Goal: Task Accomplishment & Management: Use online tool/utility

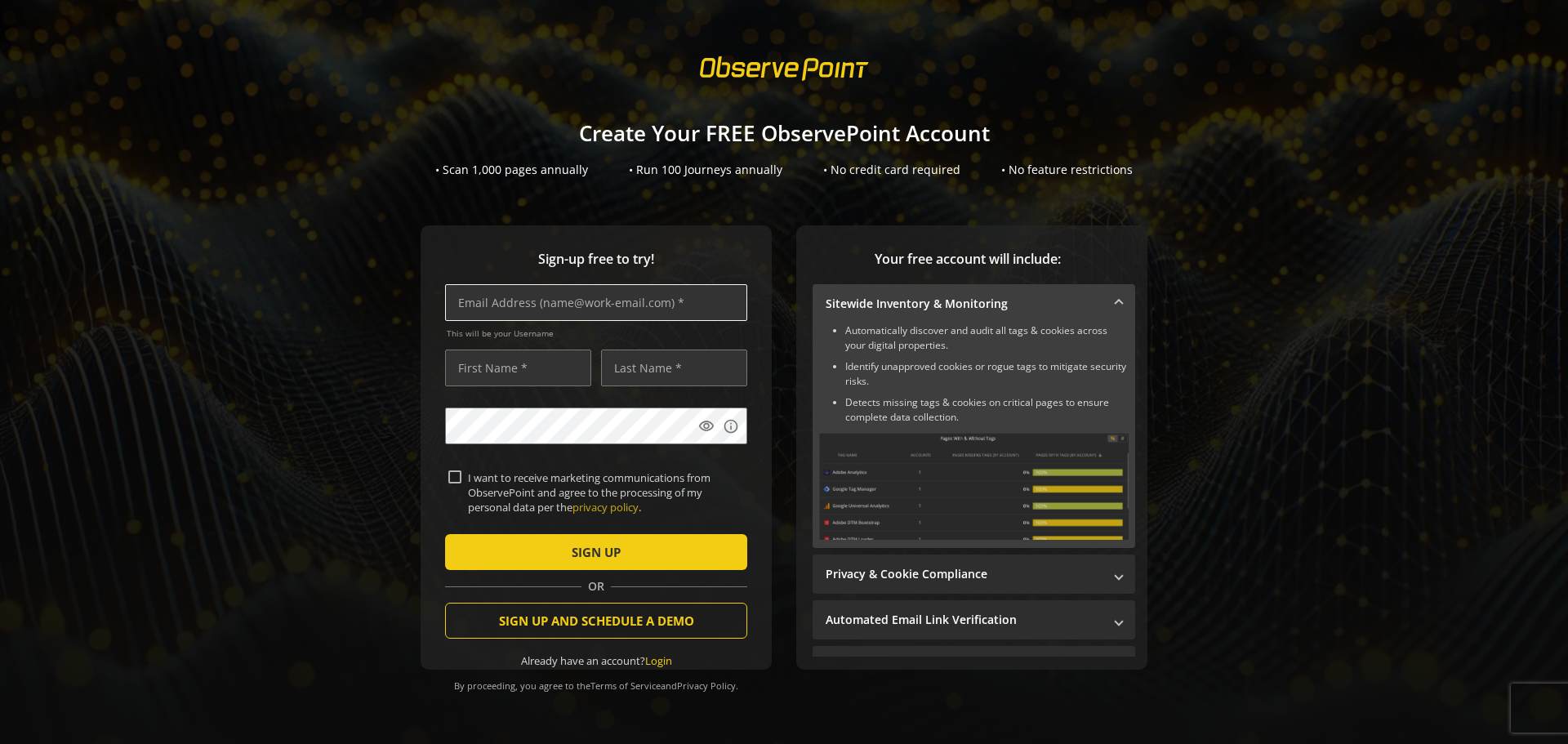
click at [679, 314] on input "text" at bounding box center [596, 303] width 302 height 37
click at [527, 311] on input "[PERSON_NAME][EMAIL_ADDRESS][DOMAIN_NAME]" at bounding box center [596, 303] width 302 height 37
type input "[PERSON_NAME][EMAIL_ADDRESS][DOMAIN_NAME]"
click at [501, 358] on input "text" at bounding box center [518, 368] width 147 height 37
type input "[PERSON_NAME]"
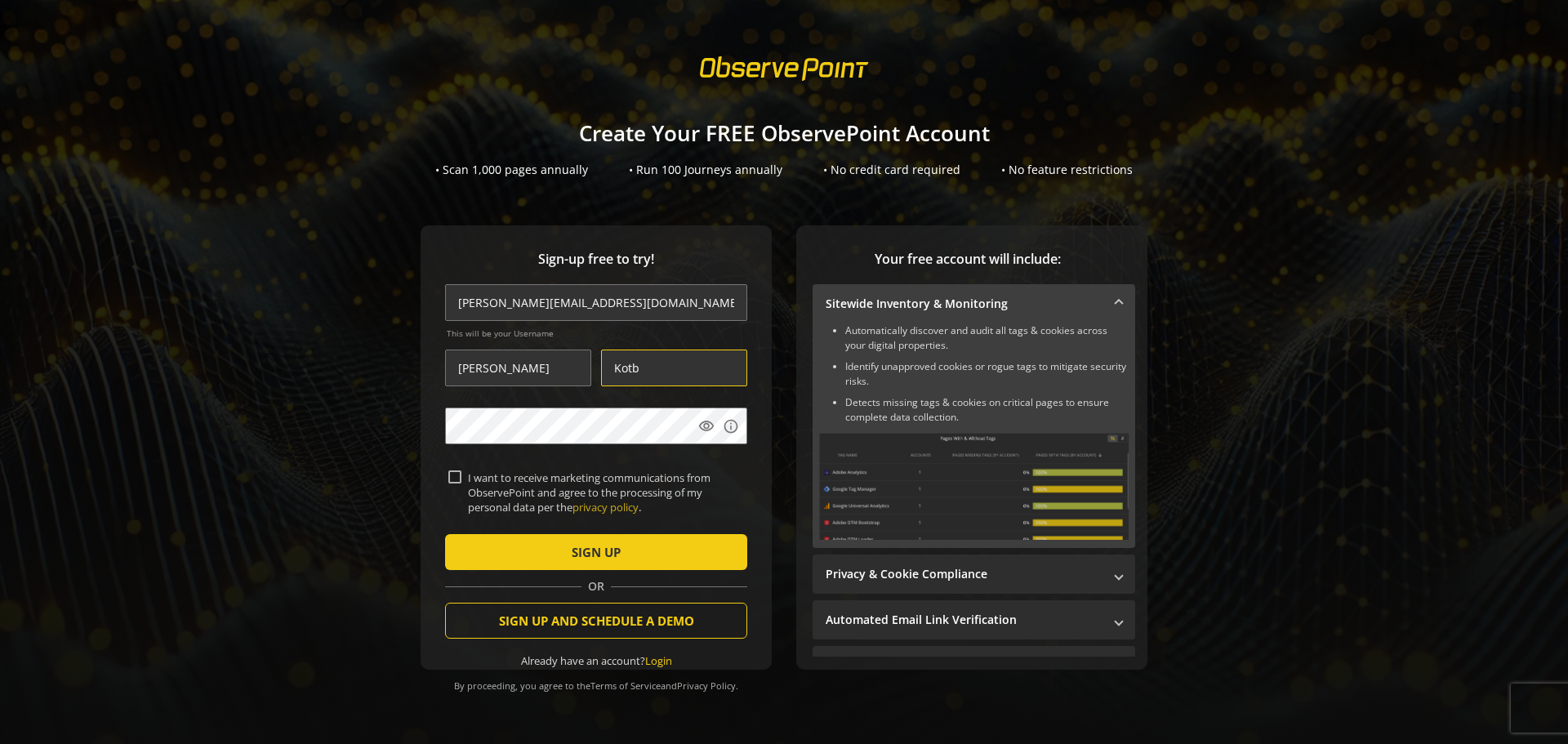
type input "Kotb"
click at [699, 430] on mat-icon "visibility" at bounding box center [706, 426] width 17 height 17
click at [507, 557] on span "submit" at bounding box center [596, 551] width 302 height 39
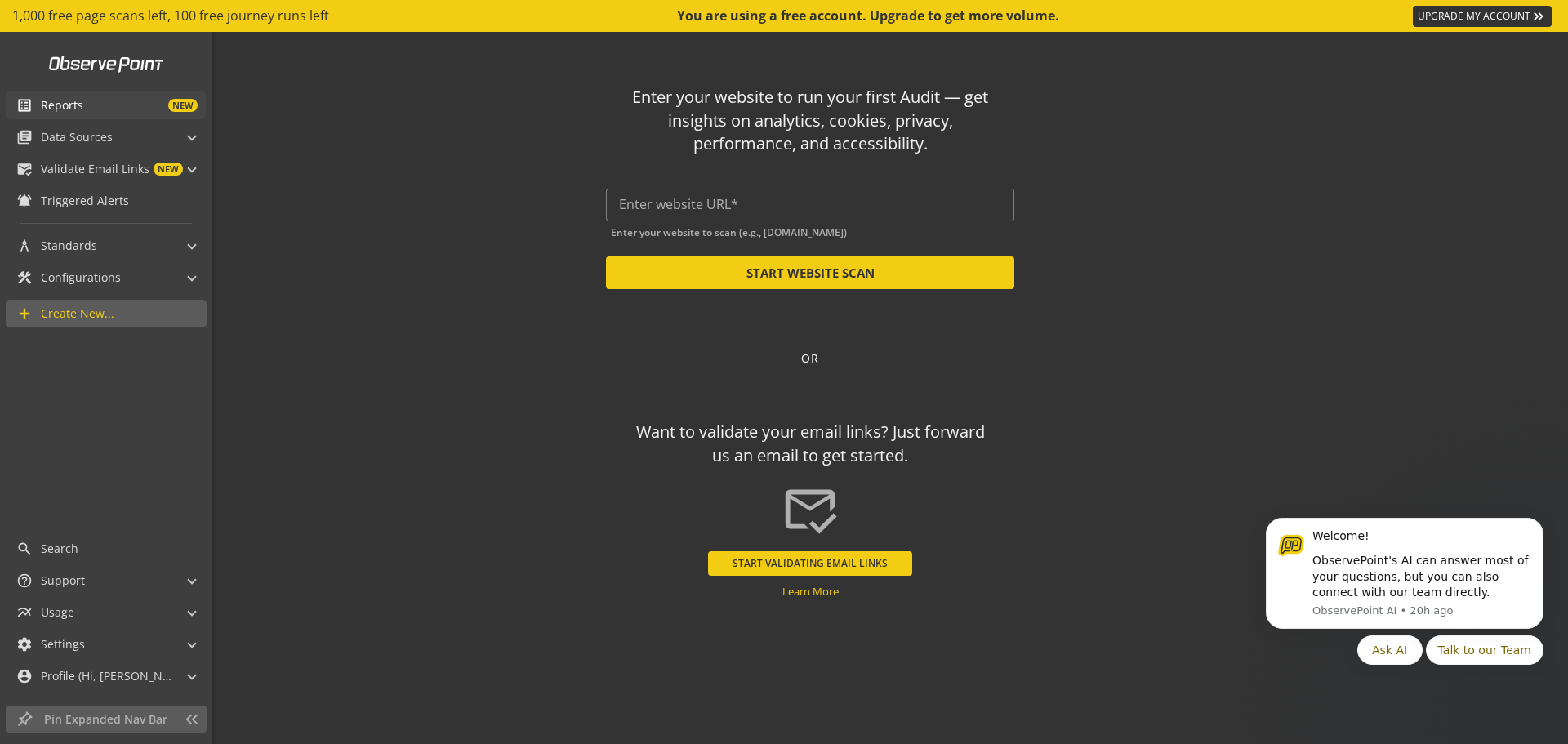
click at [51, 108] on span "Reports" at bounding box center [62, 105] width 43 height 17
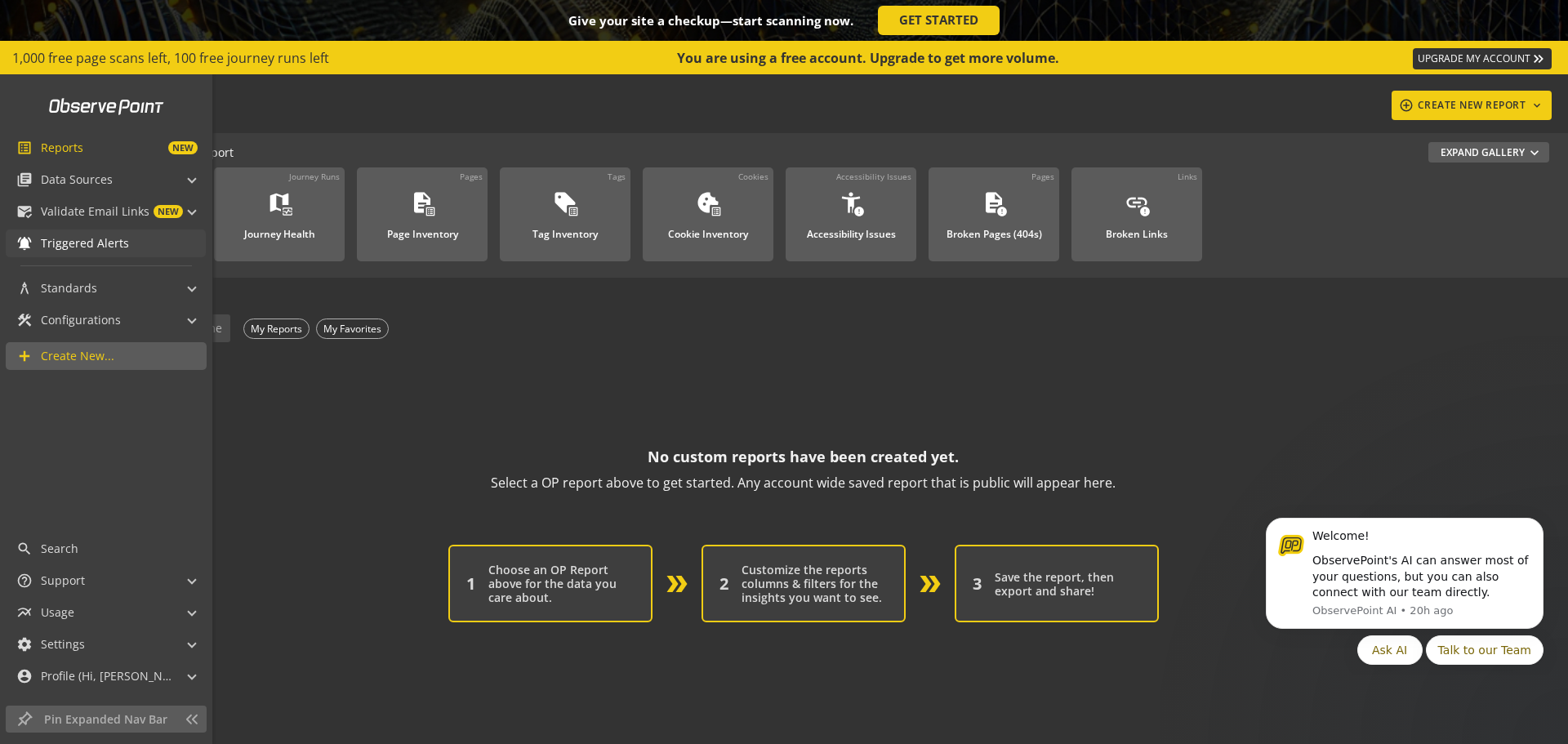
click at [77, 249] on span "Triggered Alerts" at bounding box center [85, 243] width 88 height 17
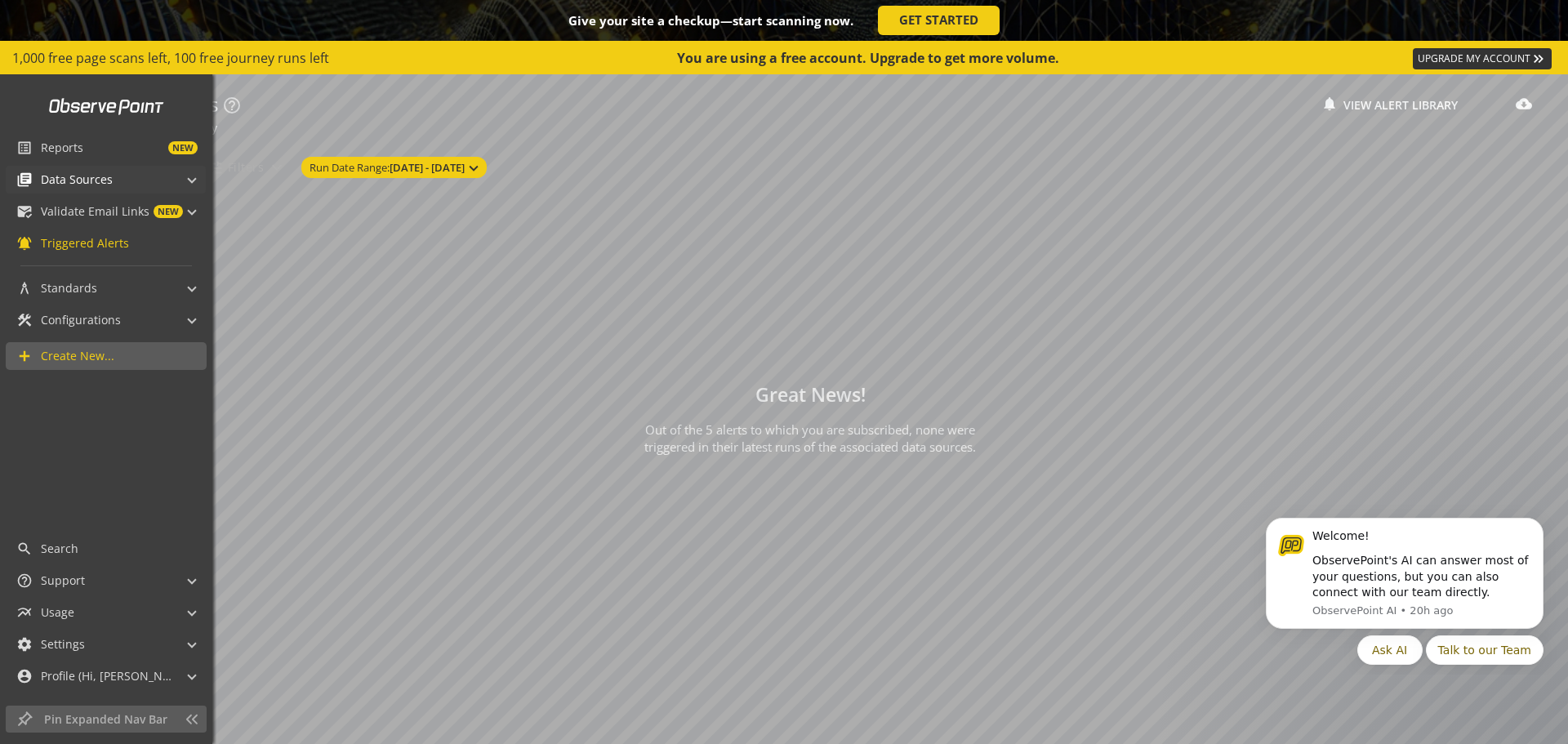
click at [63, 188] on div "library_books Data Sources" at bounding box center [65, 180] width 96 height 28
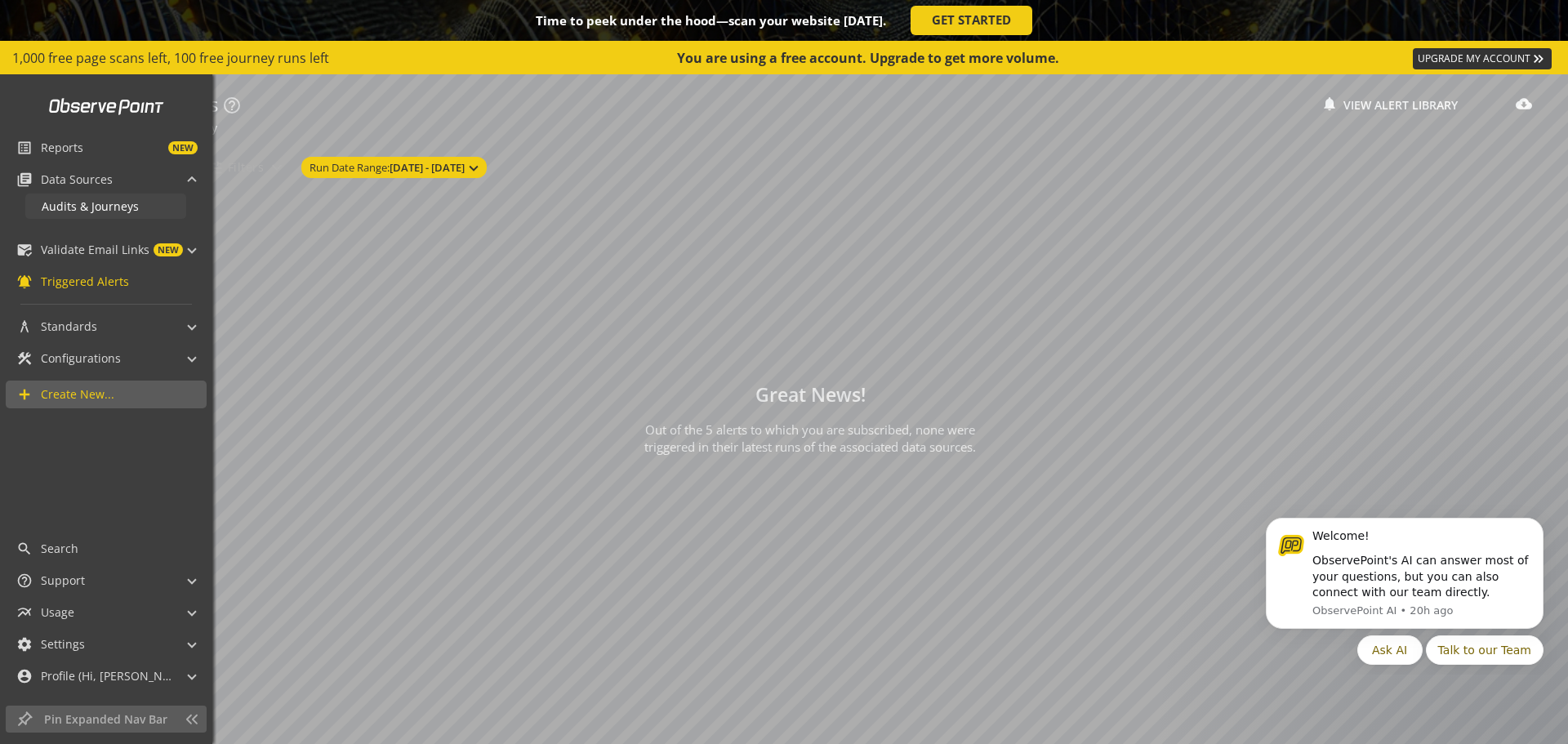
click at [85, 212] on span "Audits & Journeys" at bounding box center [90, 207] width 97 height 16
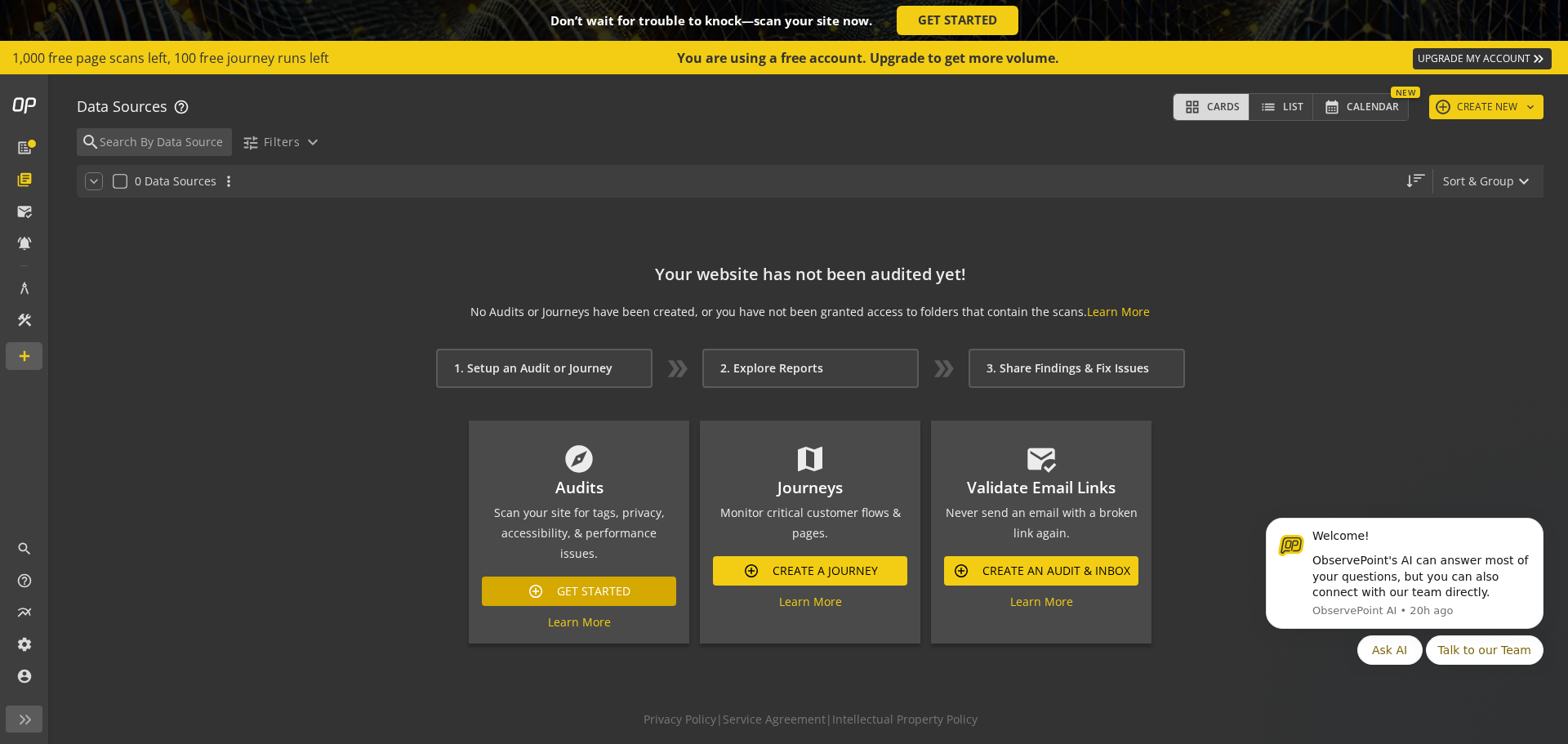
click at [522, 572] on span at bounding box center [578, 590] width 194 height 39
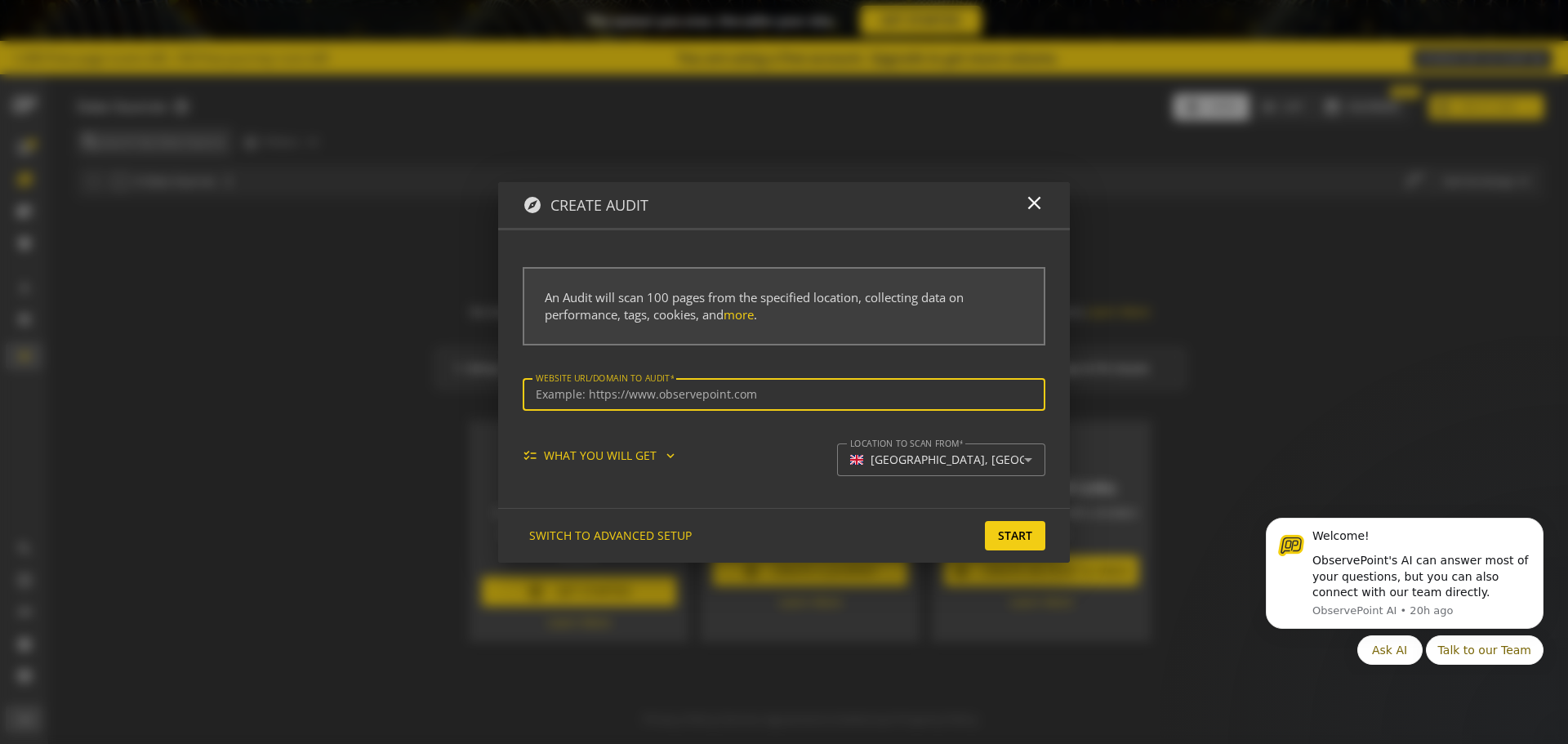
click at [660, 454] on div "checklist WHAT YOU WILL GET expand_more" at bounding box center [606, 455] width 168 height 17
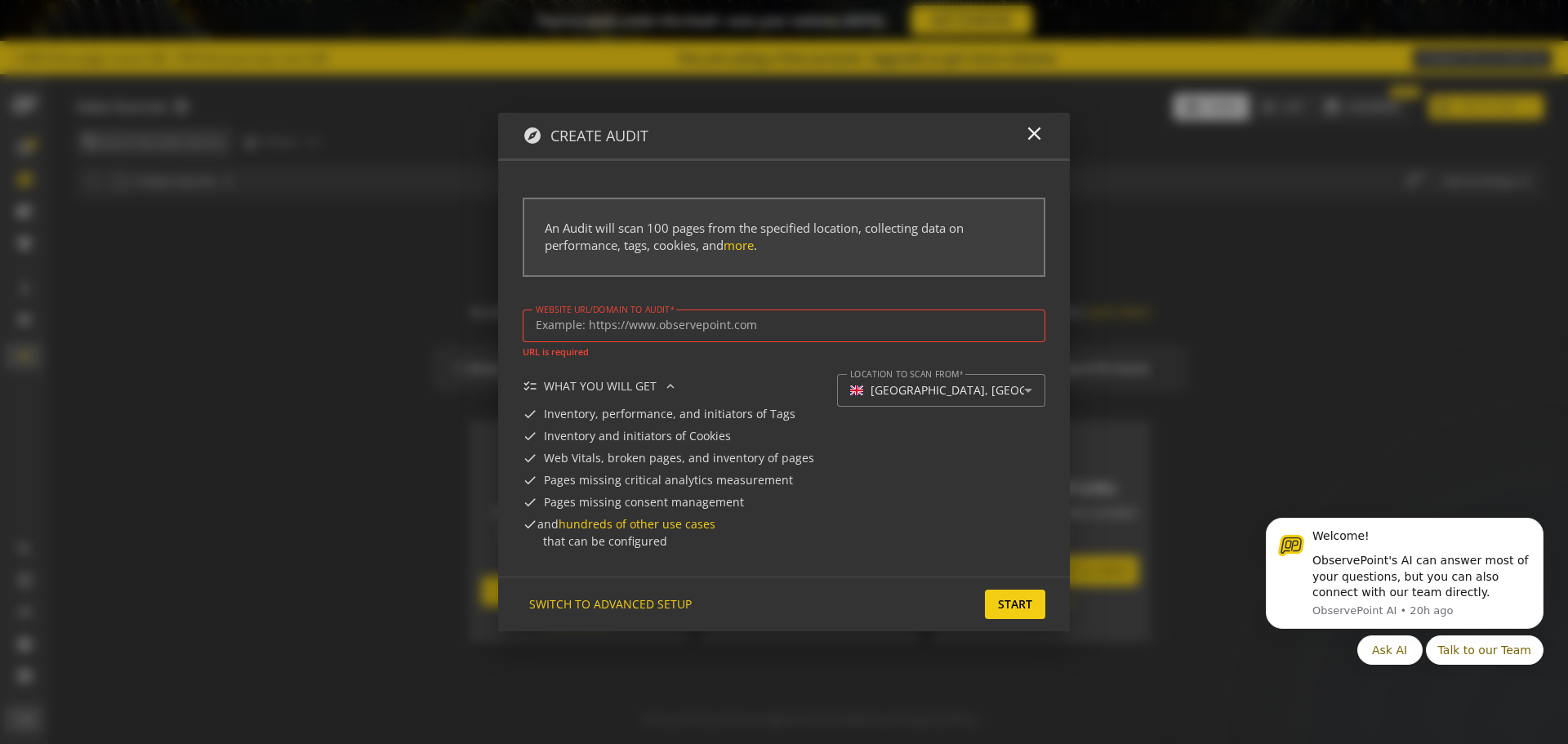
click at [706, 333] on div at bounding box center [783, 325] width 496 height 32
click at [707, 324] on input "Website url/domain to Audit" at bounding box center [783, 325] width 496 height 14
click at [732, 328] on input "Website url/domain to Audit" at bounding box center [783, 325] width 496 height 14
paste input "[URL][DOMAIN_NAME]"
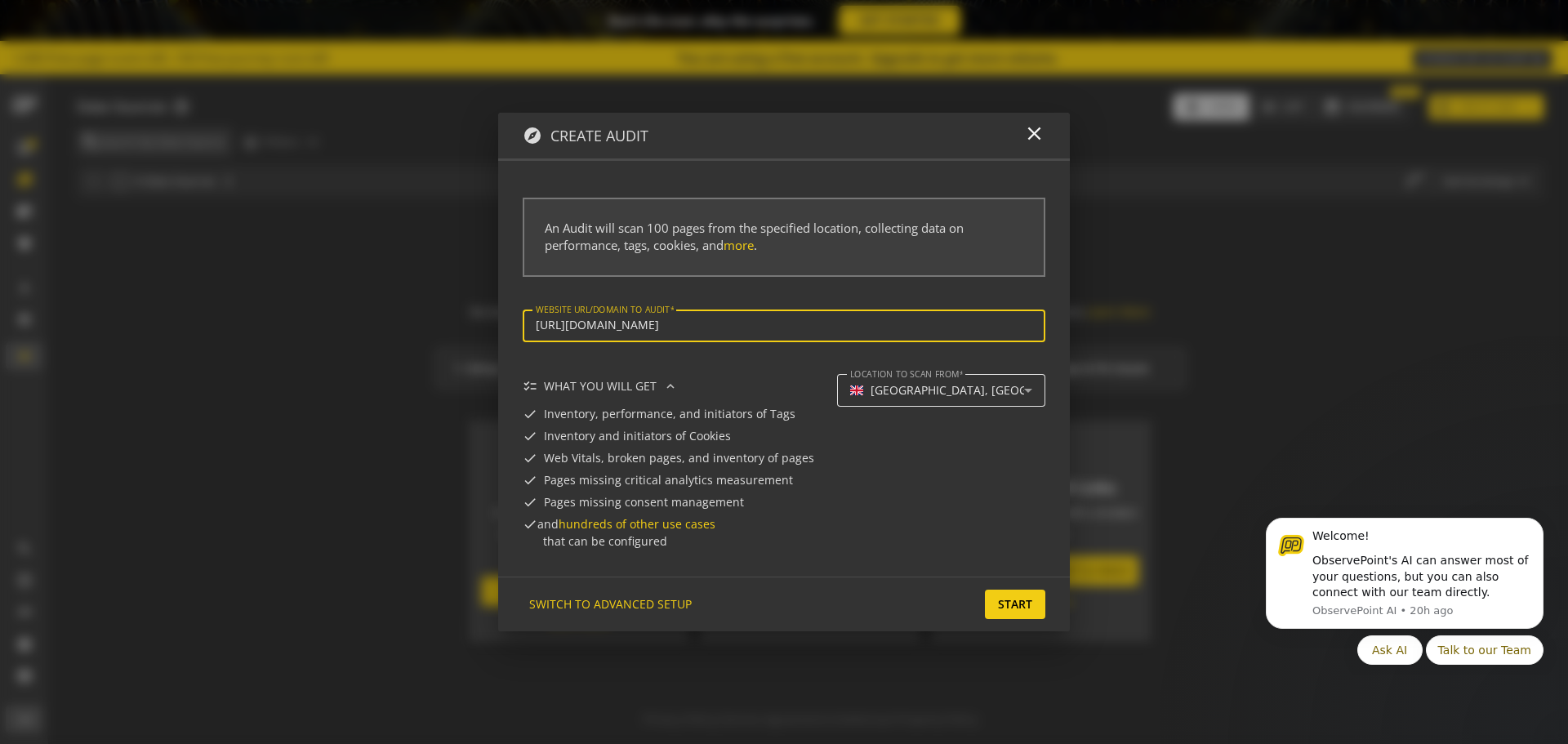
type input "[URL][DOMAIN_NAME]"
click at [968, 387] on div "[GEOGRAPHIC_DATA], [GEOGRAPHIC_DATA]" at bounding box center [988, 391] width 235 height 14
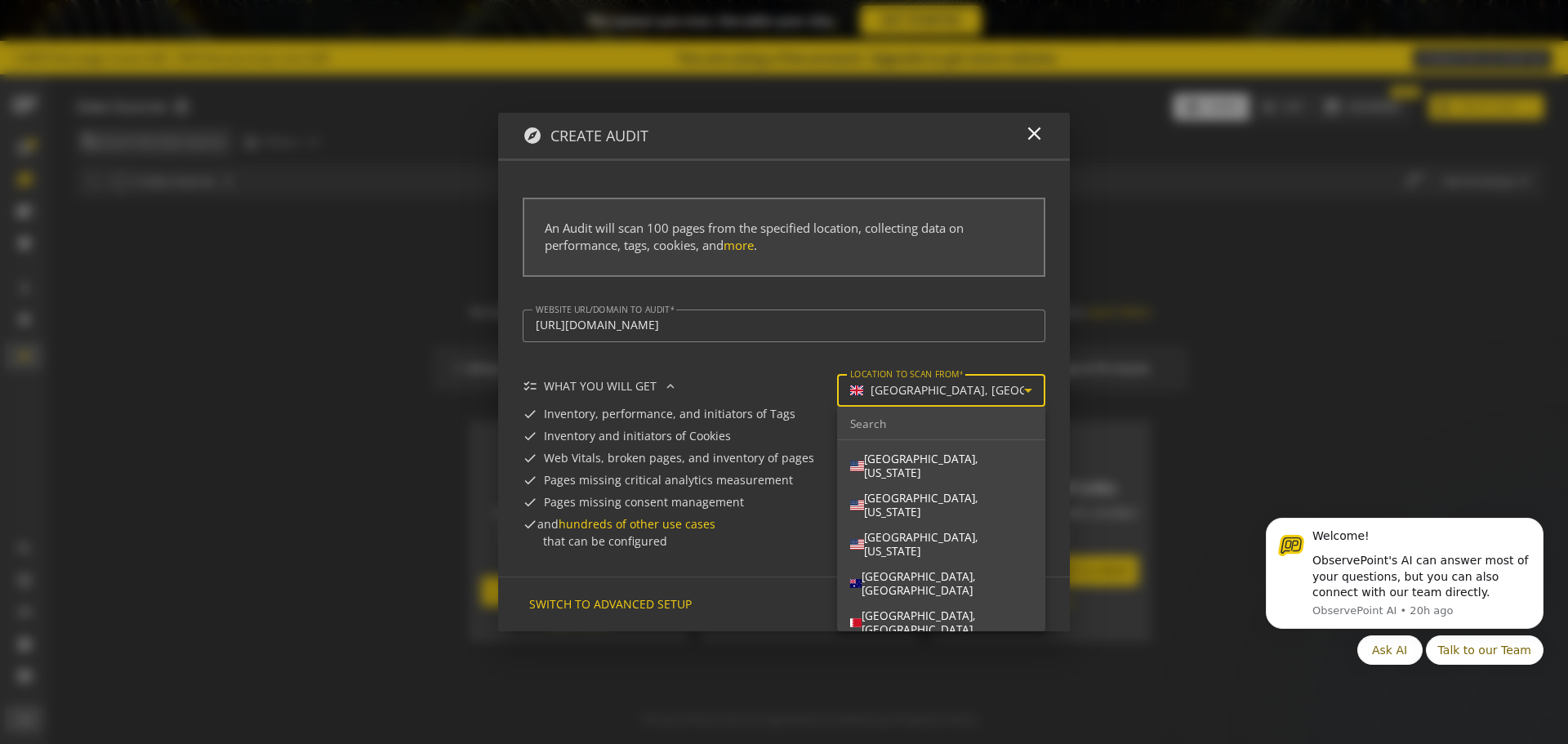
click at [890, 340] on div at bounding box center [784, 372] width 1568 height 744
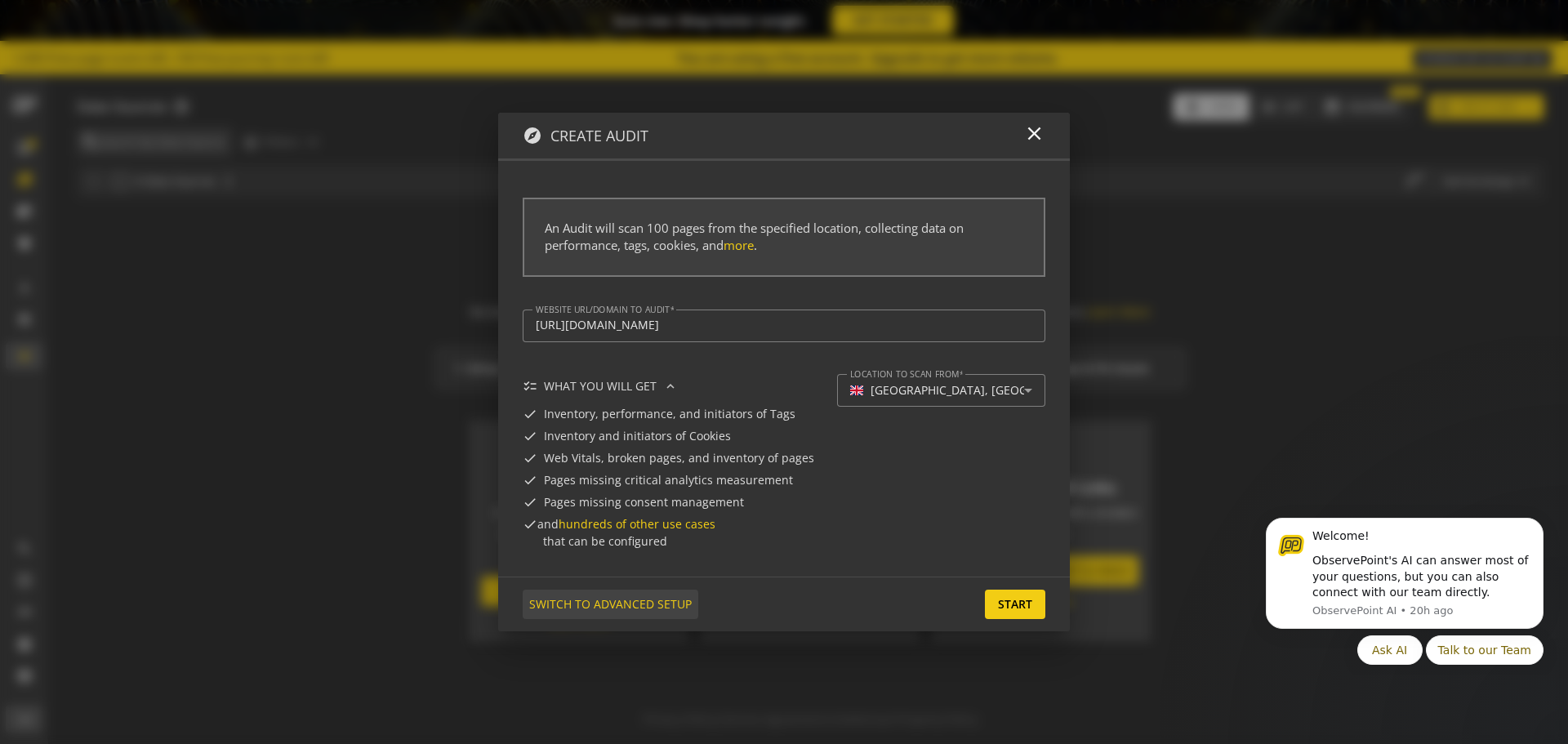
click at [591, 597] on span "SWITCH TO ADVANCED SETUP" at bounding box center [610, 604] width 162 height 30
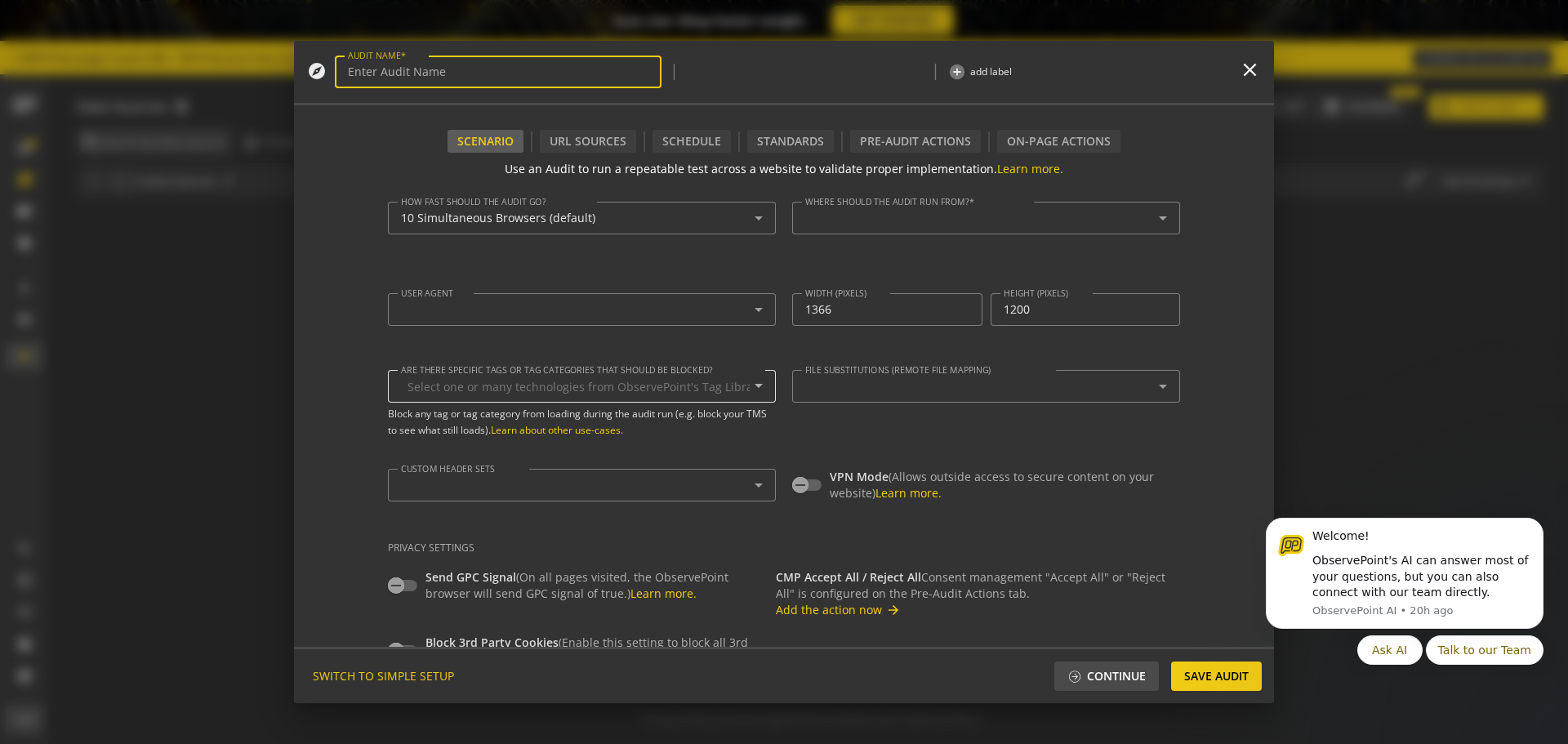
type input "Simple Audit - [DATE] 11:08am"
type textarea "[PERSON_NAME][EMAIL_ADDRESS][DOMAIN_NAME]"
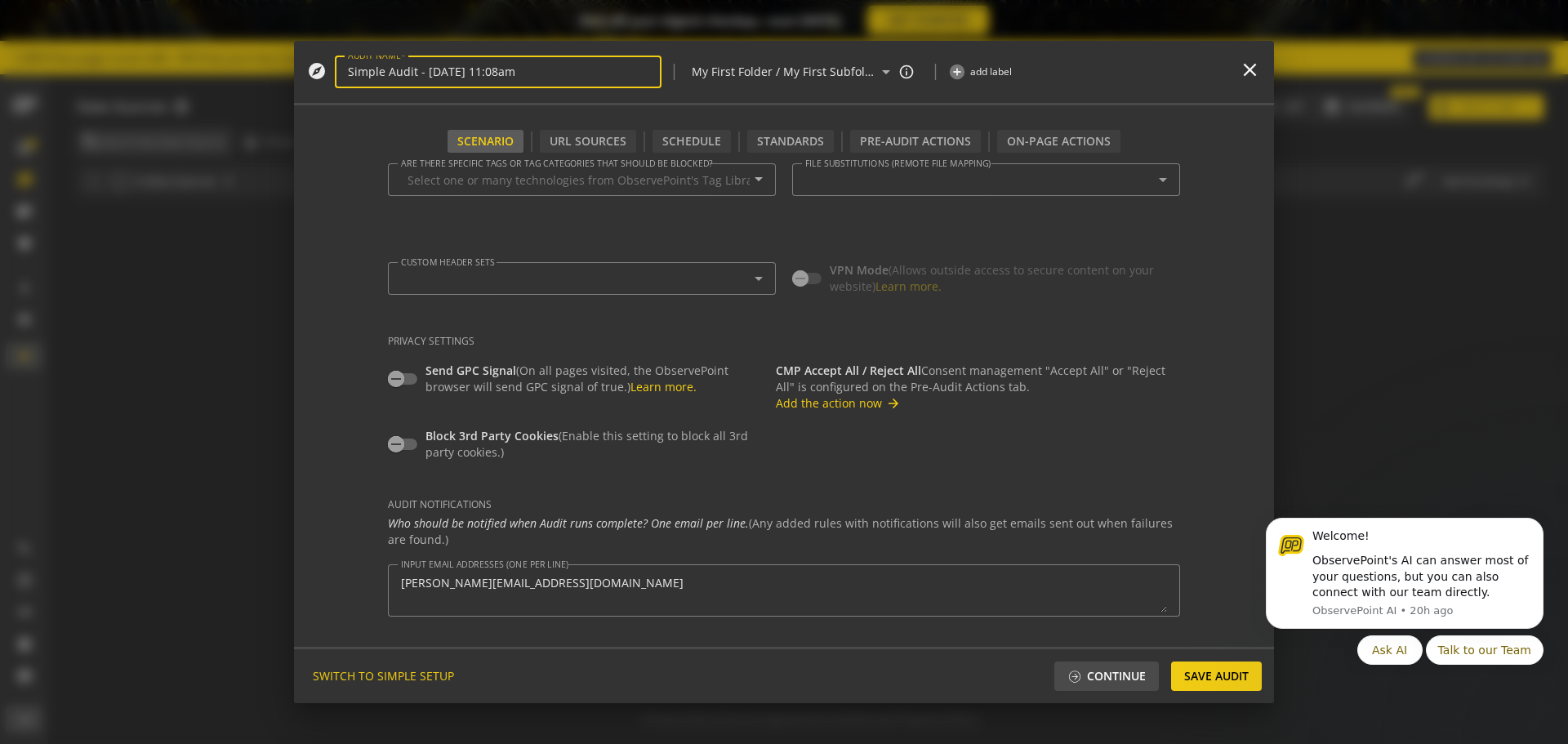
scroll to position [275, 0]
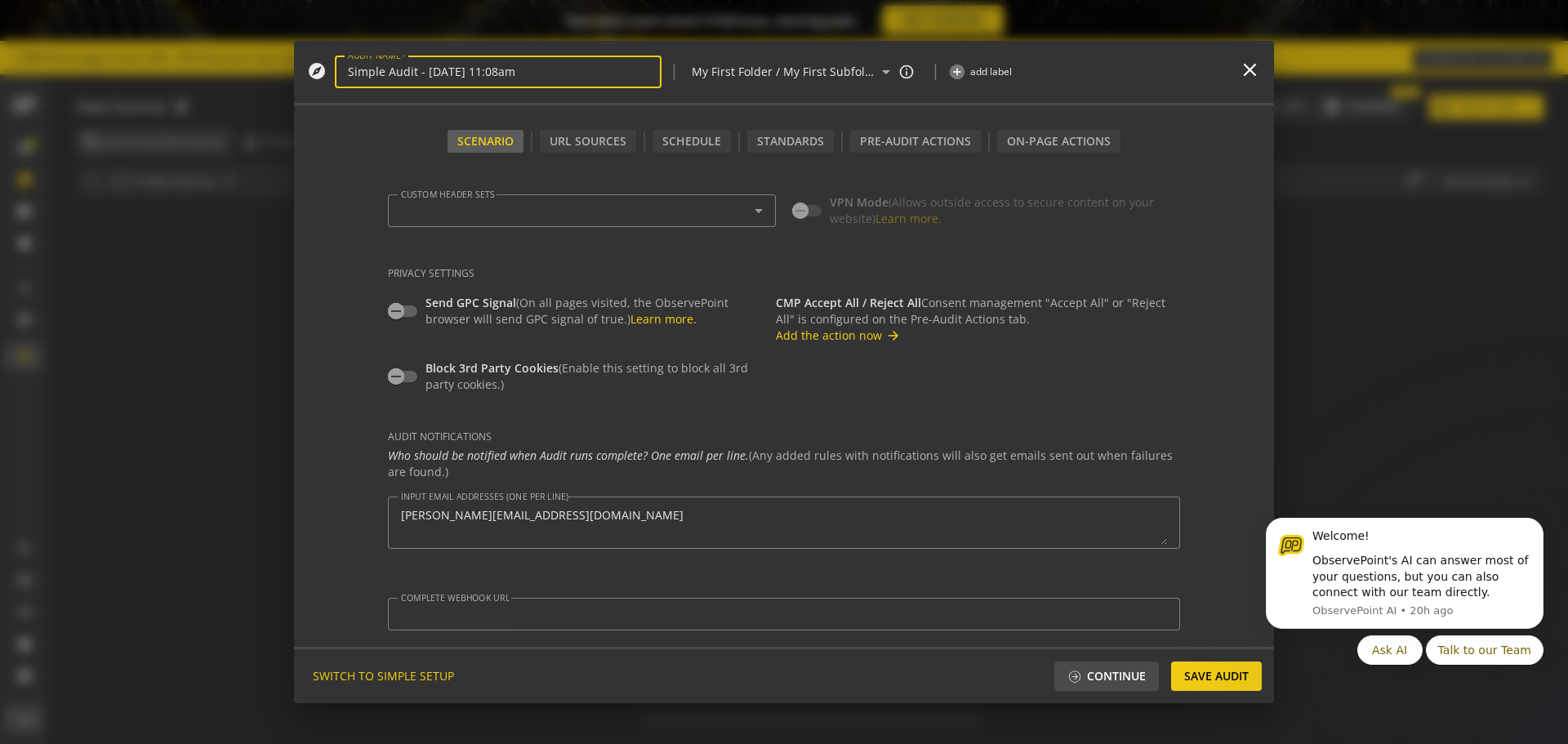
click at [828, 326] on div "CMP Accept All / Reject All Consent management "Accept All" or "Reject All" is …" at bounding box center [977, 319] width 404 height 49
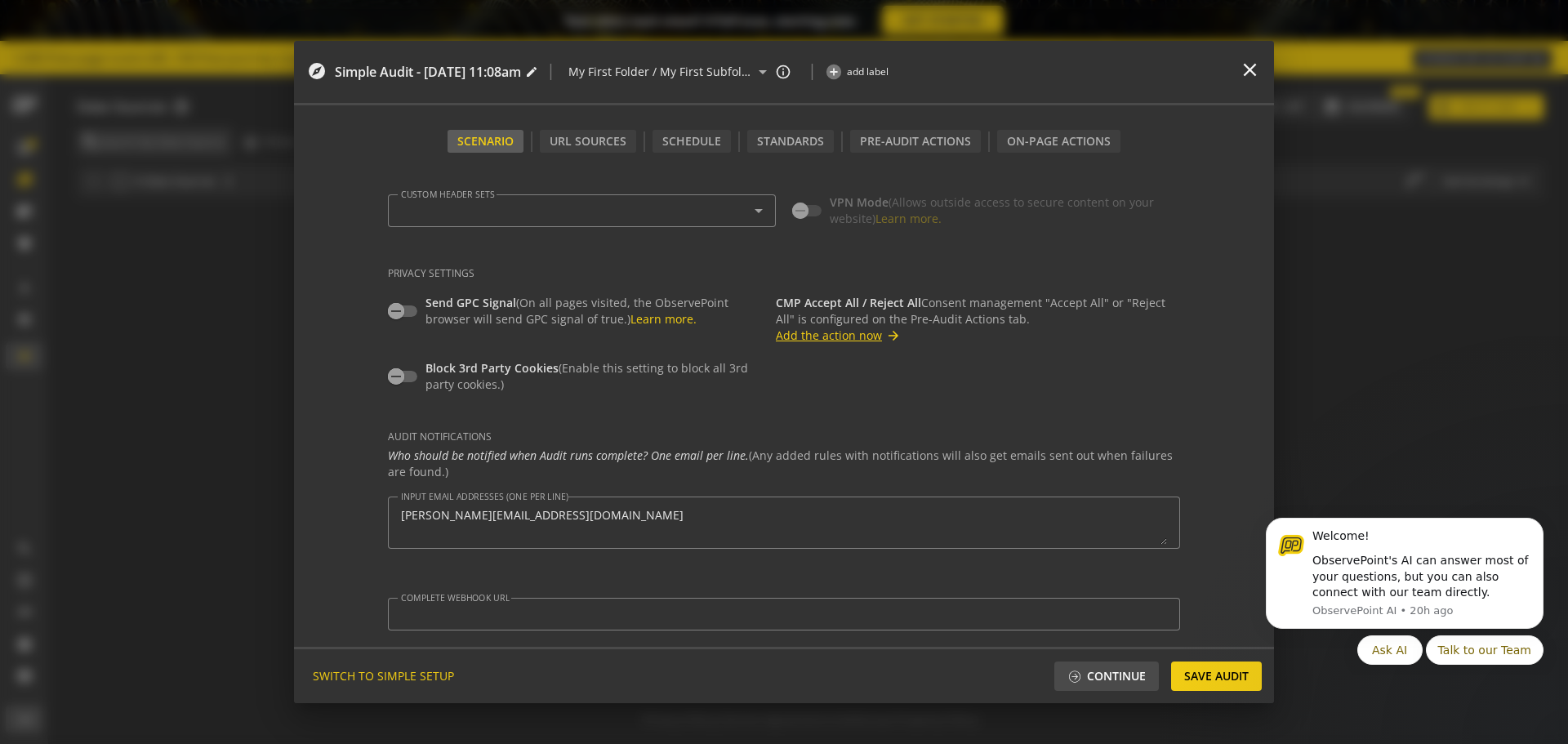
click at [815, 335] on button "Add the action now arrow_forward" at bounding box center [837, 335] width 125 height 17
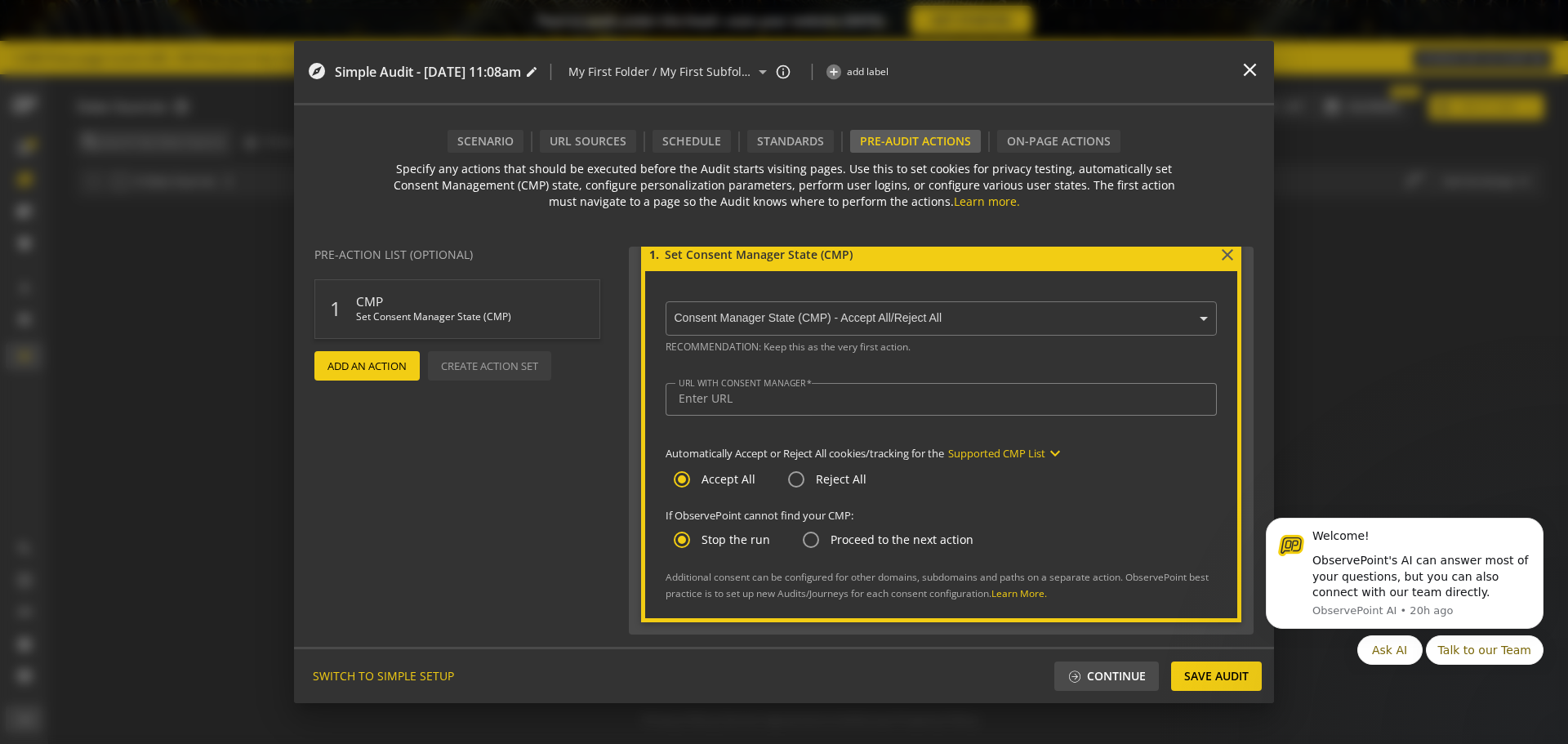
scroll to position [0, 0]
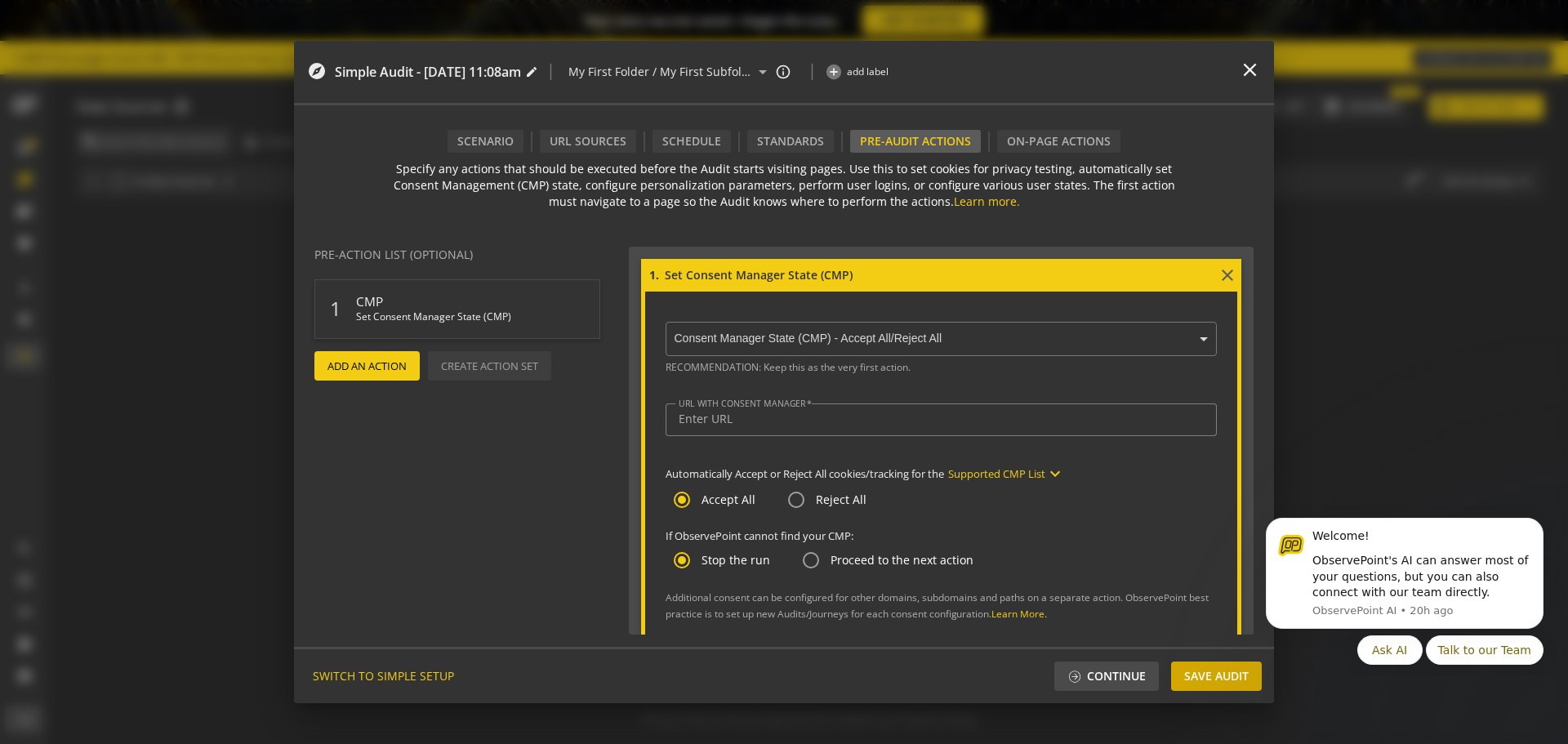
click at [1202, 670] on span "Save Audit" at bounding box center [1217, 676] width 65 height 30
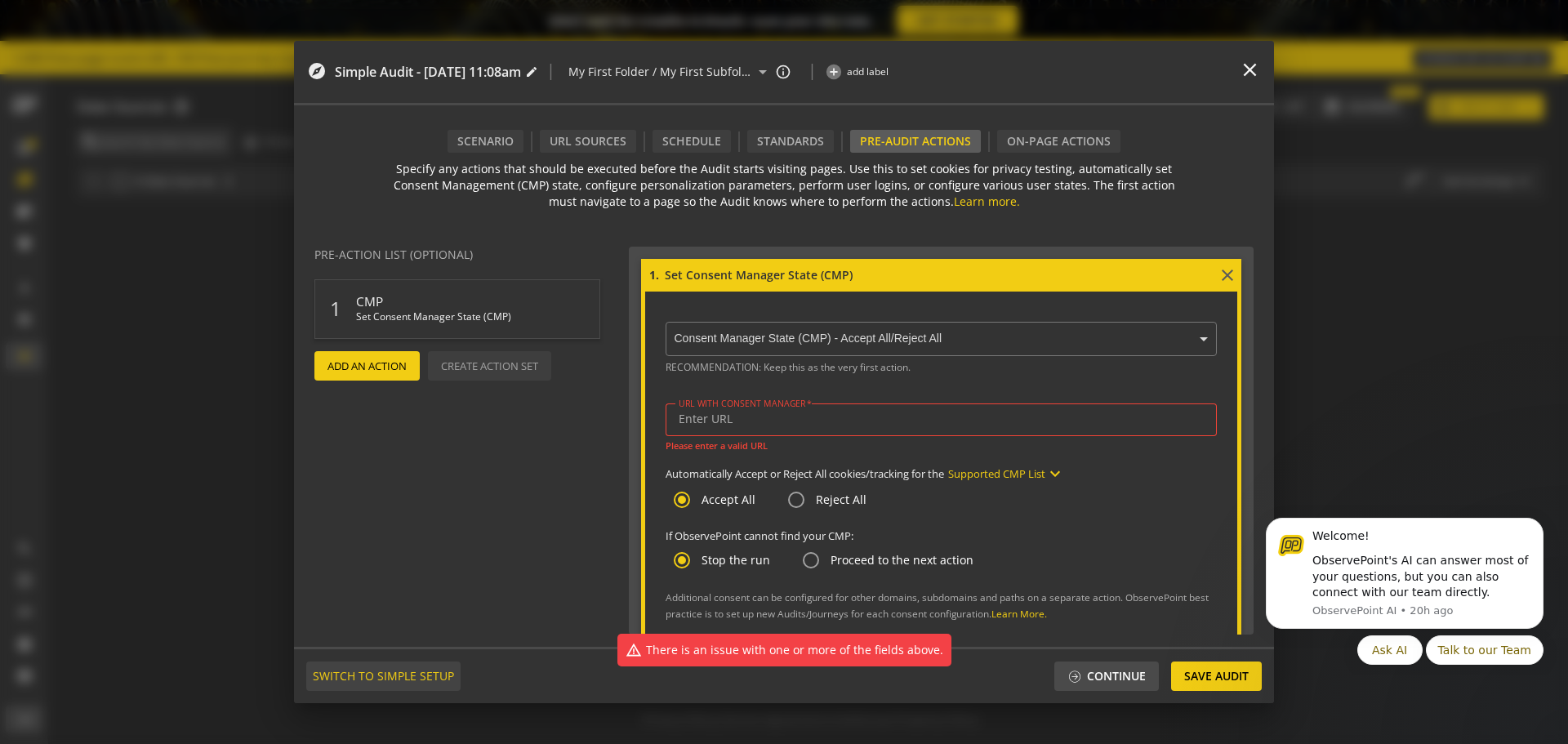
click at [409, 675] on span "SWITCH TO SIMPLE SETUP" at bounding box center [384, 676] width 141 height 30
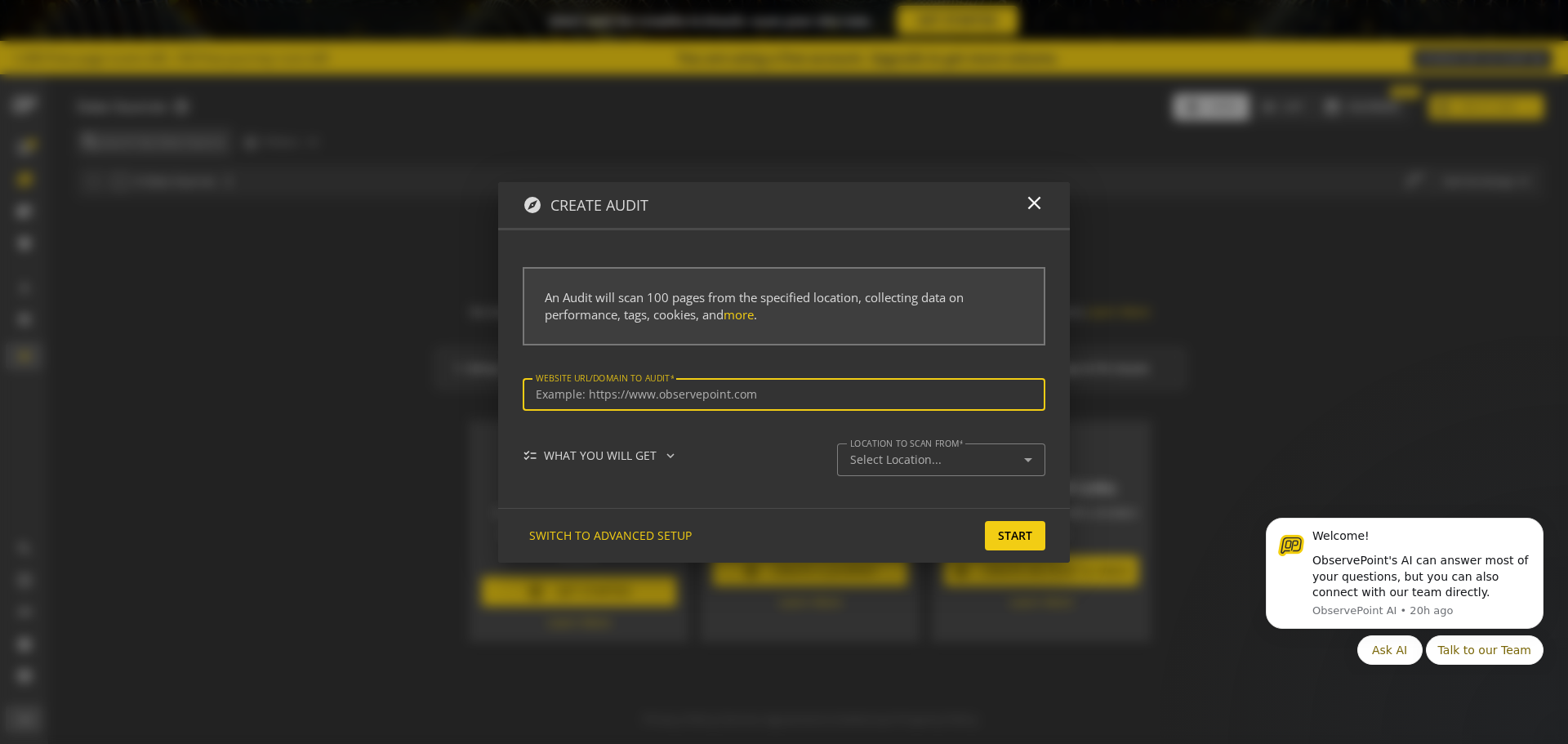
type input "[URL][DOMAIN_NAME]"
click at [1006, 539] on span "Start" at bounding box center [1014, 536] width 34 height 30
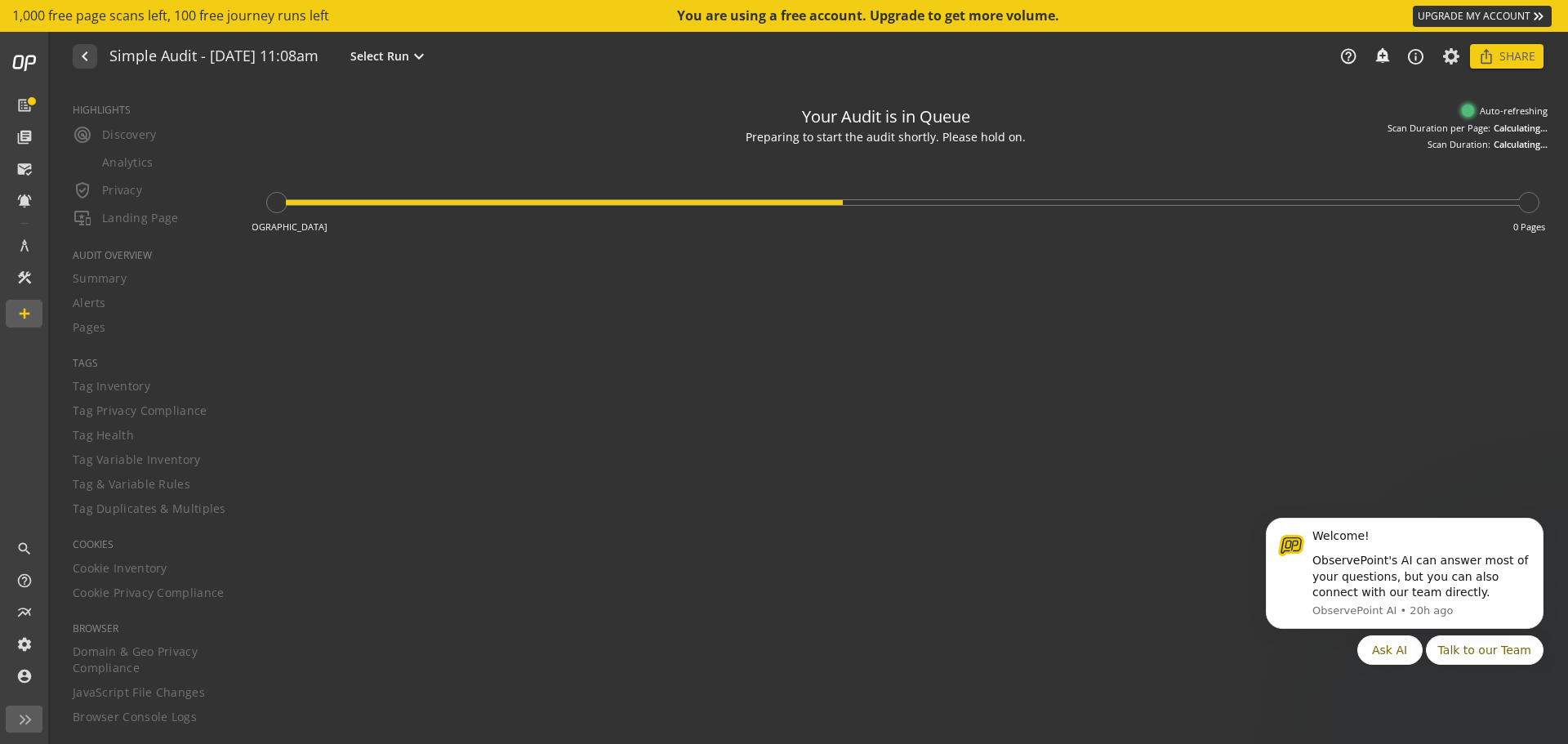
type textarea "Notes can include: -a description of what this audit is validating -changes in …"
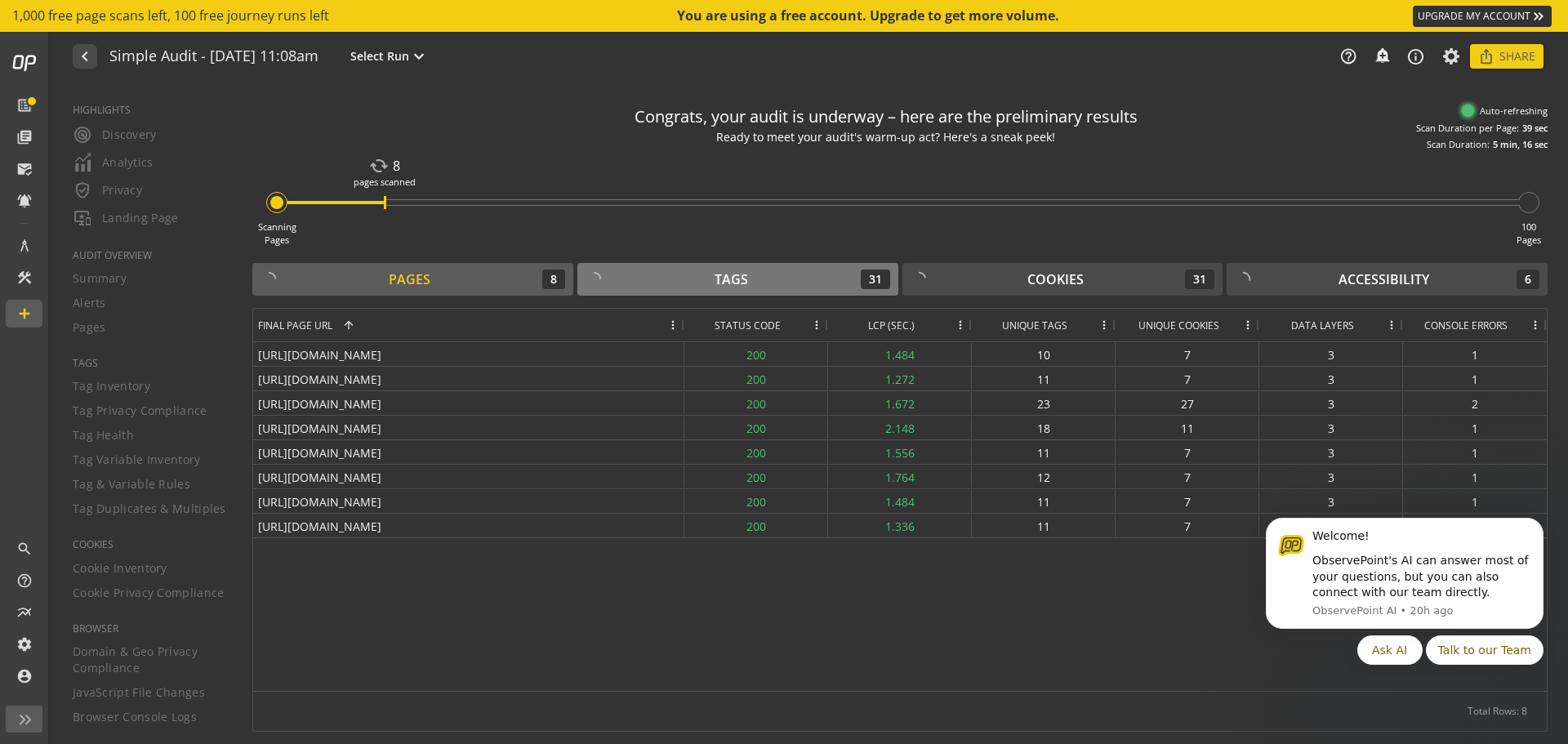
click at [716, 281] on div "Tags" at bounding box center [731, 280] width 33 height 19
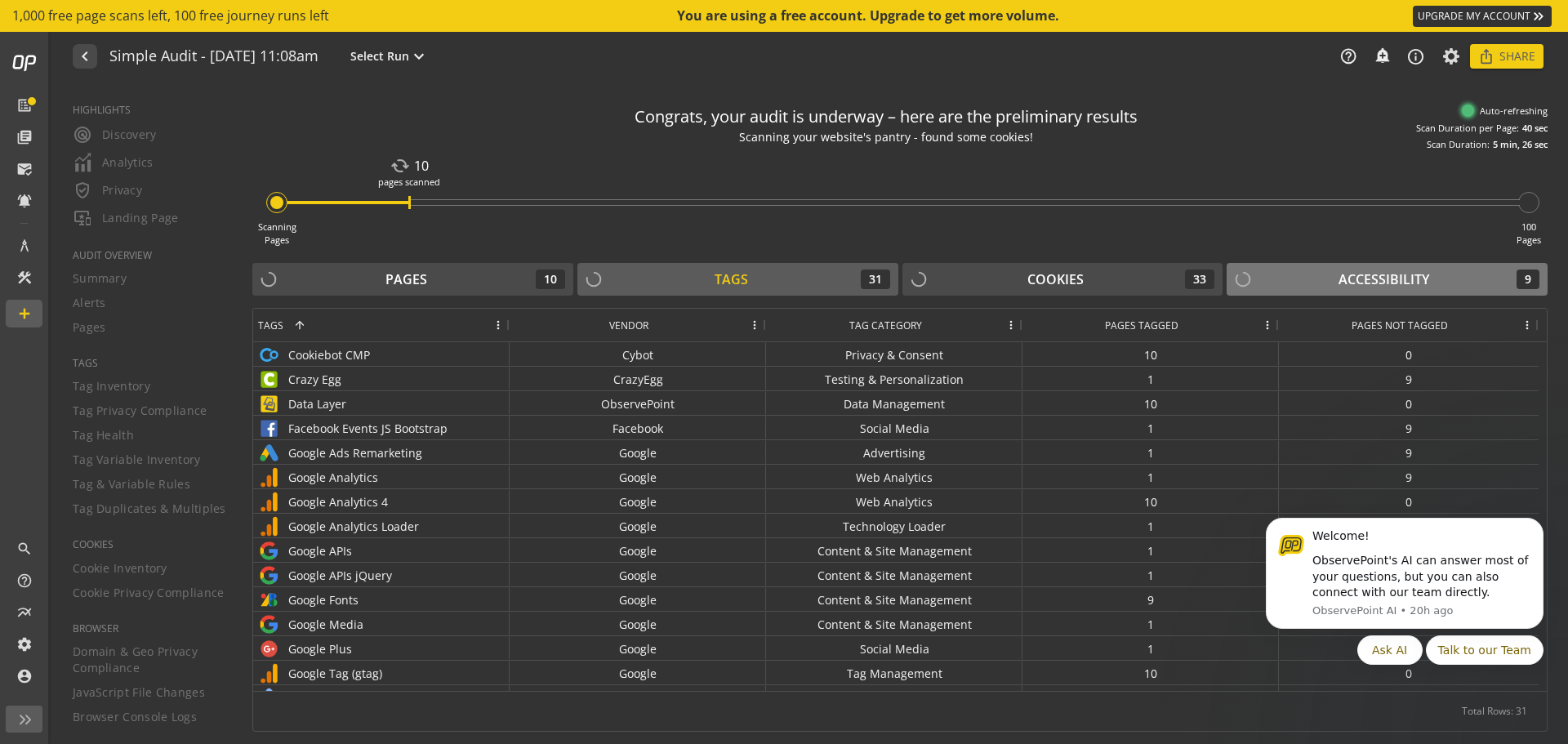
click at [1278, 282] on div "Accessibility 9" at bounding box center [1387, 279] width 304 height 19
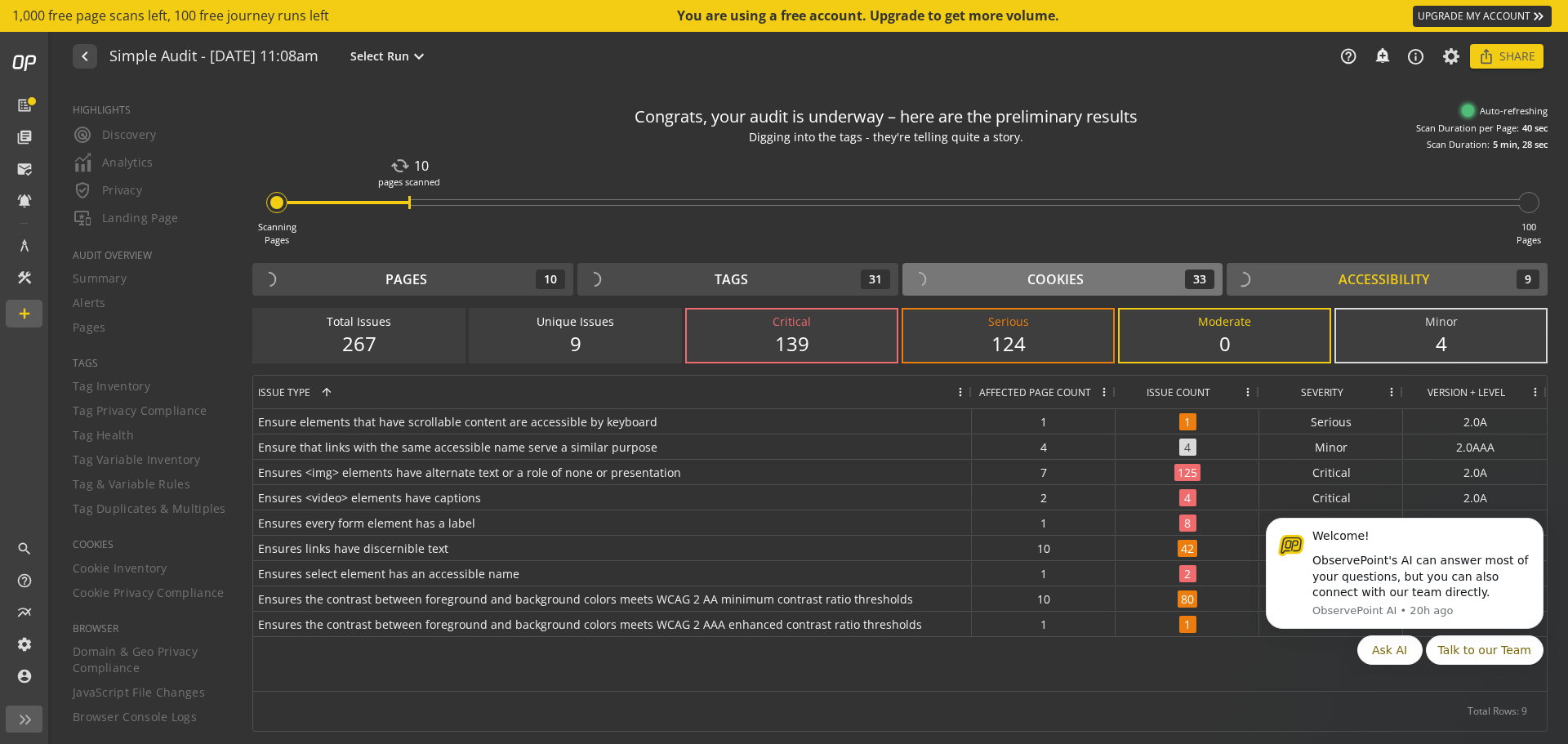
click at [1162, 268] on button "Cookies 33" at bounding box center [1063, 278] width 321 height 32
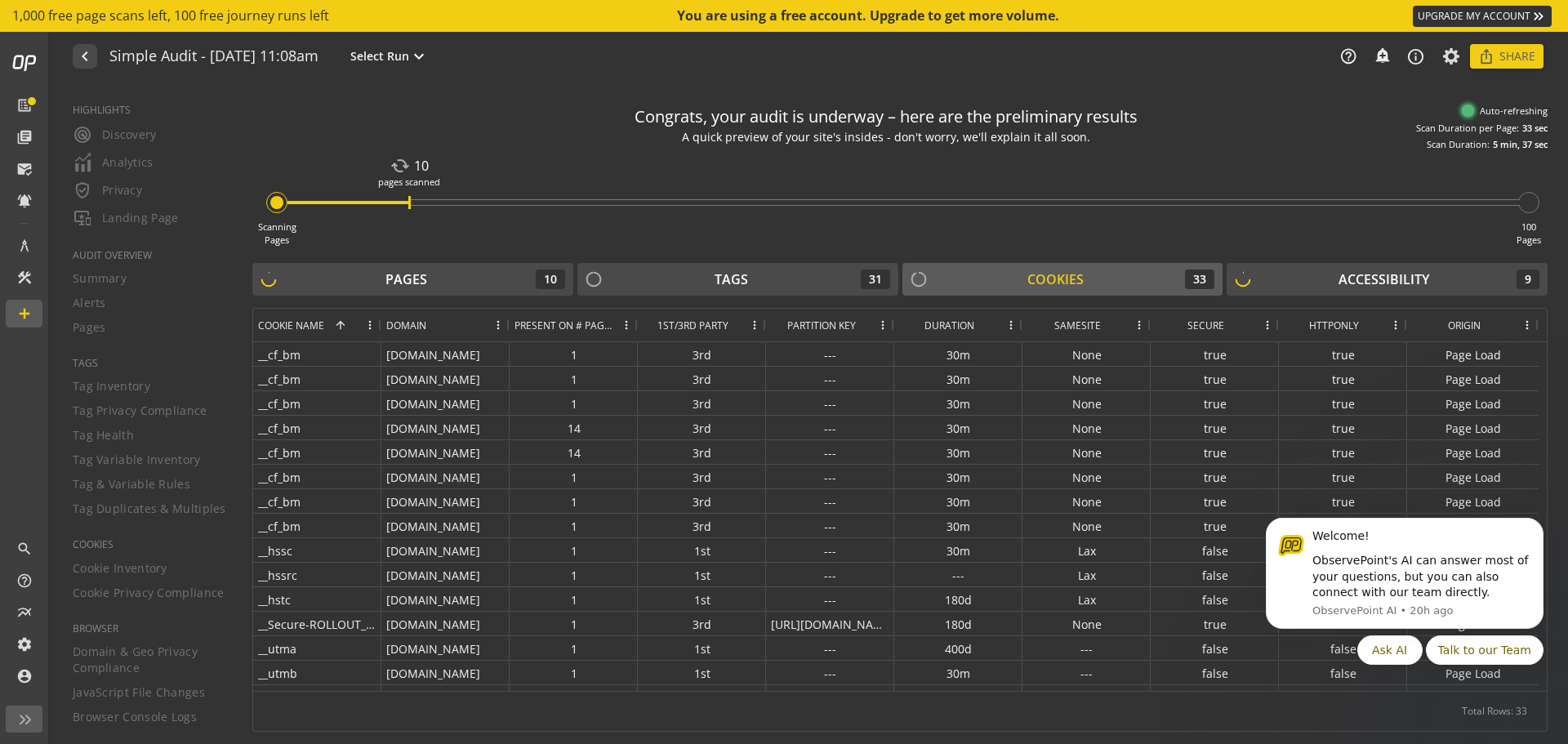
click at [1535, 520] on icon "Dismiss notification" at bounding box center [1538, 522] width 7 height 7
click at [1536, 522] on icon "Dismiss notification" at bounding box center [1538, 523] width 9 height 9
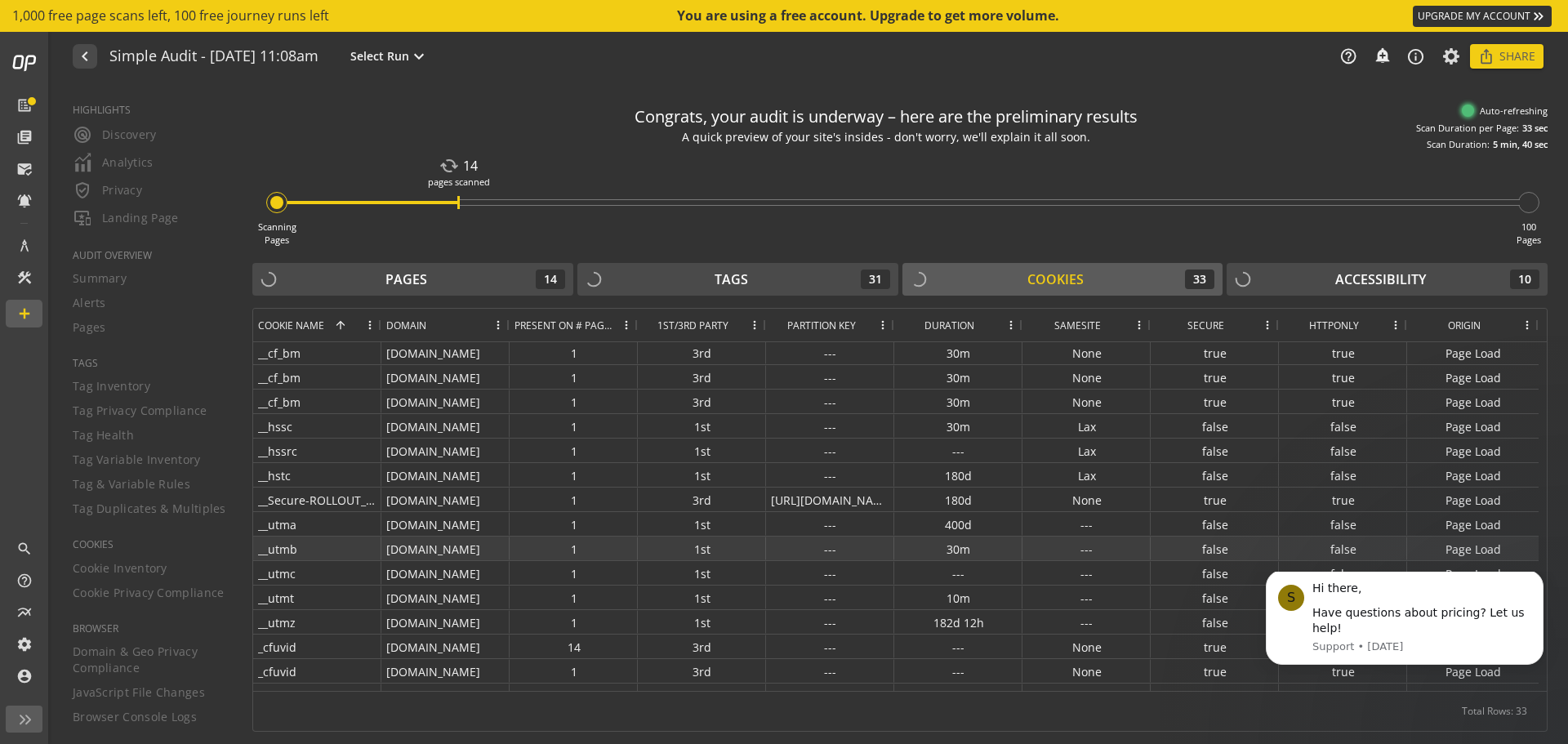
scroll to position [163, 0]
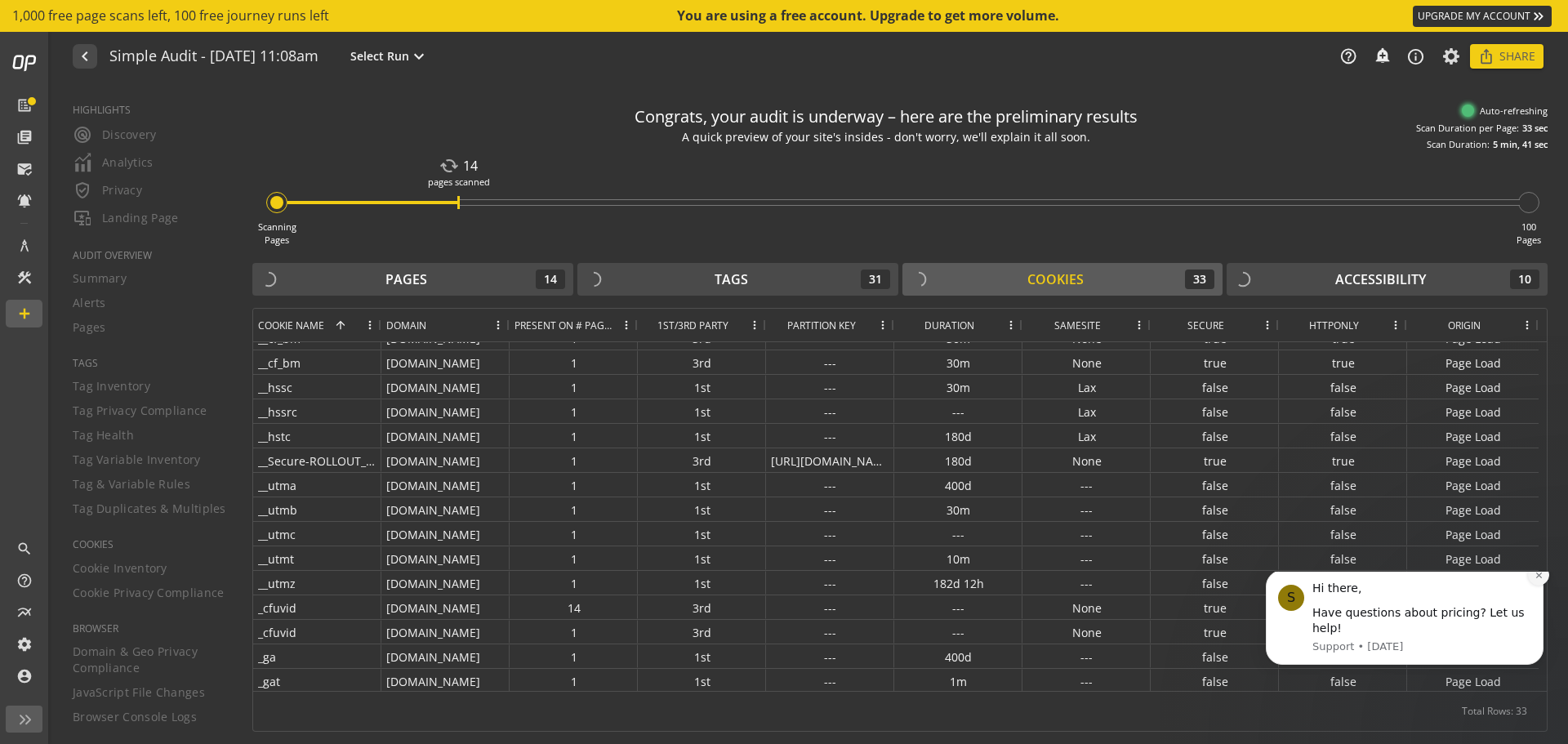
click at [1536, 580] on icon "Dismiss notification" at bounding box center [1538, 575] width 9 height 9
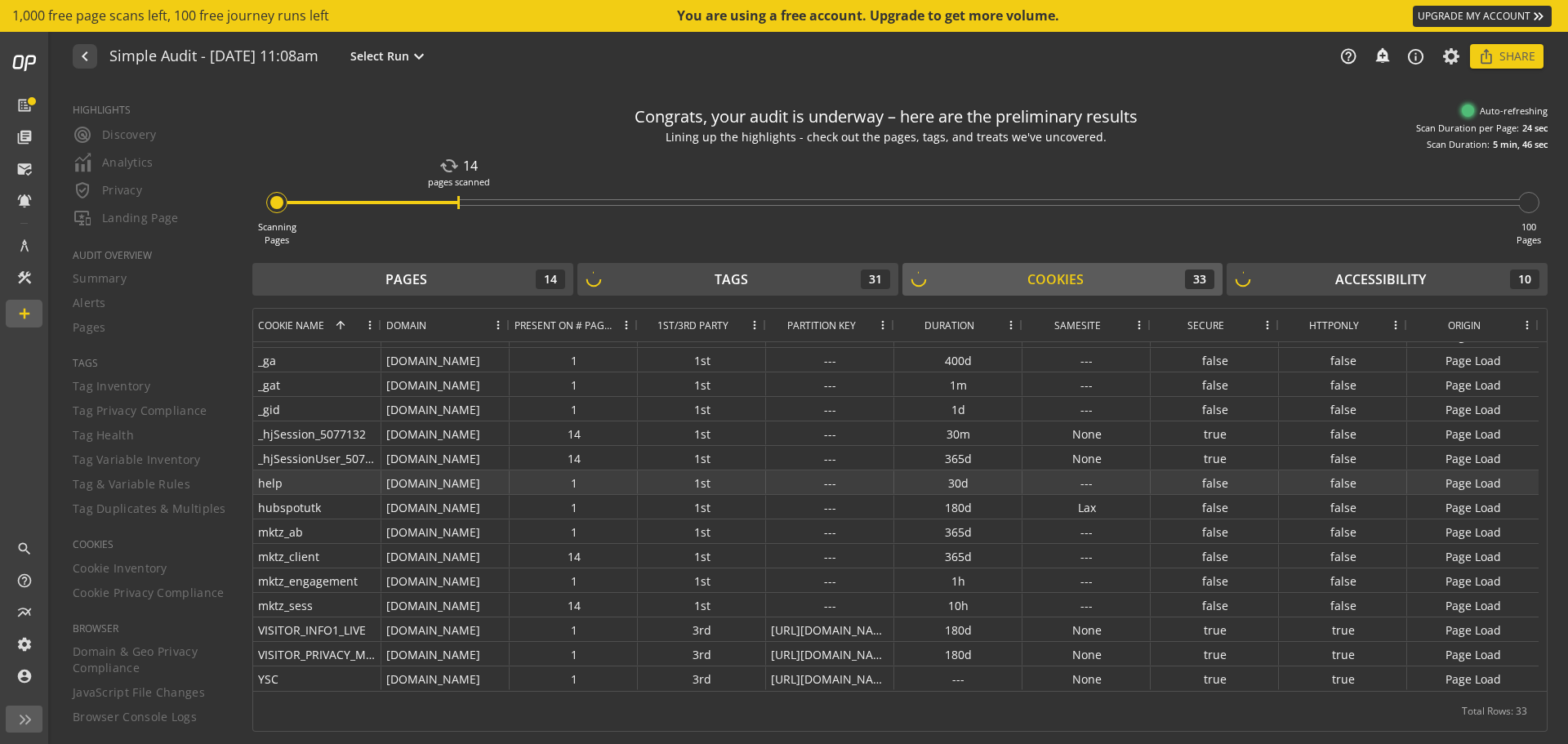
scroll to position [0, 0]
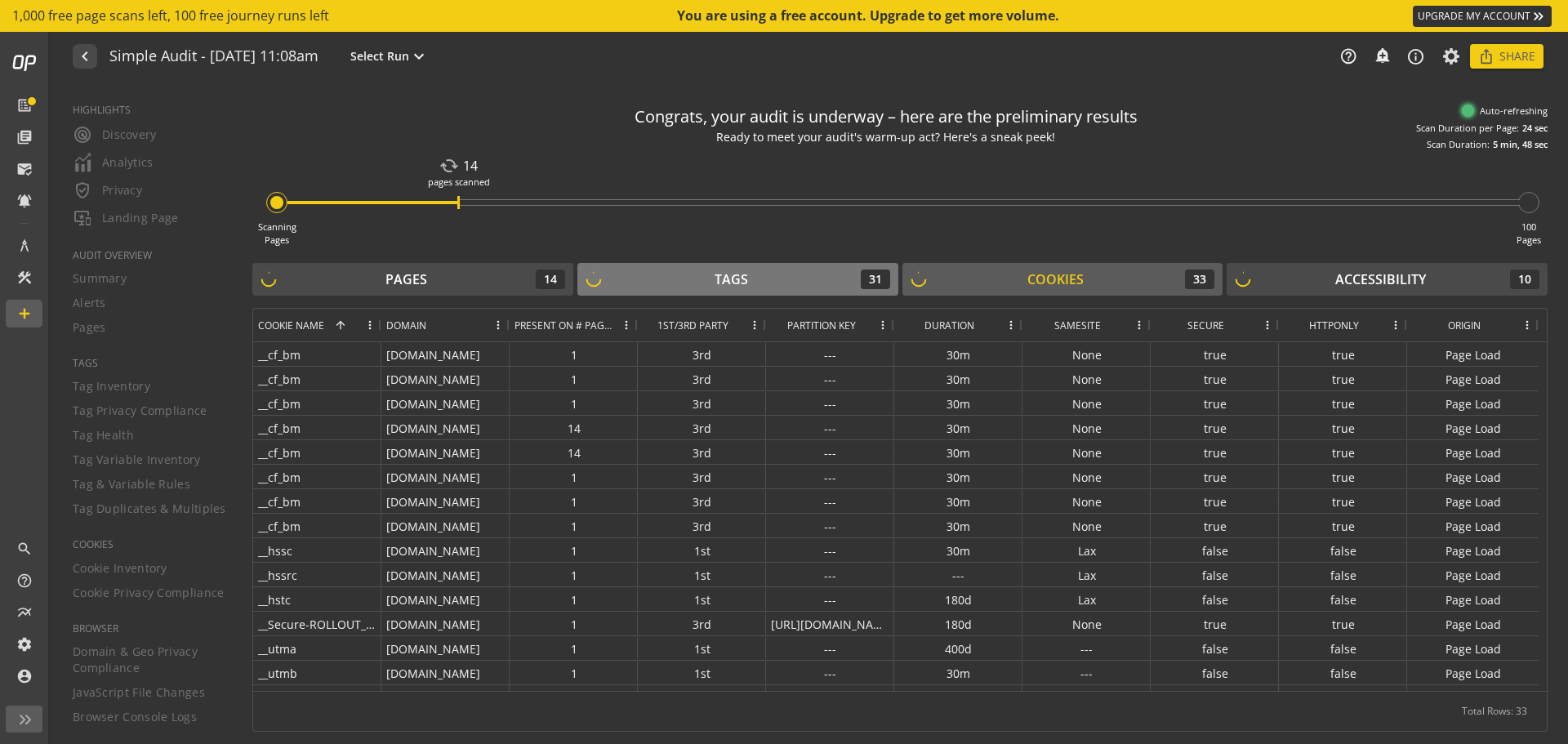
click at [717, 277] on div "Tags" at bounding box center [731, 280] width 33 height 19
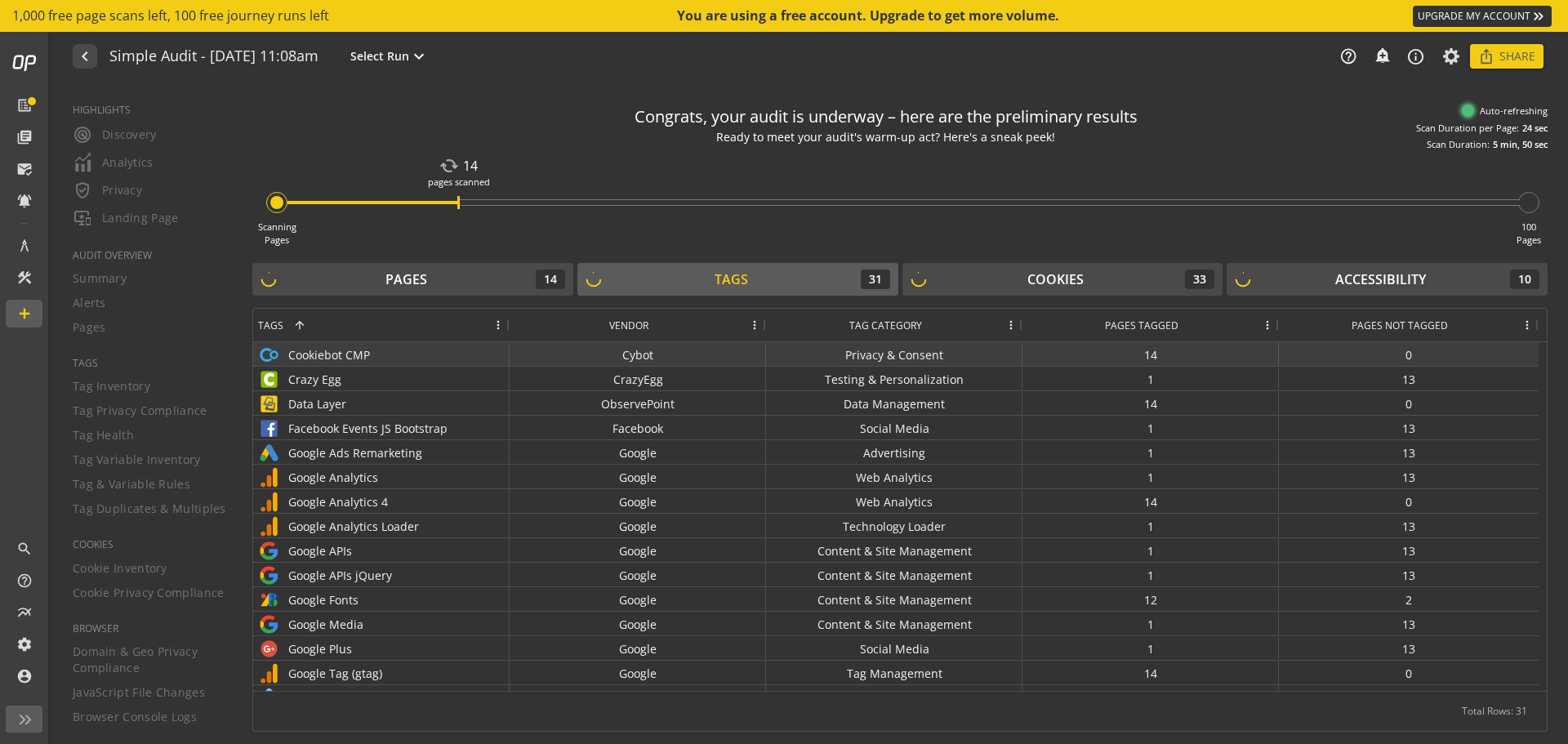
click at [596, 354] on div "Cybot" at bounding box center [637, 353] width 256 height 24
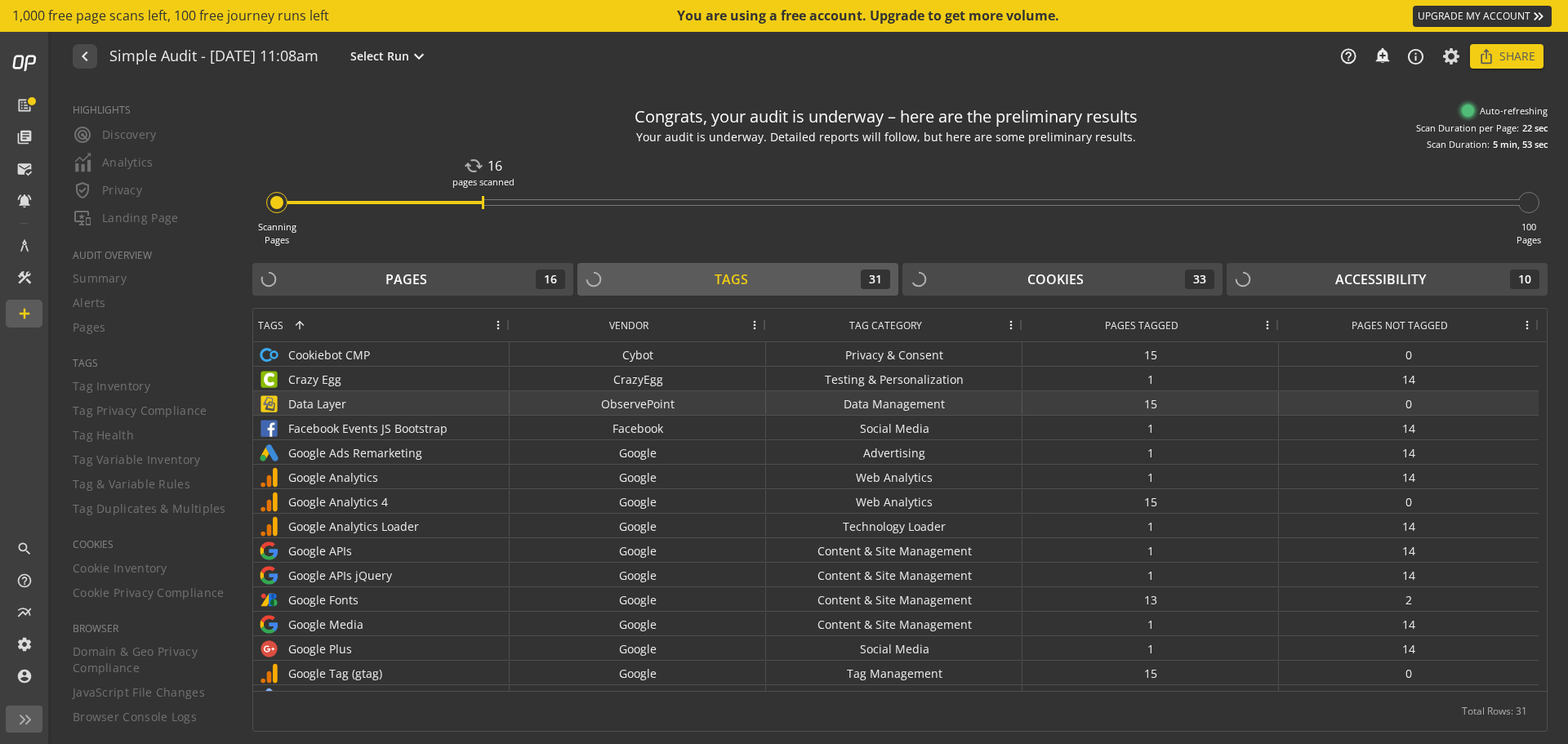
click at [325, 400] on div "Data Layer" at bounding box center [381, 403] width 247 height 24
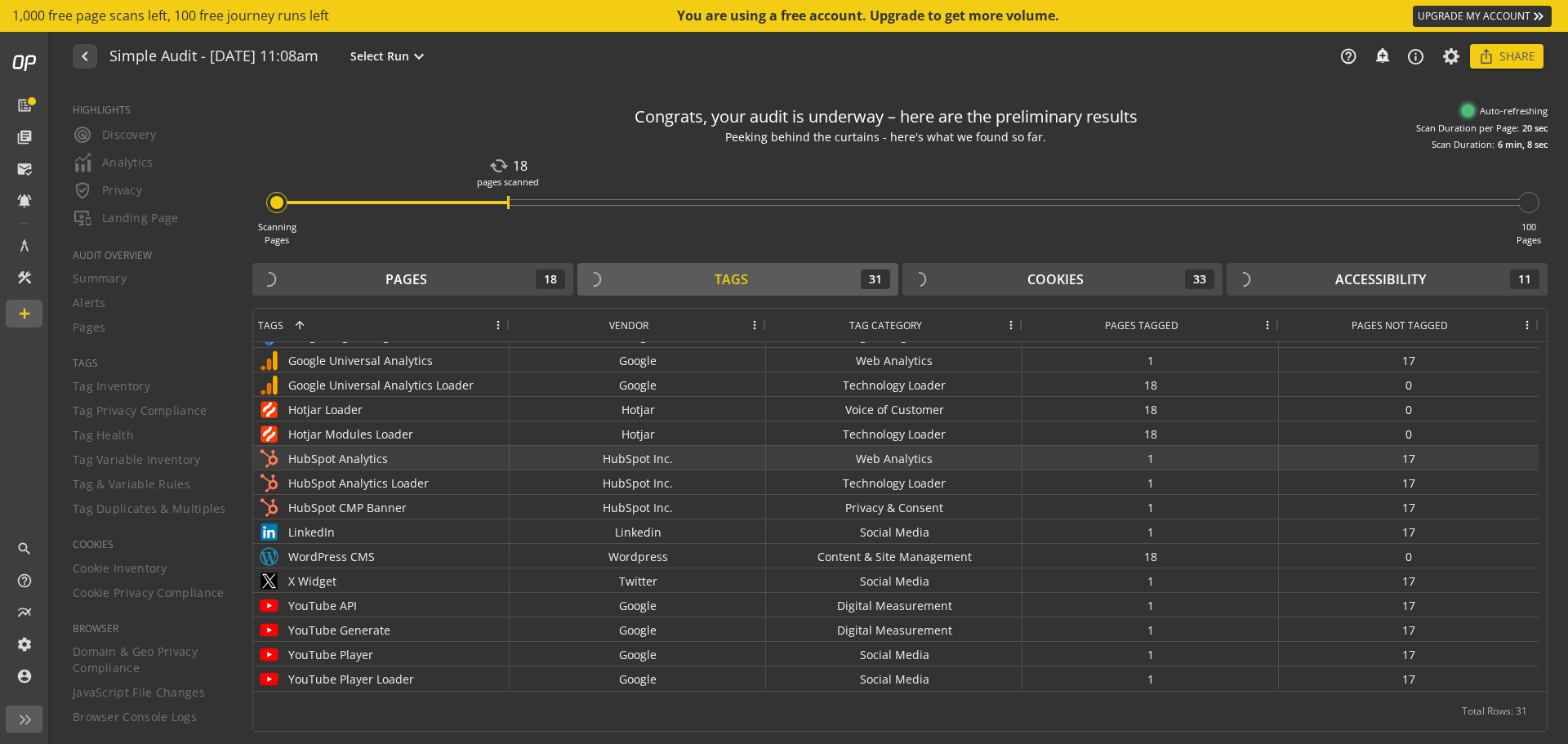
click at [414, 446] on div "HubSpot Analytics" at bounding box center [381, 457] width 256 height 24
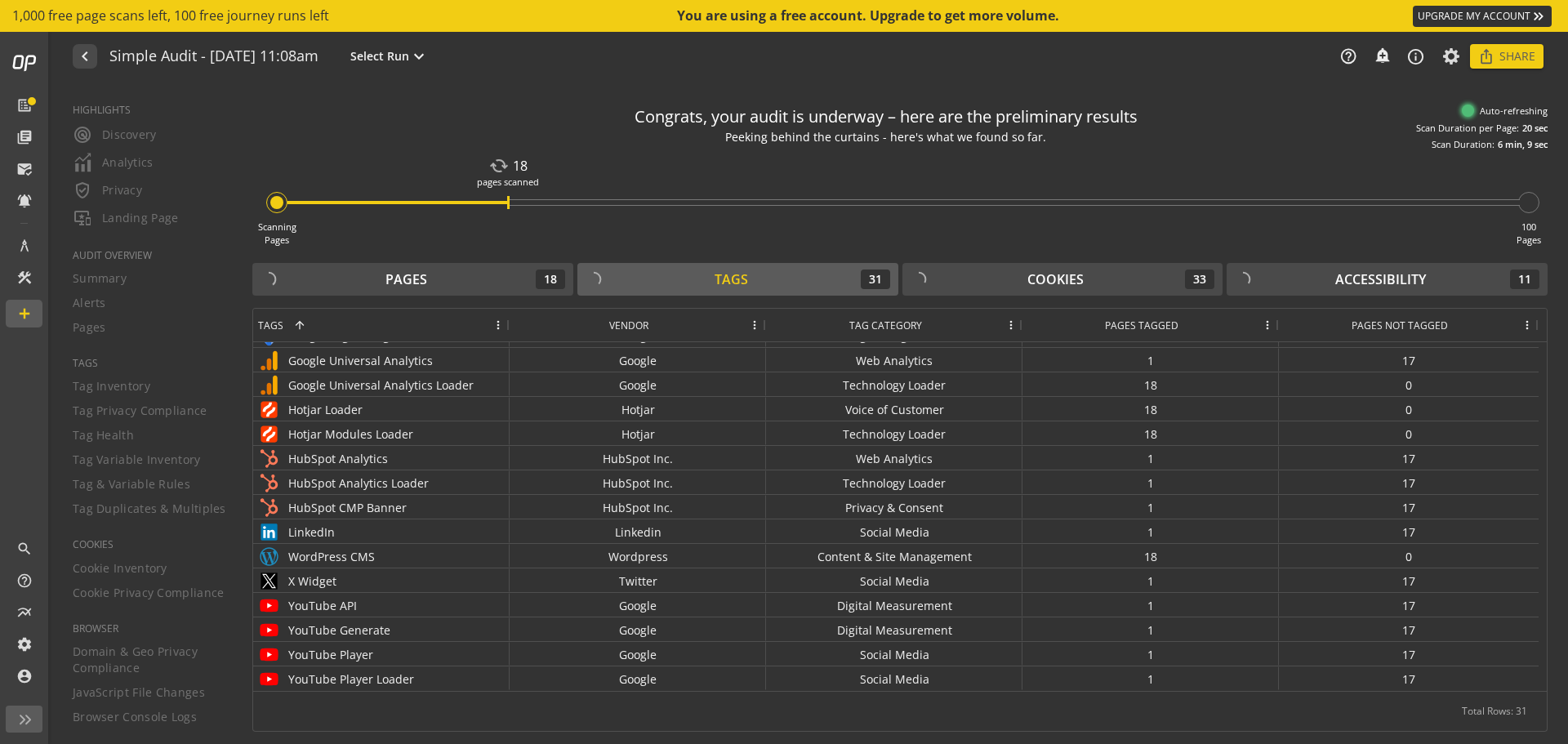
click at [639, 274] on div "Tags 31" at bounding box center [737, 279] width 304 height 19
click at [456, 282] on div "Pages 18" at bounding box center [412, 279] width 304 height 19
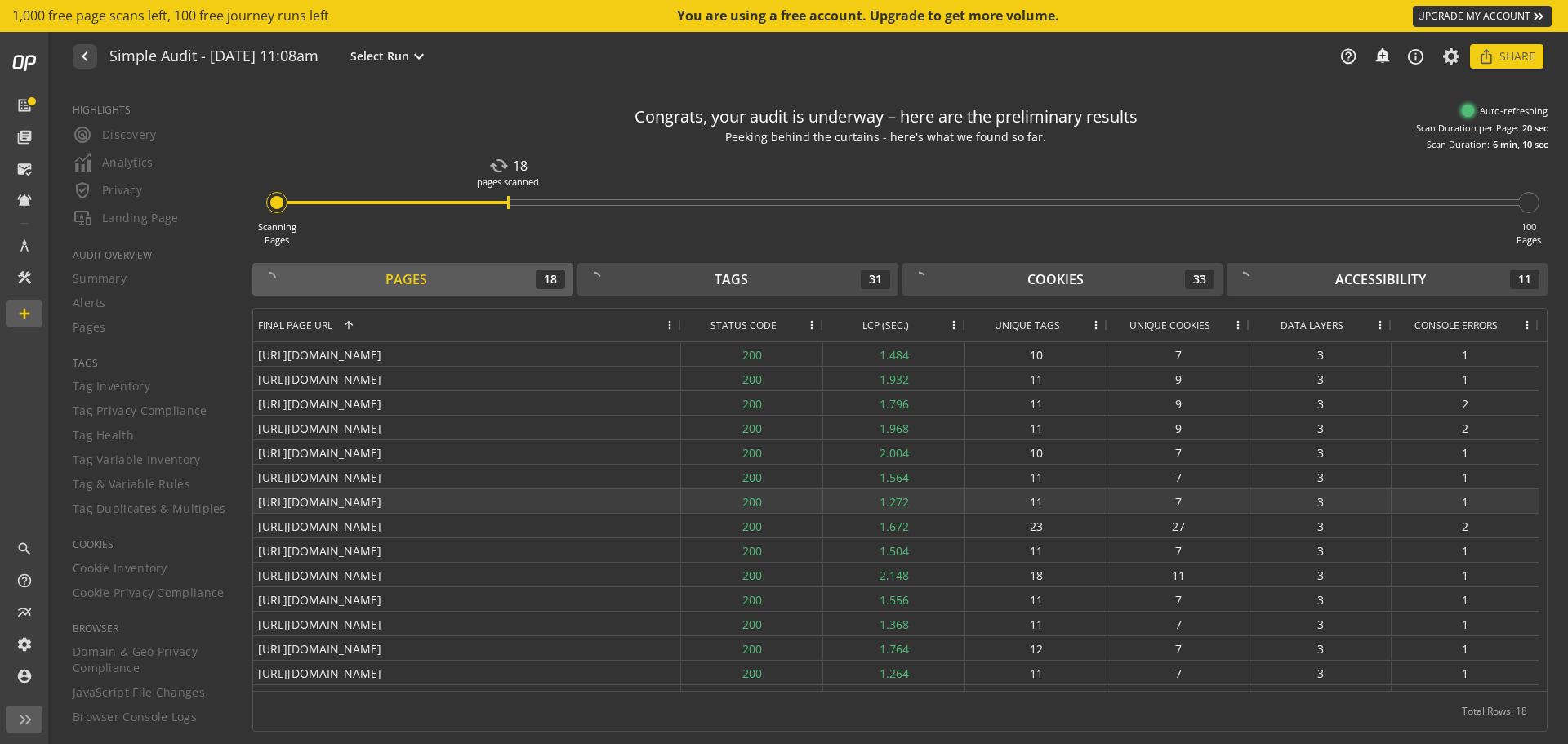
click at [487, 502] on div "[URL][DOMAIN_NAME]" at bounding box center [467, 501] width 428 height 24
click at [1455, 323] on span "Console Errors" at bounding box center [1456, 325] width 84 height 14
click at [1455, 323] on span "Console Errors" at bounding box center [1445, 325] width 84 height 14
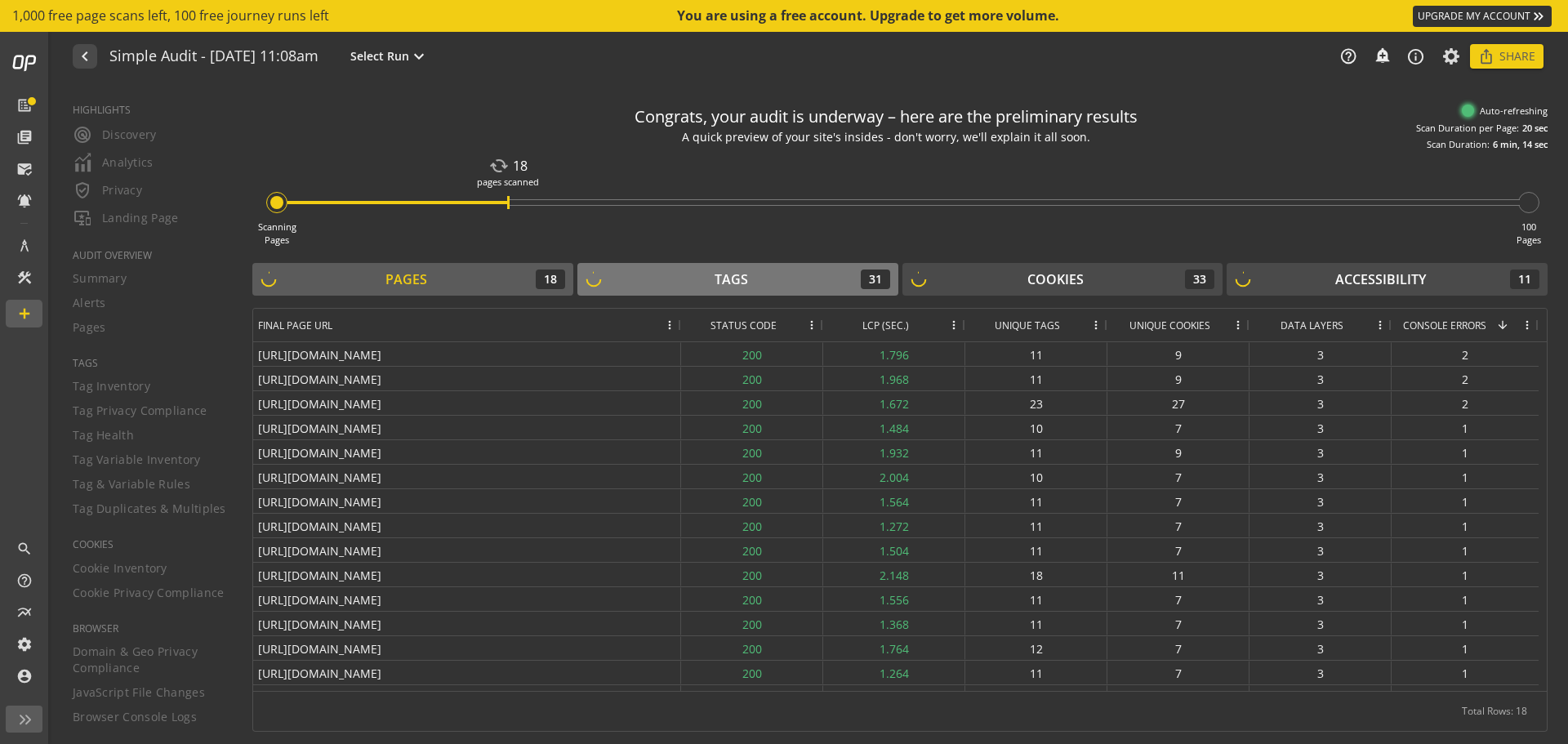
click at [707, 270] on div "Tags 31" at bounding box center [737, 279] width 304 height 19
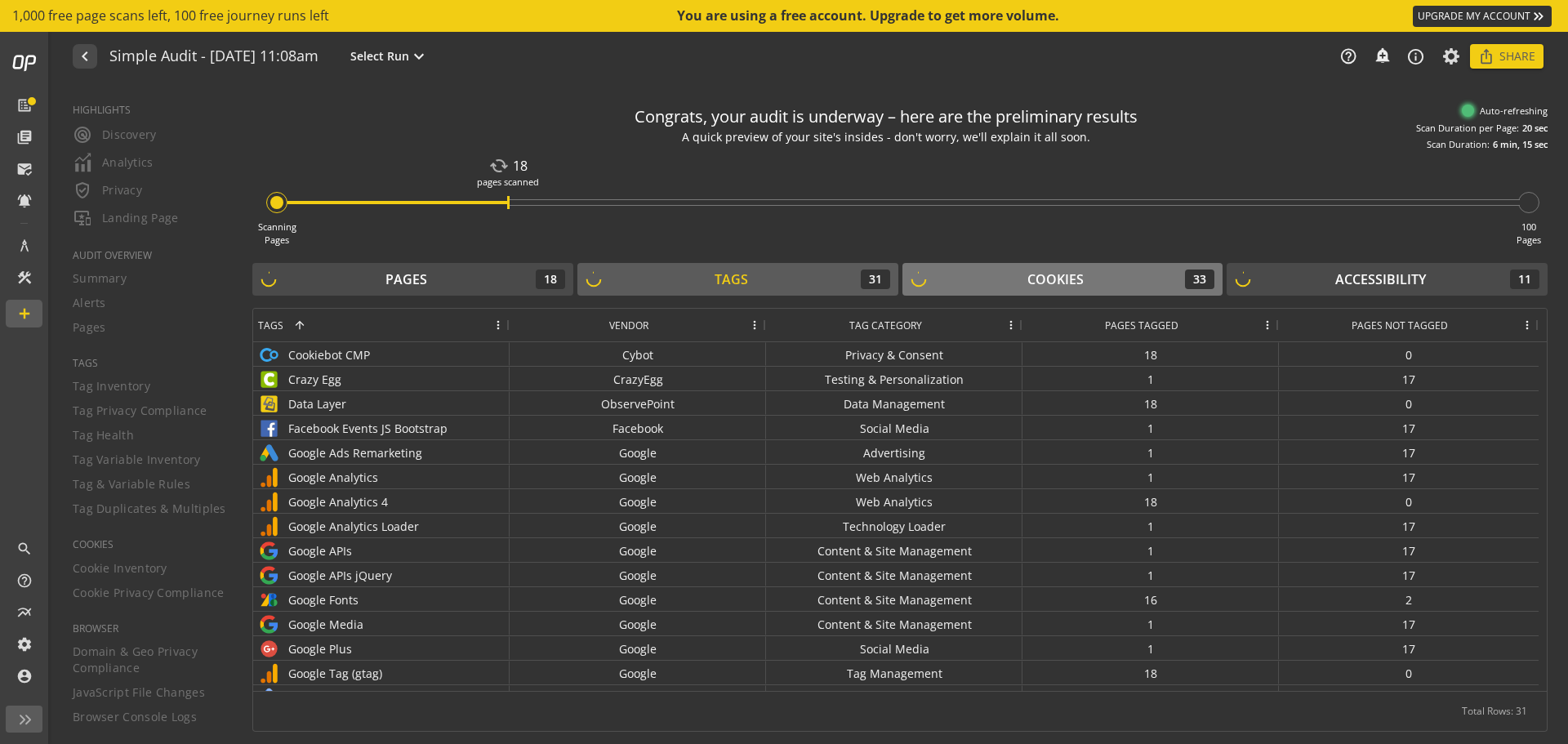
click at [965, 270] on div "Cookies 33" at bounding box center [1062, 279] width 304 height 19
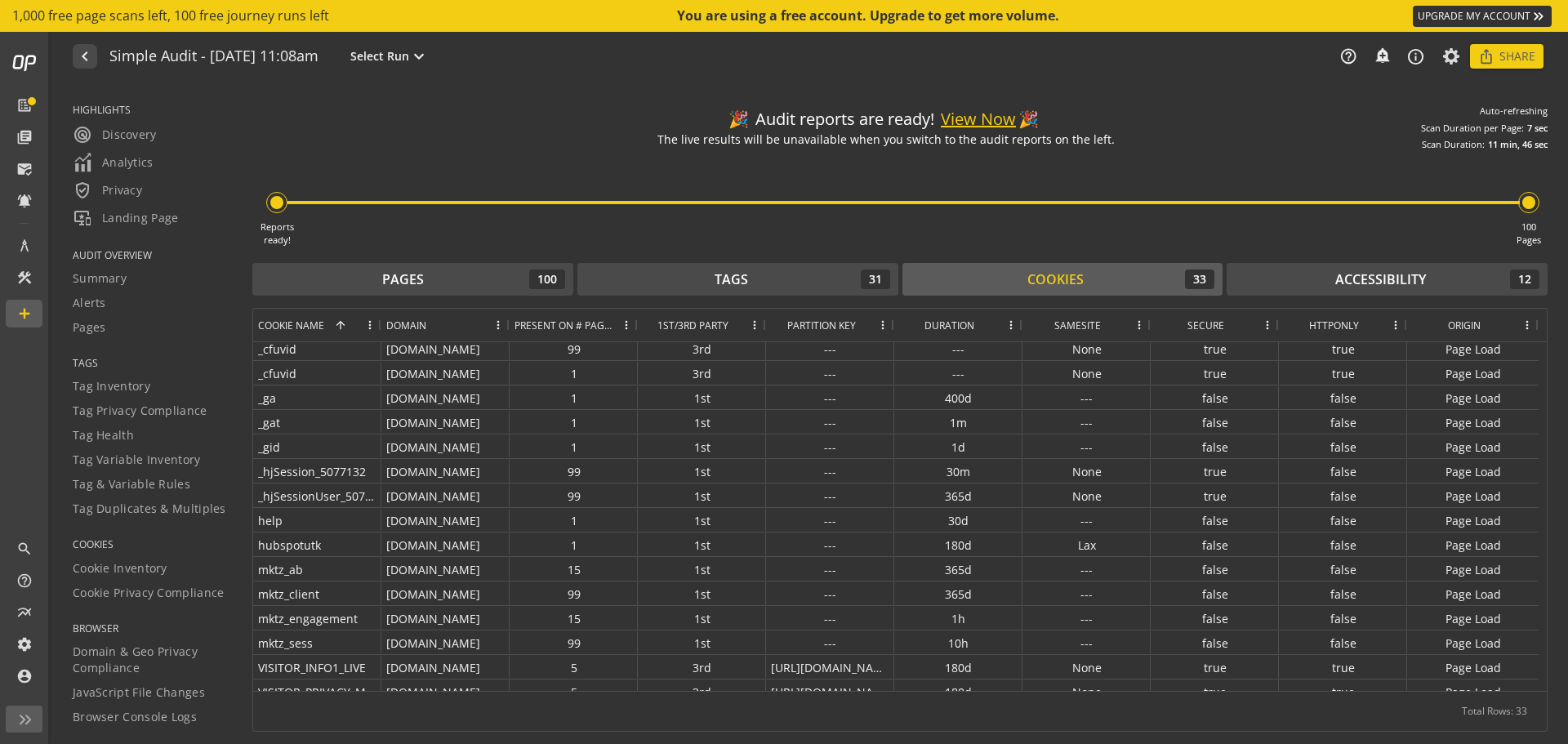
scroll to position [460, 0]
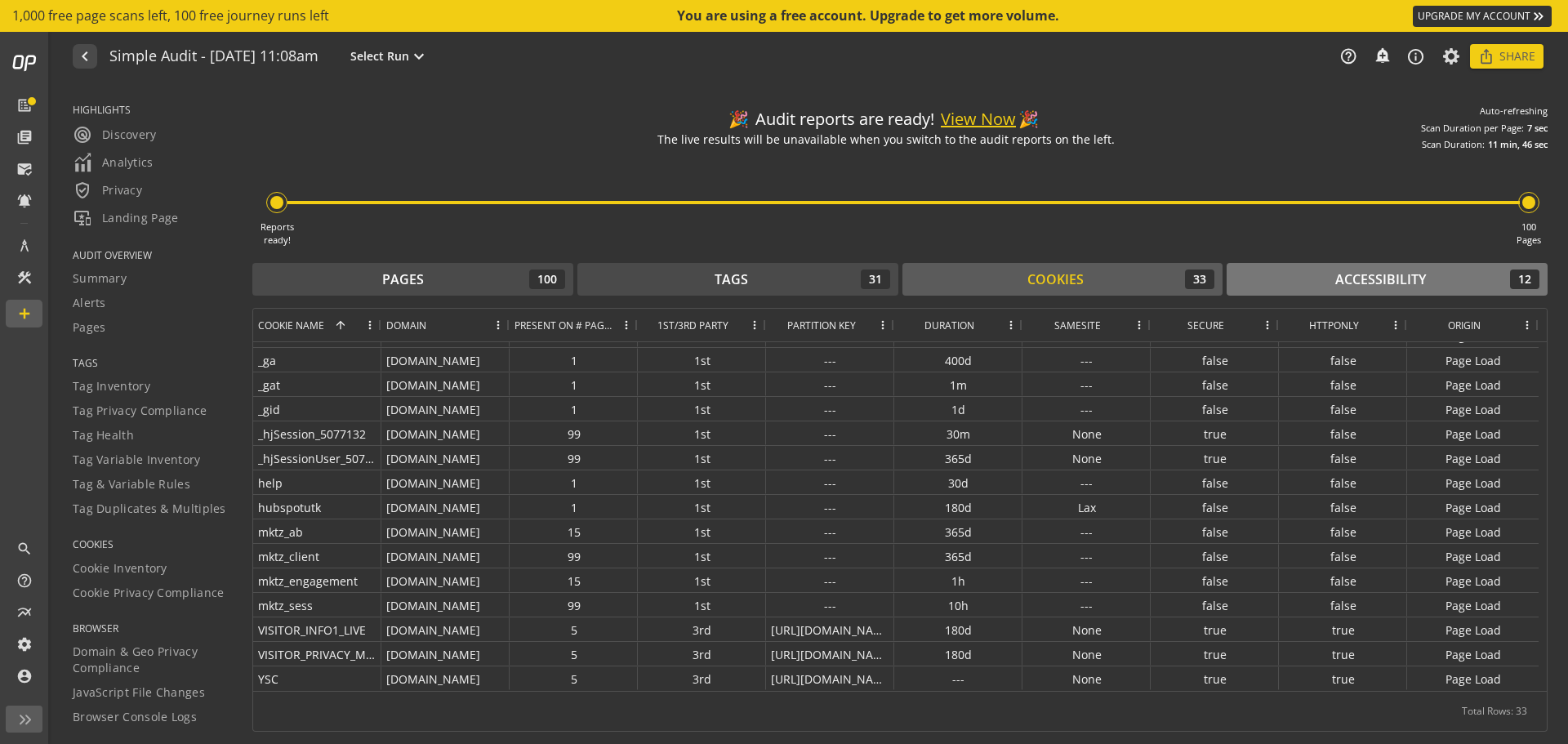
click at [1328, 288] on div "Accessibility 12" at bounding box center [1387, 279] width 304 height 19
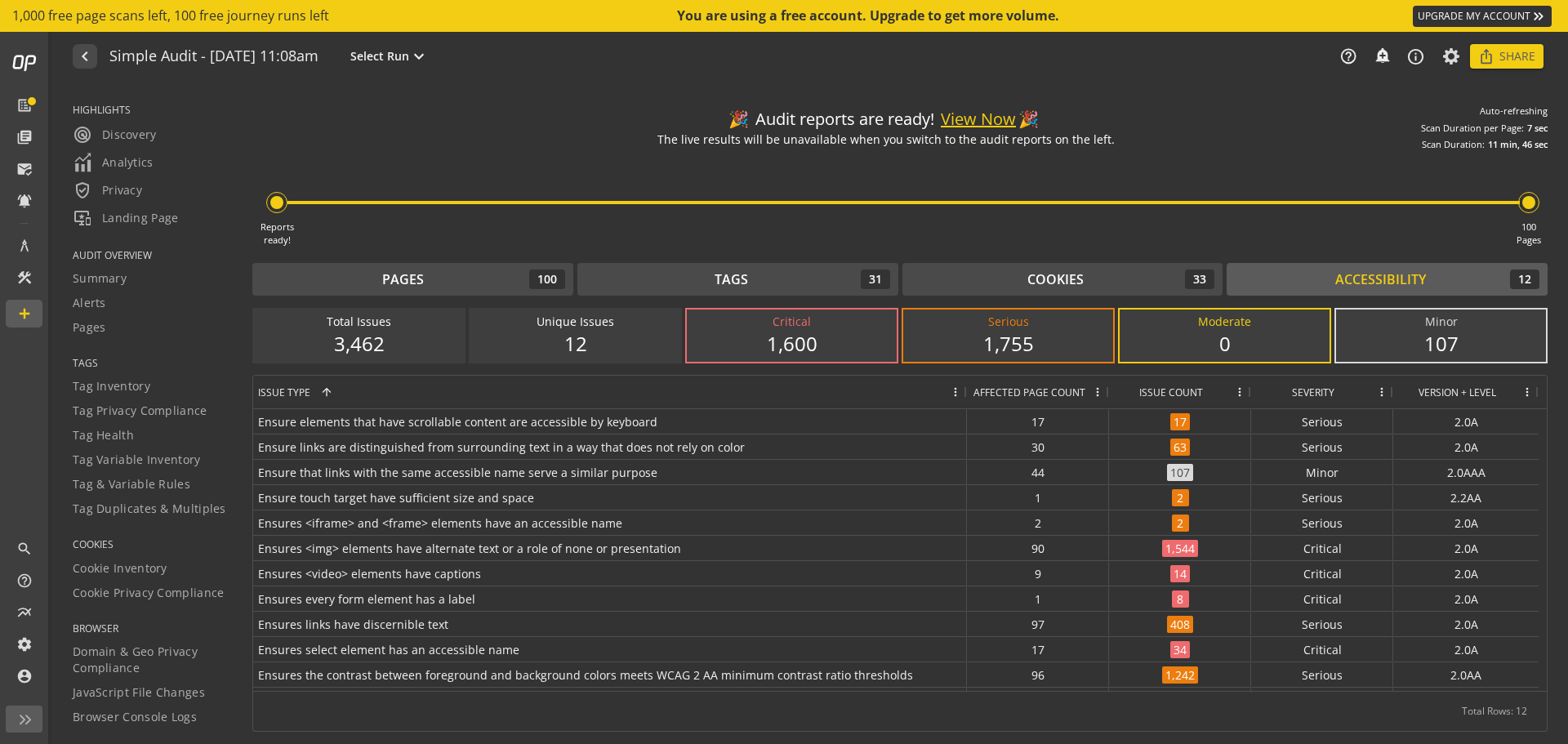
click at [968, 110] on button "View Now" at bounding box center [978, 119] width 75 height 24
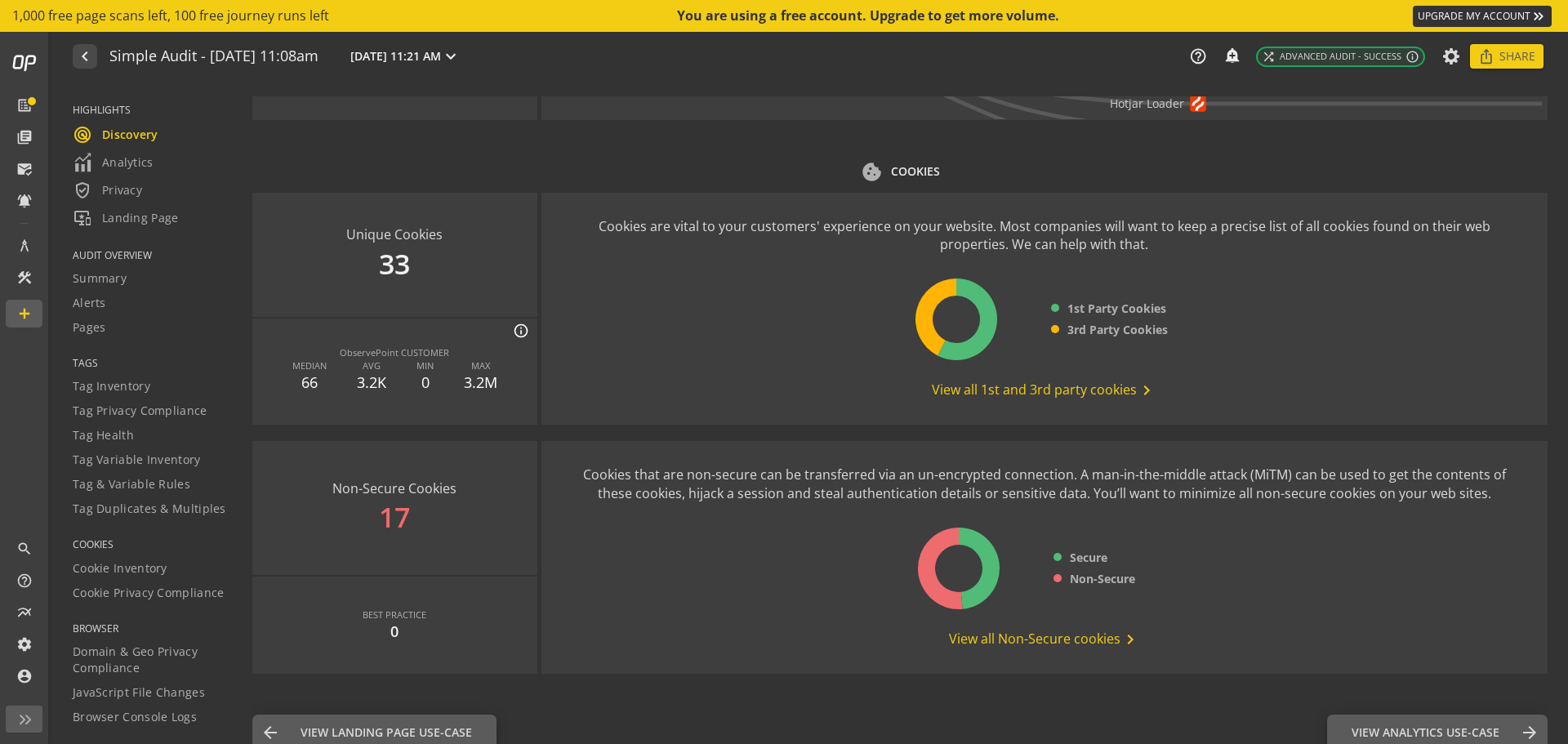
scroll to position [1924, 0]
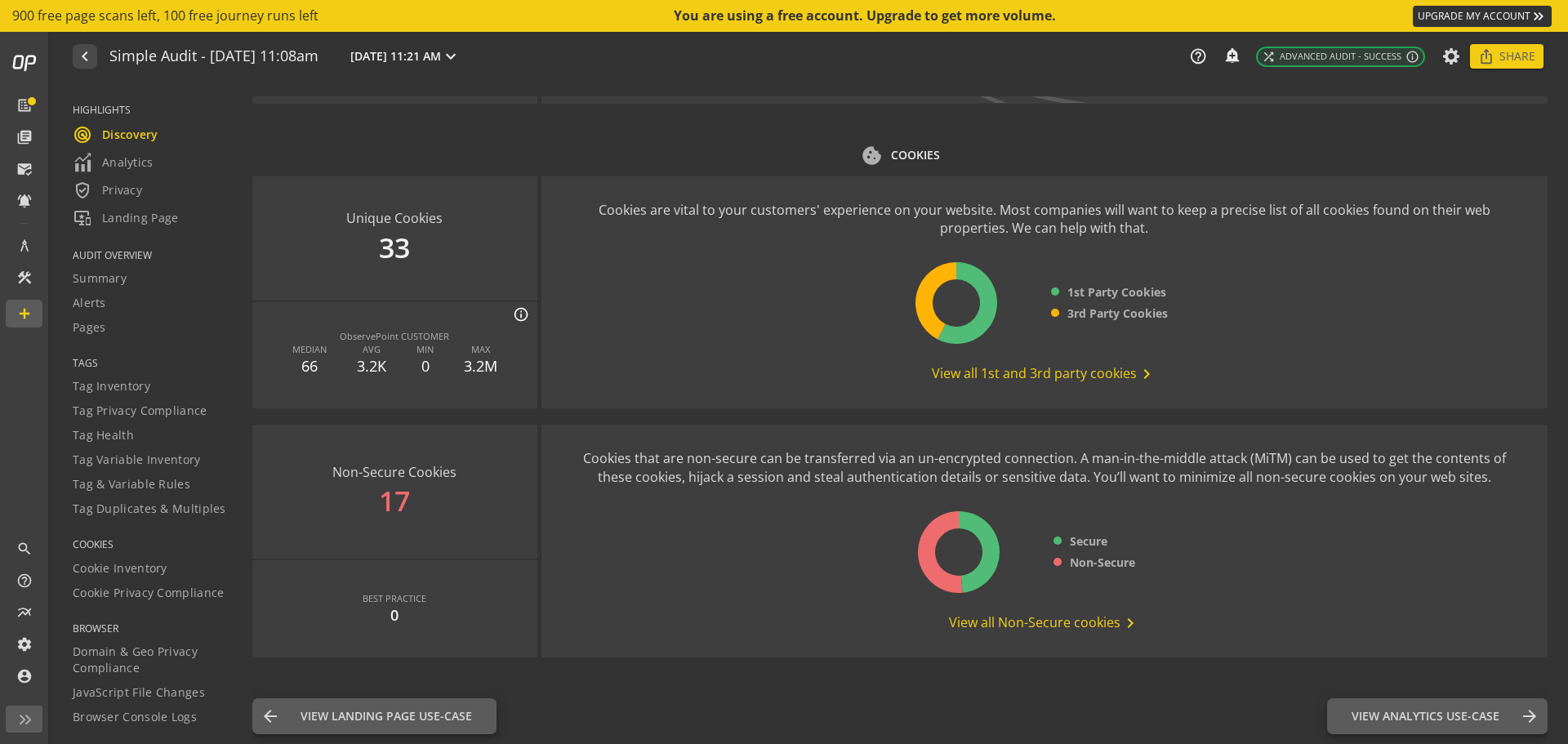
click at [96, 366] on span "TAGS" at bounding box center [152, 363] width 160 height 14
click at [88, 379] on span "Tag Inventory" at bounding box center [111, 386] width 78 height 17
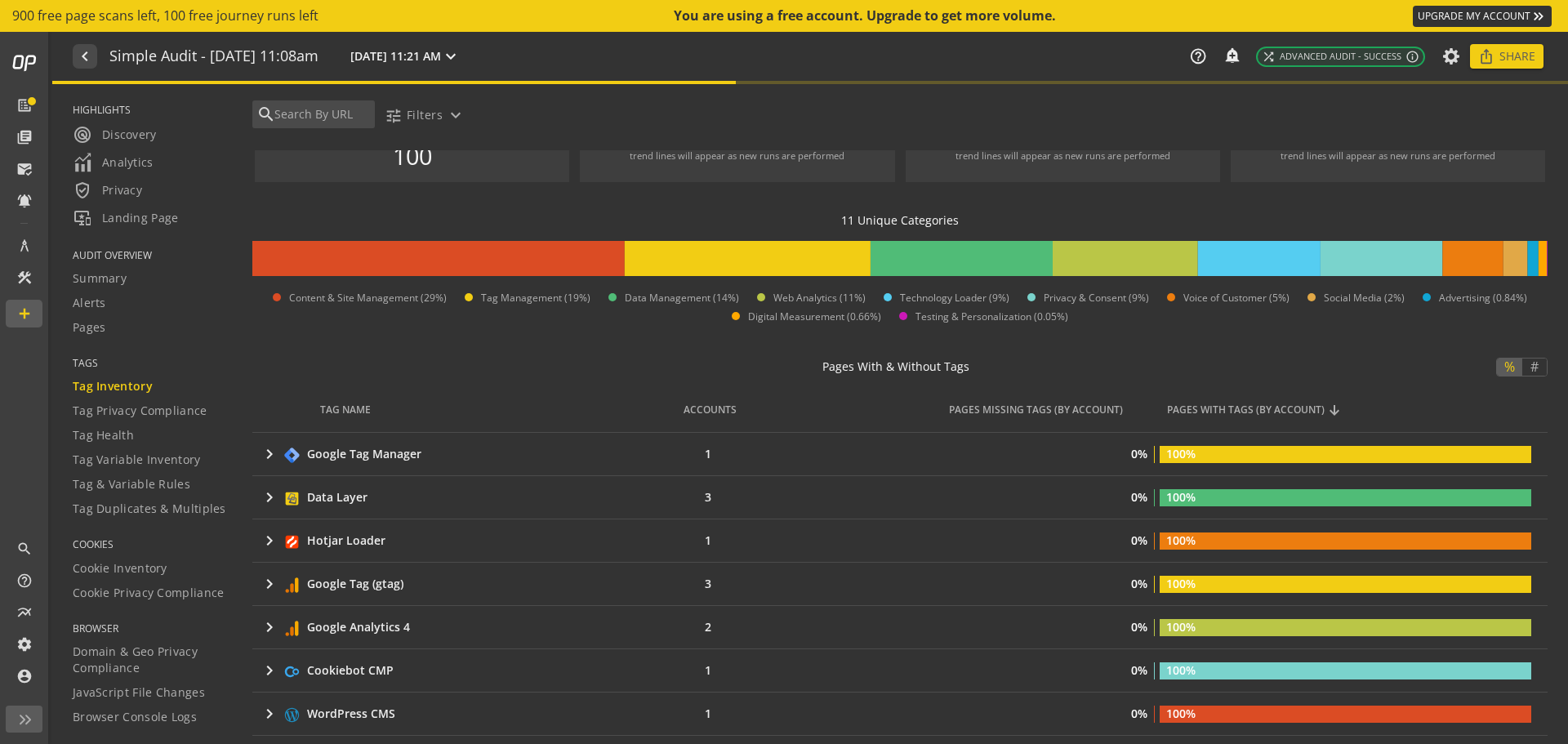
scroll to position [163, 0]
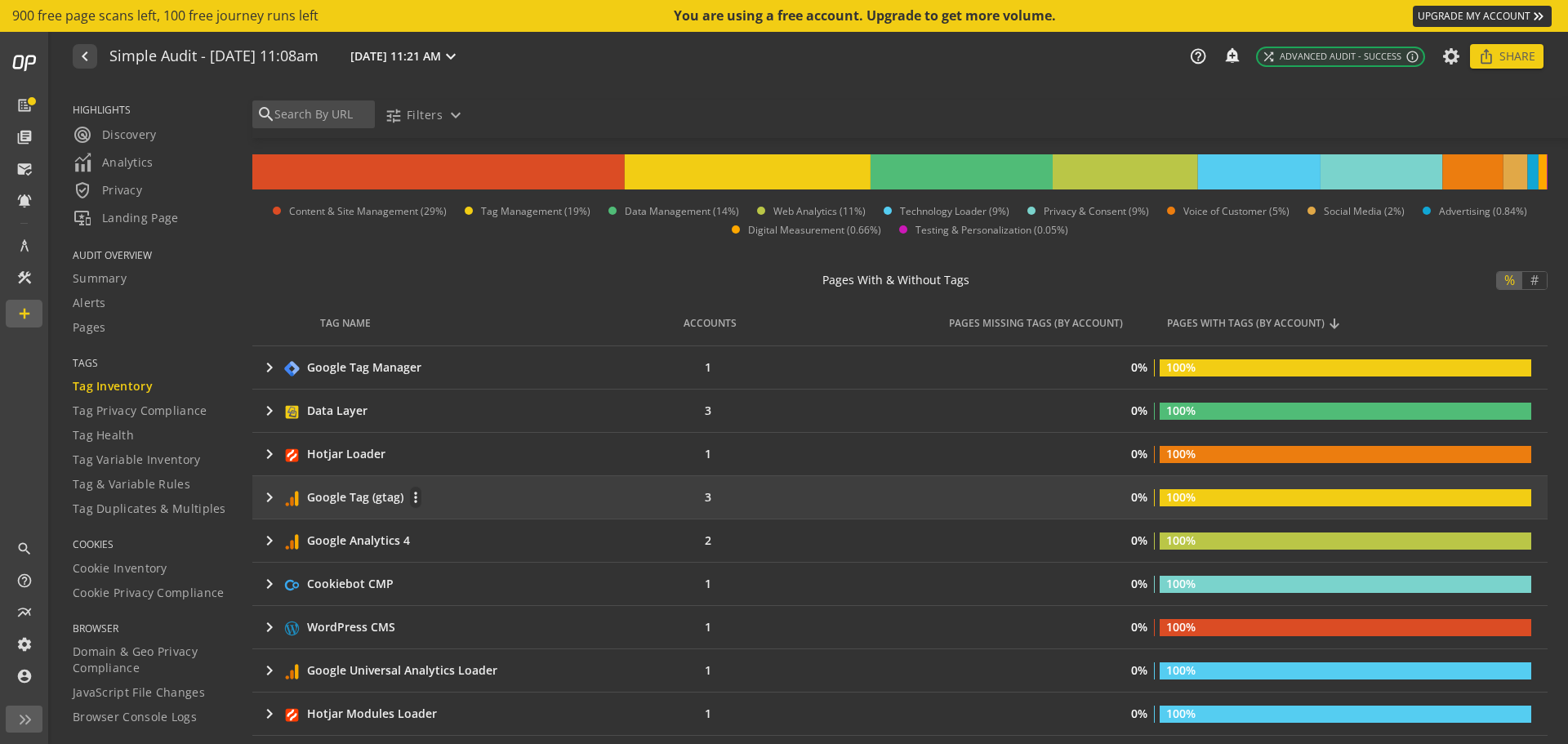
click at [269, 496] on mat-icon "keyboard_arrow_right" at bounding box center [269, 497] width 19 height 19
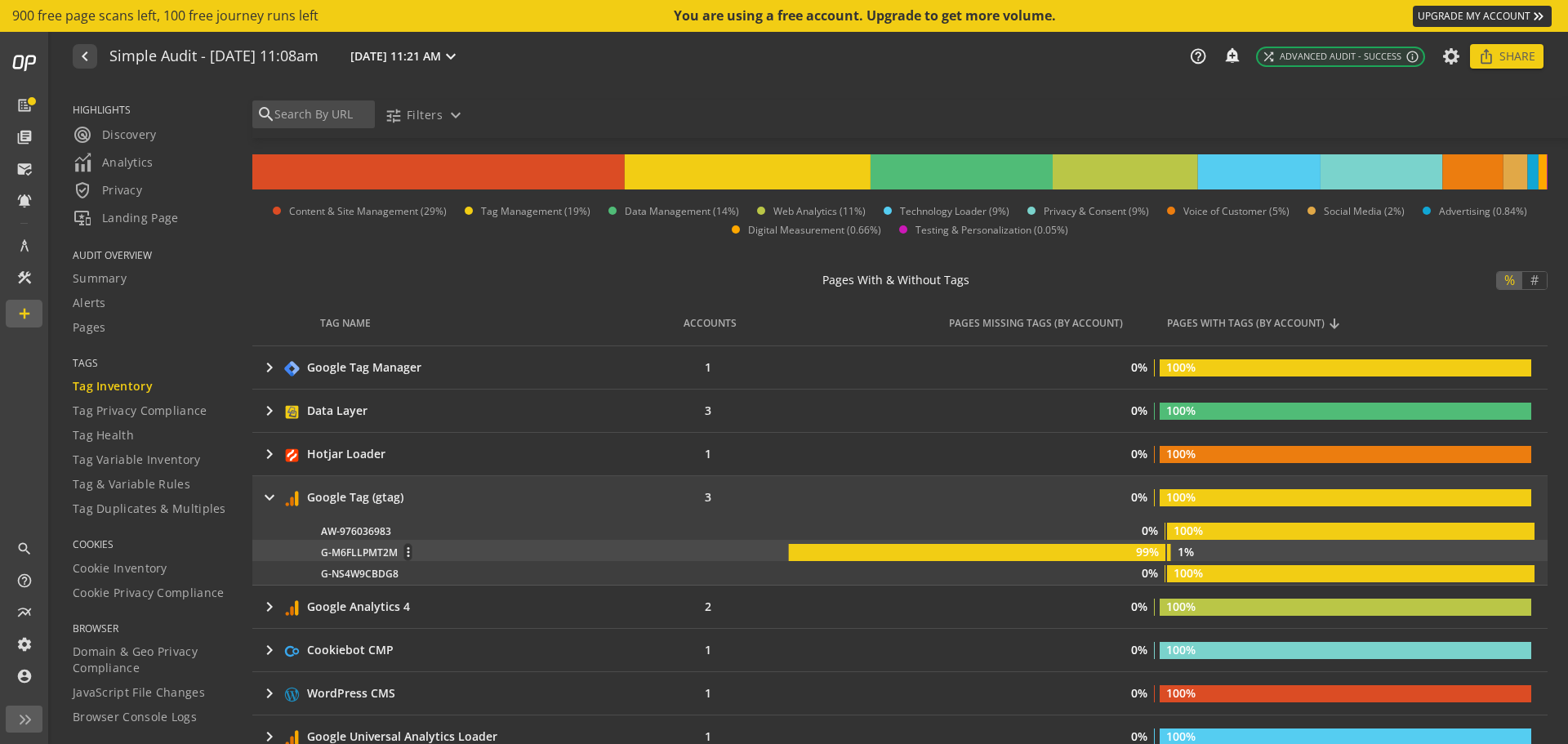
scroll to position [10, 0]
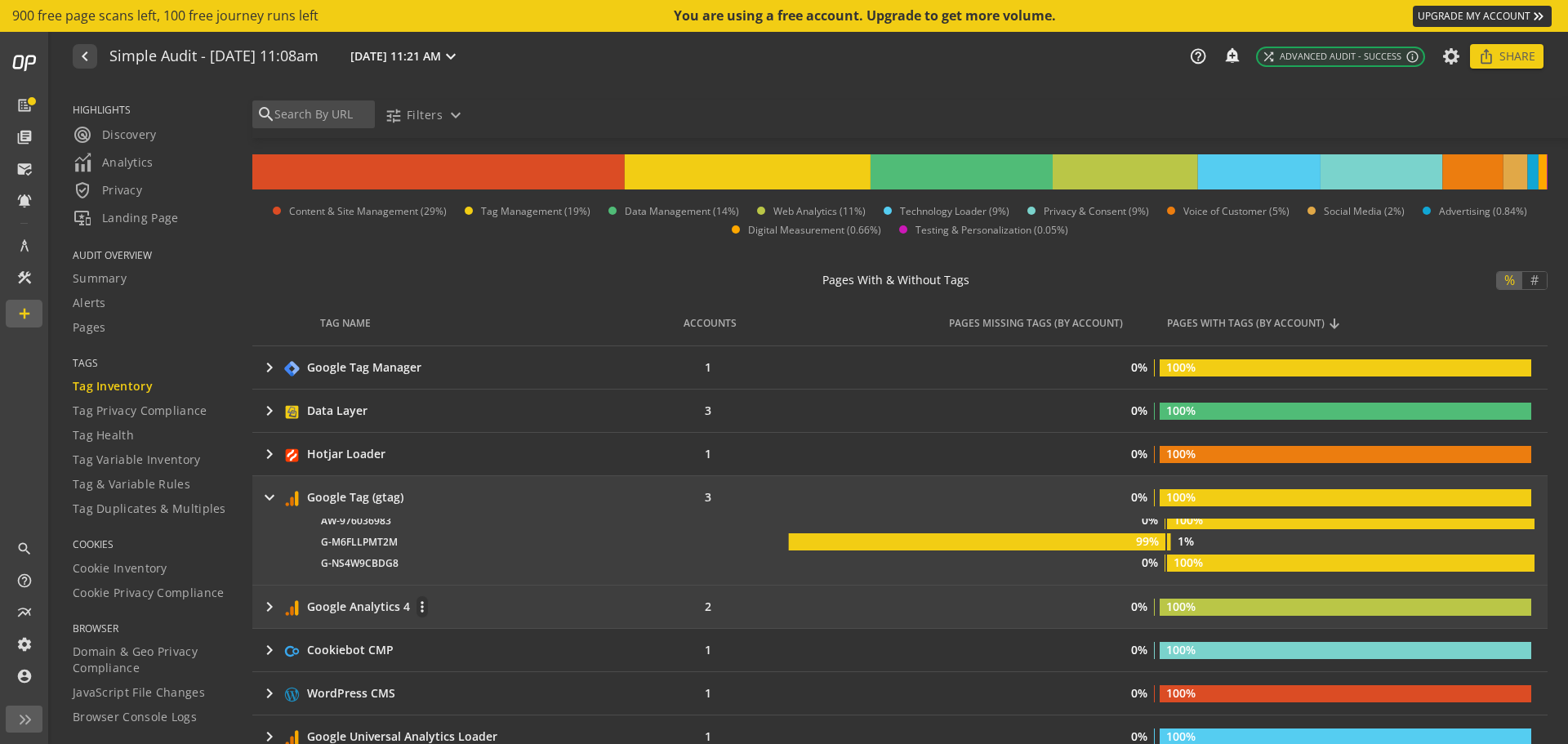
click at [254, 609] on td "keyboard_arrow_right Google Analytics 4 more_vert" at bounding box center [454, 606] width 406 height 43
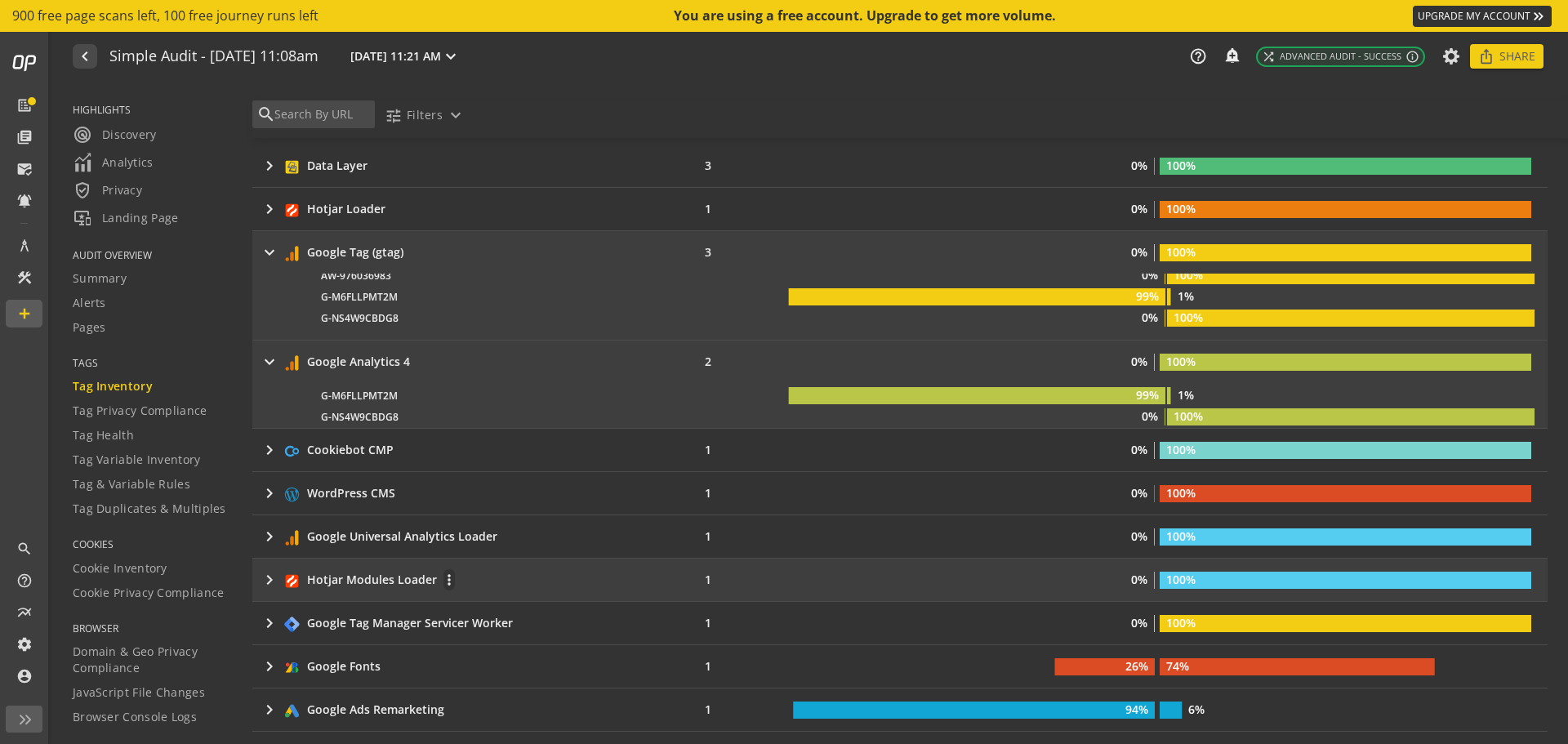
scroll to position [653, 0]
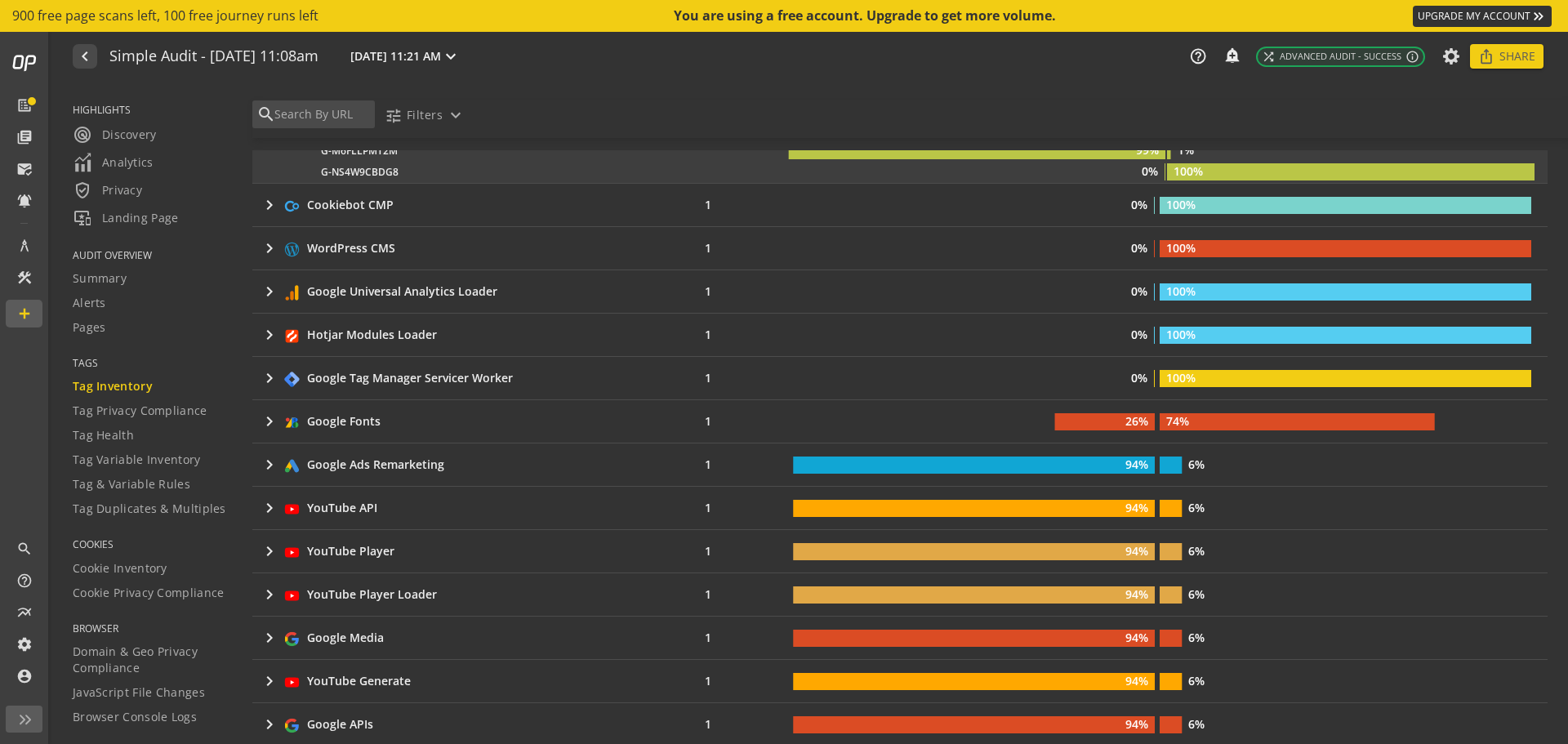
click at [250, 331] on mat-drawer-content "search tune Filters expand_more Pages Scanned notifications_none add_alert 100 …" at bounding box center [900, 419] width 1336 height 671
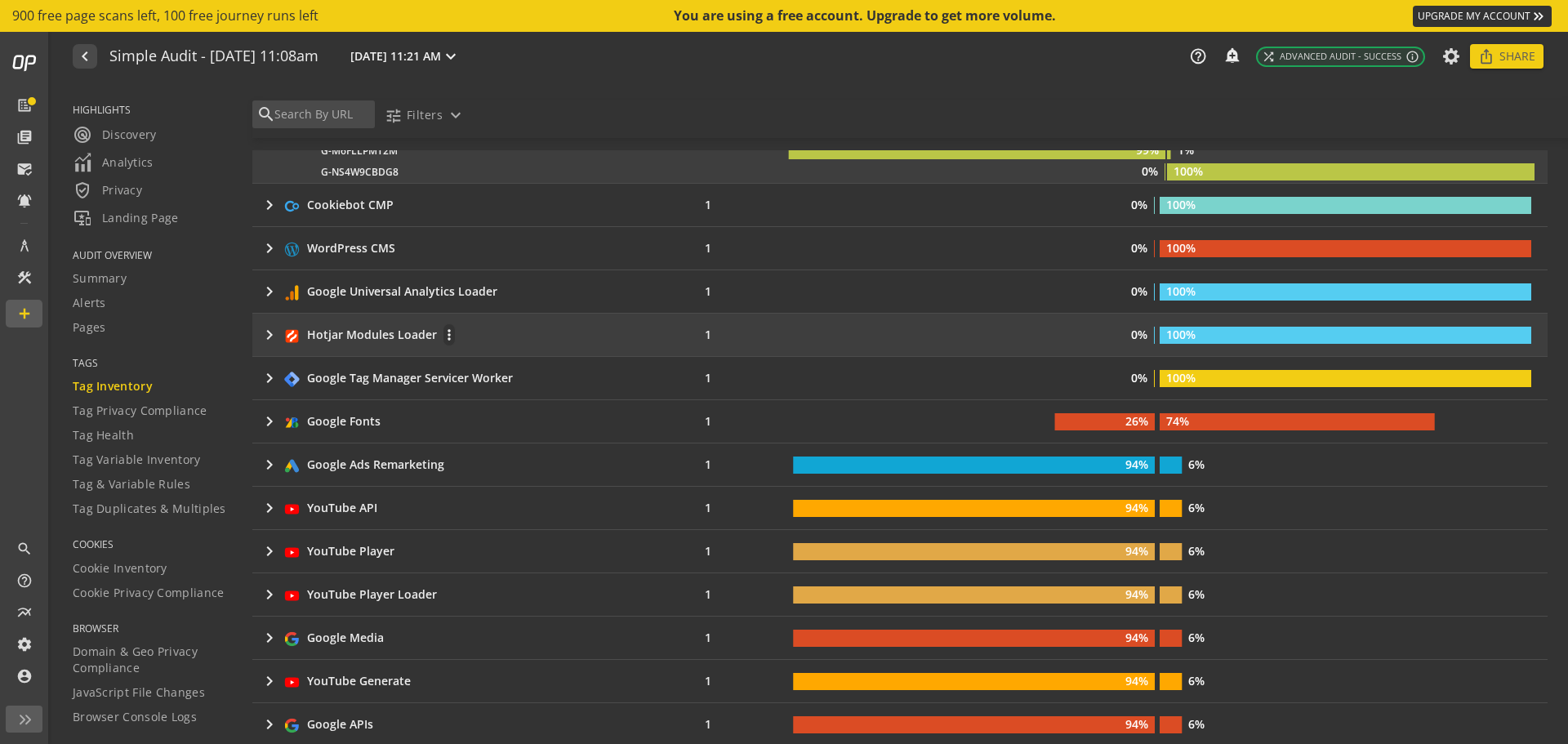
click at [259, 332] on td "keyboard_arrow_right Hotjar Modules Loader more_vert" at bounding box center [454, 335] width 406 height 43
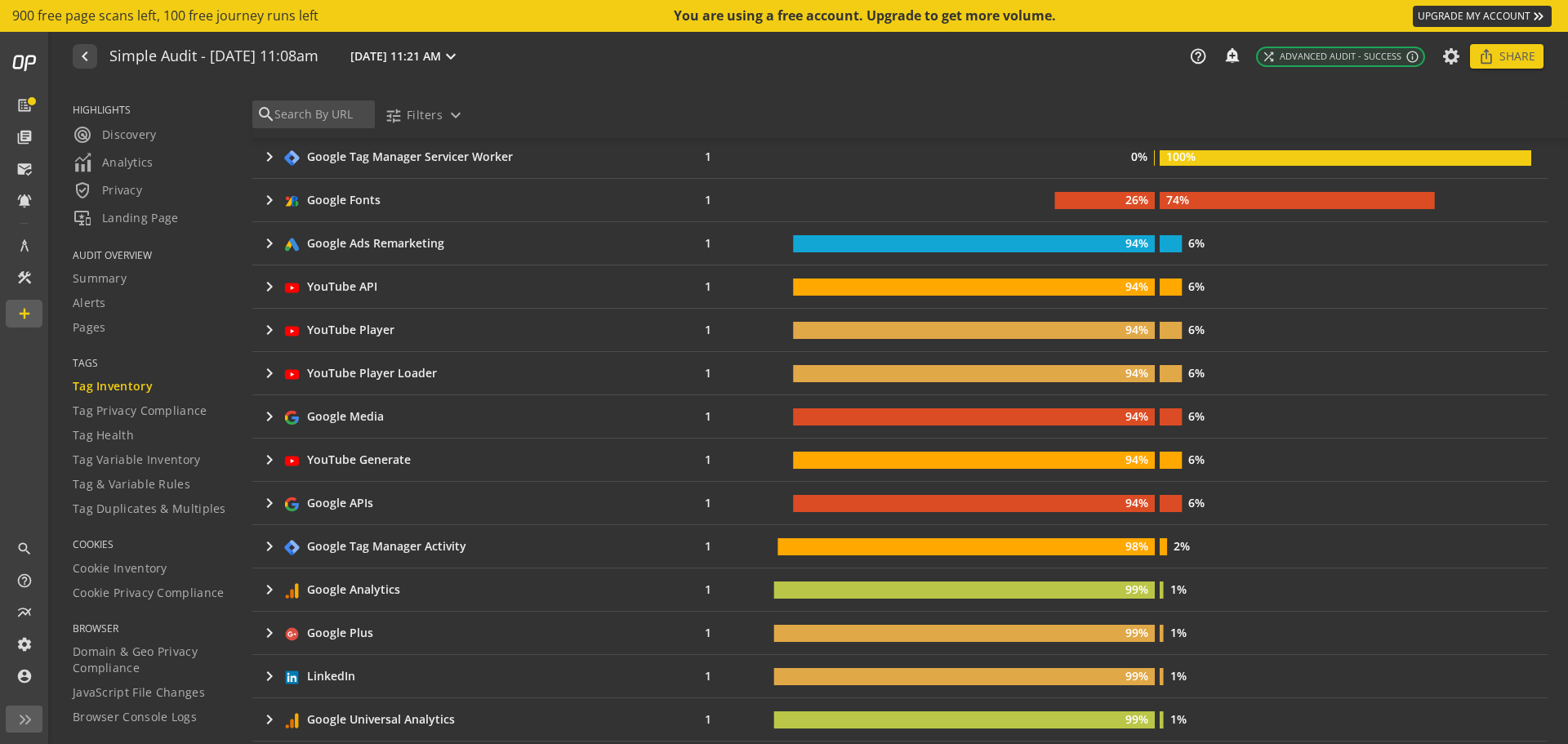
scroll to position [1307, 0]
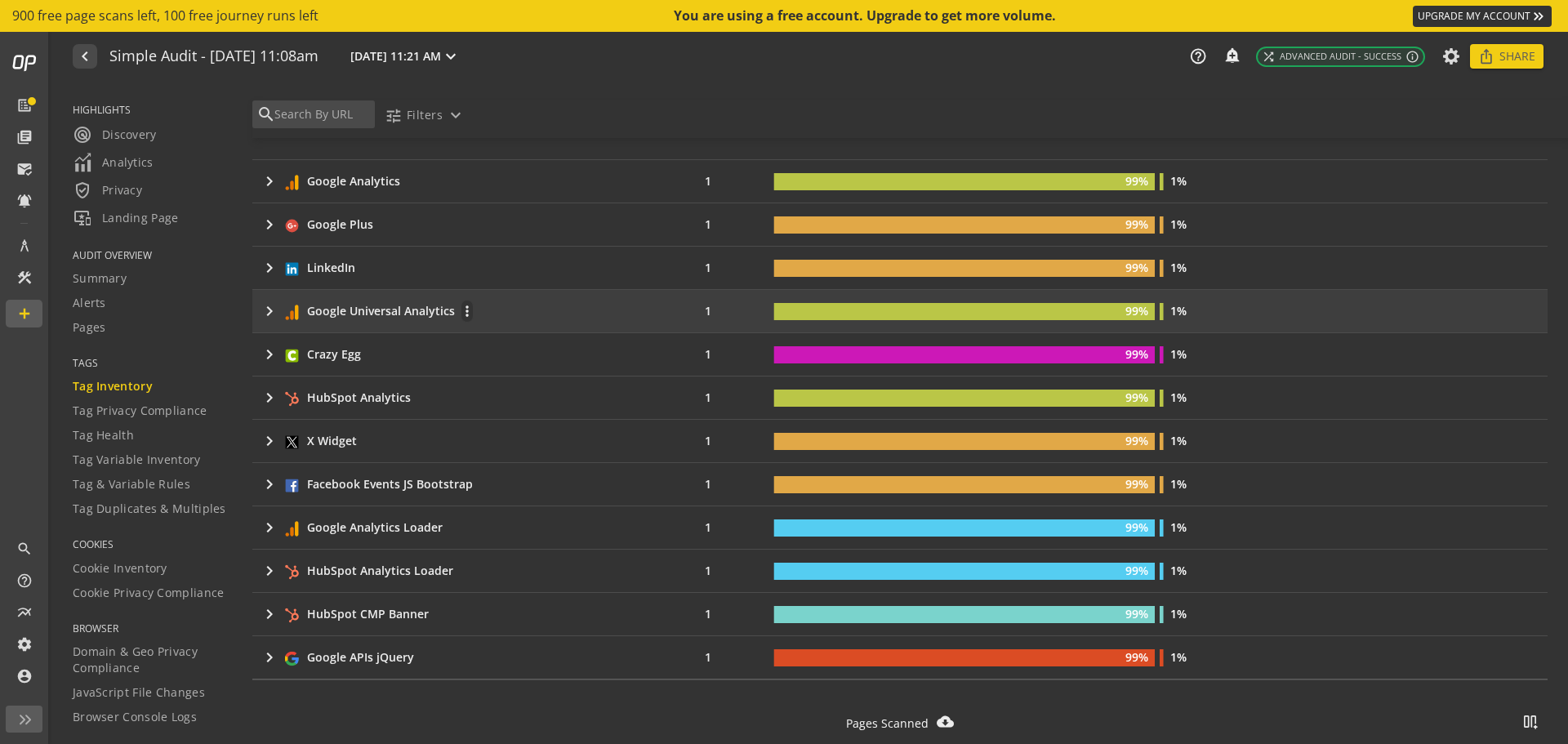
click at [264, 303] on mat-icon "keyboard_arrow_right" at bounding box center [269, 311] width 19 height 19
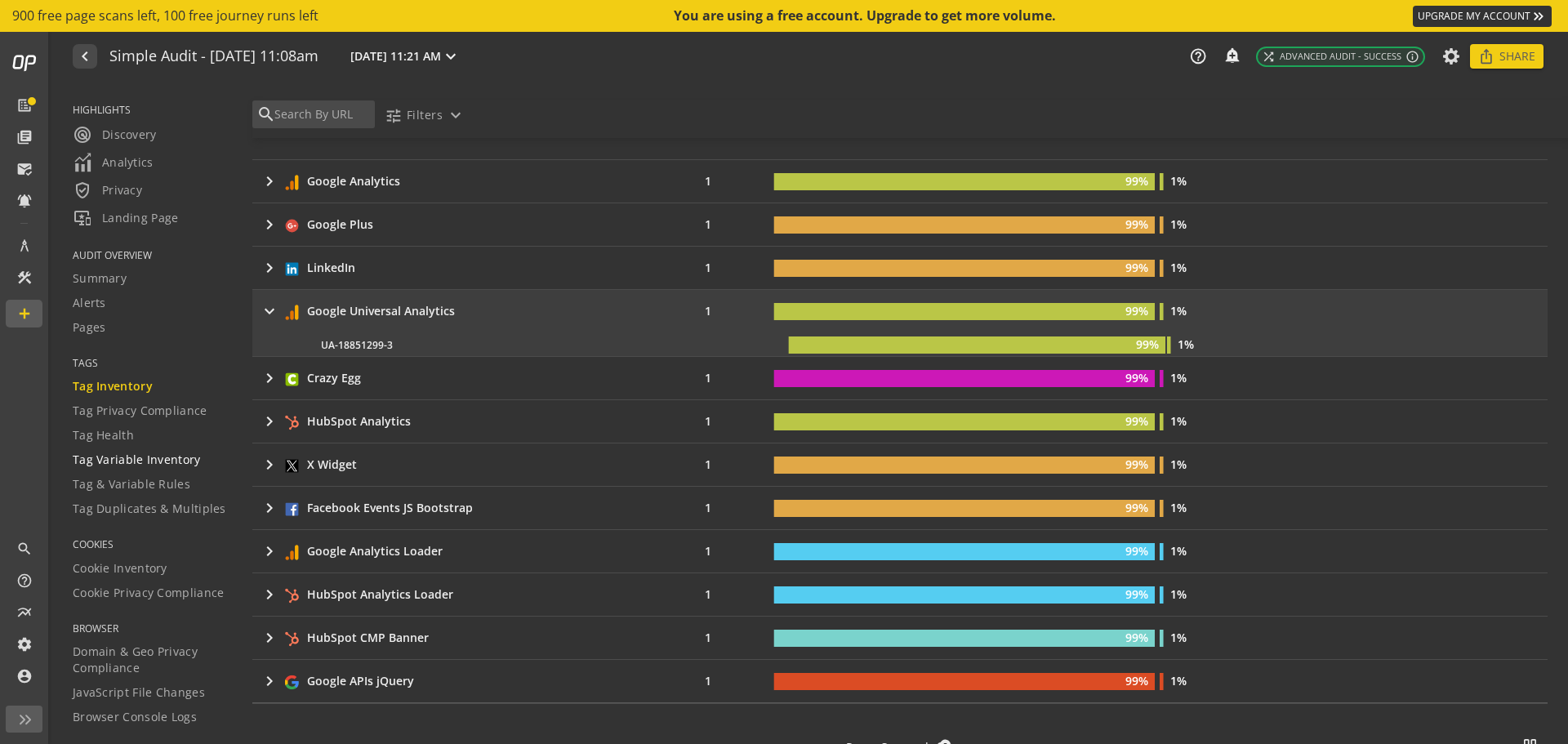
click at [151, 457] on span "Tag Variable Inventory" at bounding box center [136, 460] width 128 height 17
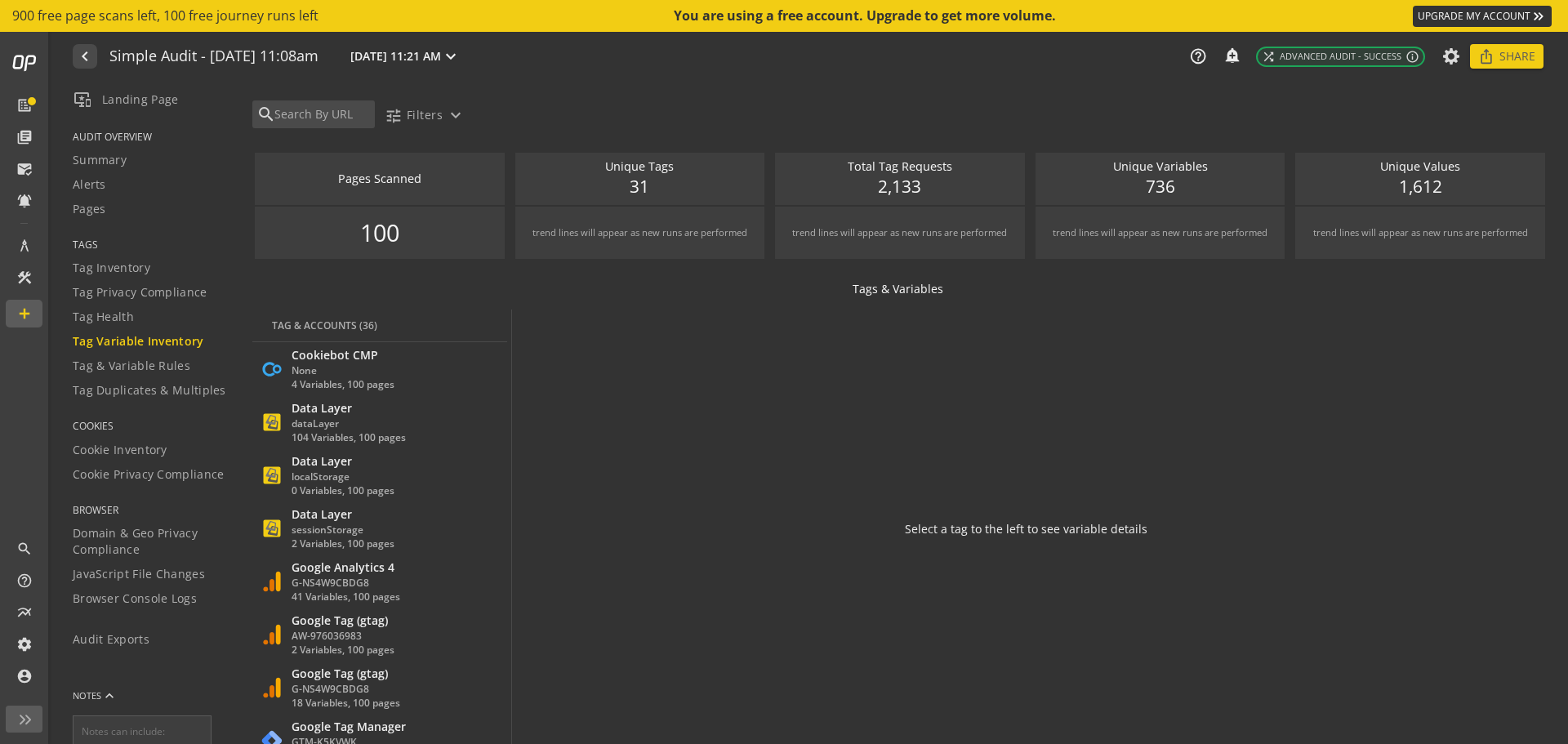
scroll to position [116, 0]
click at [169, 474] on span "Cookie Privacy Compliance" at bounding box center [148, 476] width 152 height 17
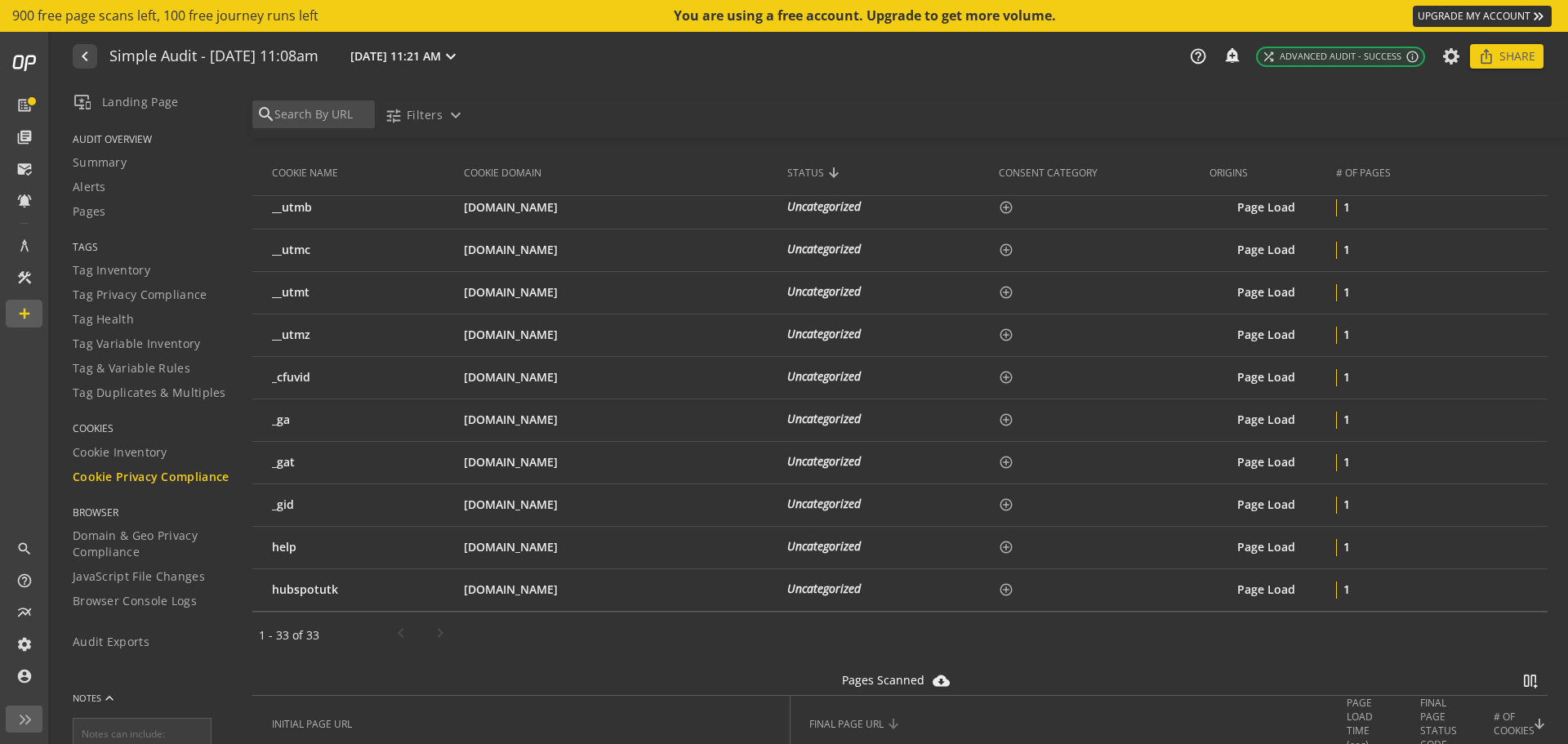
scroll to position [1389, 0]
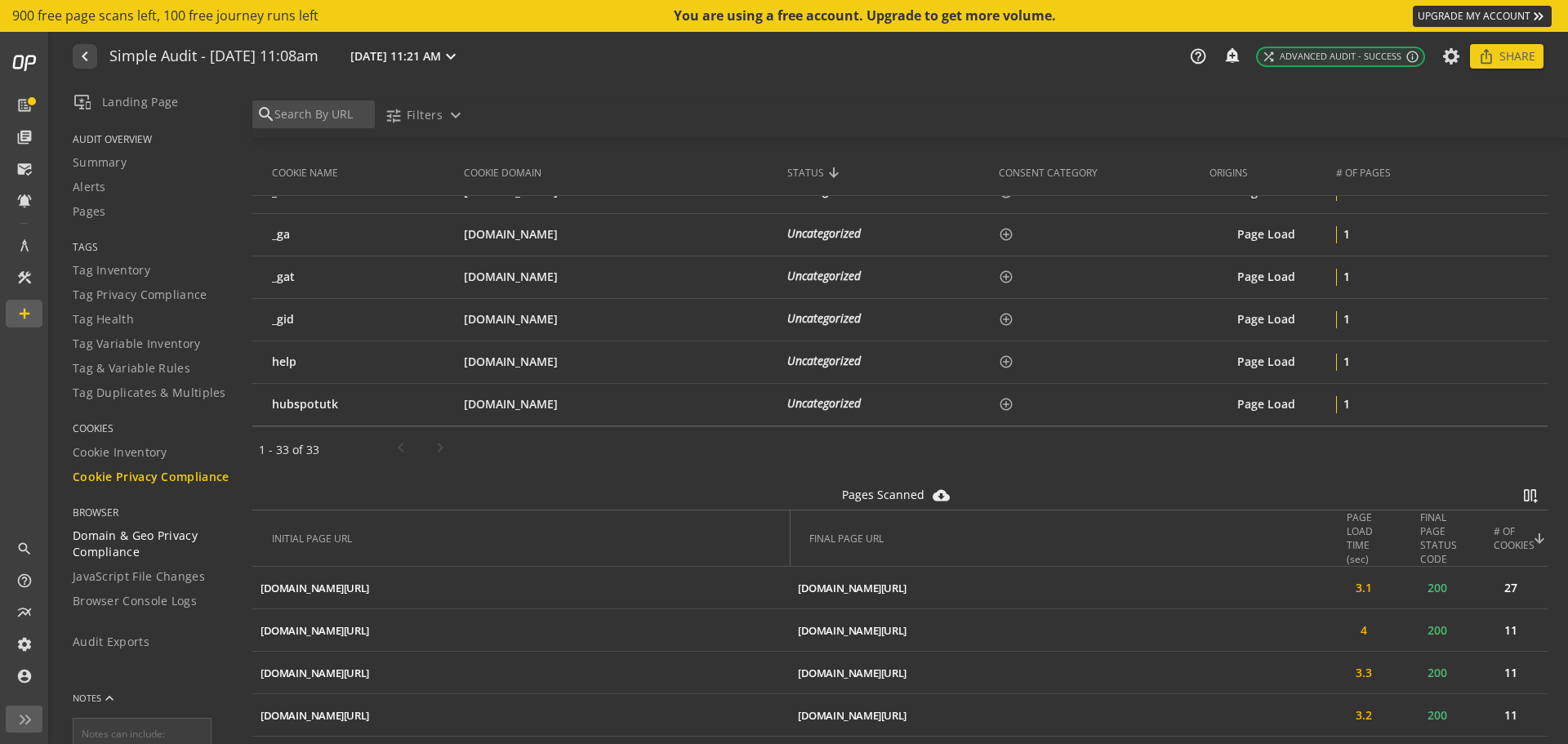
click at [127, 560] on span "Domain & Geo Privacy Compliance" at bounding box center [152, 543] width 160 height 32
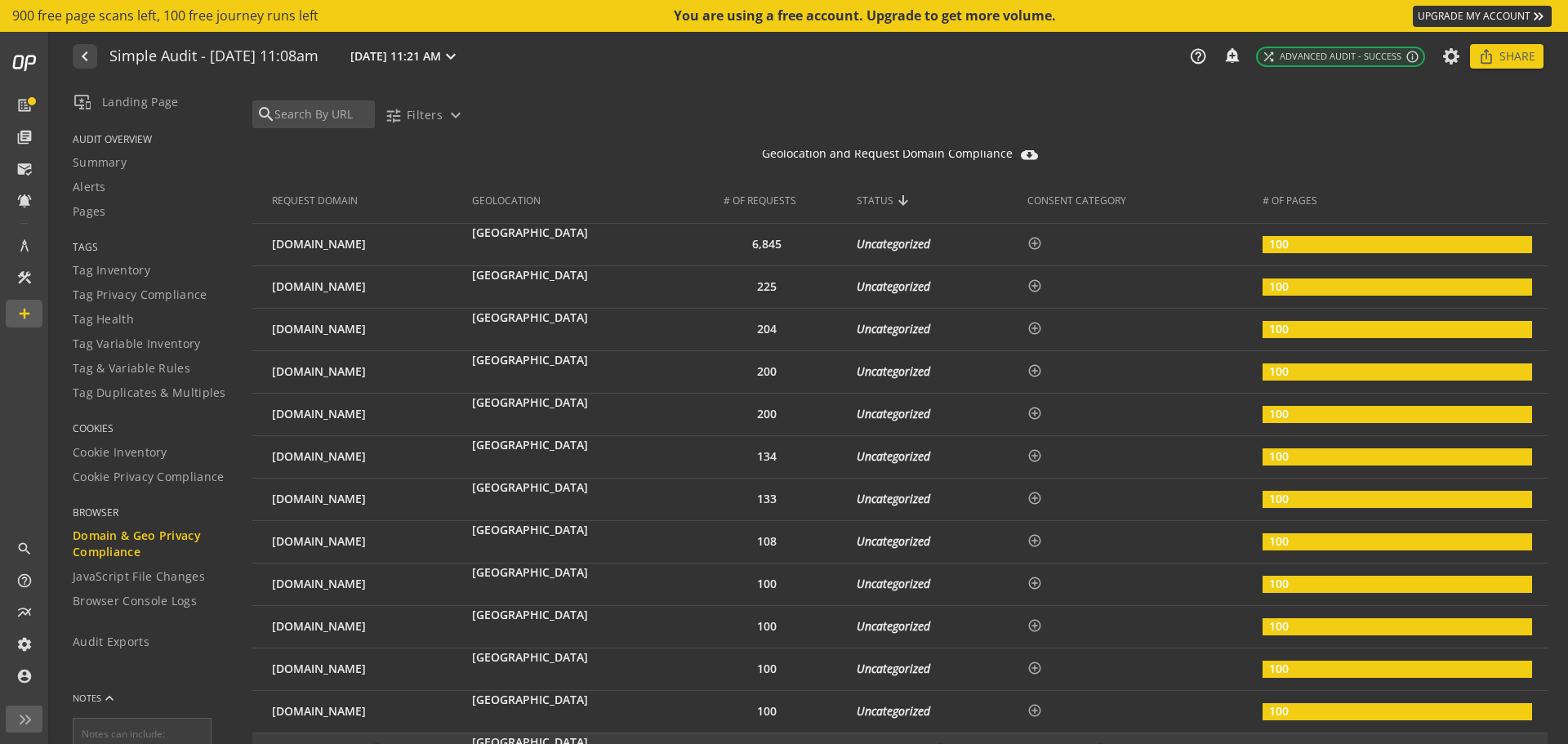
scroll to position [490, 0]
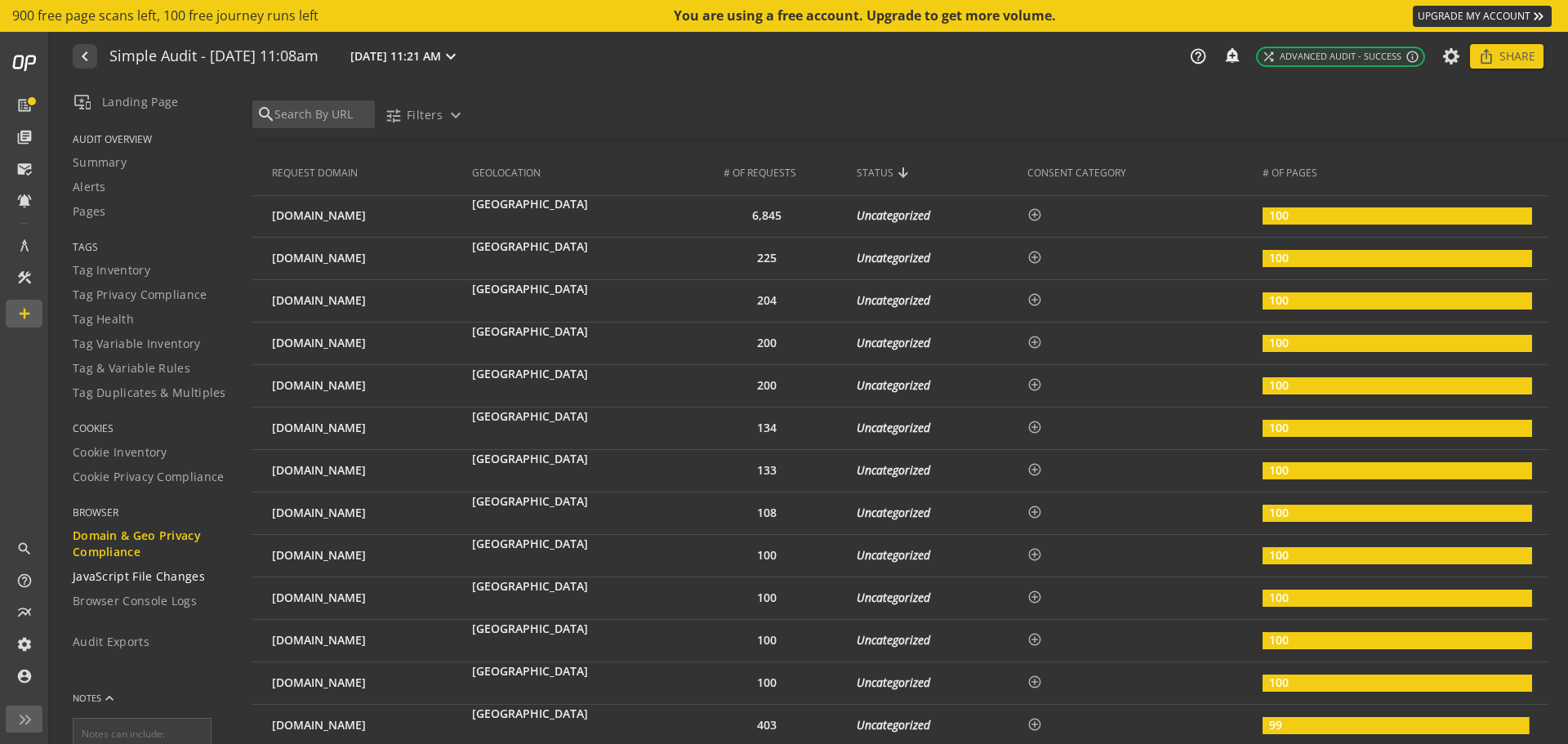
click at [101, 582] on span "JavaScript File Changes" at bounding box center [139, 577] width 133 height 17
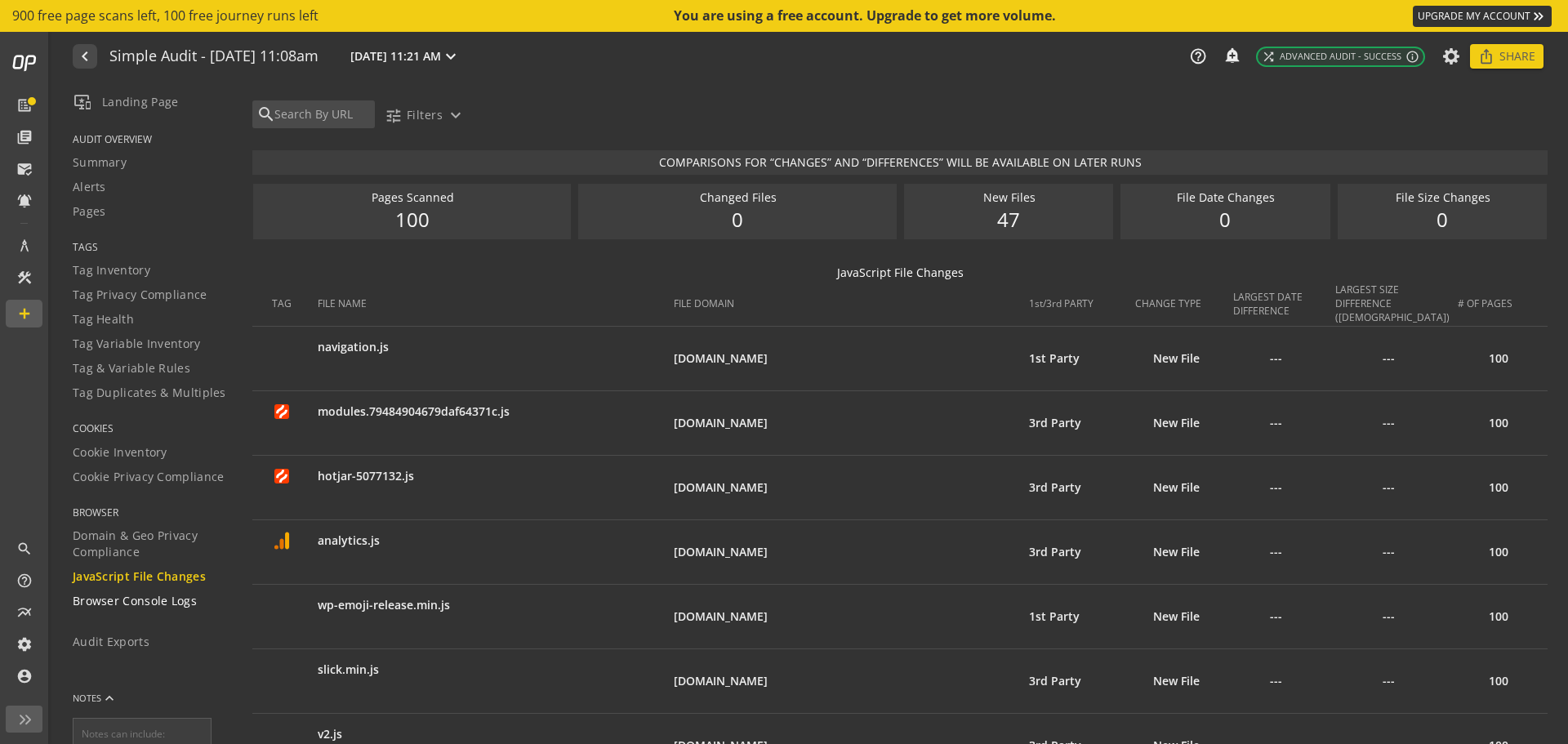
click at [103, 601] on span "Browser Console Logs" at bounding box center [134, 601] width 124 height 17
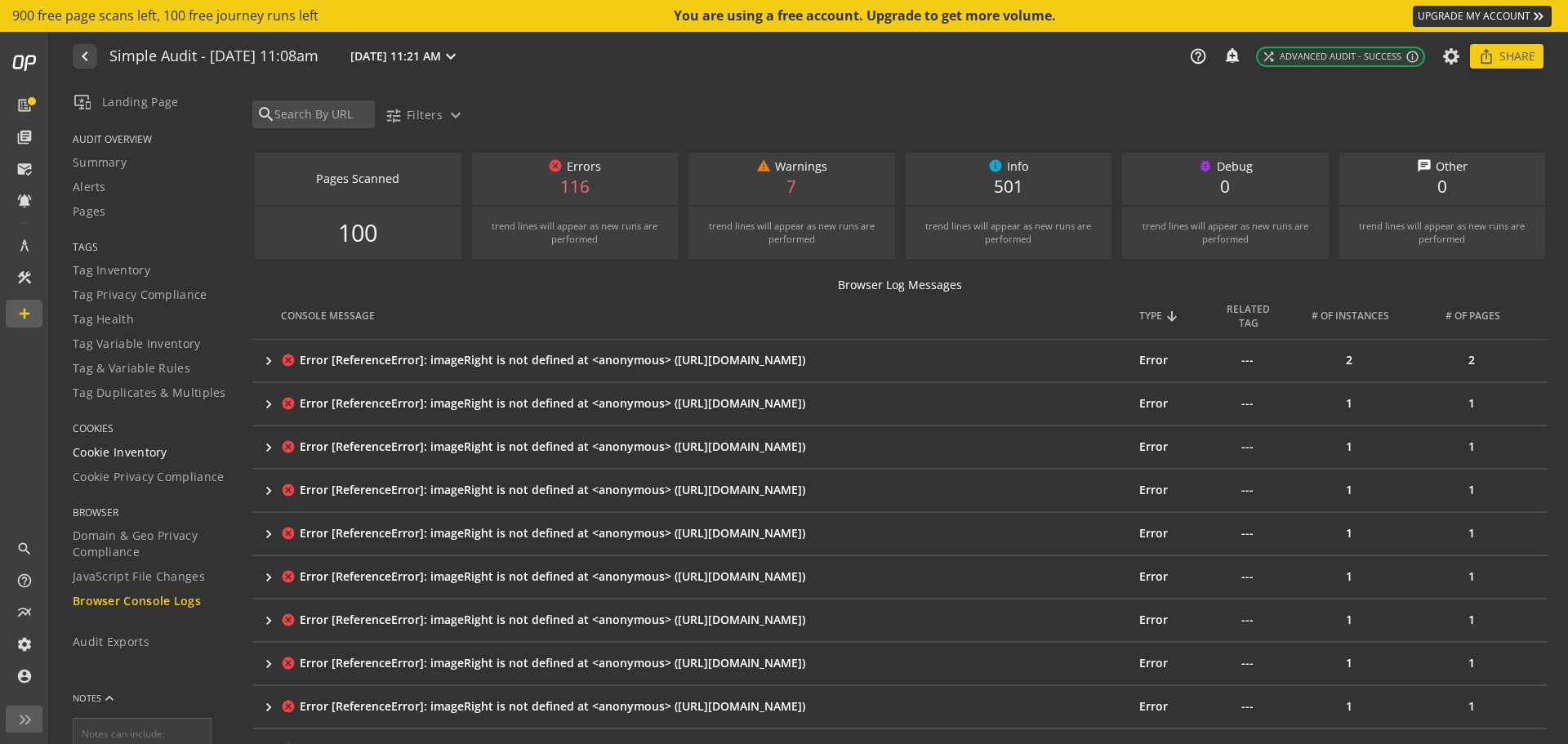
click at [134, 447] on span "Cookie Inventory" at bounding box center [119, 452] width 95 height 17
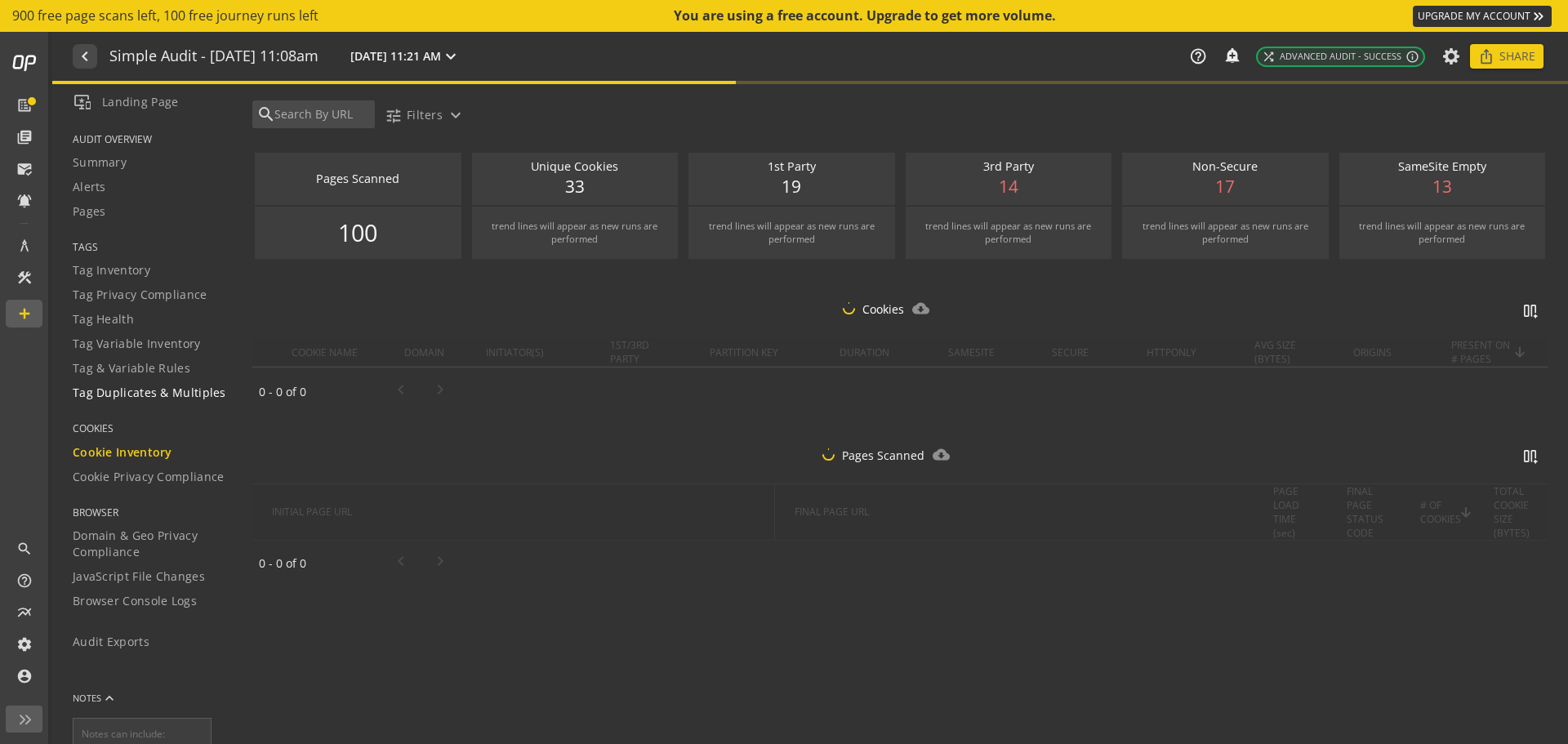
click at [157, 399] on span "Tag Duplicates & Multiples" at bounding box center [149, 392] width 153 height 17
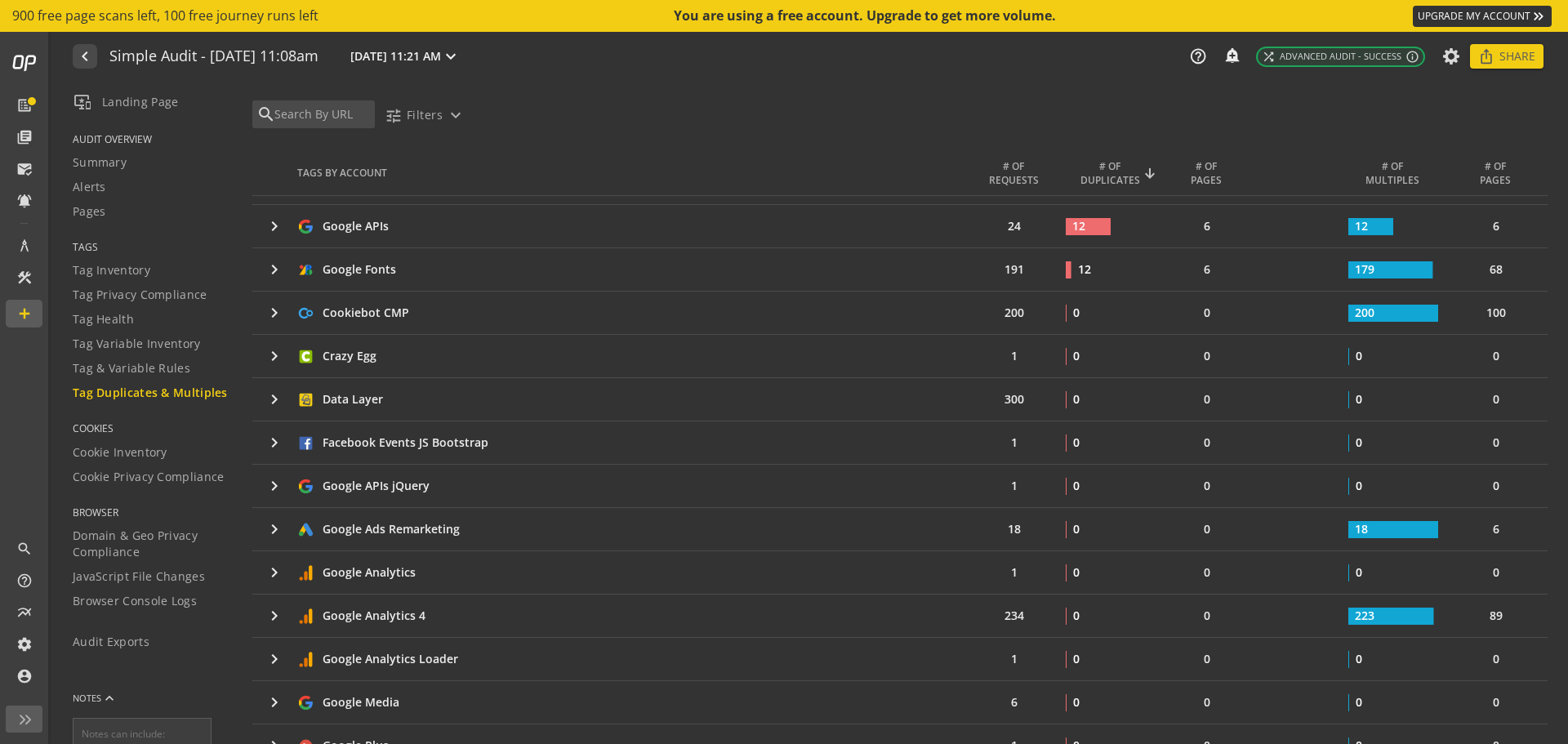
scroll to position [408, 0]
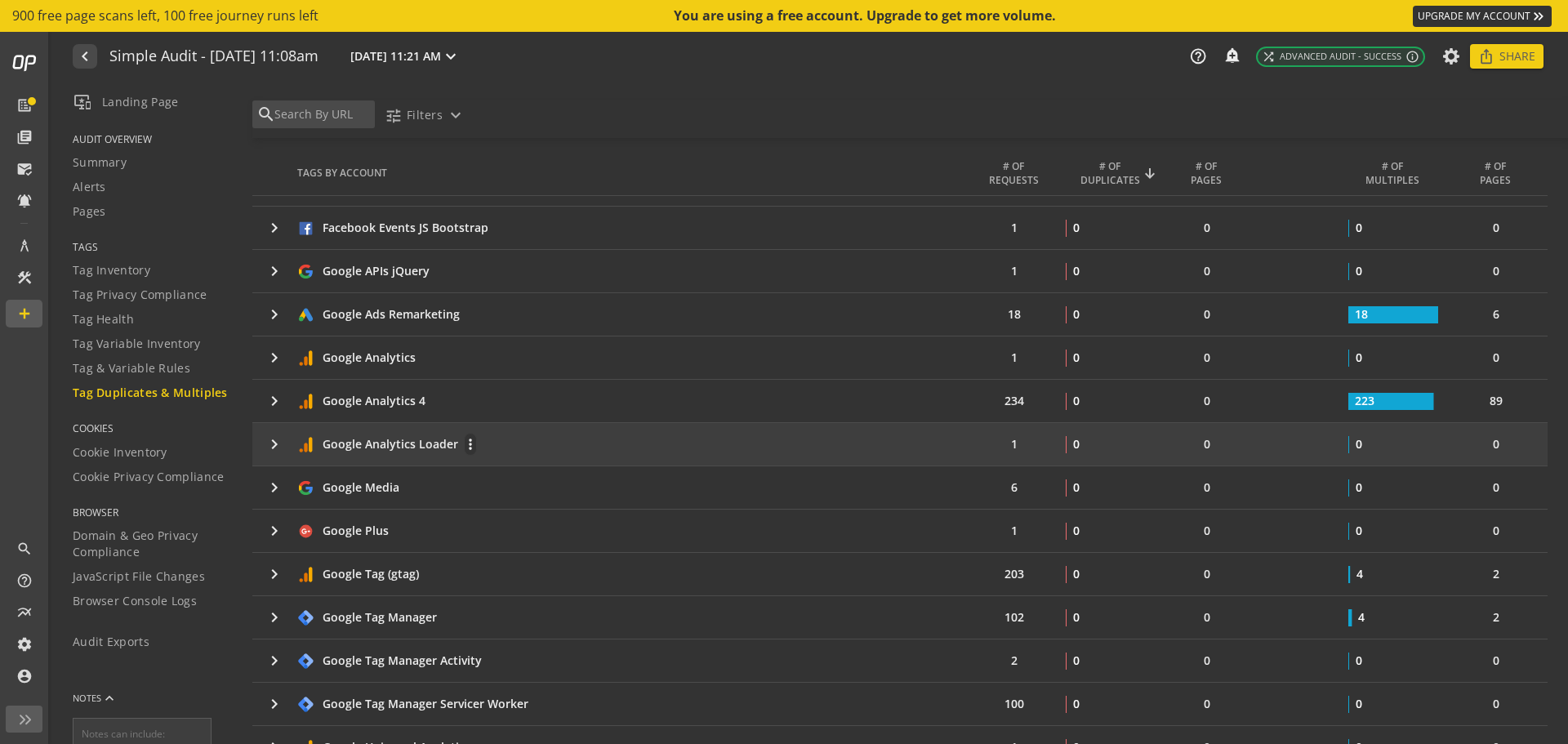
click at [378, 453] on div "Google Analytics Loader more_vert" at bounding box center [633, 444] width 672 height 23
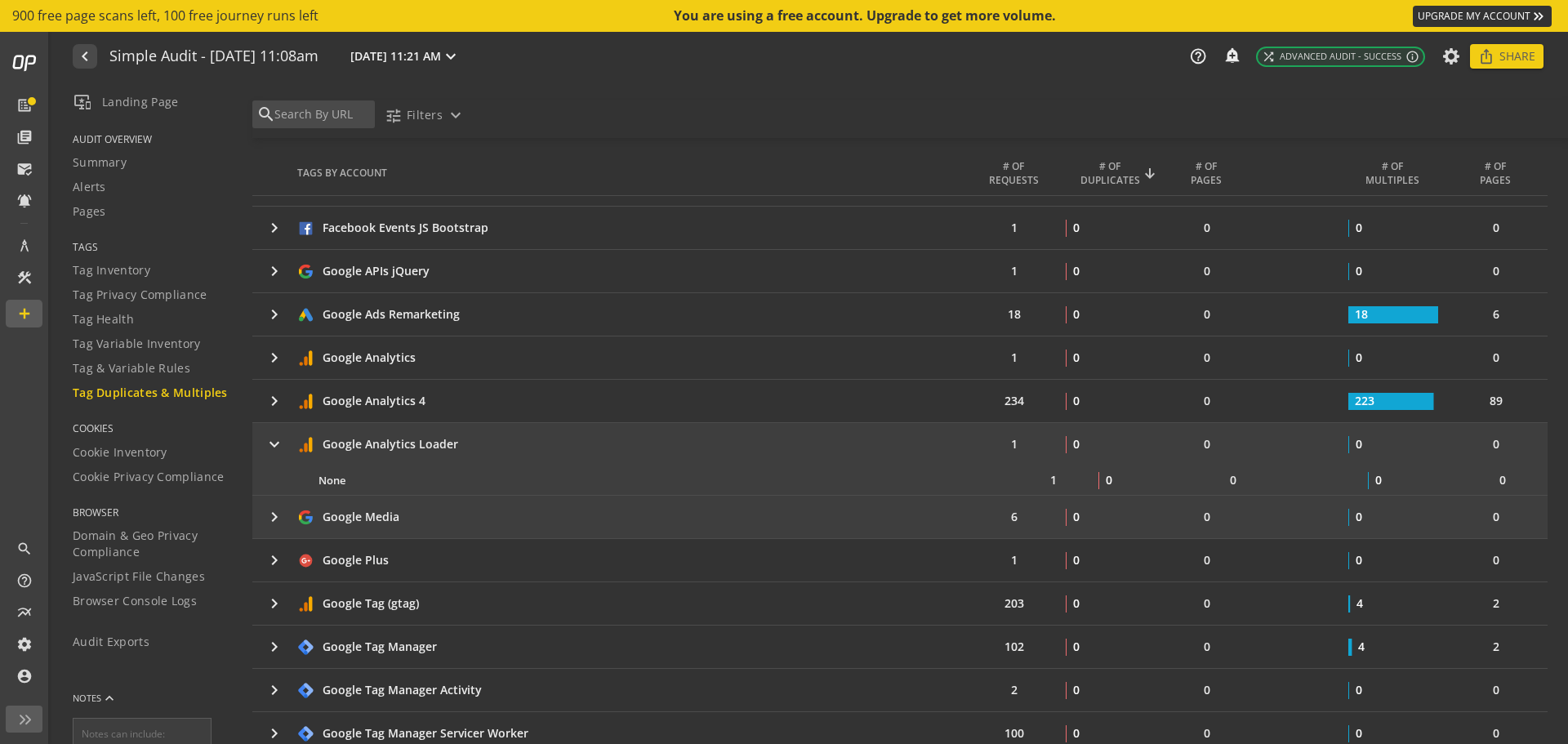
scroll to position [0, 0]
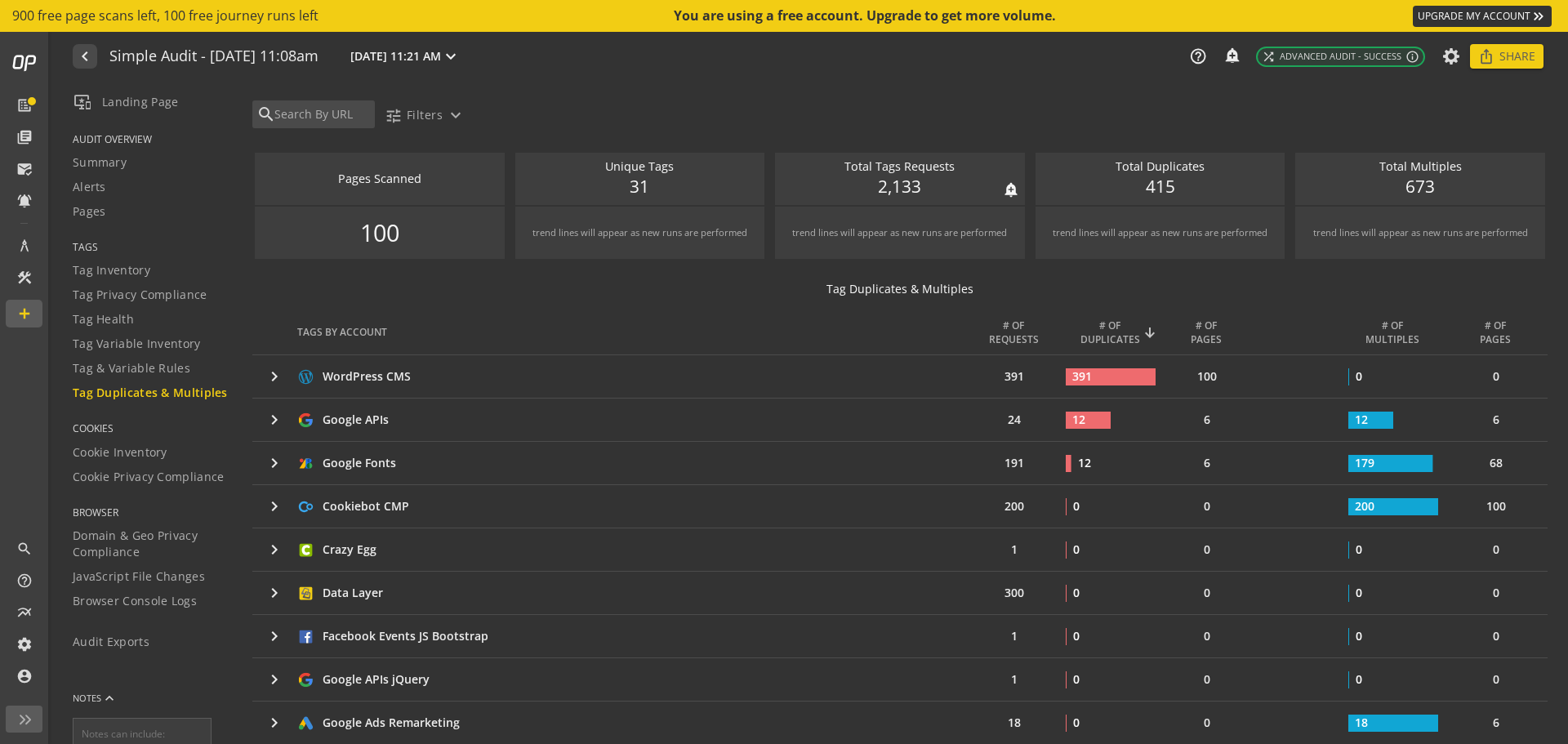
click at [890, 181] on span "2,133" at bounding box center [900, 187] width 44 height 24
click at [879, 217] on div "trend lines will appear as new runs are performed" at bounding box center [900, 233] width 234 height 44
click at [144, 367] on span "Tag & Variable Rules" at bounding box center [131, 368] width 118 height 17
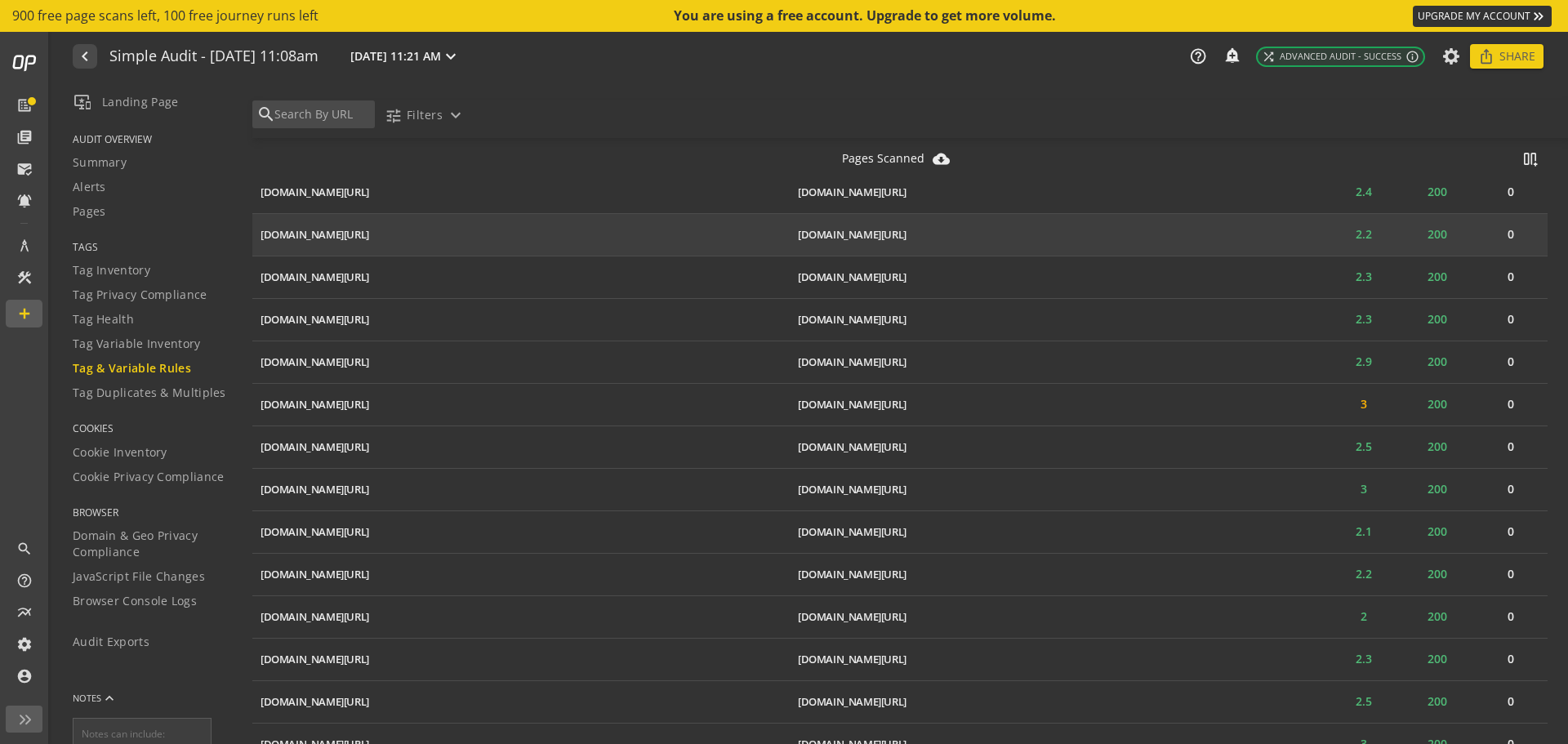
scroll to position [1470, 0]
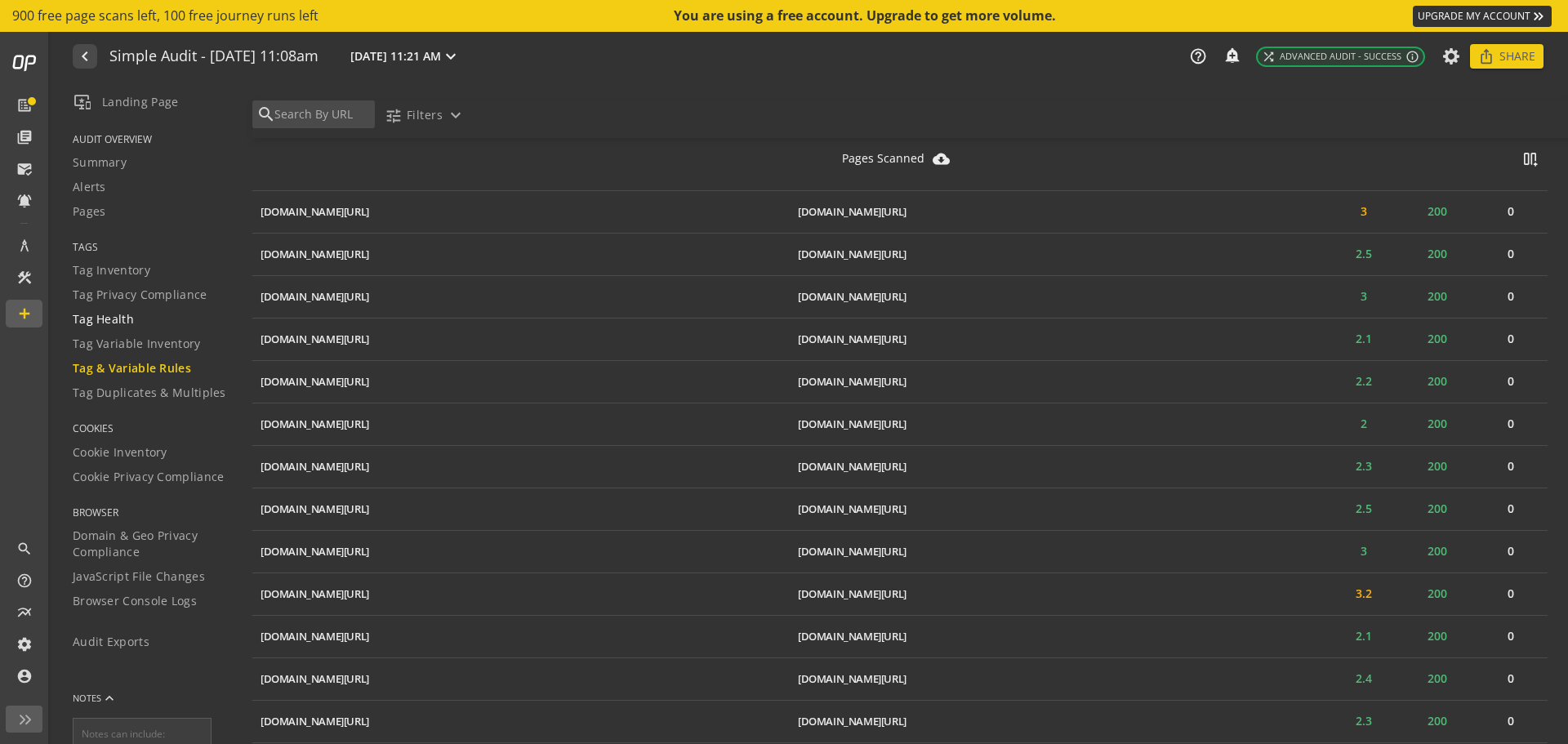
click at [133, 321] on div "Tag Health" at bounding box center [152, 319] width 160 height 17
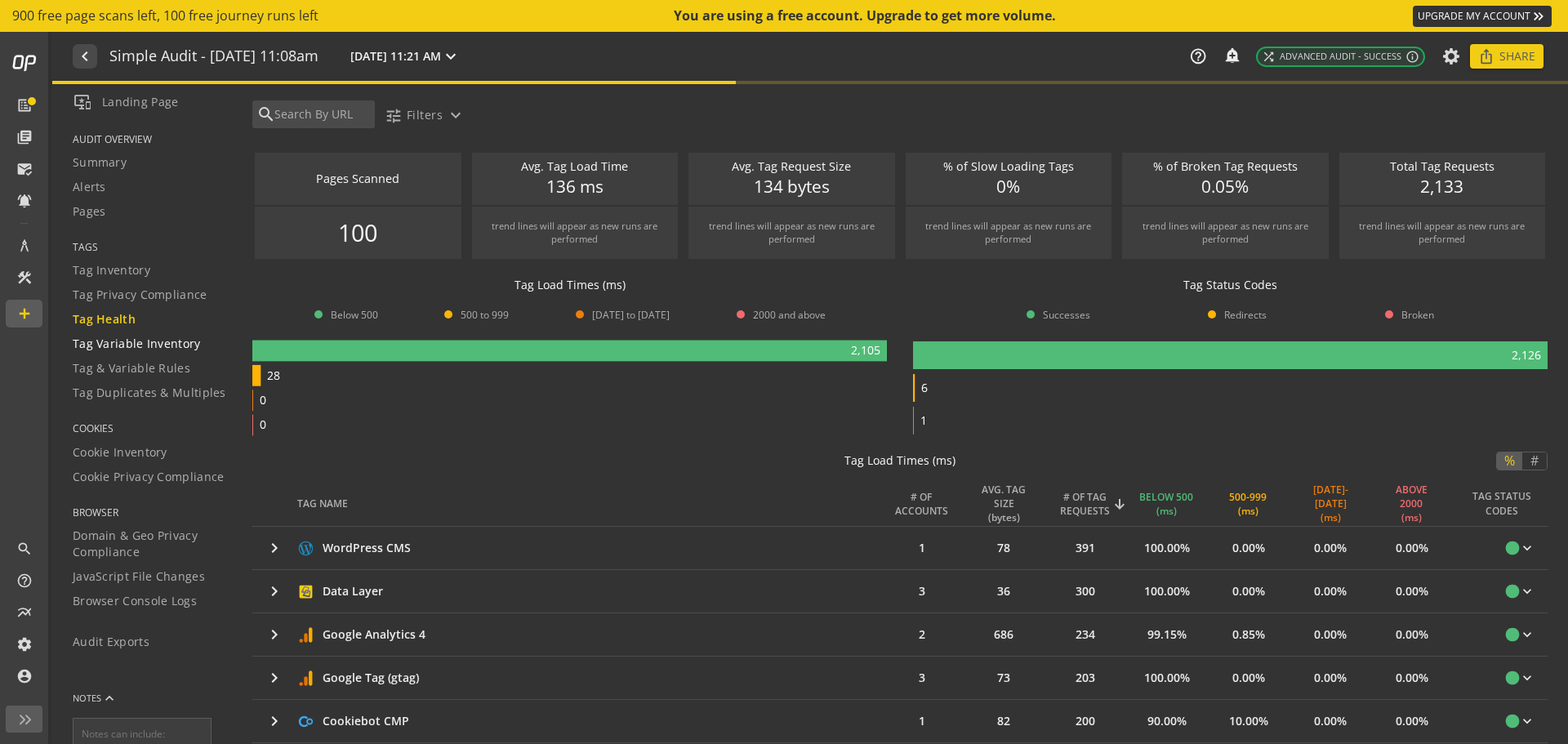
click at [120, 345] on span "Tag Variable Inventory" at bounding box center [136, 344] width 128 height 17
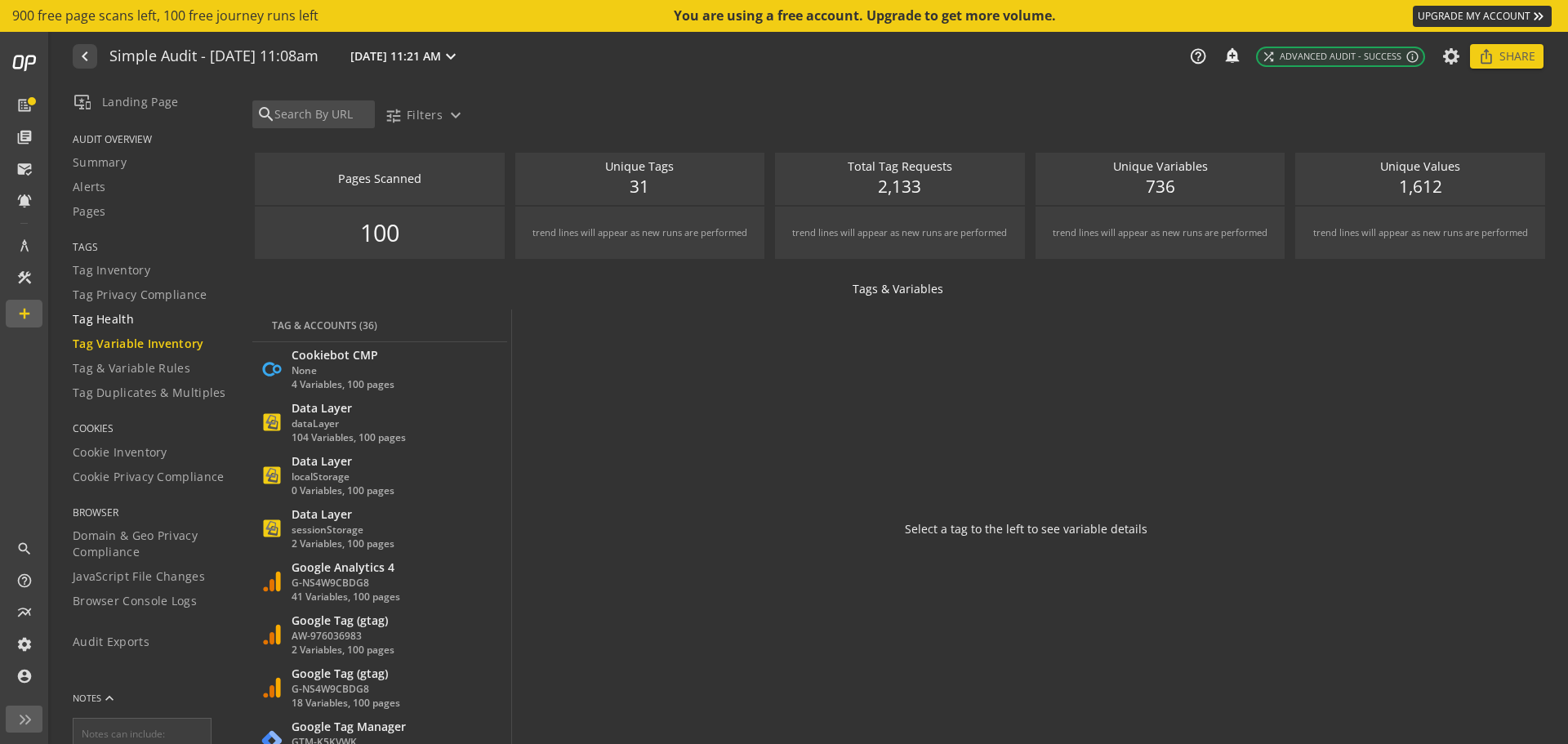
click at [114, 314] on span "Tag Health" at bounding box center [103, 319] width 61 height 17
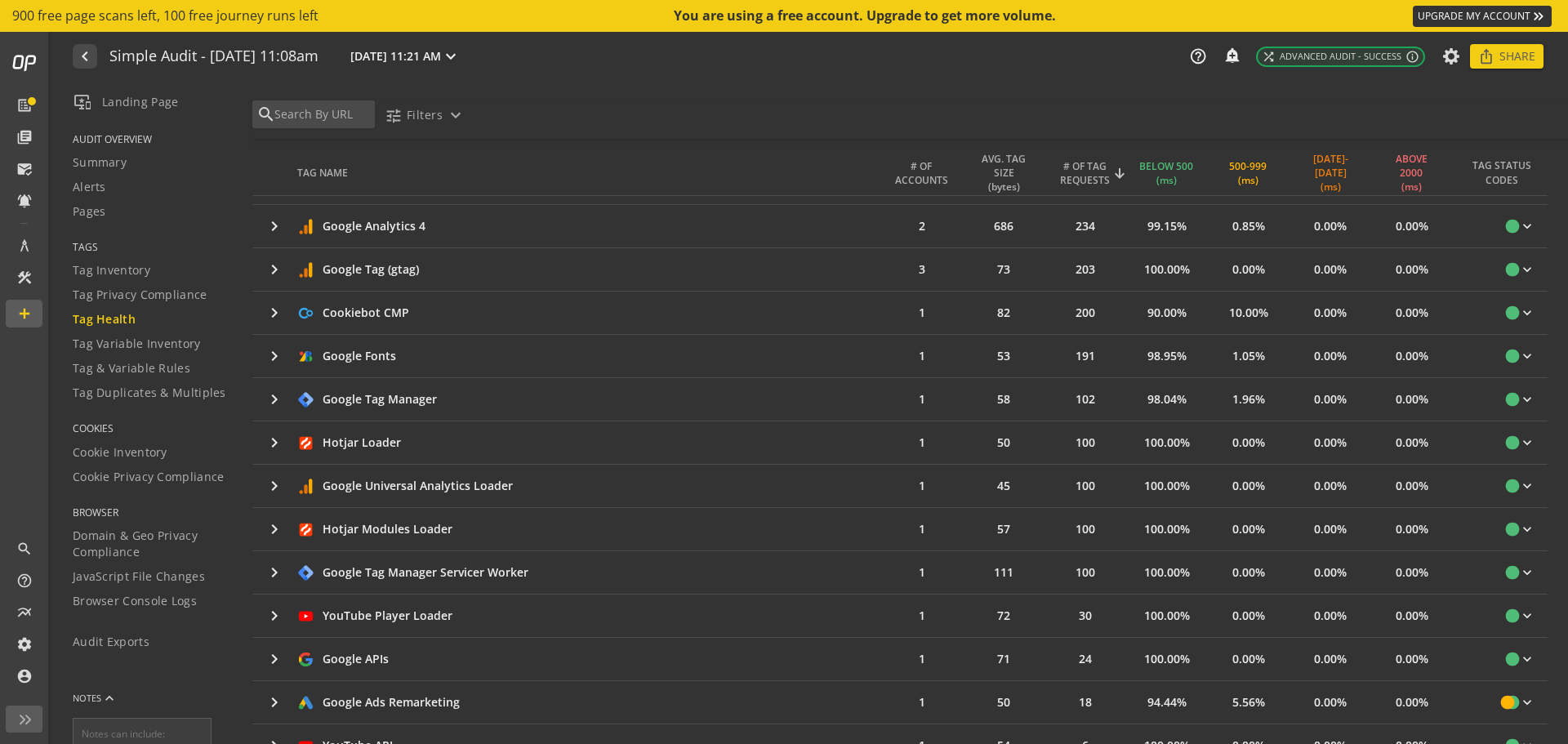
scroll to position [816, 0]
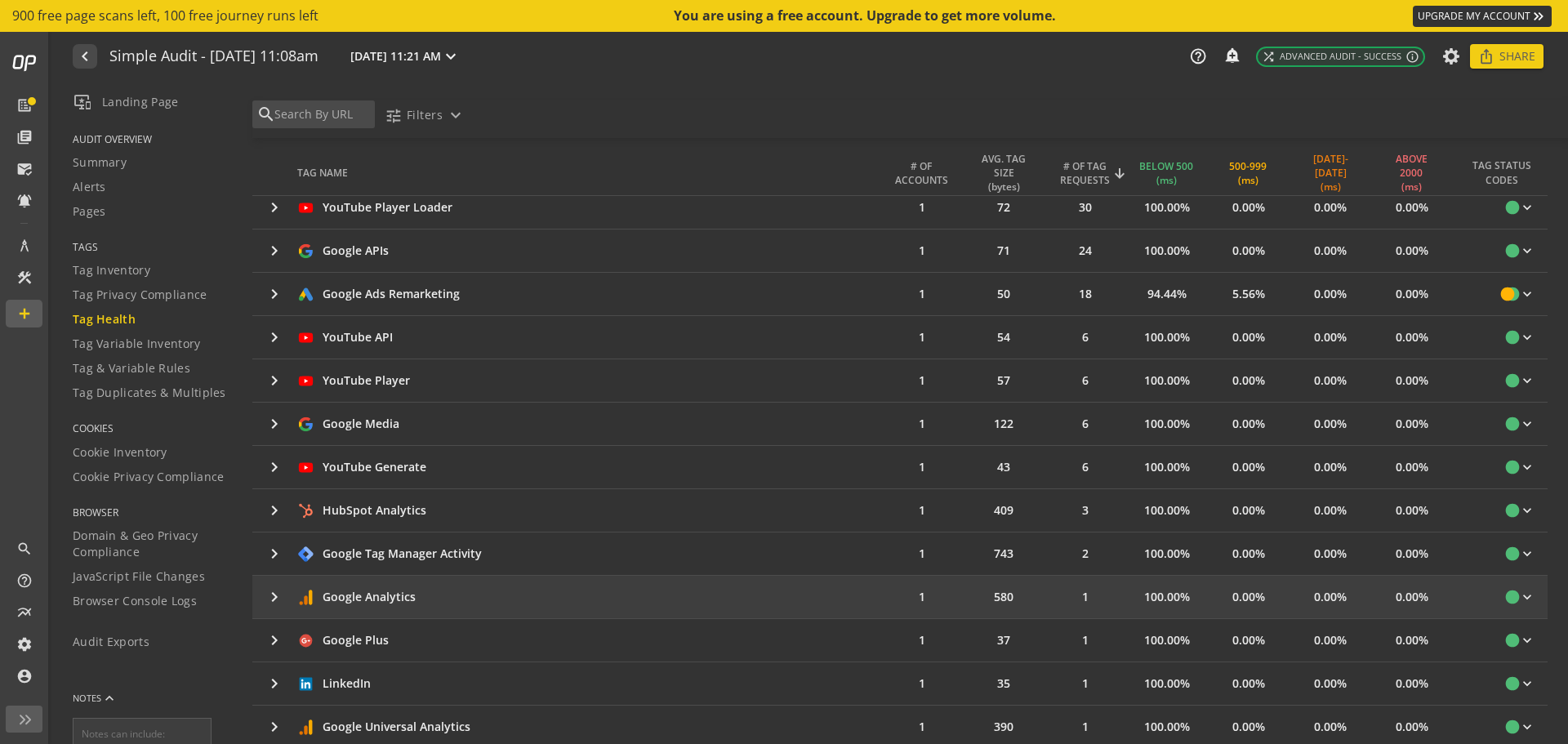
click at [273, 603] on mat-icon "keyboard_arrow_right" at bounding box center [274, 597] width 19 height 19
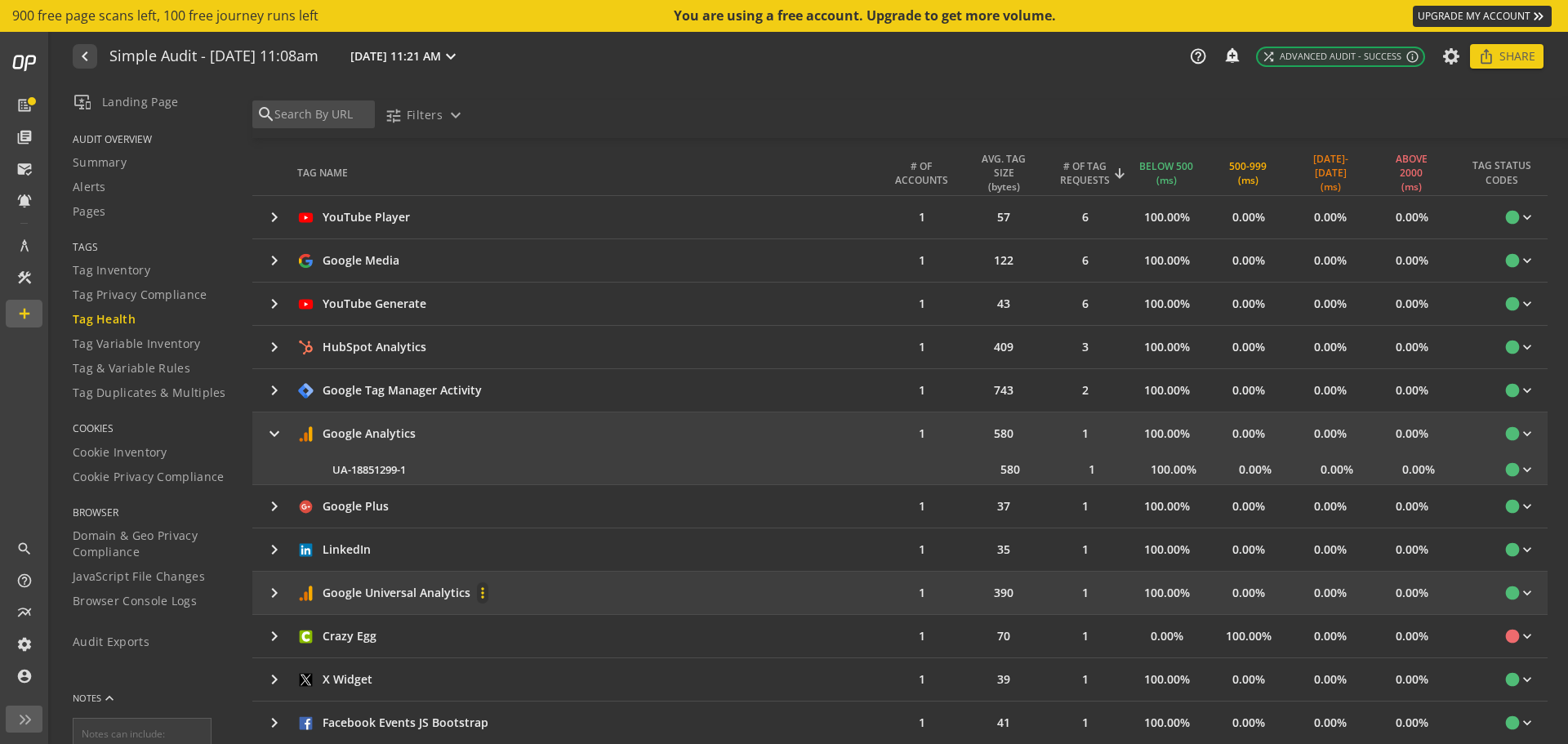
scroll to position [1307, 0]
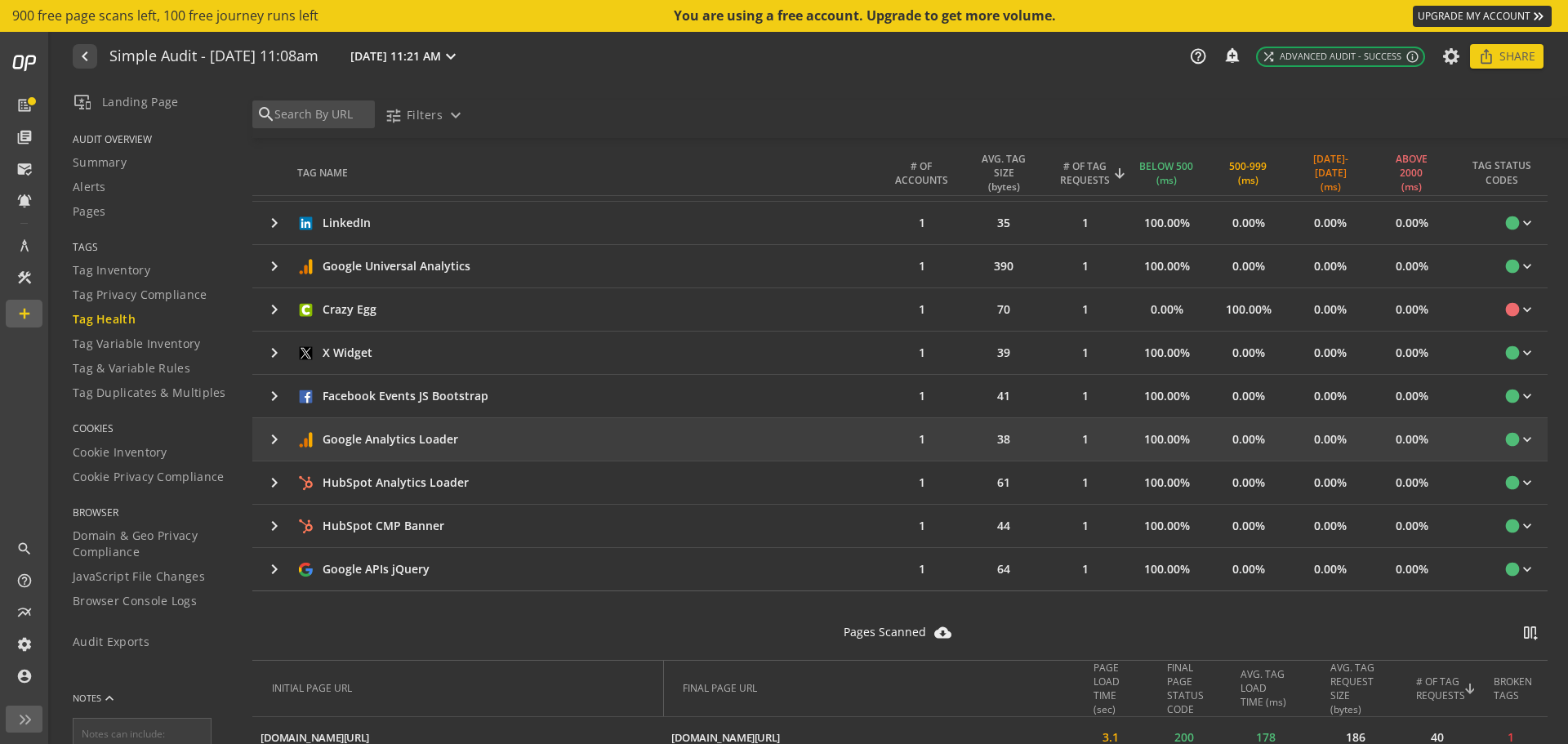
click at [260, 446] on td "keyboard_arrow_right" at bounding box center [274, 439] width 44 height 43
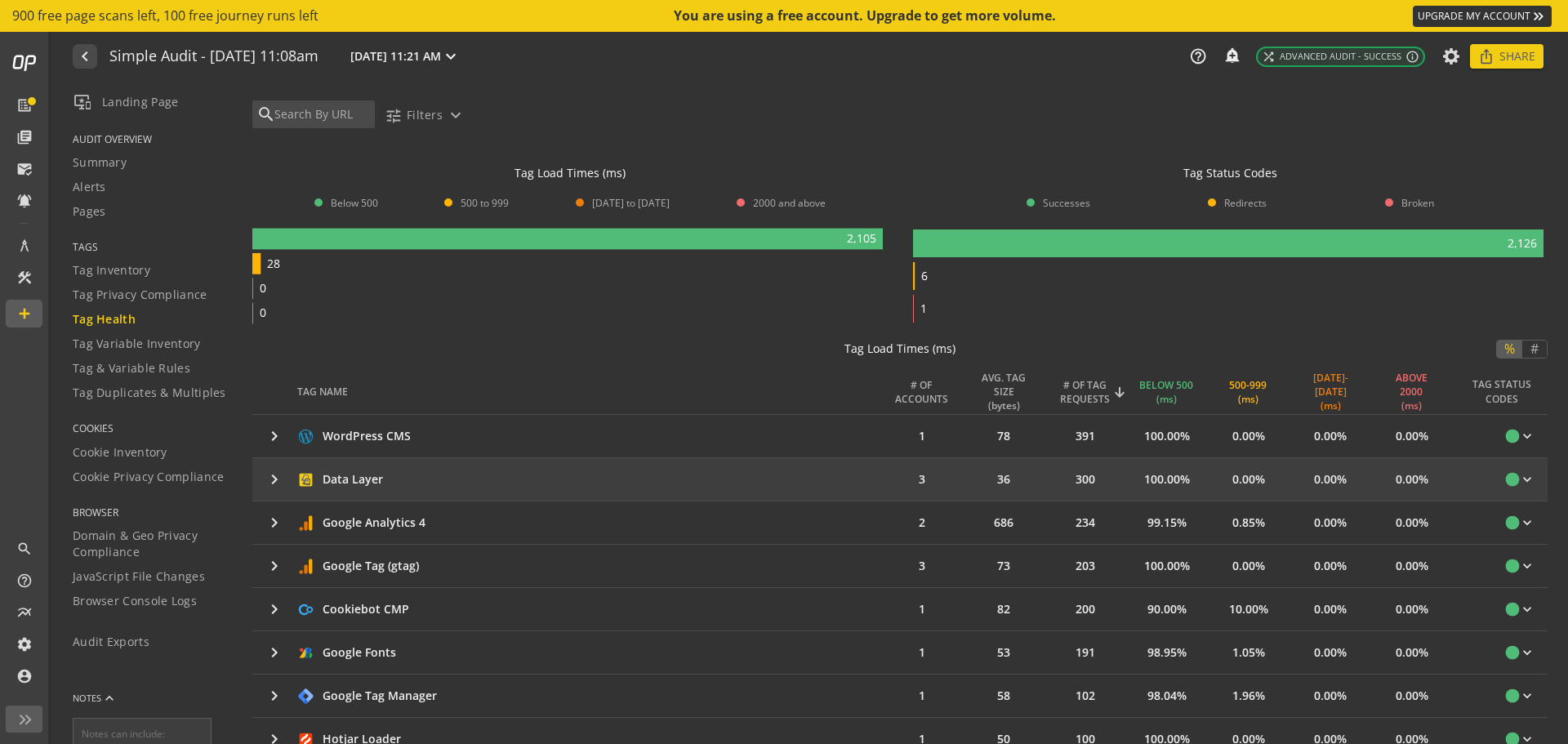
scroll to position [0, 0]
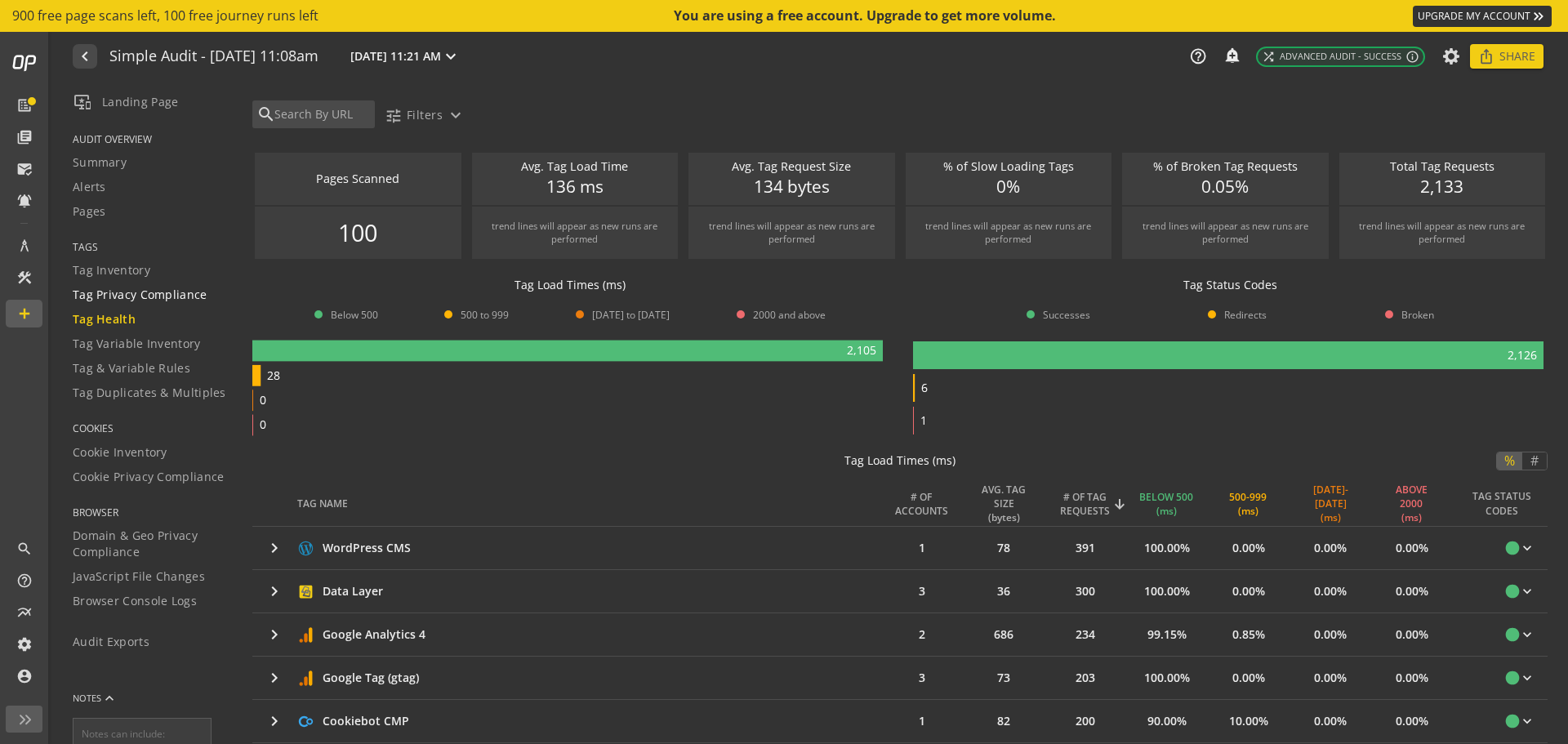
click at [106, 296] on span "Tag Privacy Compliance" at bounding box center [140, 295] width 134 height 17
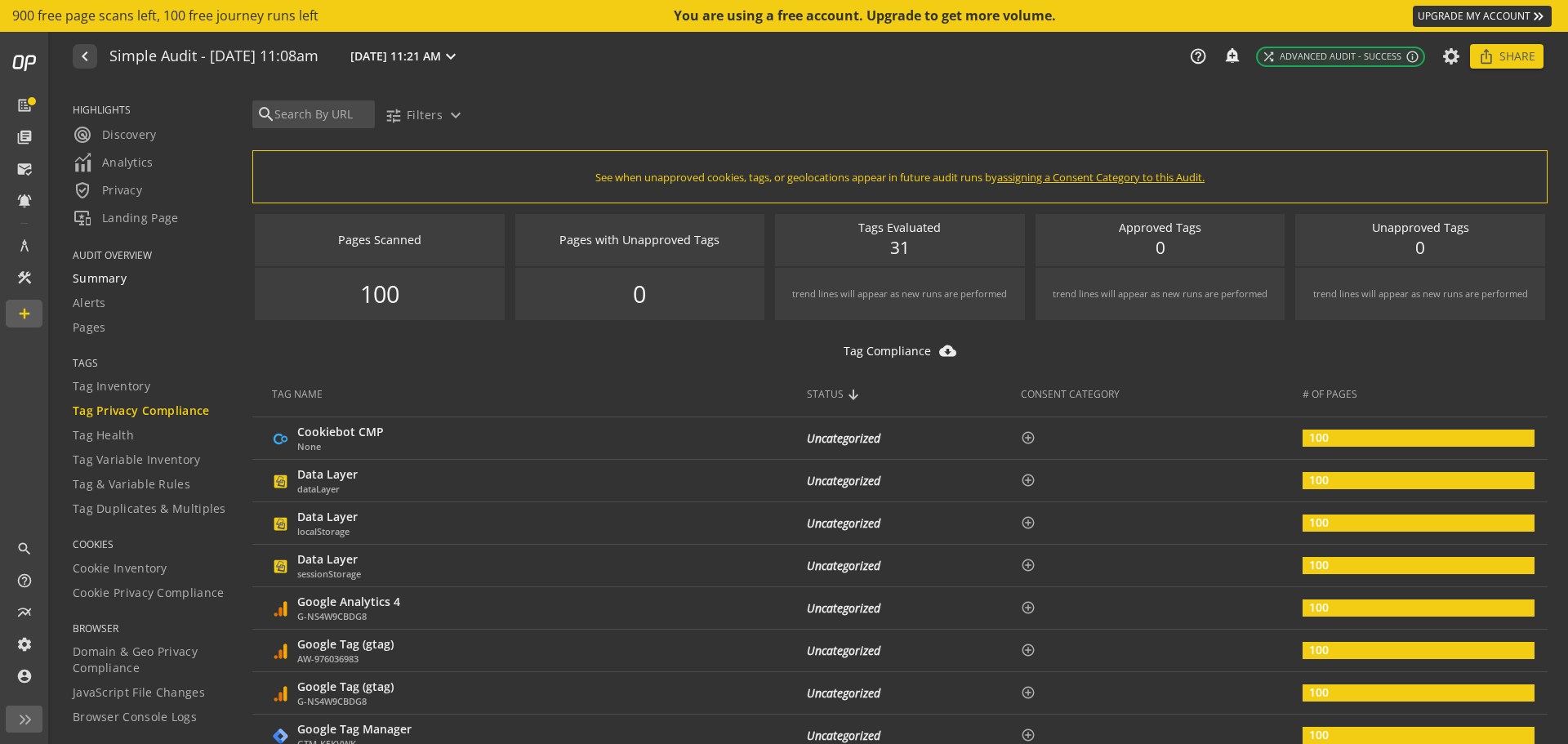
click at [111, 288] on link "Summary" at bounding box center [152, 278] width 160 height 24
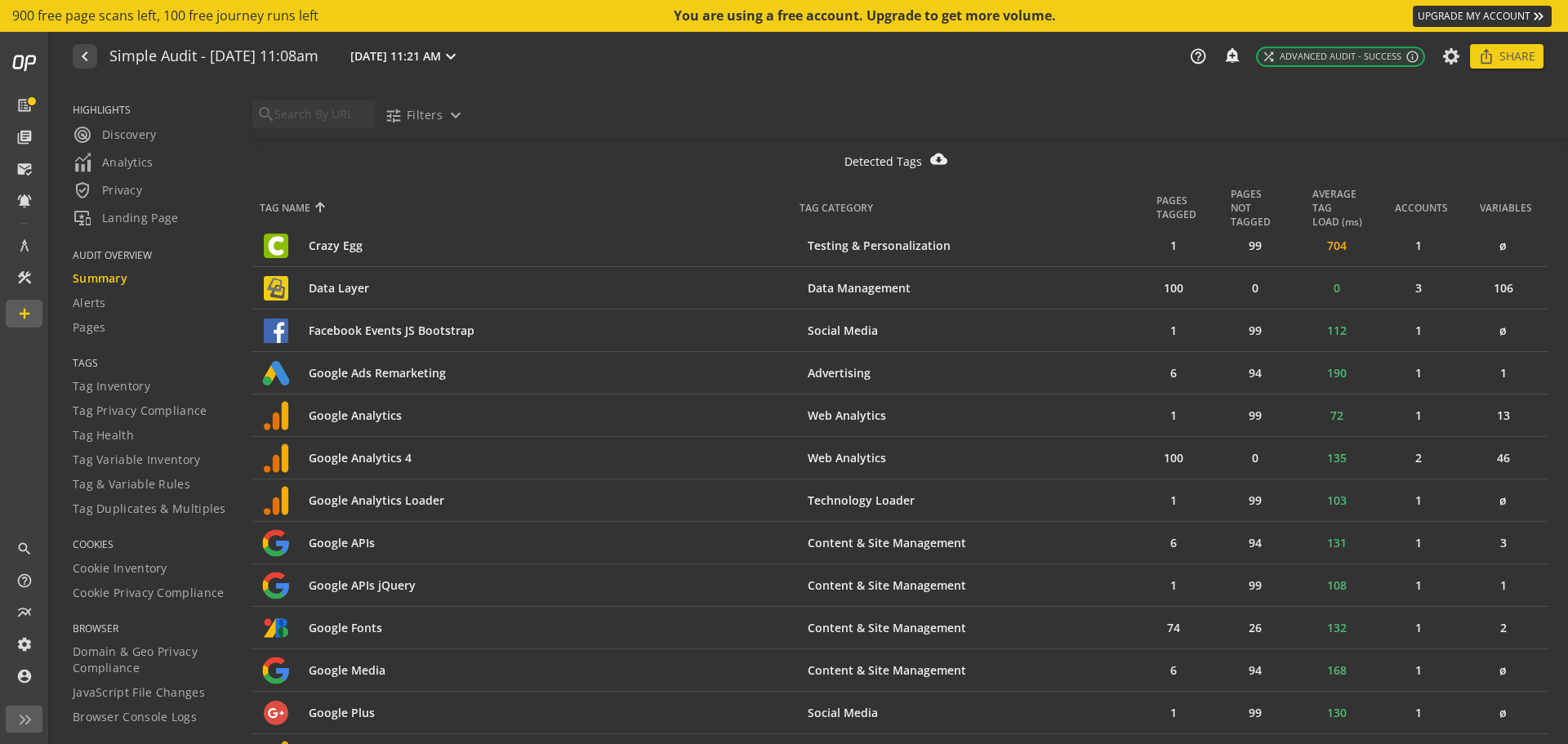
scroll to position [735, 0]
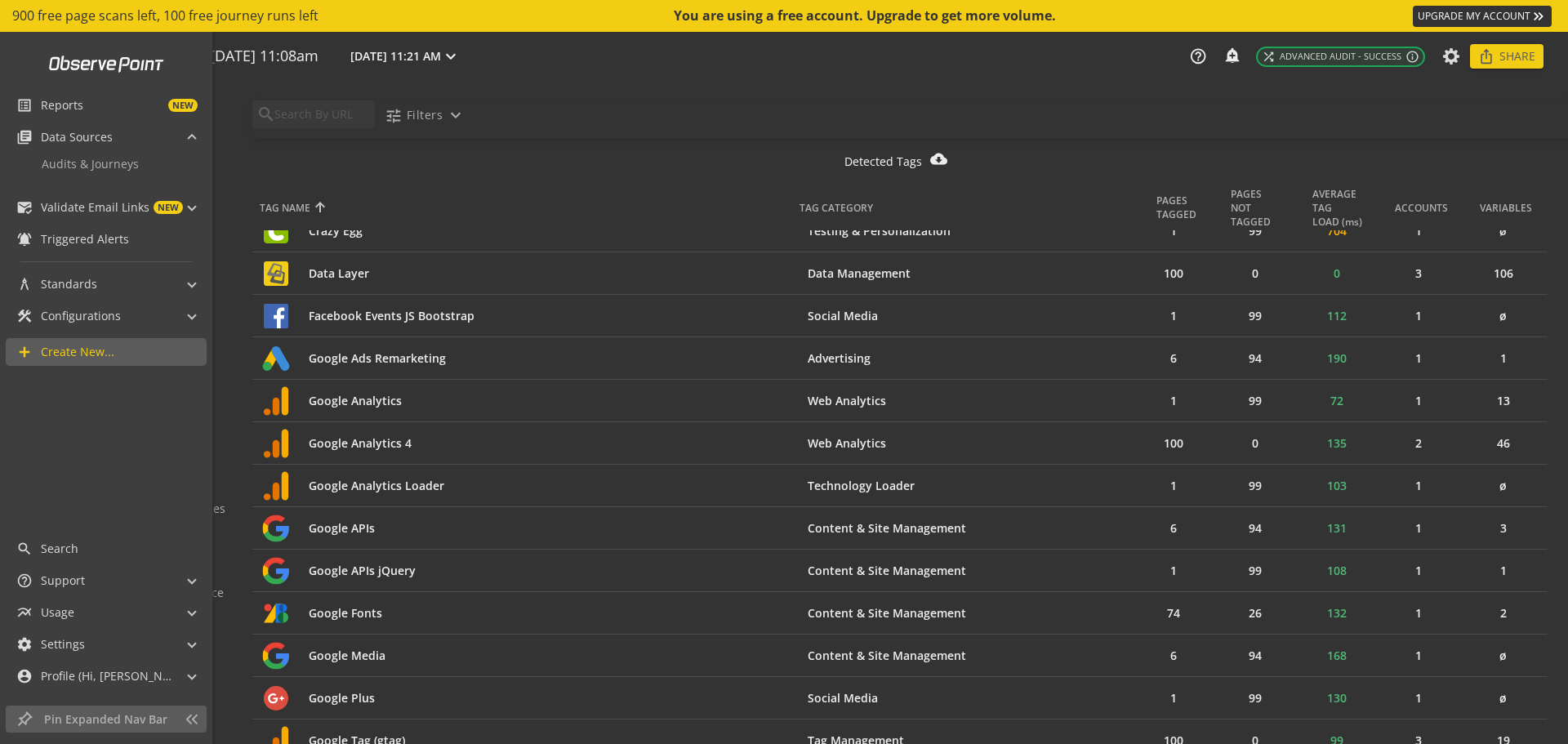
click at [212, 330] on div "list_alt Reports NEW library_books Data Sources Audits & Journeys mark_email_re…" at bounding box center [108, 388] width 216 height 712
click at [199, 314] on mat-expansion-panel-header "construction Configurations" at bounding box center [106, 316] width 200 height 28
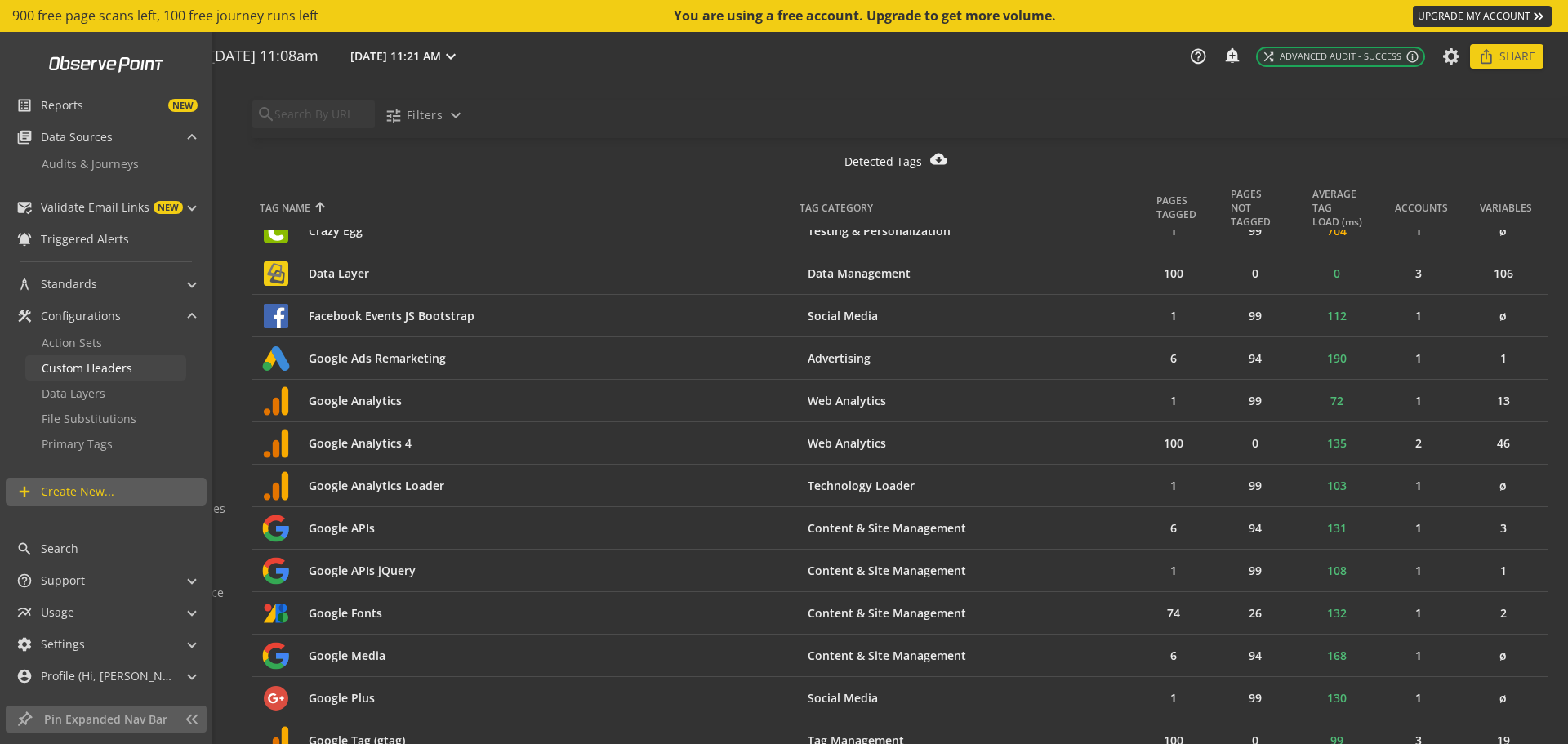
click at [137, 374] on link "Custom Headers" at bounding box center [106, 367] width 160 height 25
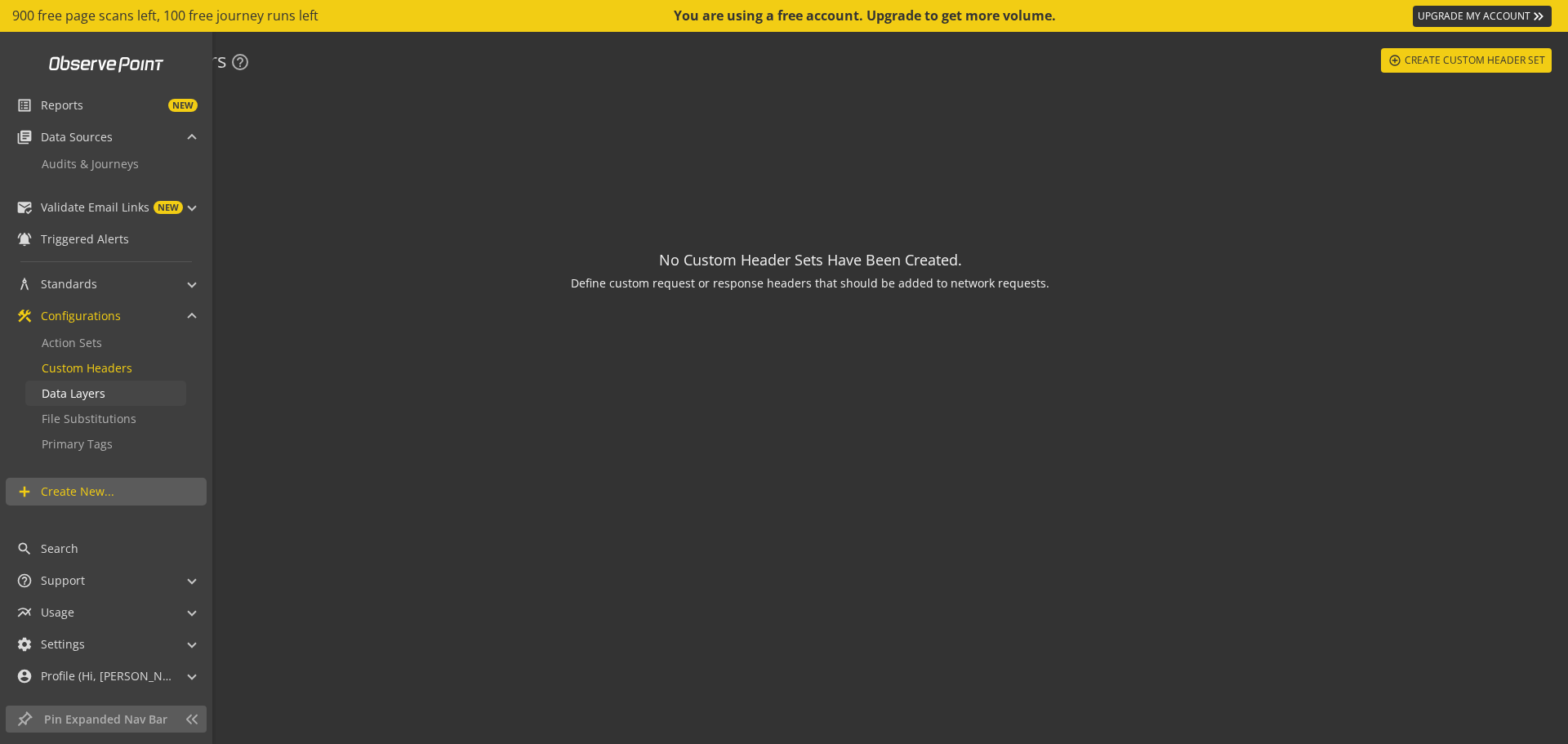
click at [84, 398] on span "Data Layers" at bounding box center [73, 393] width 64 height 16
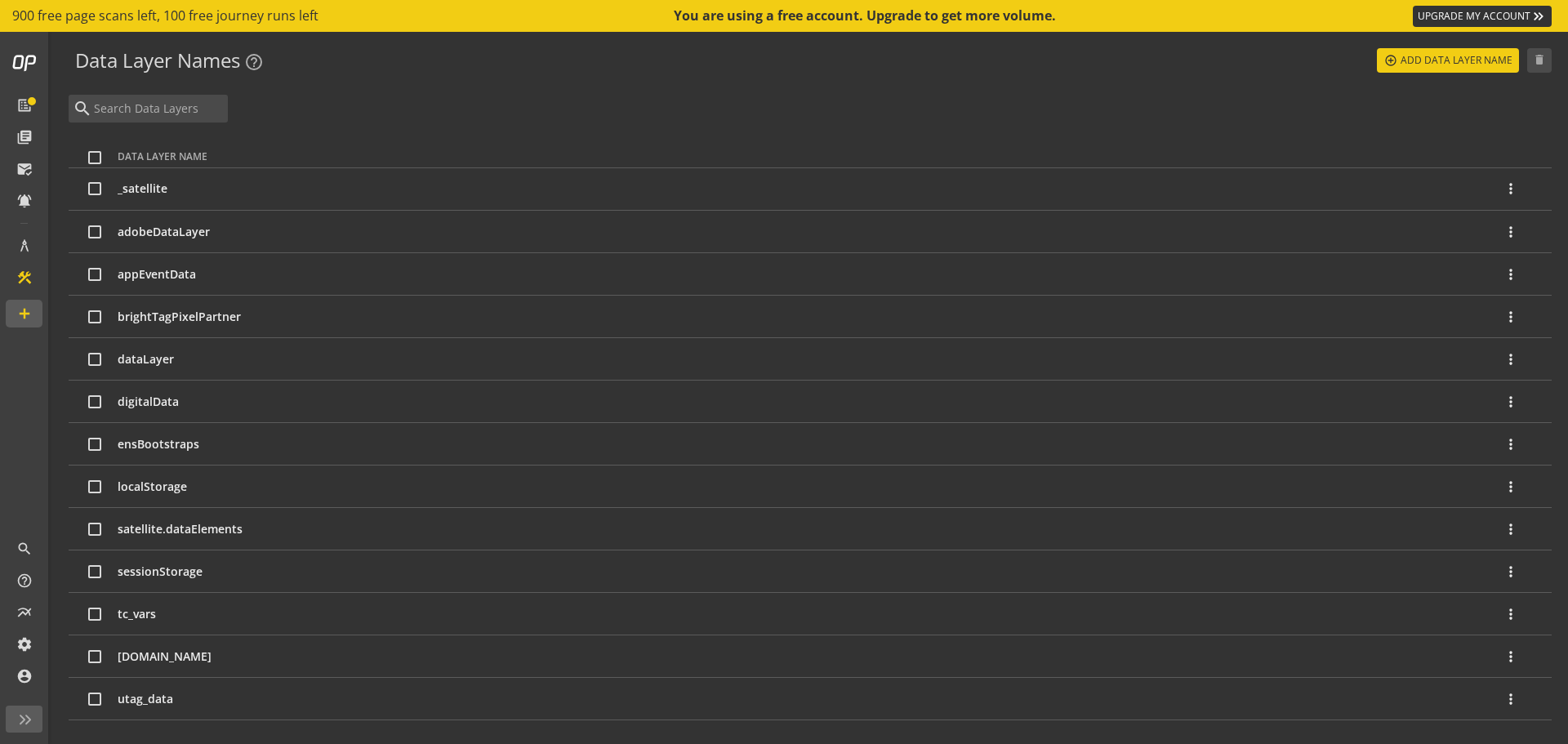
click at [96, 360] on input "checkbox" at bounding box center [94, 358] width 13 height 13
checkbox input "true"
click at [1423, 59] on span "Add Data Layer Name" at bounding box center [1456, 60] width 112 height 30
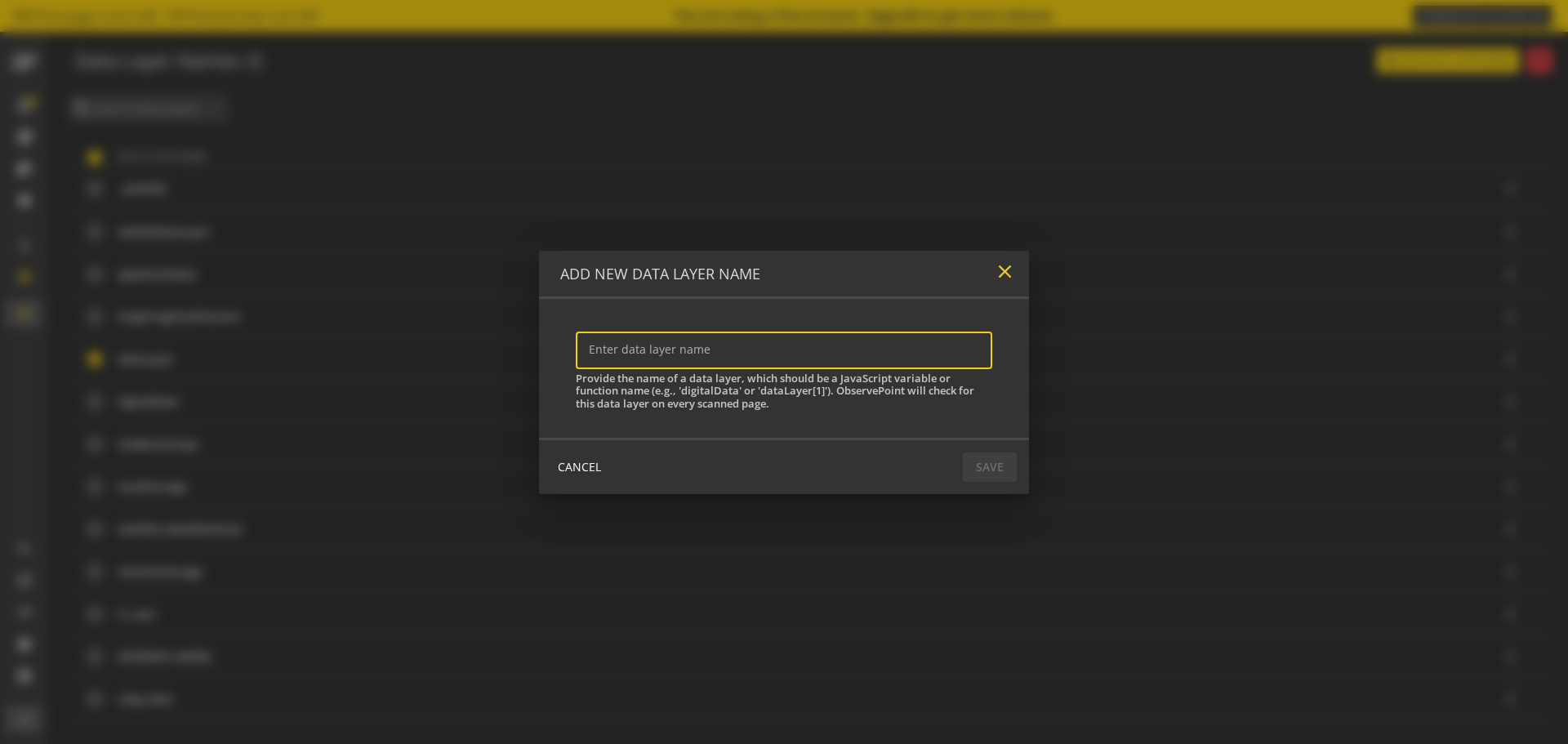
click at [999, 275] on mat-icon "close" at bounding box center [1004, 271] width 22 height 22
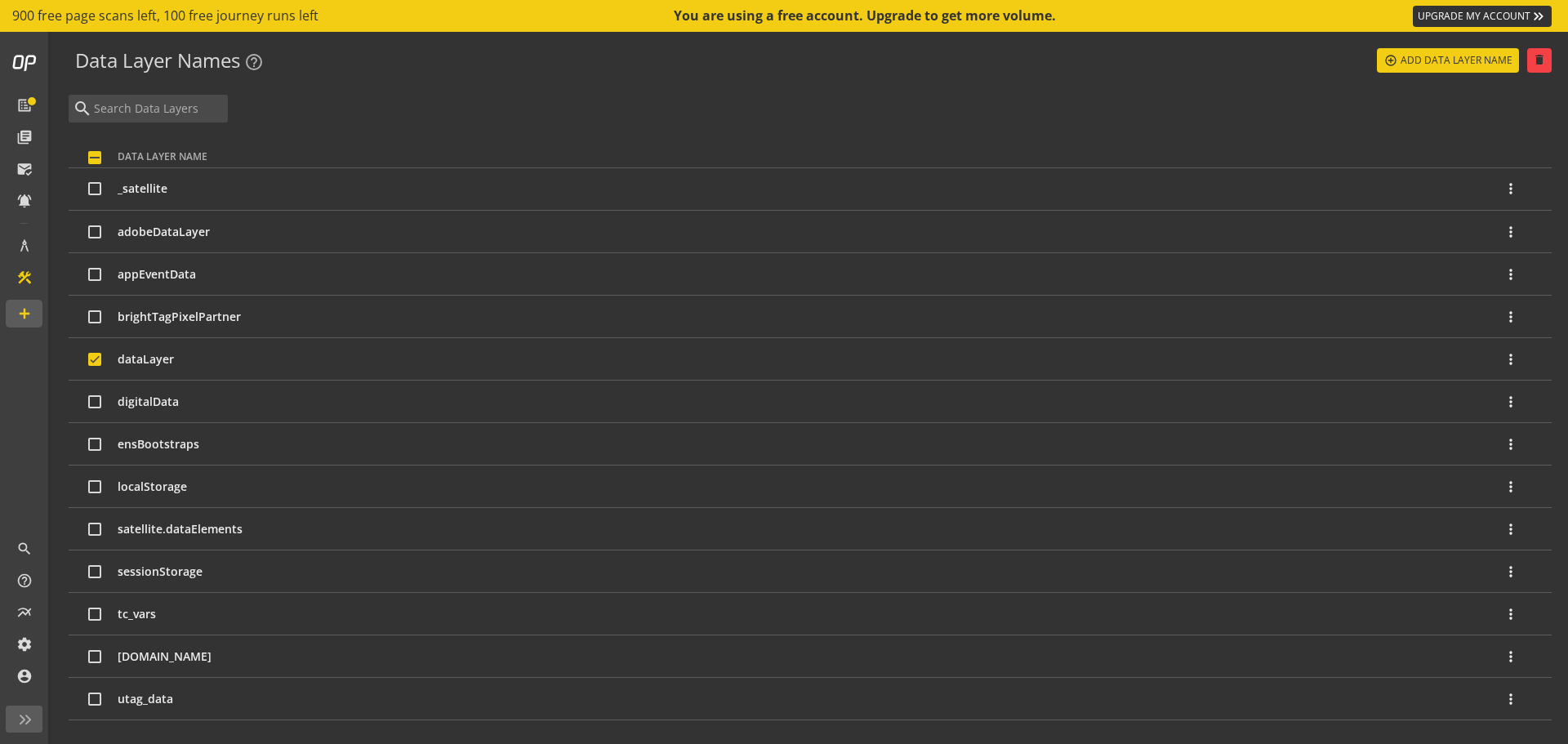
click at [95, 156] on input "checkbox" at bounding box center [94, 157] width 13 height 13
checkbox input "true"
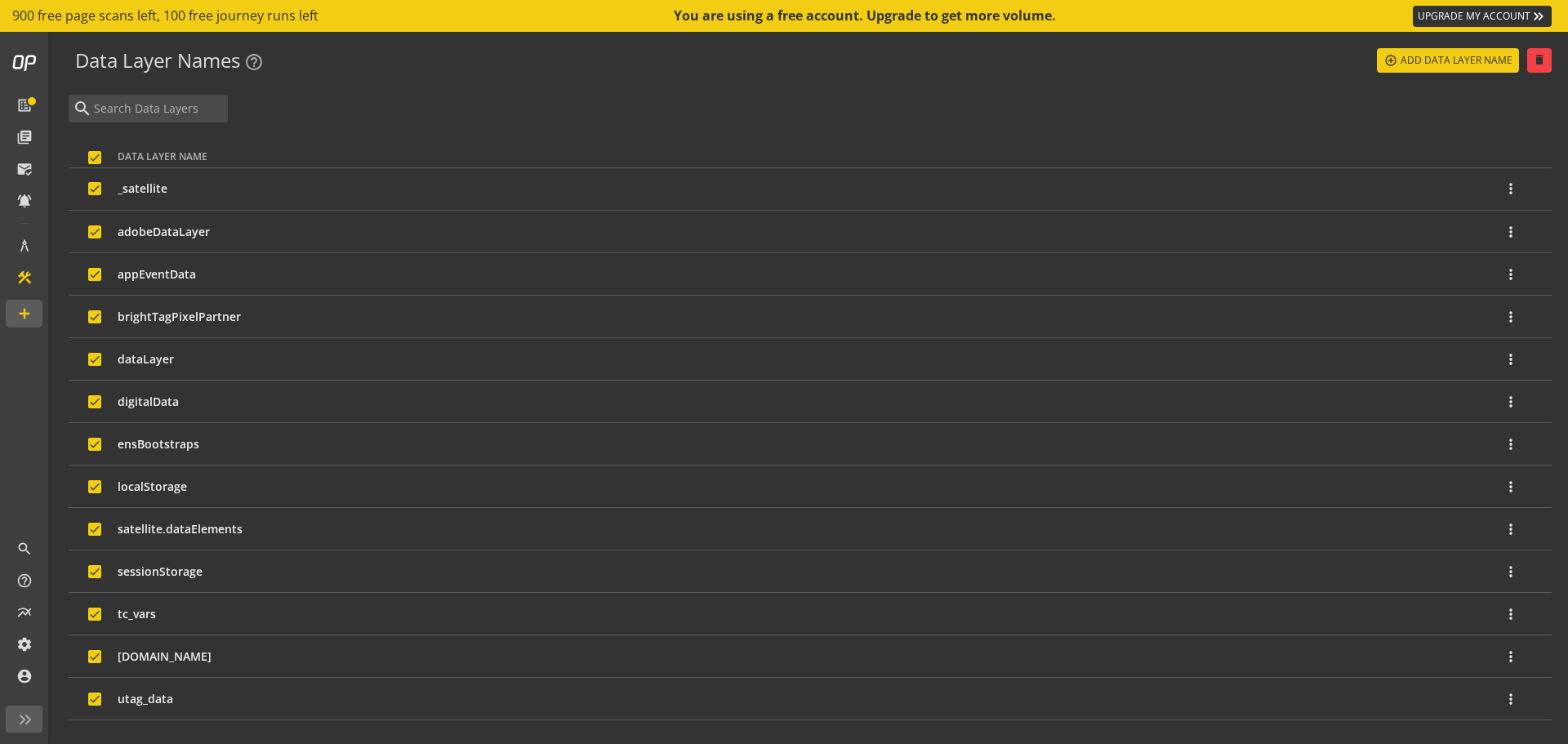
checkbox input "true"
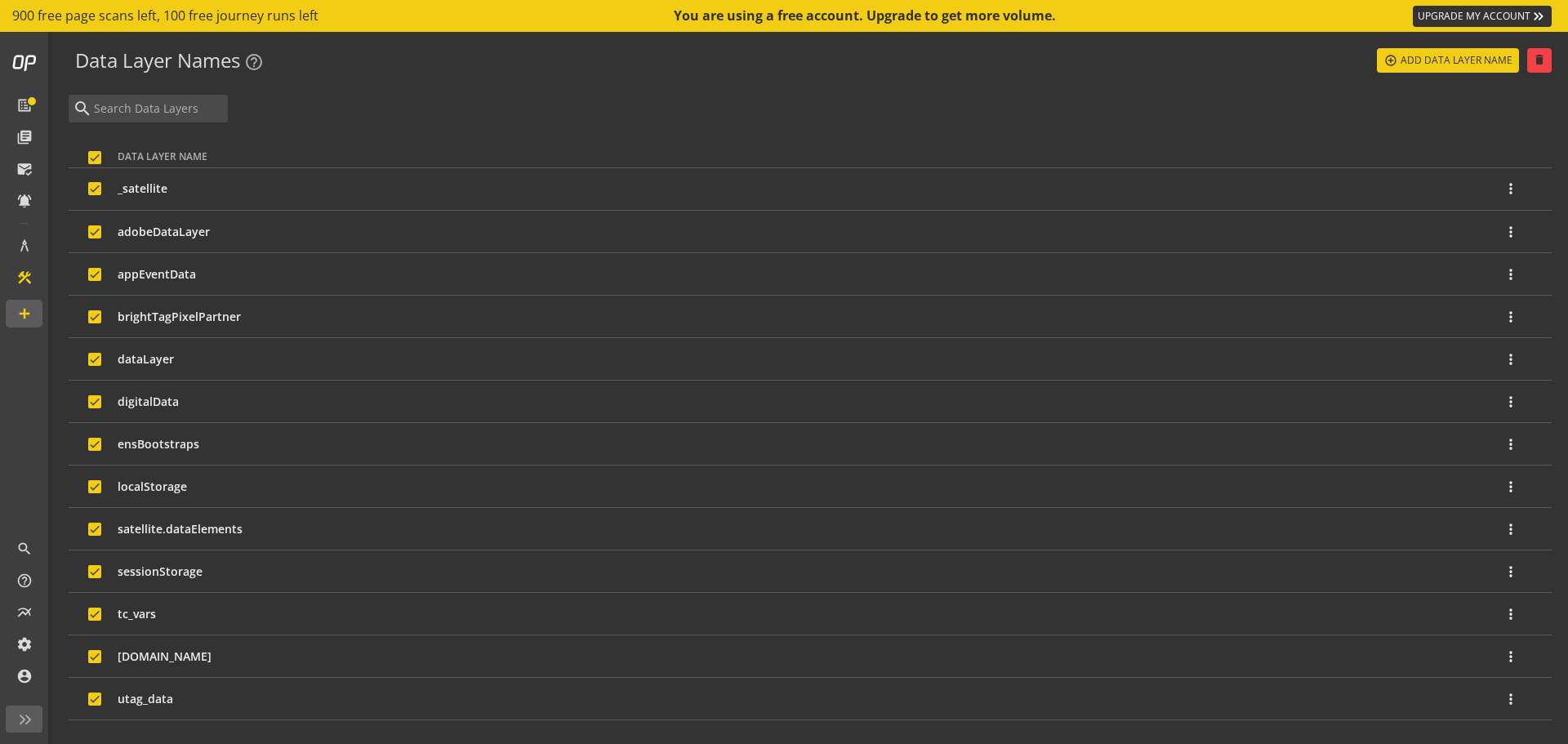
checkbox input "true"
click at [96, 154] on input "checkbox" at bounding box center [94, 157] width 13 height 13
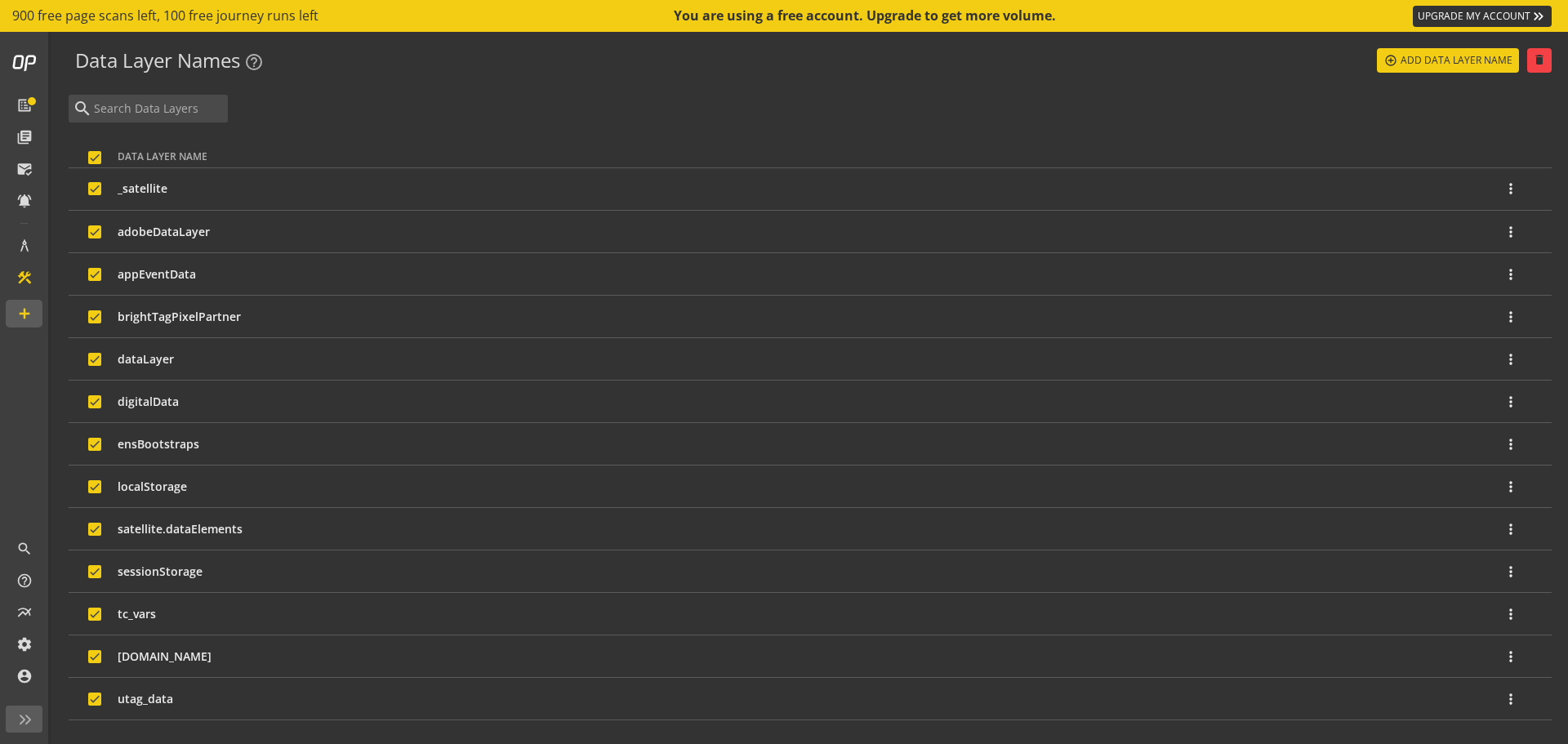
checkbox input "false"
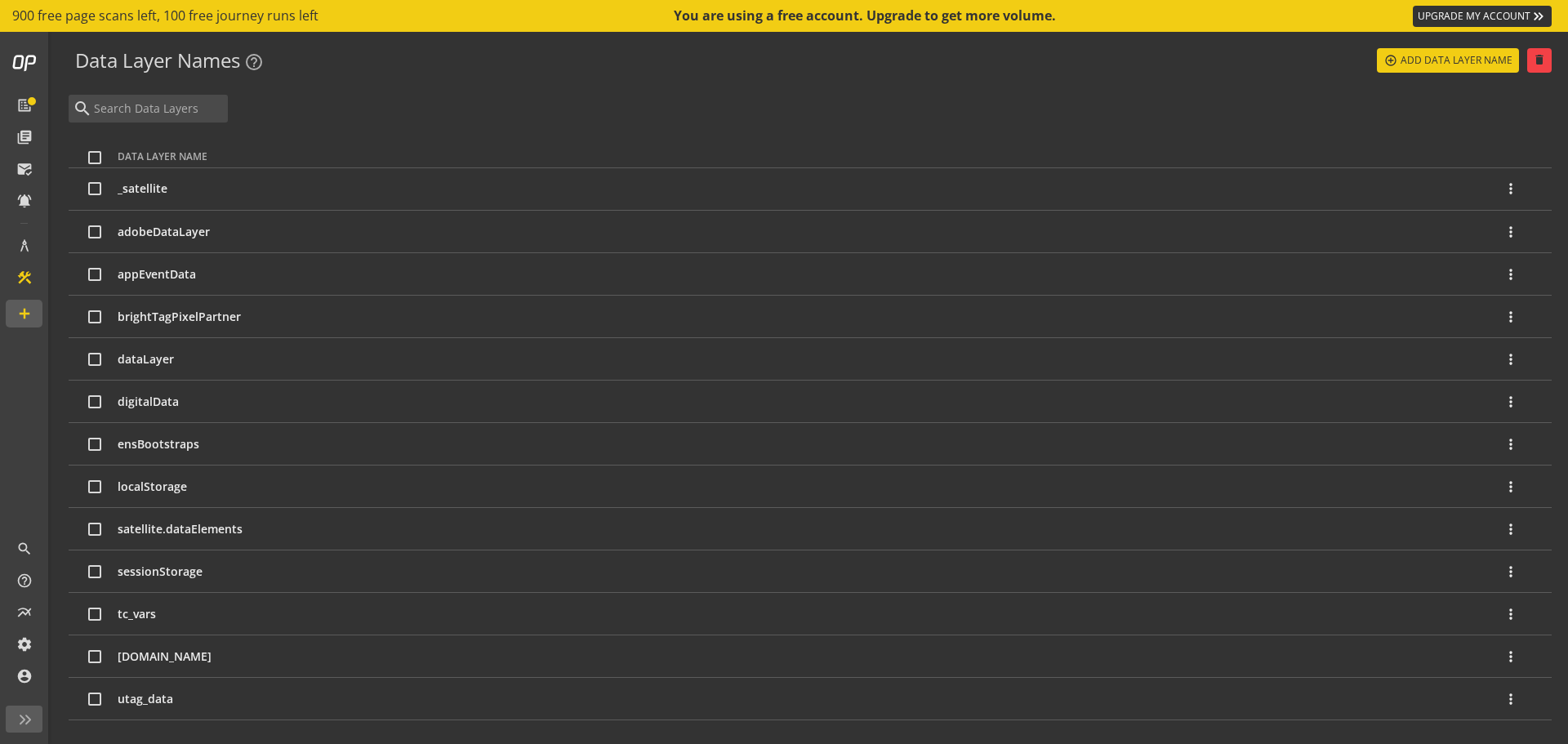
checkbox input "false"
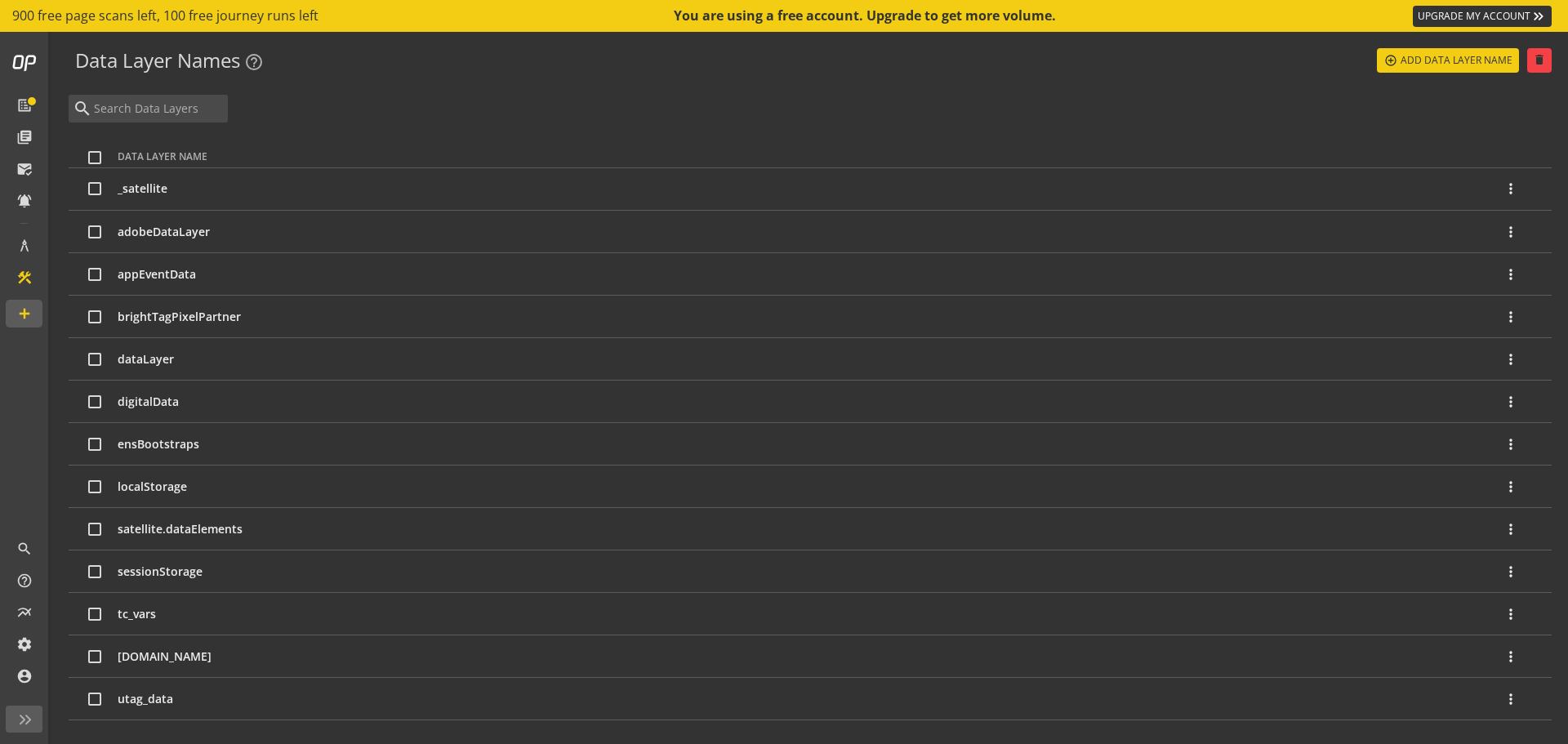
checkbox input "false"
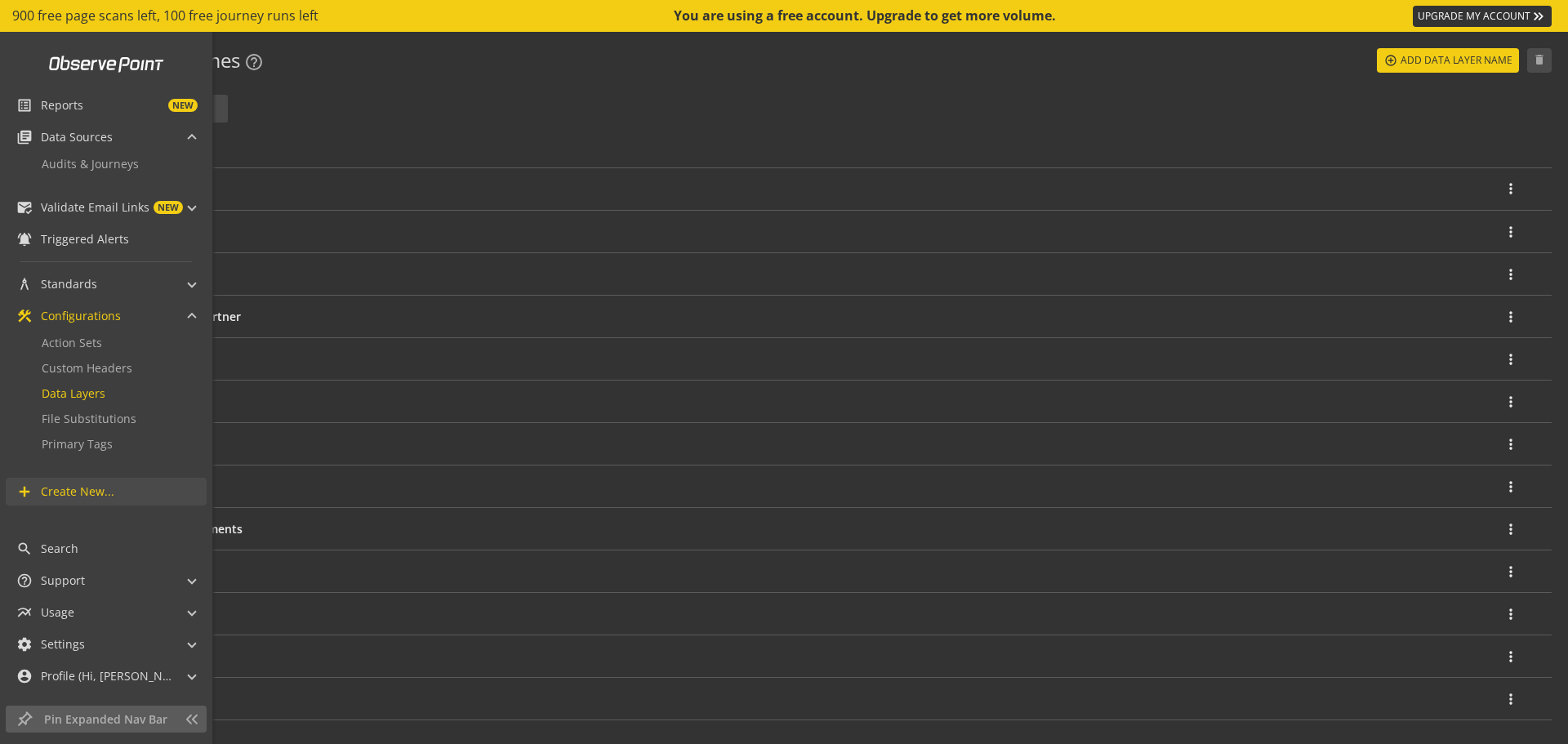
click at [82, 486] on span "Create New..." at bounding box center [78, 491] width 73 height 17
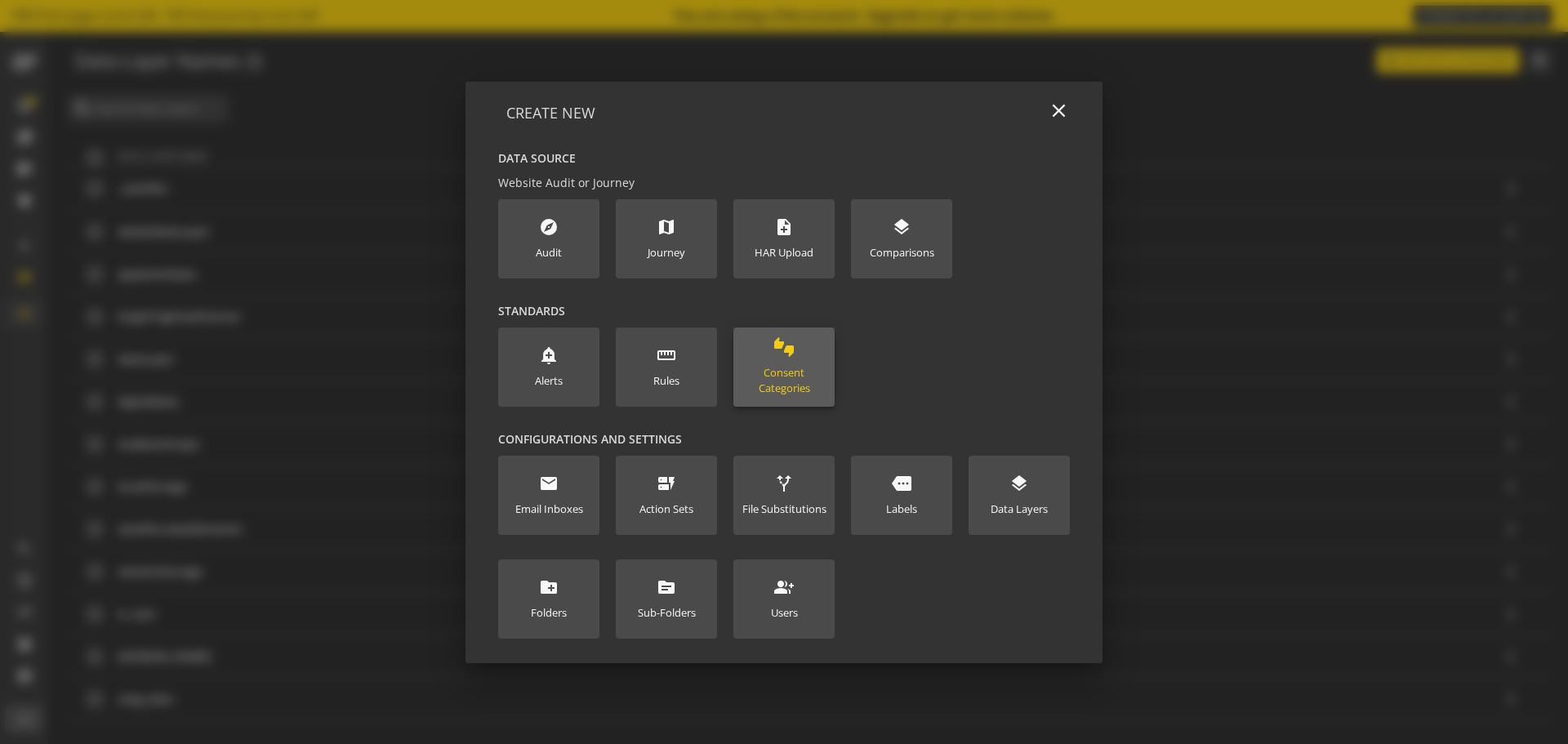
click at [794, 372] on div "Consent Categories" at bounding box center [783, 380] width 85 height 31
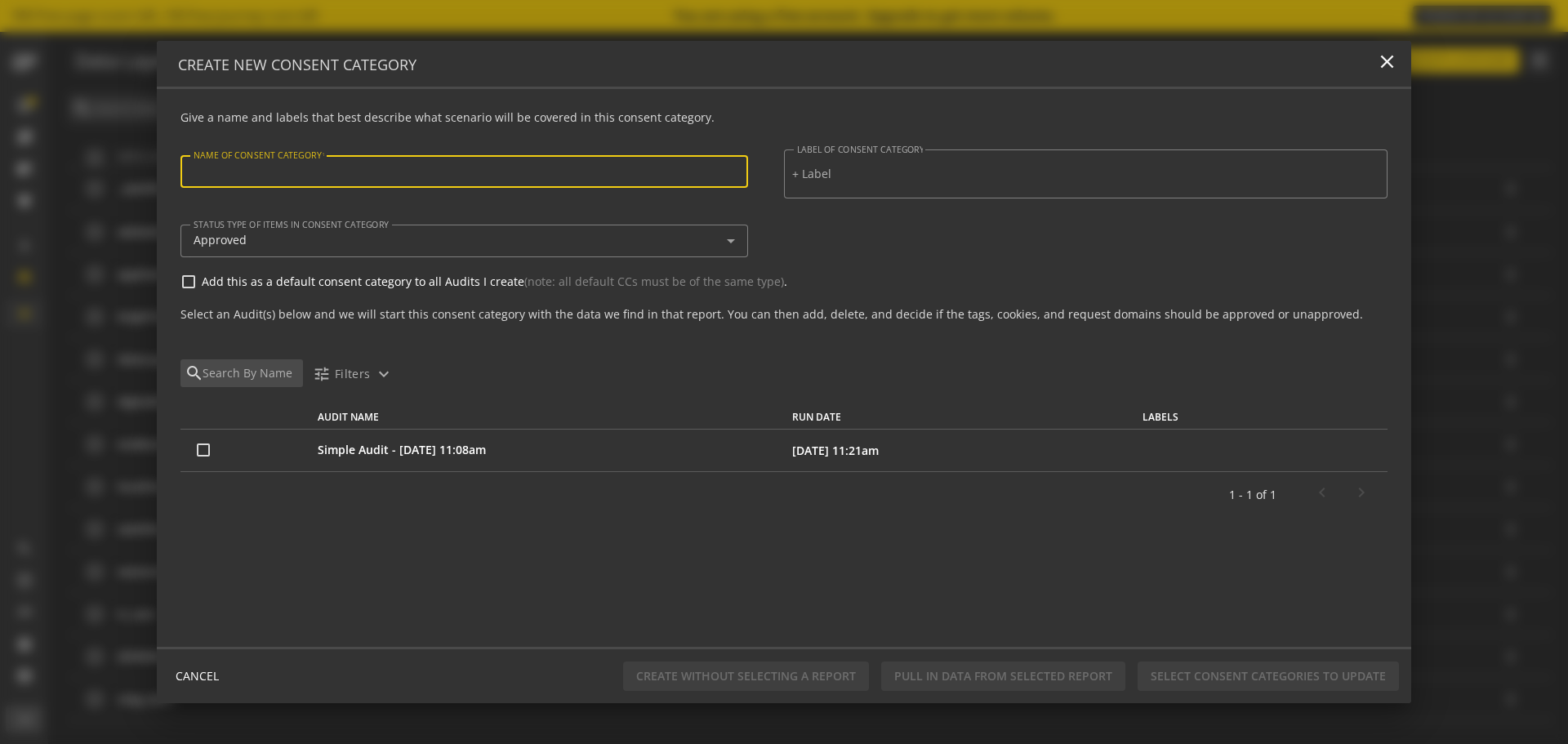
drag, startPoint x: 13, startPoint y: 423, endPoint x: 0, endPoint y: 418, distance: 13.9
click at [0, 418] on div at bounding box center [784, 372] width 1568 height 744
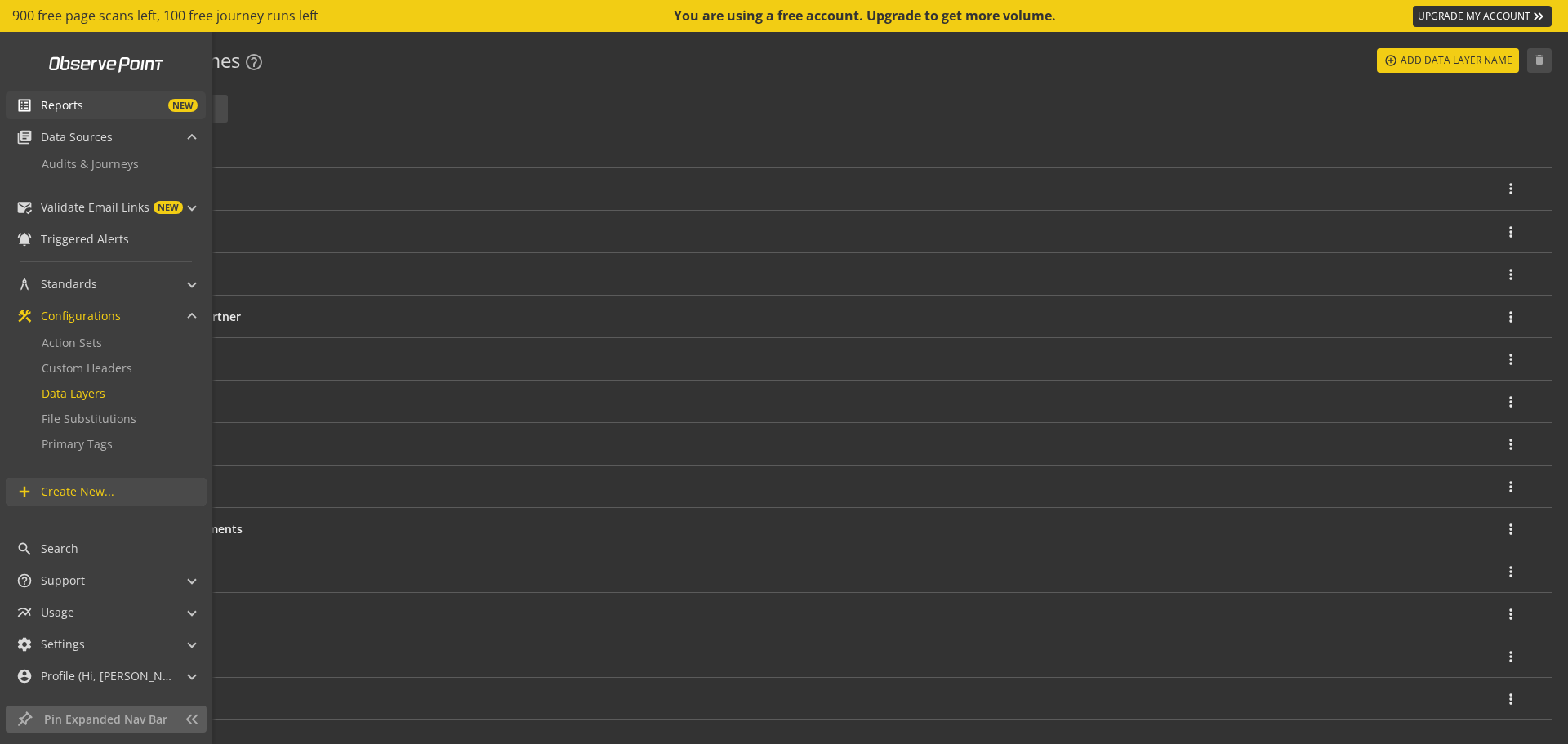
click at [141, 109] on span "NEW" at bounding box center [140, 105] width 114 height 13
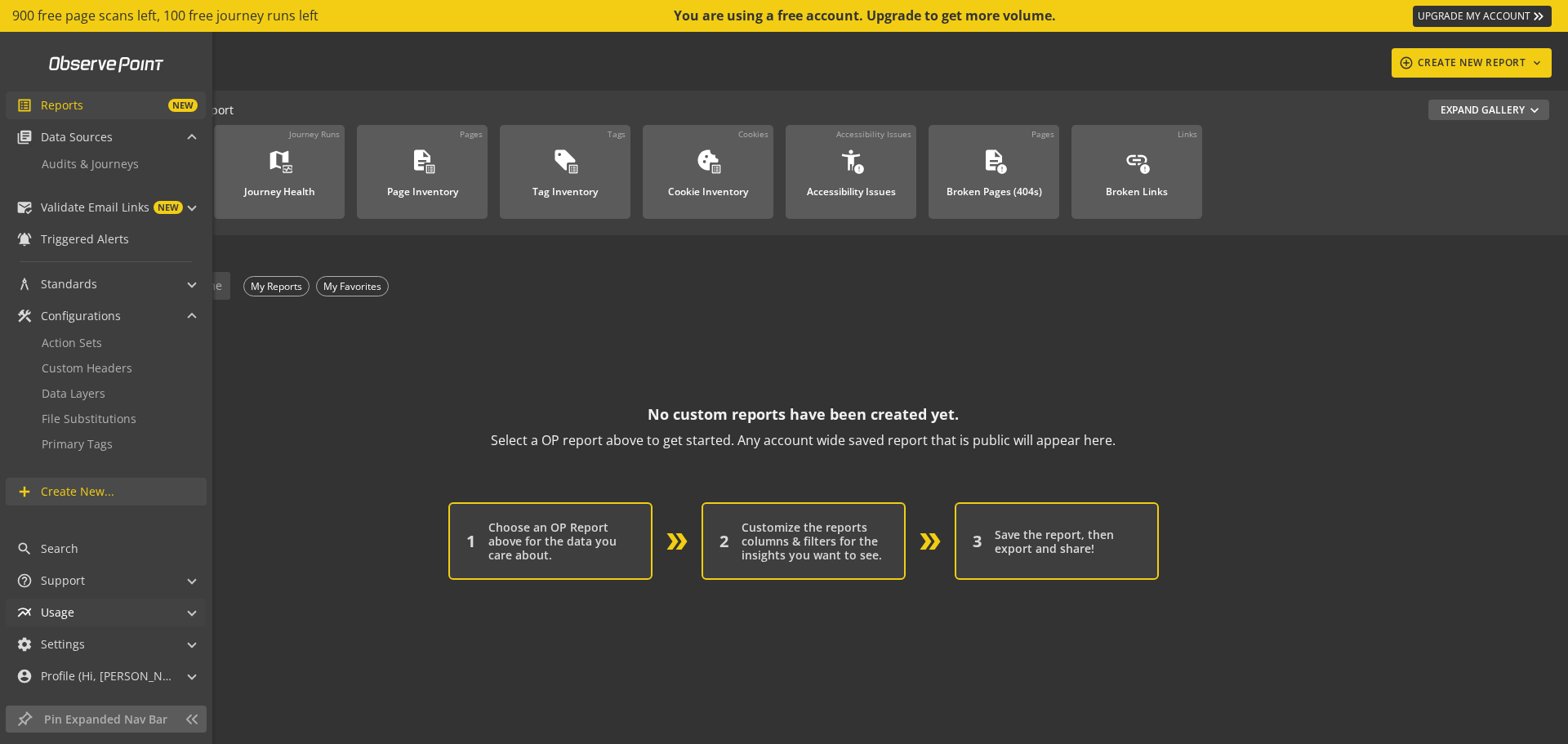
click at [154, 610] on mat-panel-title "multiline_chart Usage" at bounding box center [96, 612] width 160 height 28
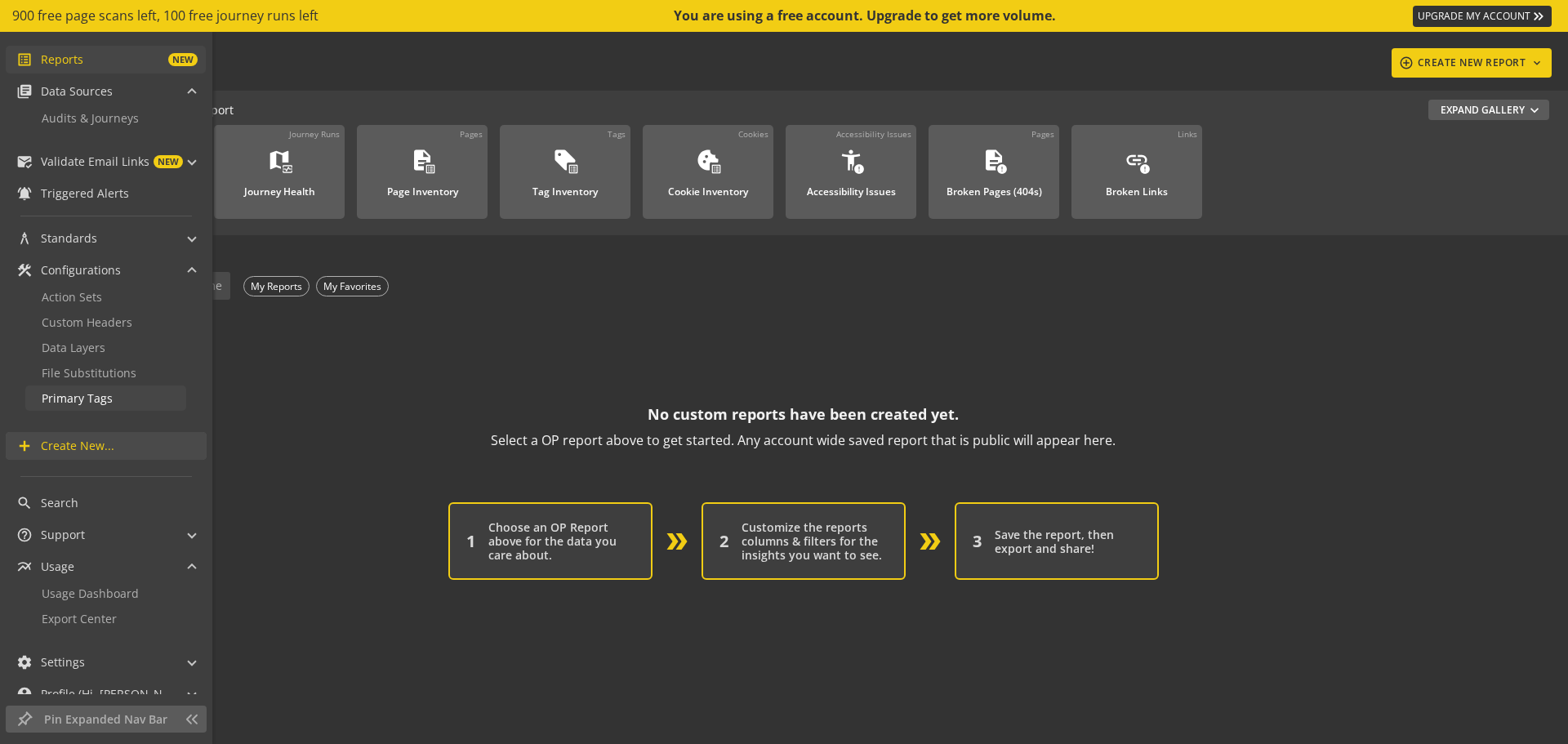
click at [95, 400] on span "Primary Tags" at bounding box center [77, 399] width 71 height 16
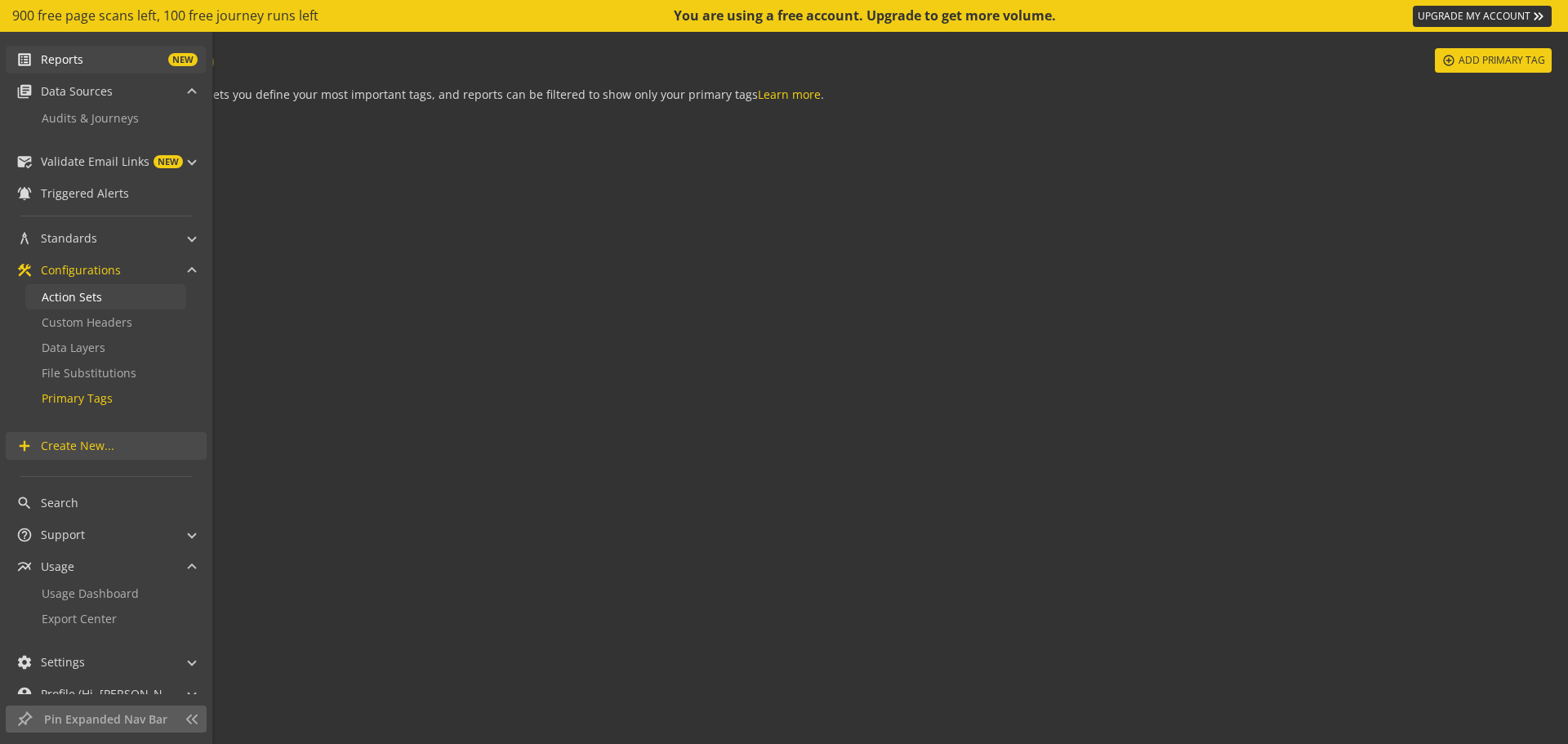
click at [72, 303] on span "Action Sets" at bounding box center [72, 297] width 60 height 16
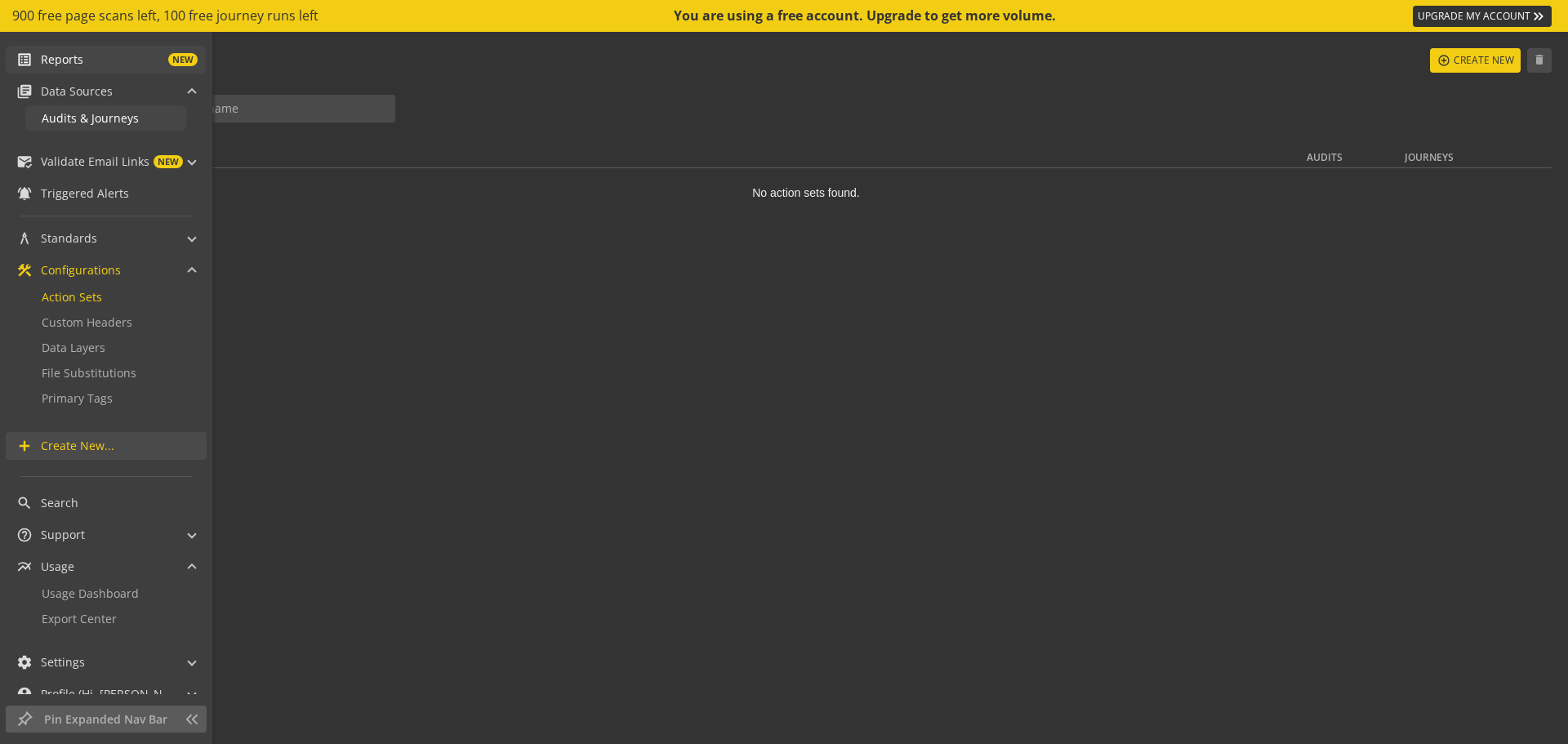
click at [109, 119] on span "Audits & Journeys" at bounding box center [90, 118] width 97 height 16
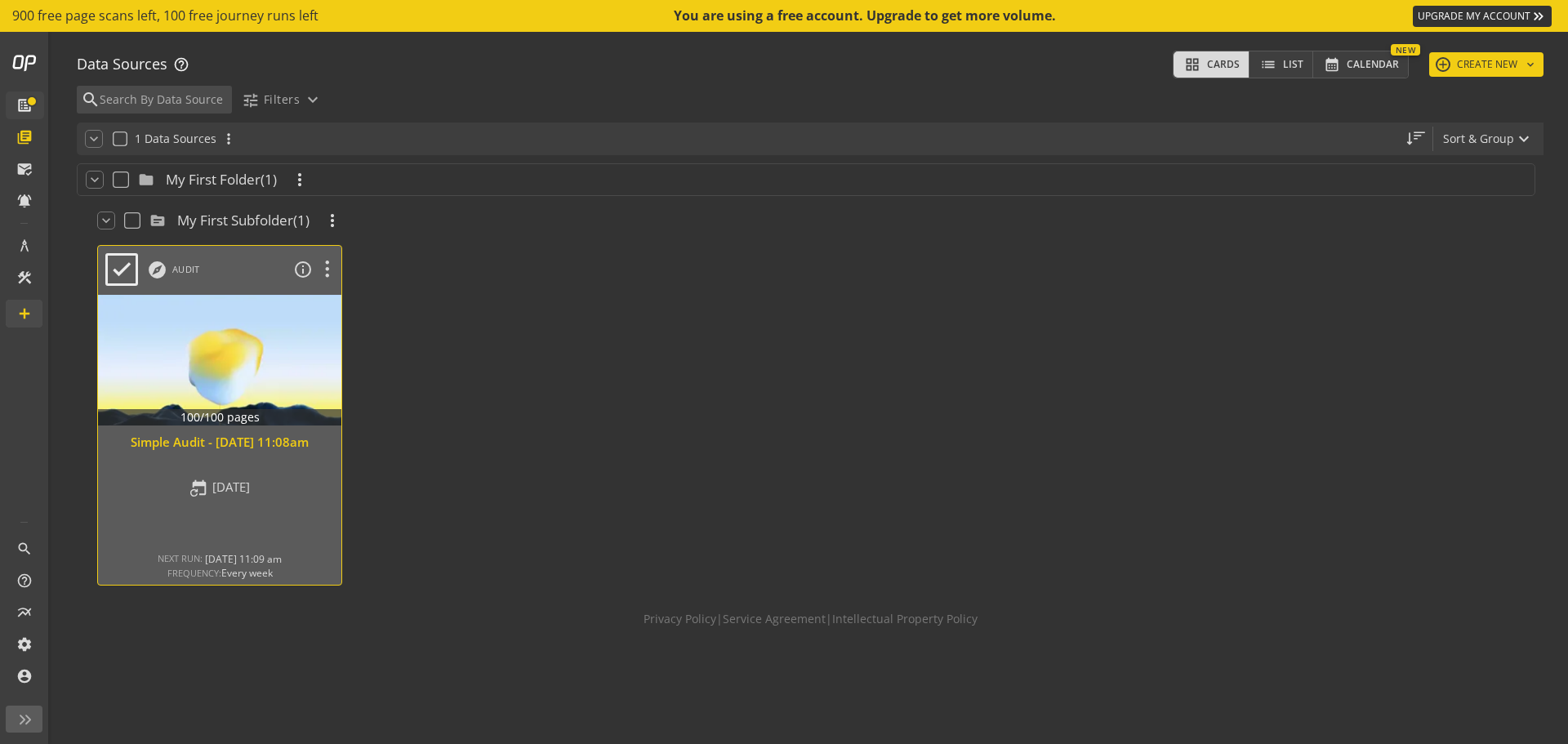
click at [269, 392] on div at bounding box center [220, 359] width 256 height 137
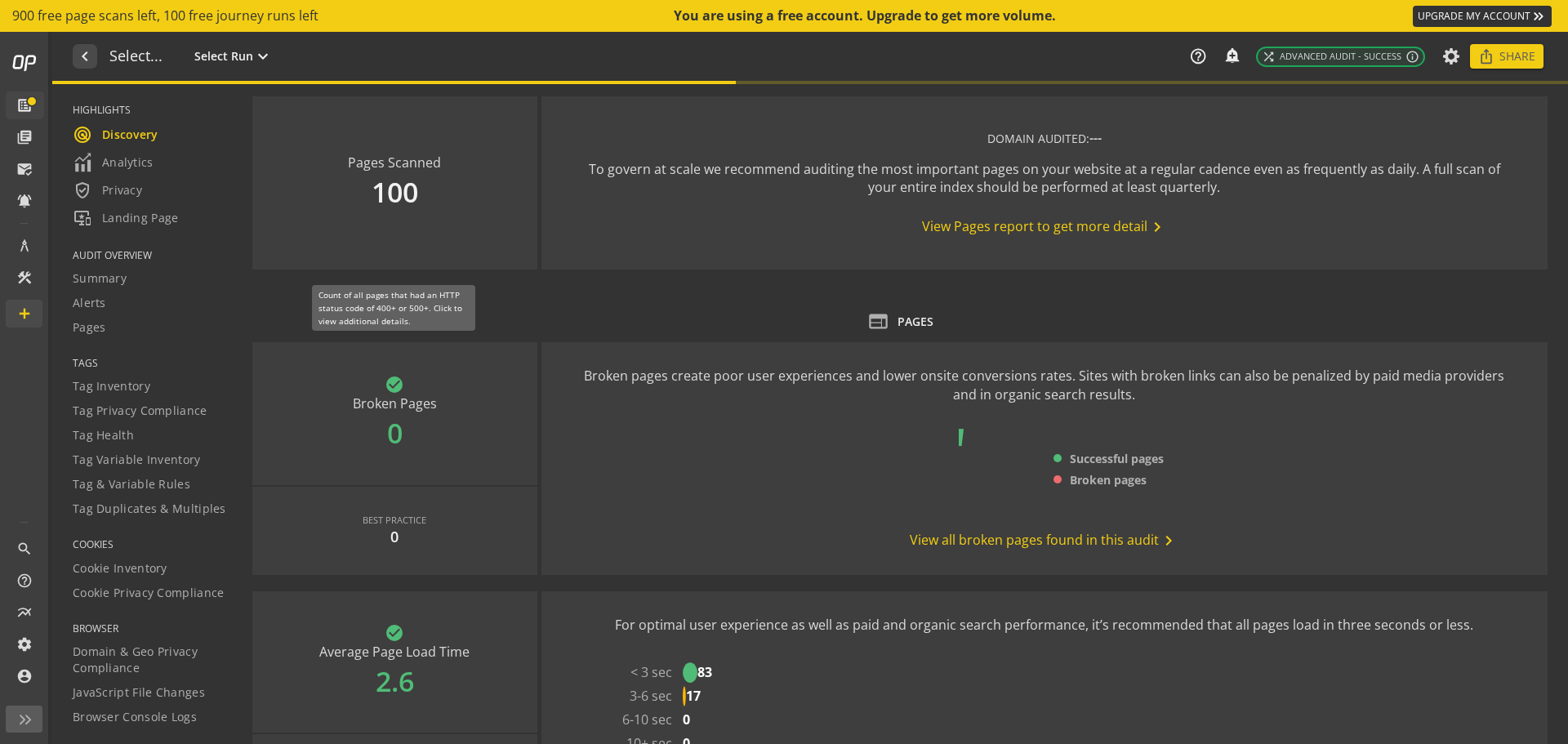
type textarea "Notes can include: -a description of what this audit is validating -changes in …"
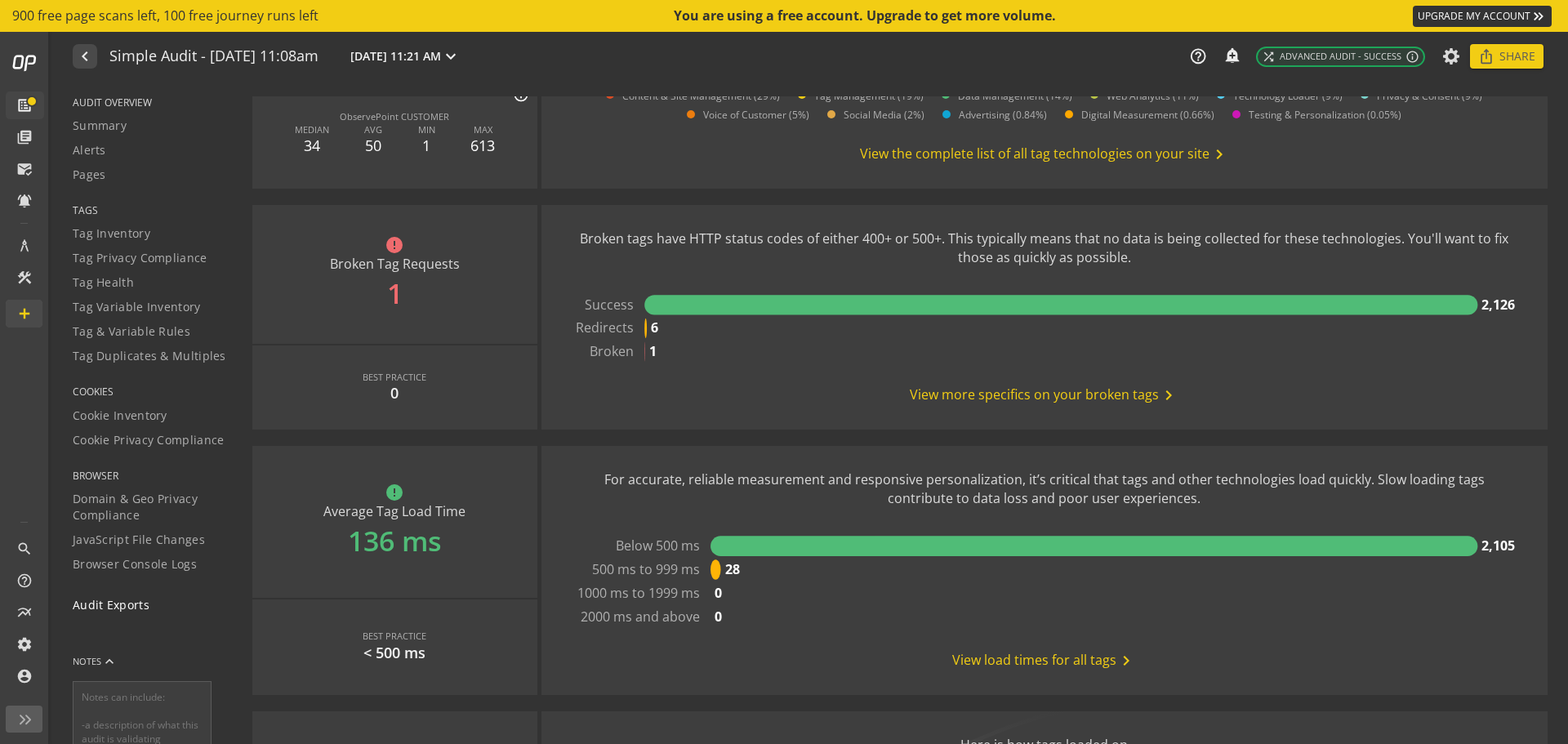
scroll to position [163, 0]
click at [136, 556] on span "Browser Console Logs" at bounding box center [134, 553] width 124 height 17
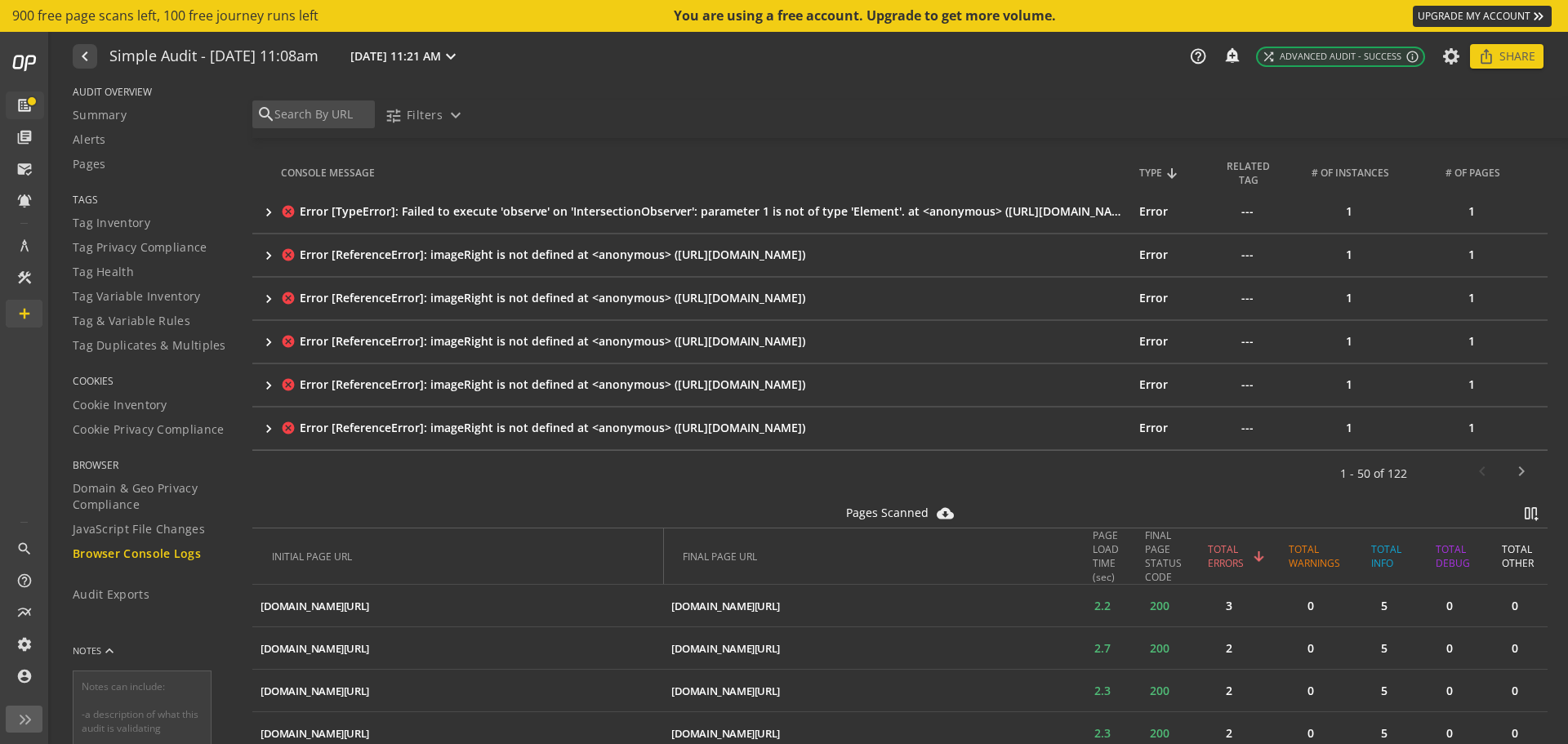
scroll to position [1878, 0]
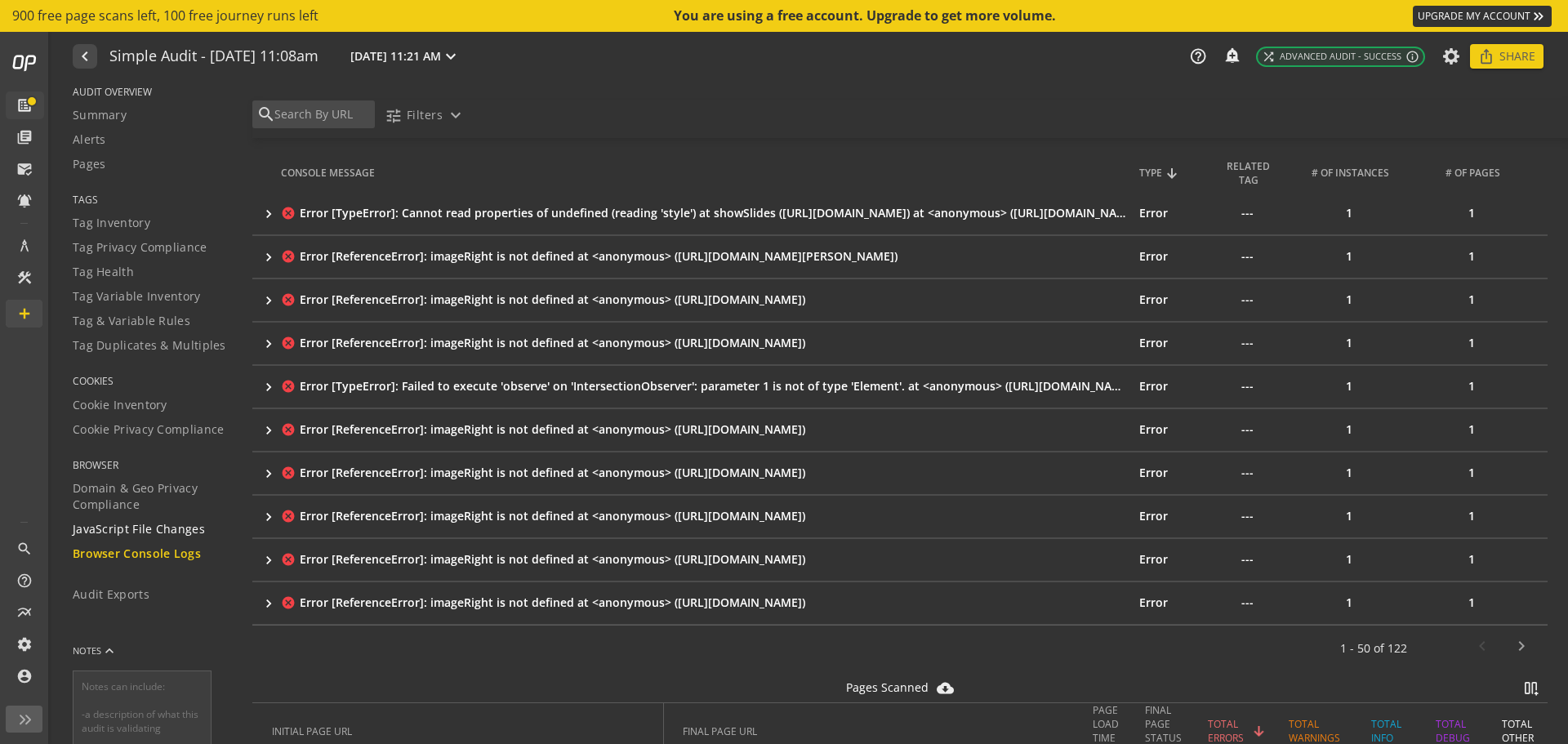
click at [103, 525] on span "JavaScript File Changes" at bounding box center [139, 529] width 133 height 17
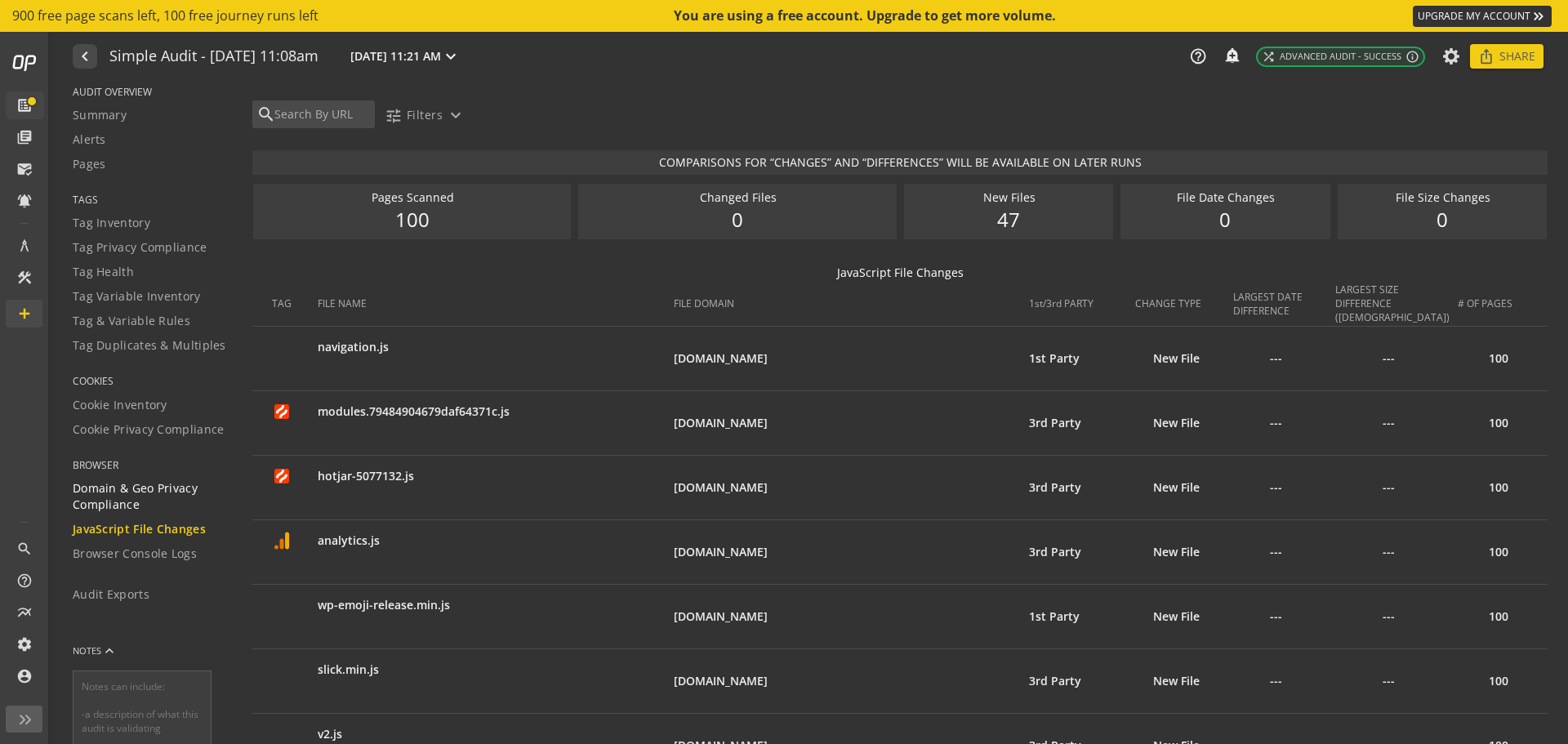
click at [129, 497] on span "Domain & Geo Privacy Compliance" at bounding box center [152, 496] width 160 height 32
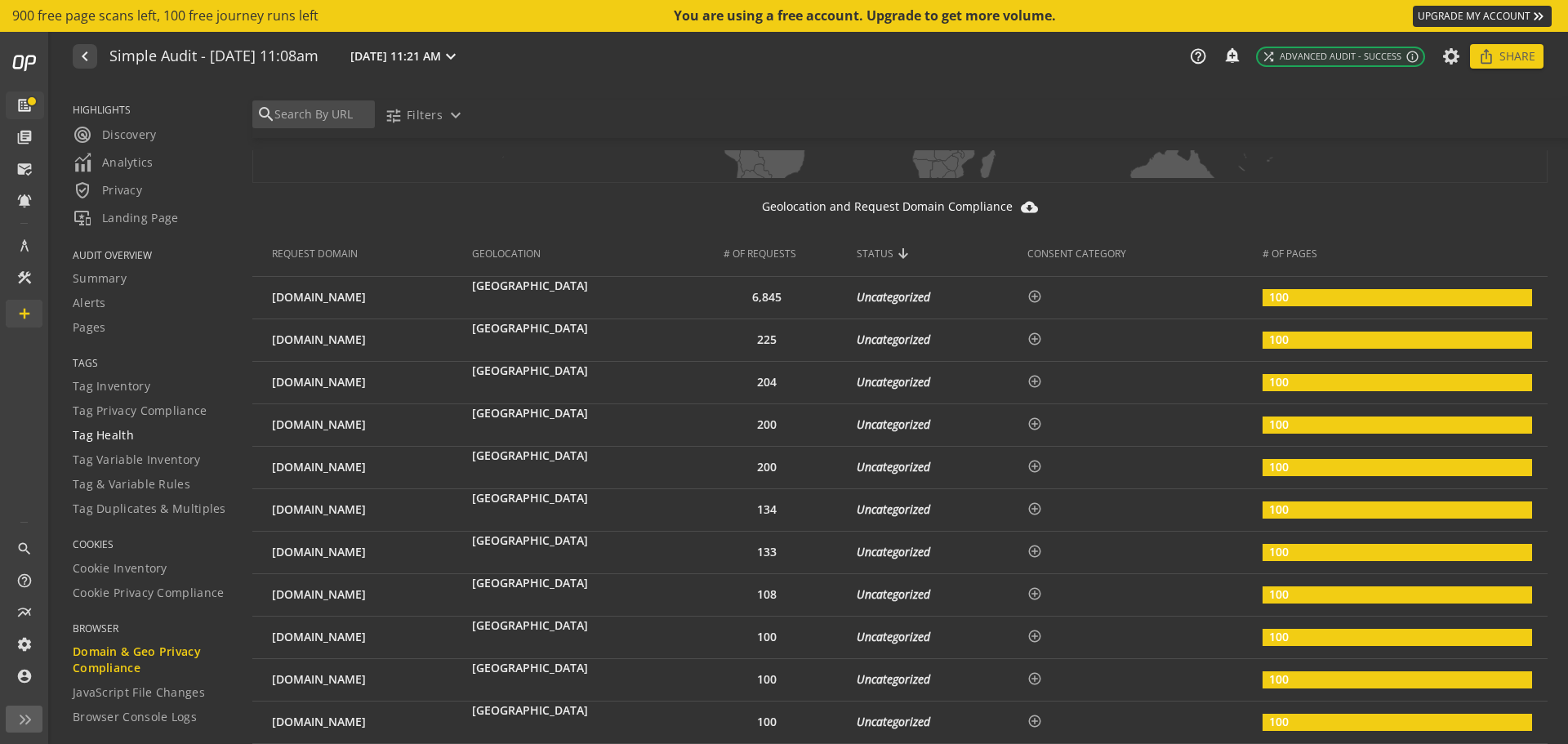
click at [122, 433] on span "Tag Health" at bounding box center [103, 435] width 61 height 17
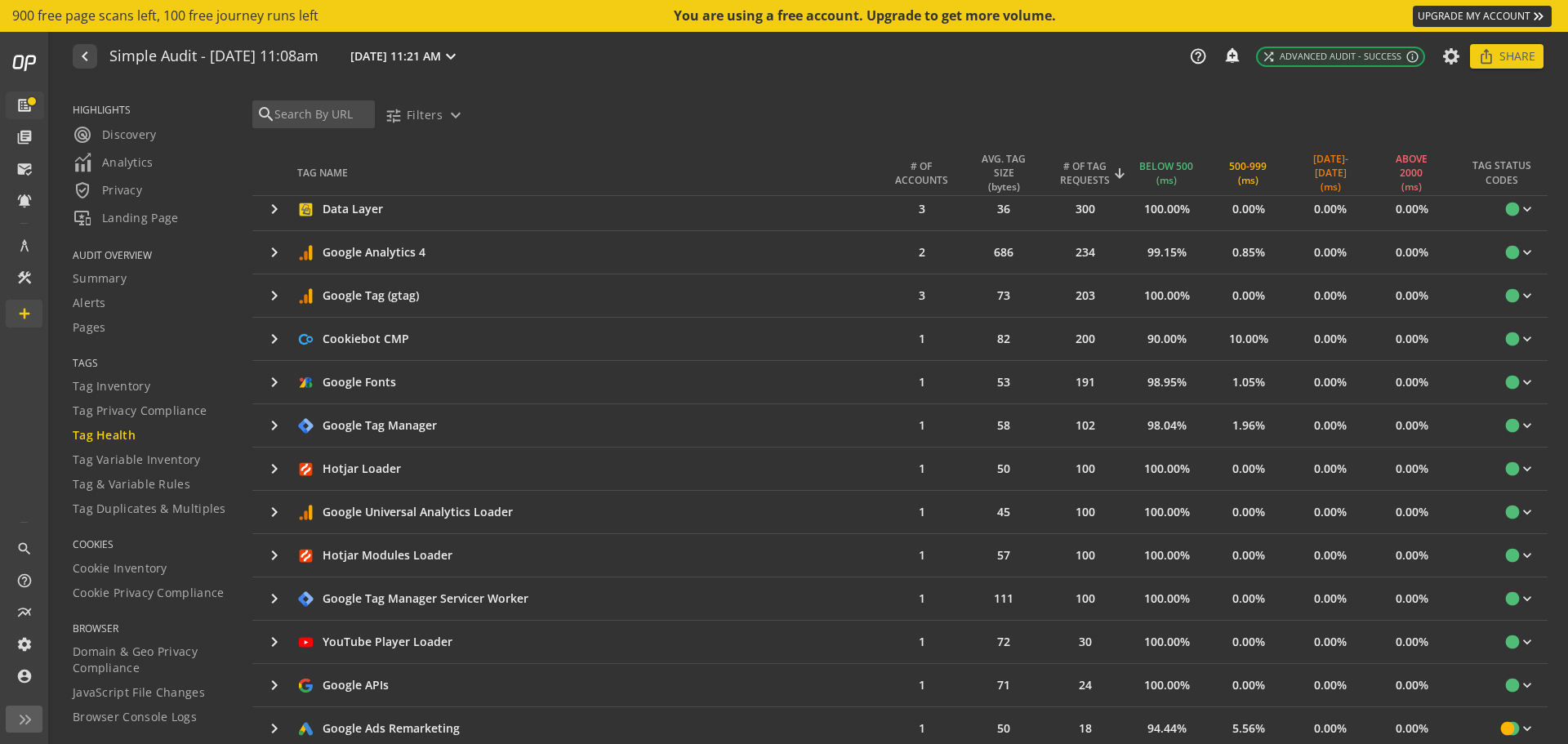
scroll to position [408, 0]
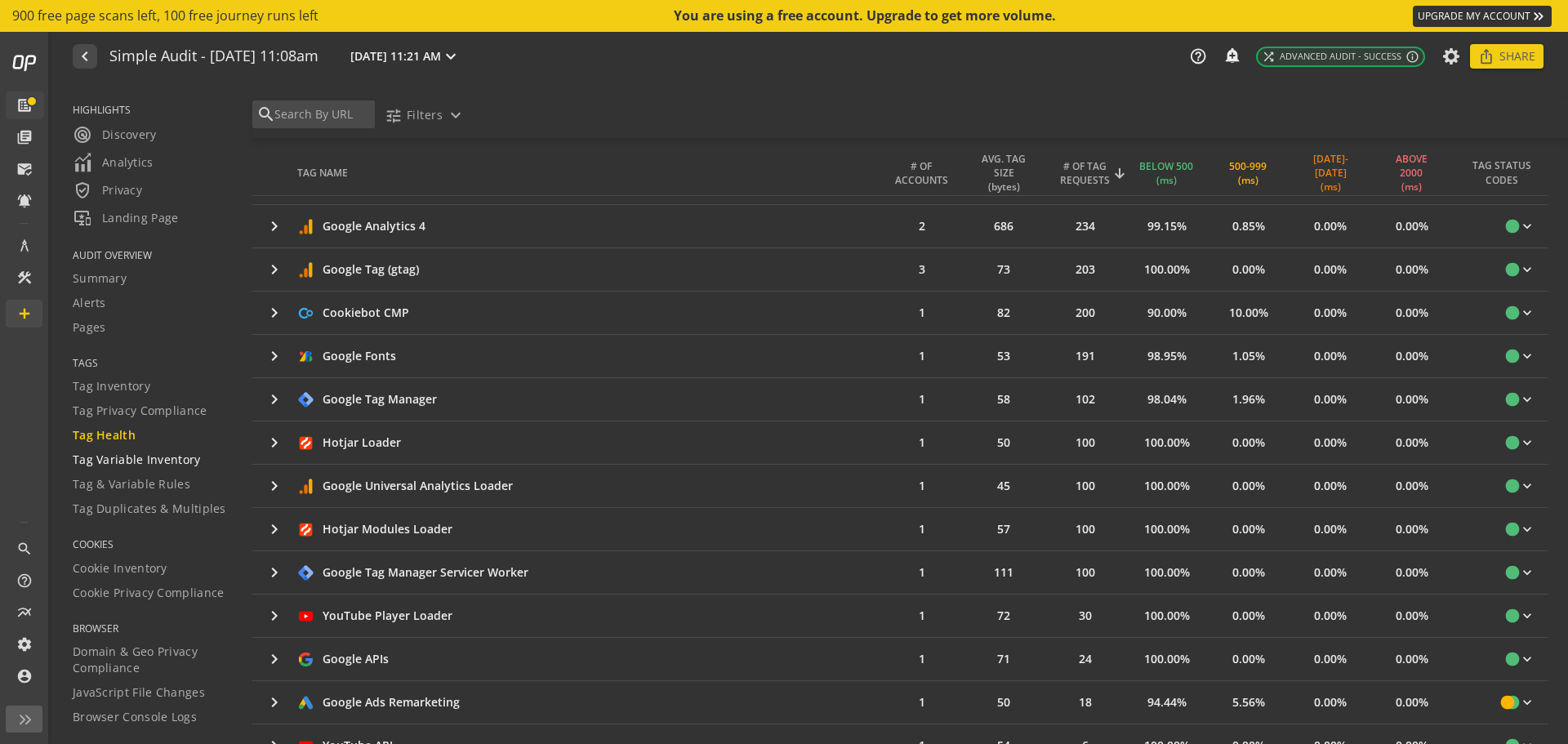
click at [152, 461] on span "Tag Variable Inventory" at bounding box center [136, 460] width 128 height 17
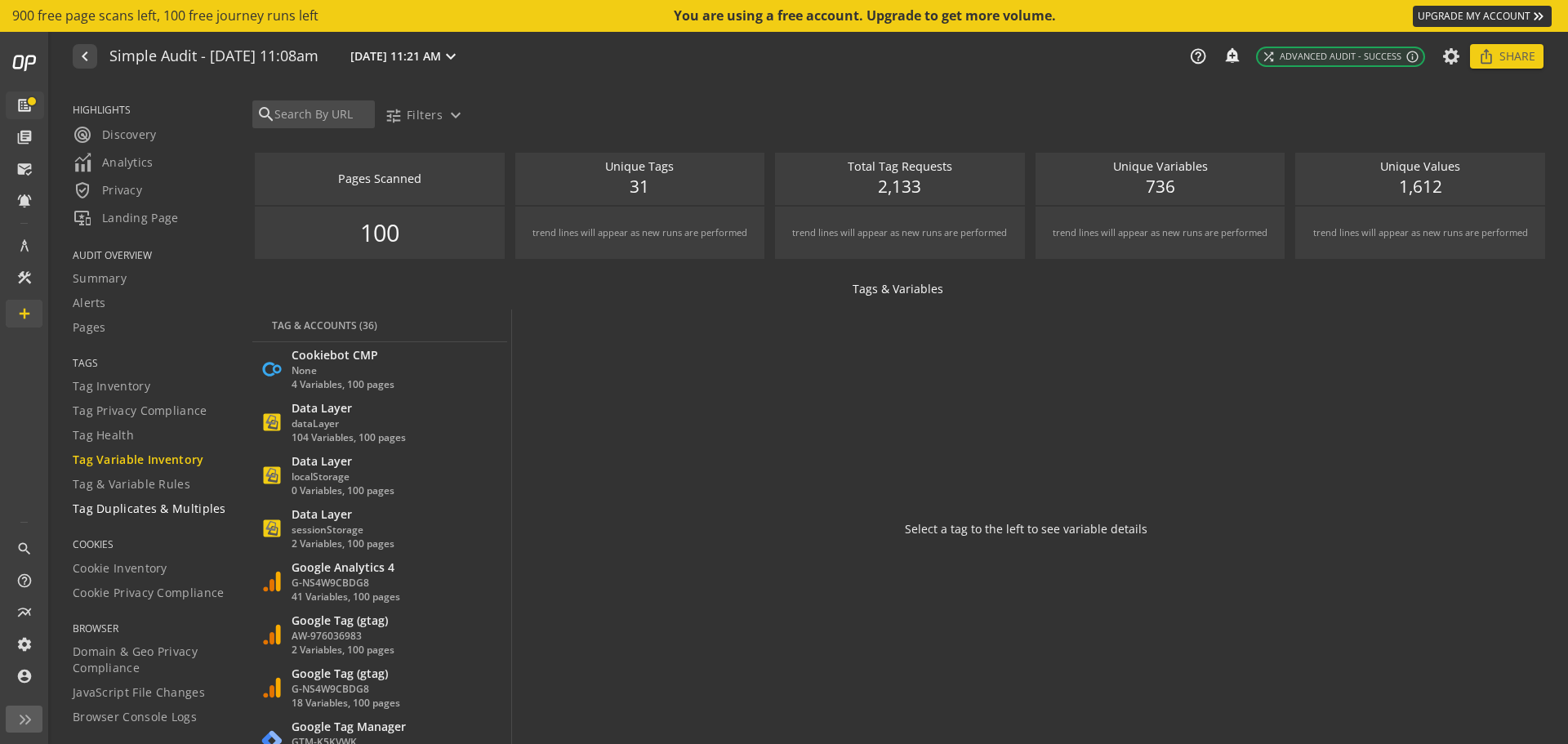
click at [127, 517] on span "Tag Duplicates & Multiples" at bounding box center [149, 509] width 153 height 17
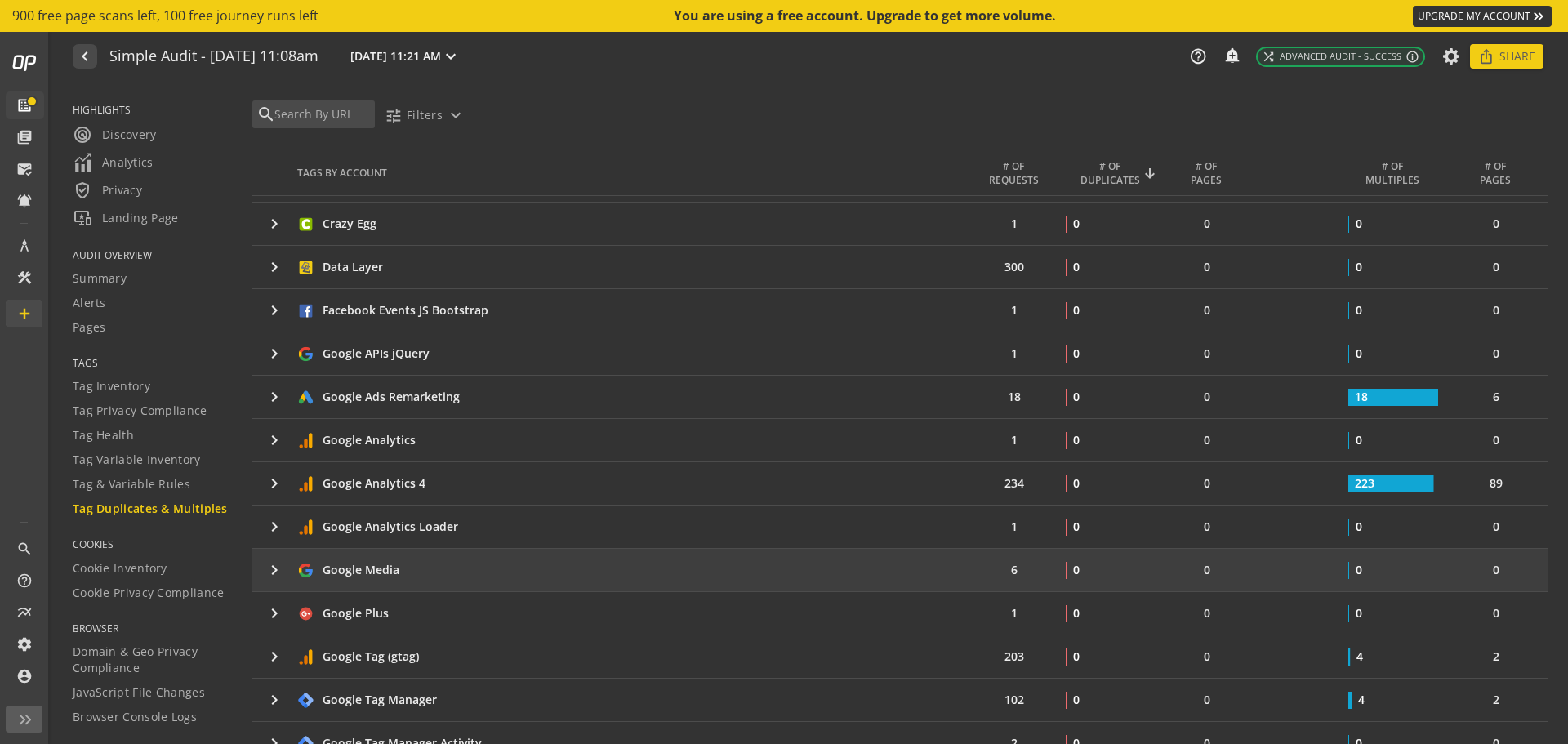
scroll to position [327, 0]
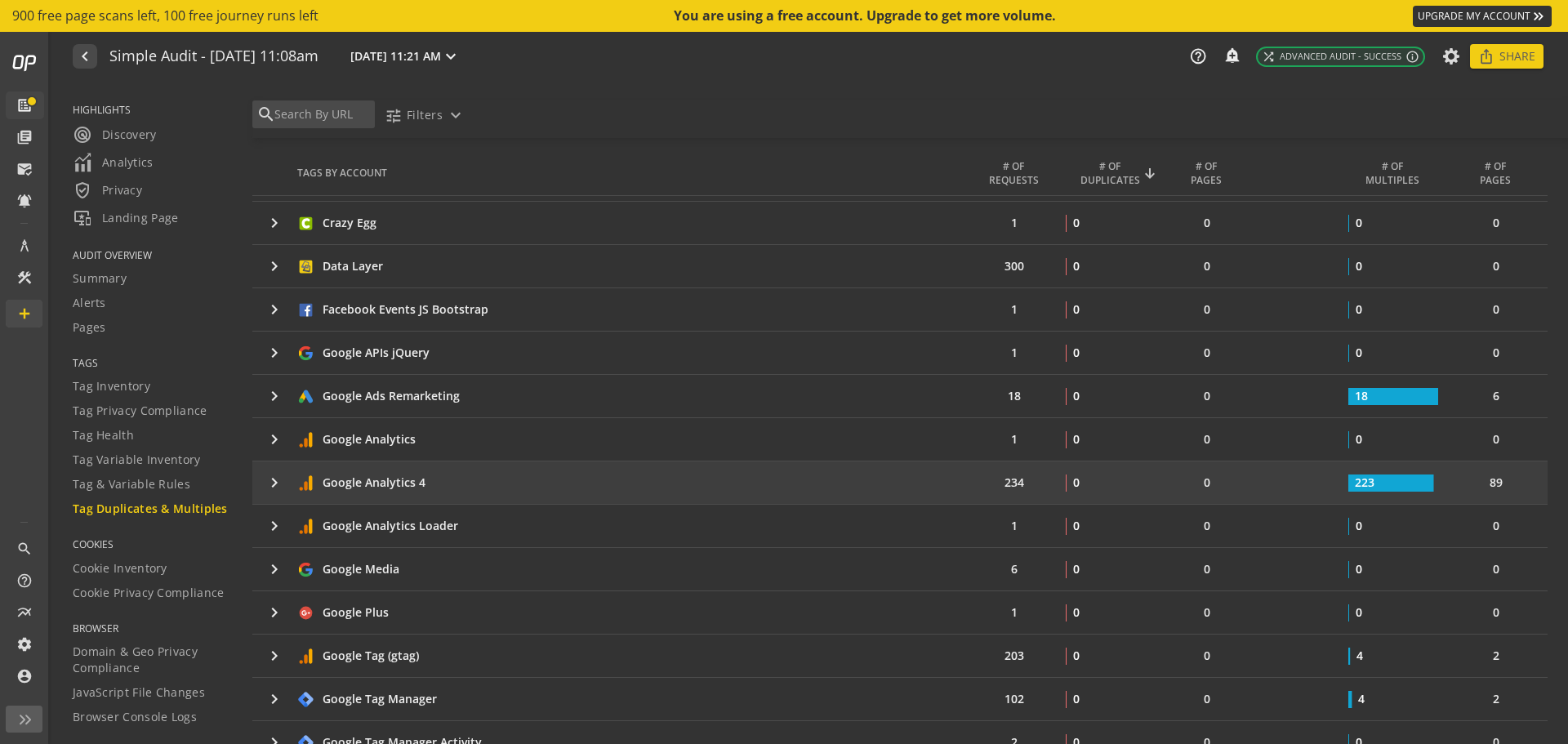
click at [280, 478] on mat-icon "keyboard_arrow_right" at bounding box center [274, 482] width 19 height 19
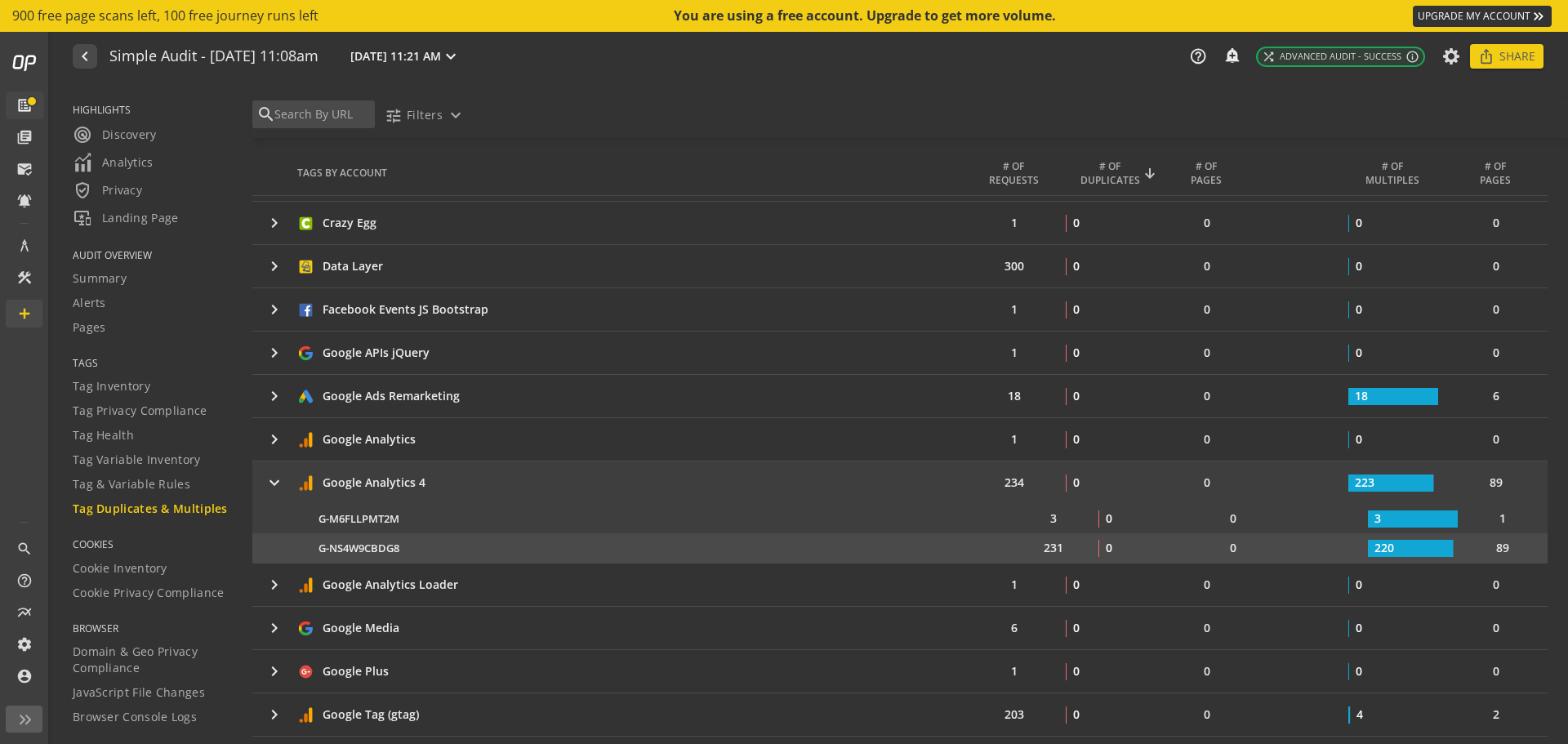
click at [1024, 545] on div "231" at bounding box center [1053, 548] width 90 height 17
click at [1374, 549] on text "220" at bounding box center [1384, 548] width 19 height 16
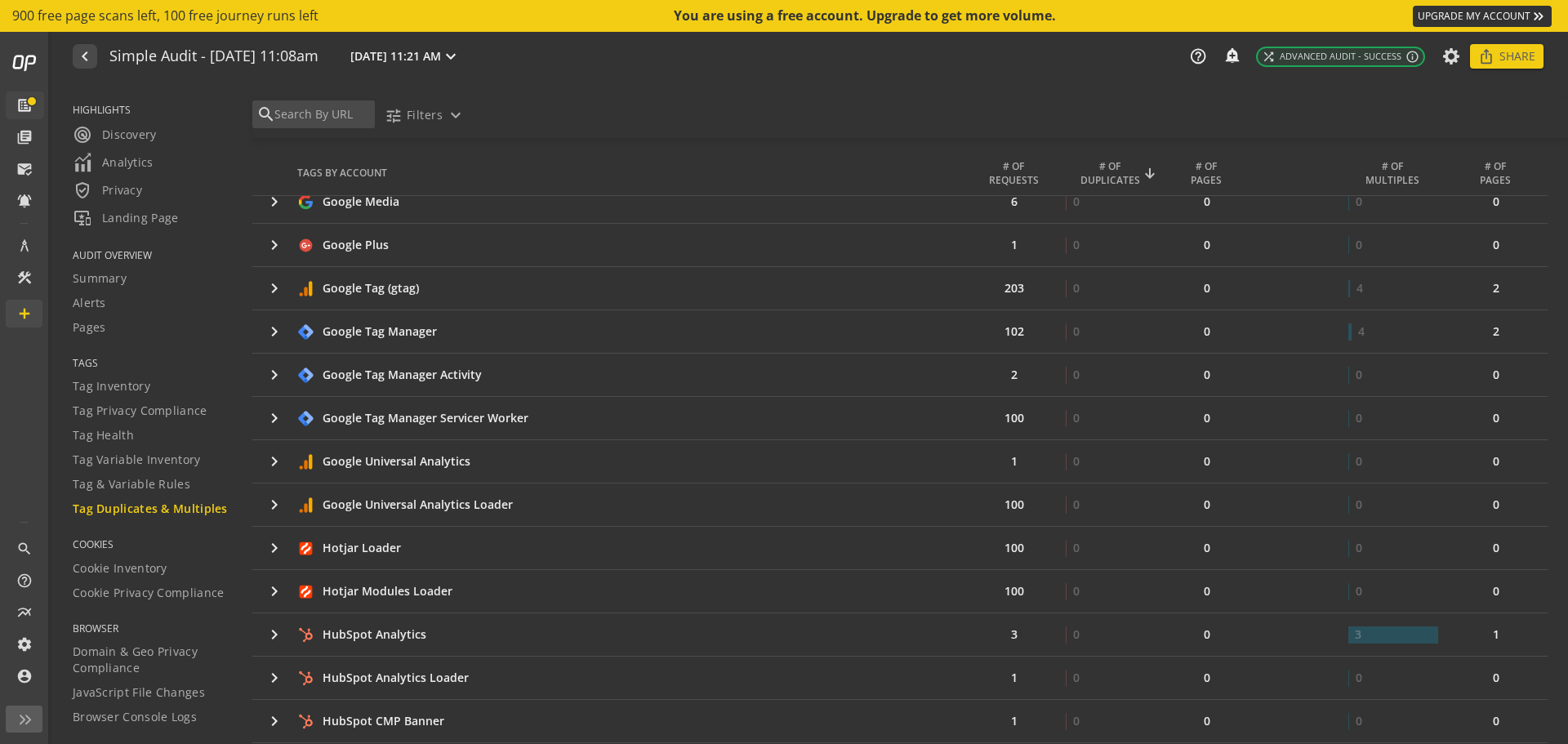
scroll to position [427, 0]
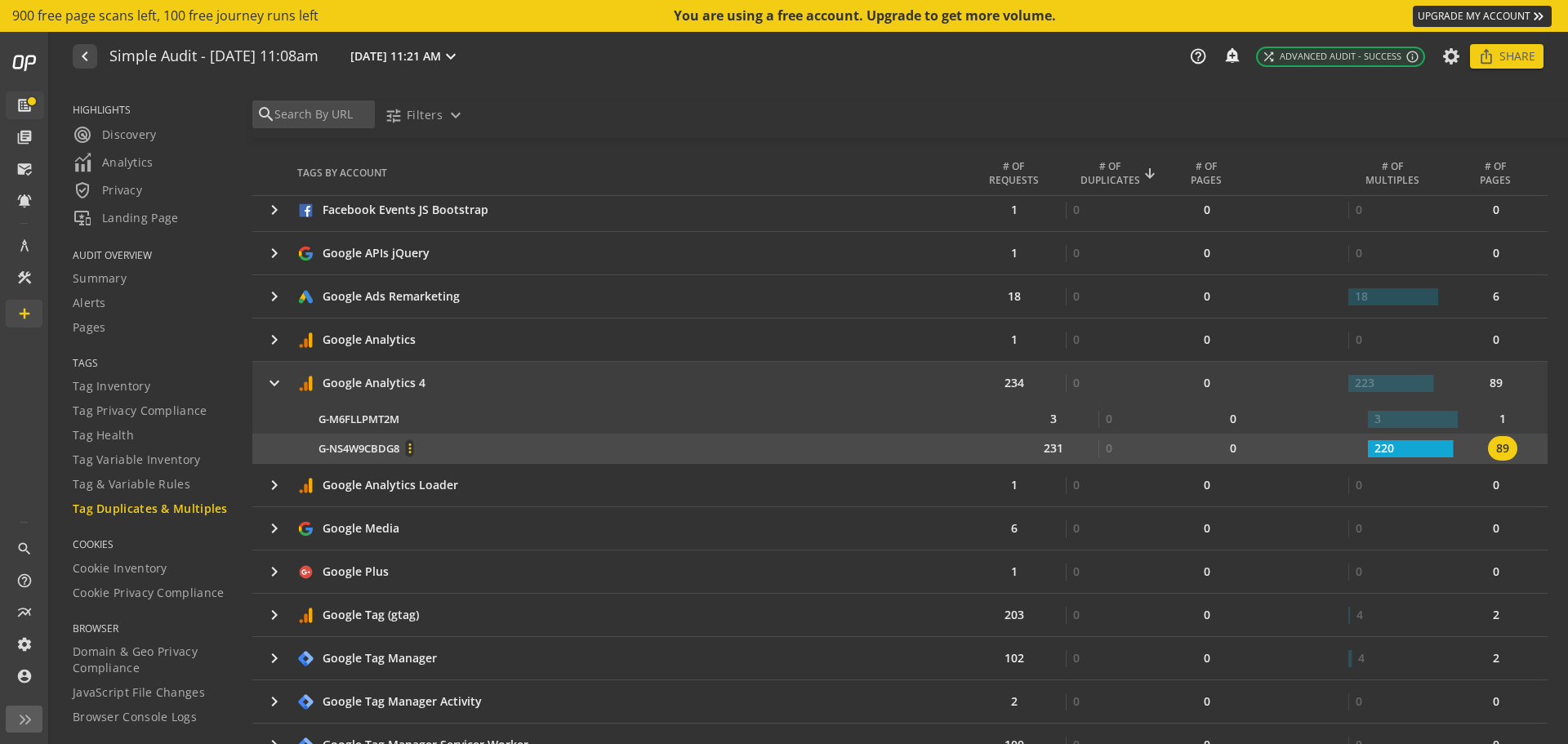
click at [406, 444] on span at bounding box center [410, 448] width 39 height 39
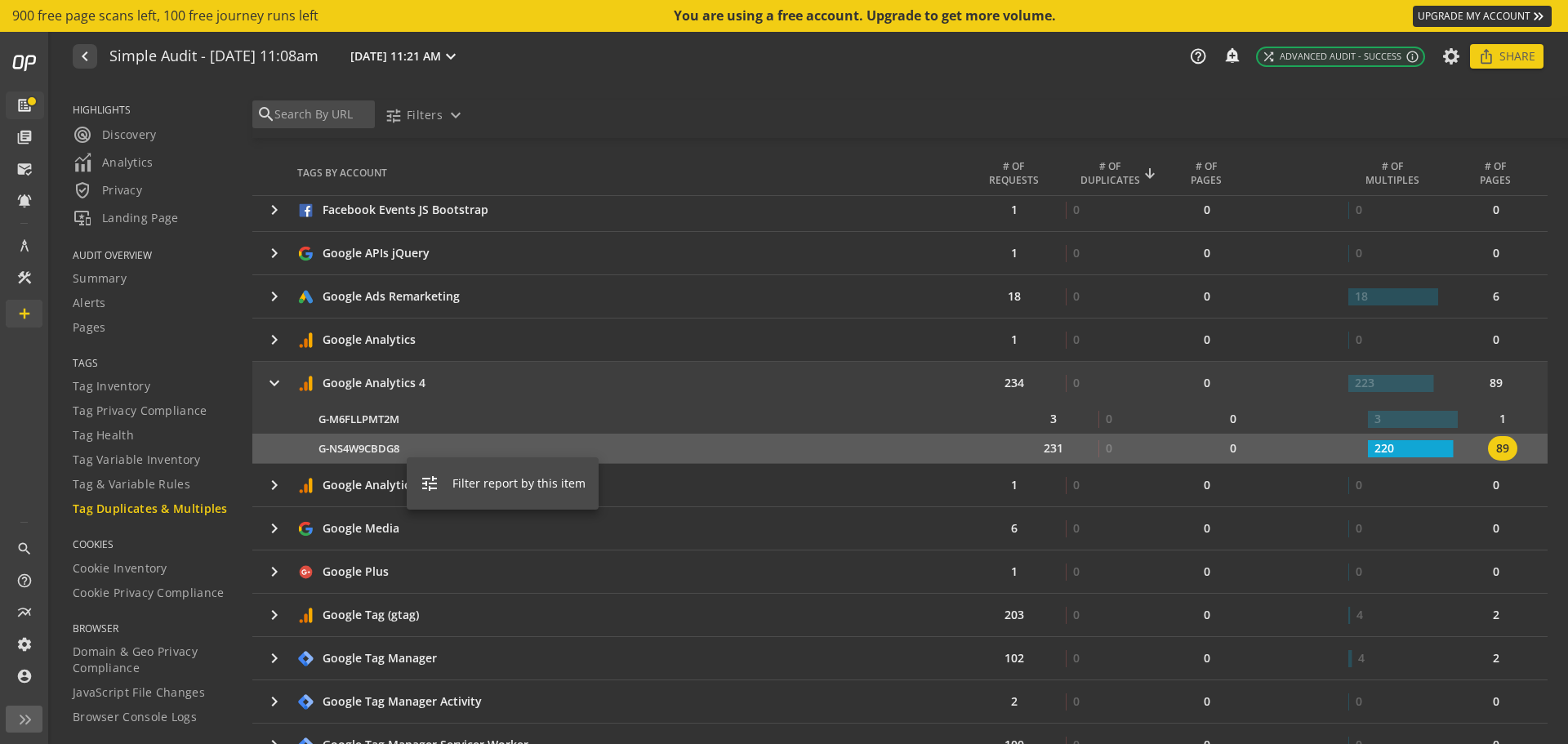
click at [365, 455] on div at bounding box center [784, 372] width 1568 height 744
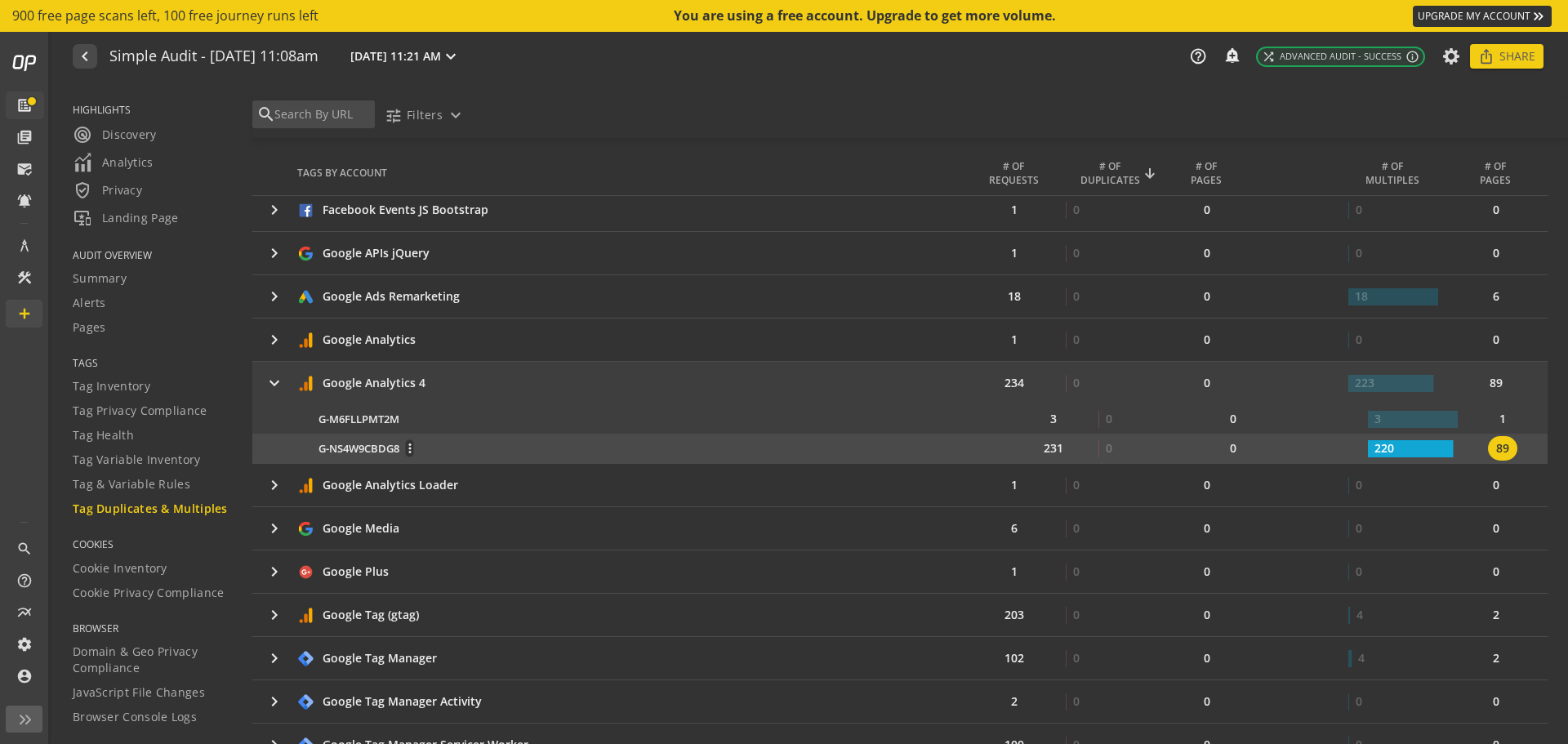
click at [365, 447] on span "G-NS4W9CBDG8" at bounding box center [358, 449] width 81 height 16
click at [351, 445] on span "G-NS4W9CBDG8" at bounding box center [358, 449] width 81 height 16
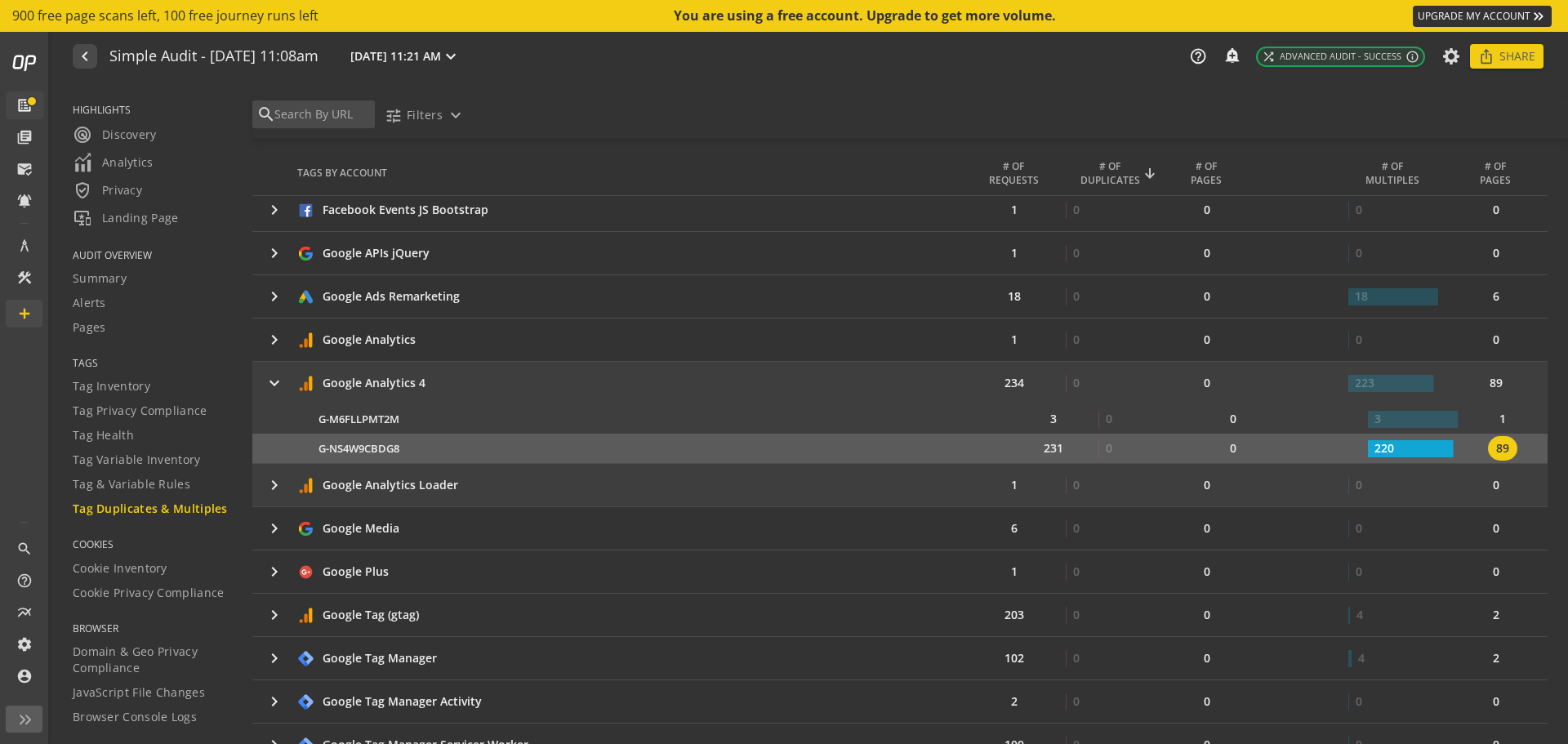
click at [270, 487] on mat-icon "keyboard_arrow_right" at bounding box center [274, 485] width 19 height 19
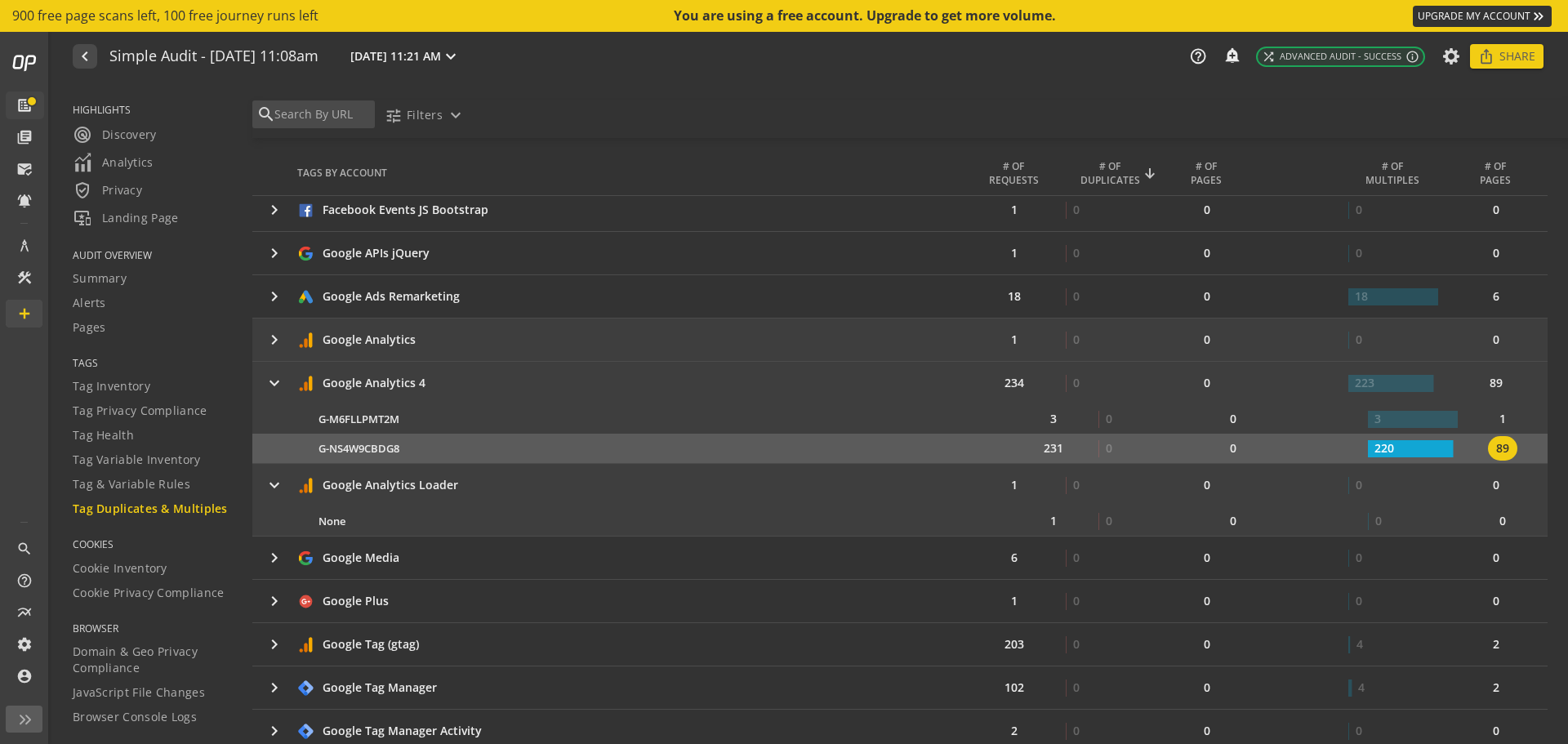
click at [275, 342] on mat-icon "keyboard_arrow_right" at bounding box center [274, 339] width 19 height 19
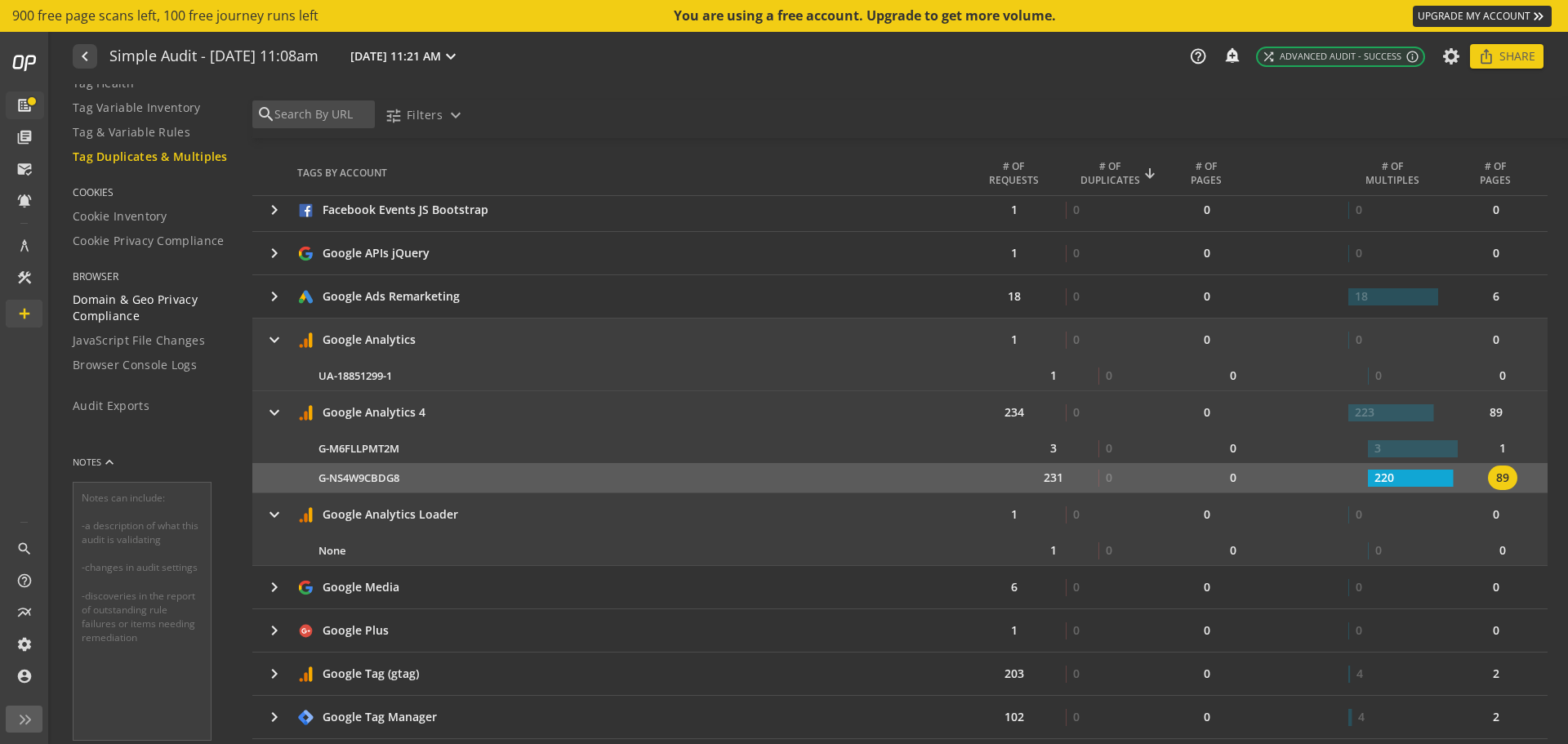
scroll to position [378, 0]
click at [133, 199] on span "Cookie Inventory" at bounding box center [119, 207] width 95 height 17
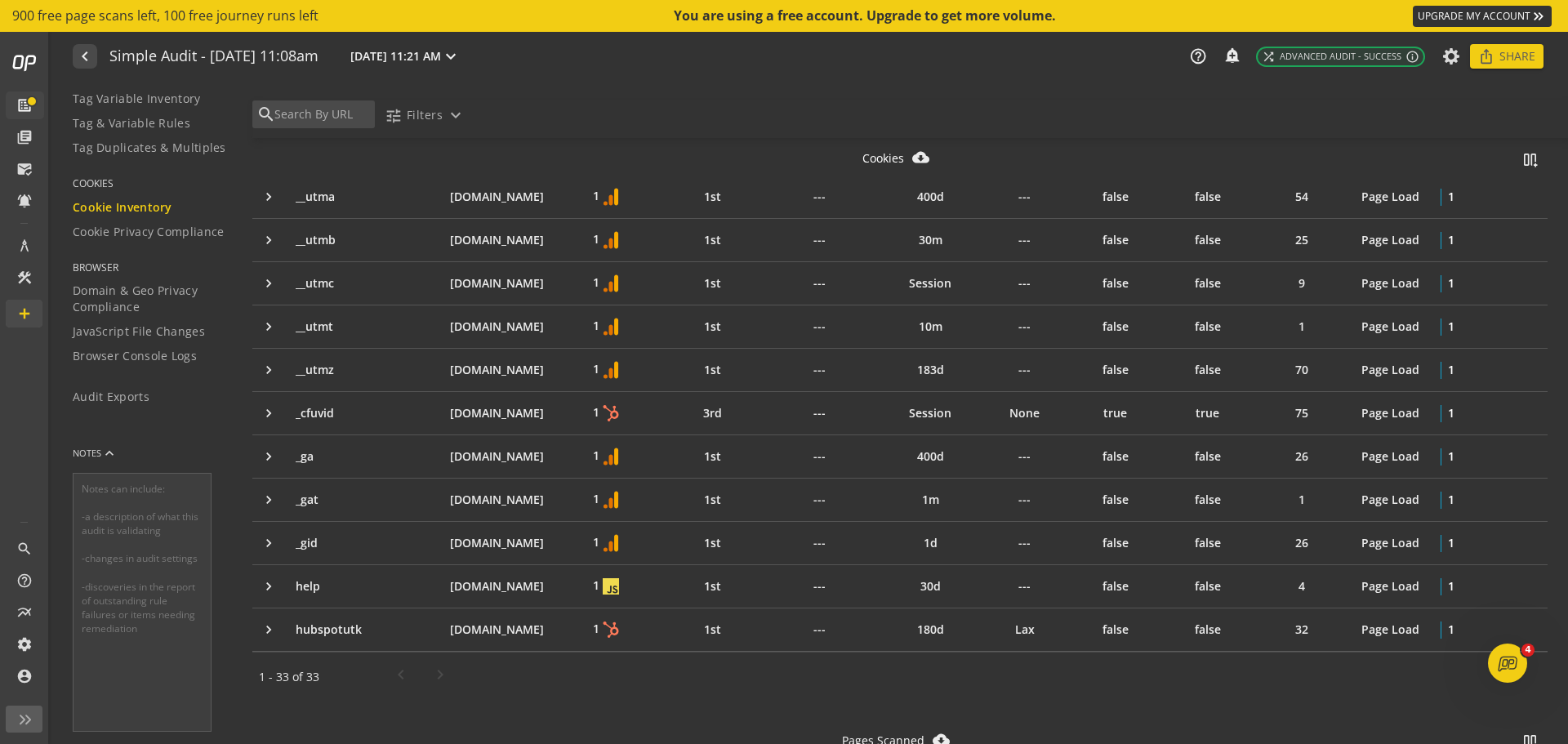
scroll to position [1470, 0]
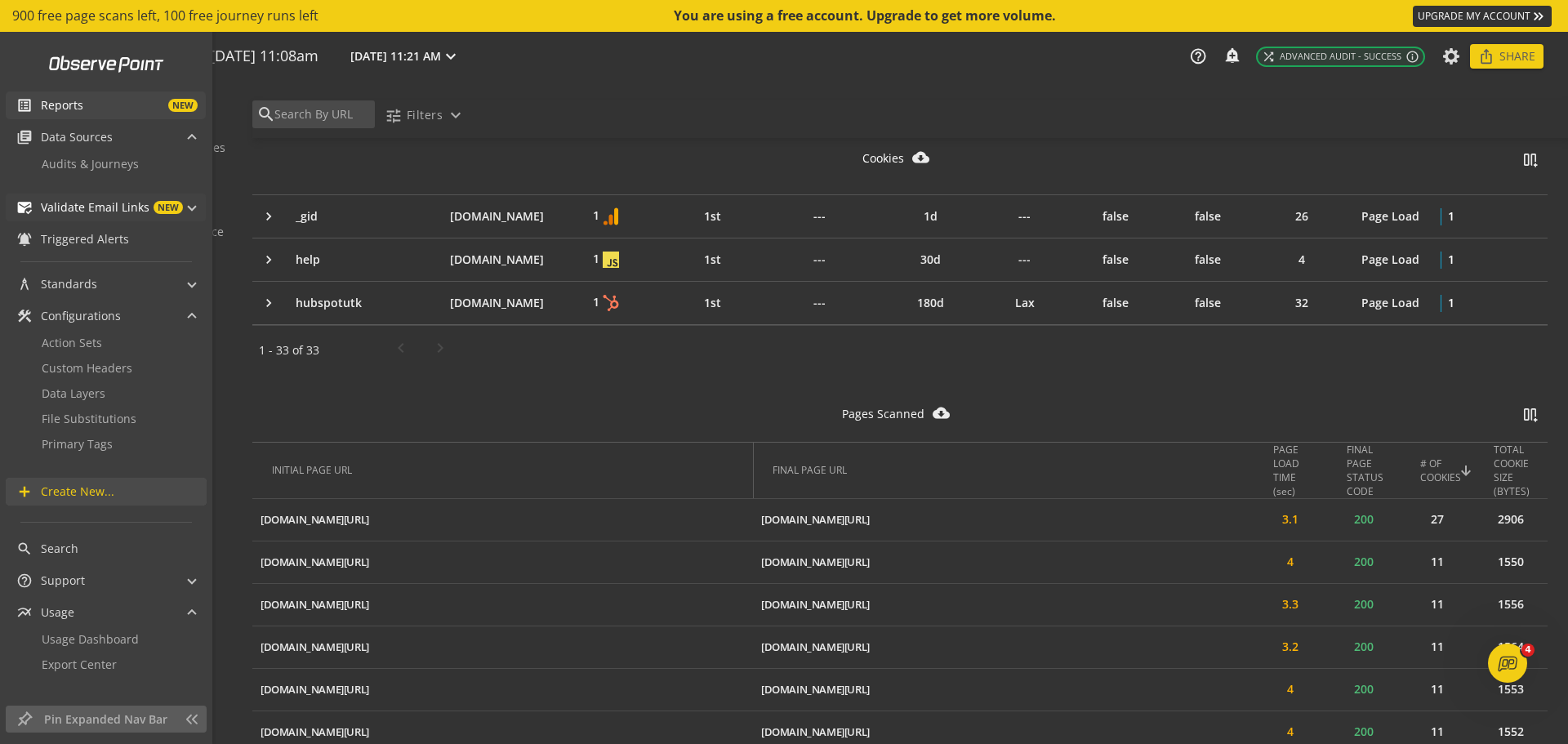
click at [172, 201] on span "NEW" at bounding box center [168, 207] width 30 height 13
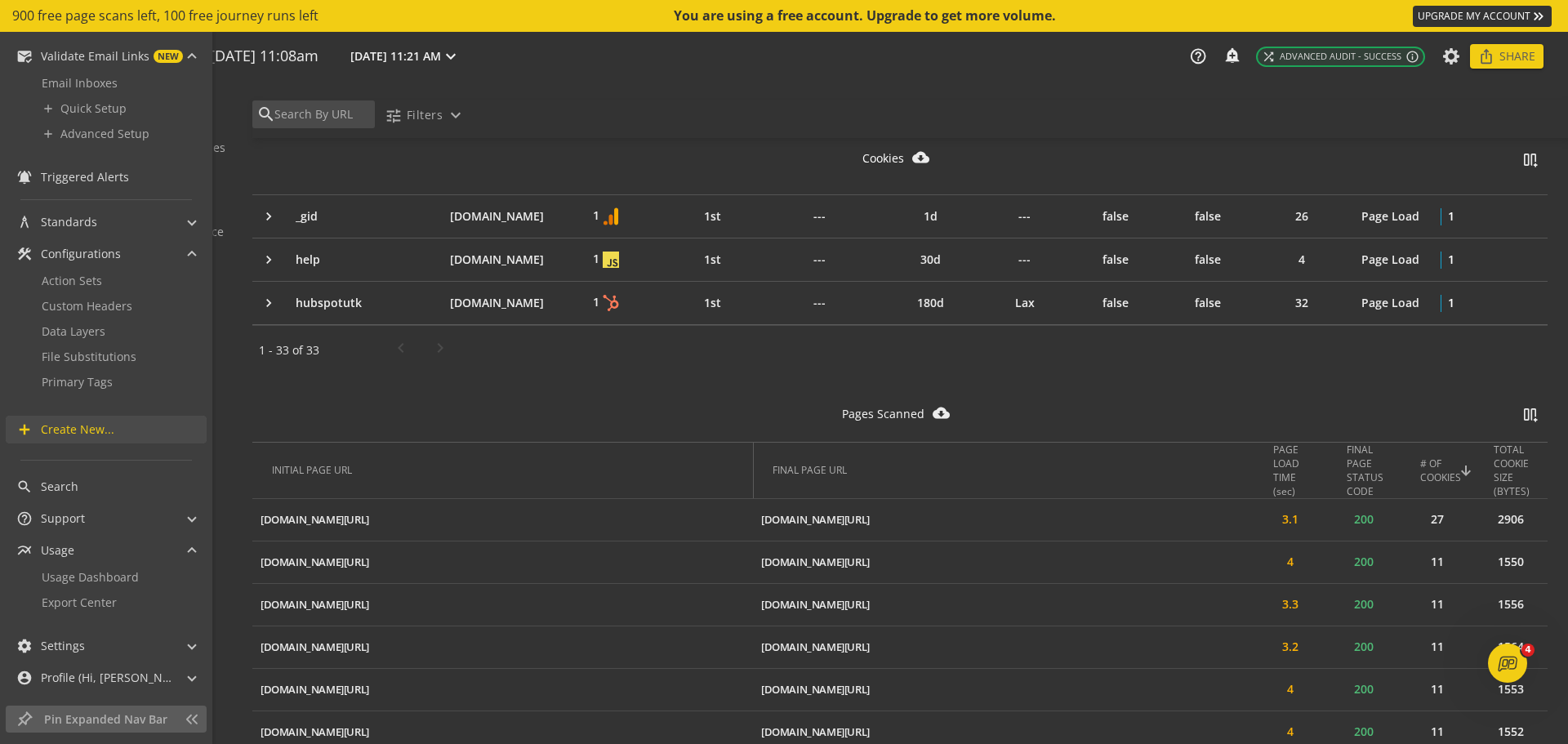
scroll to position [0, 0]
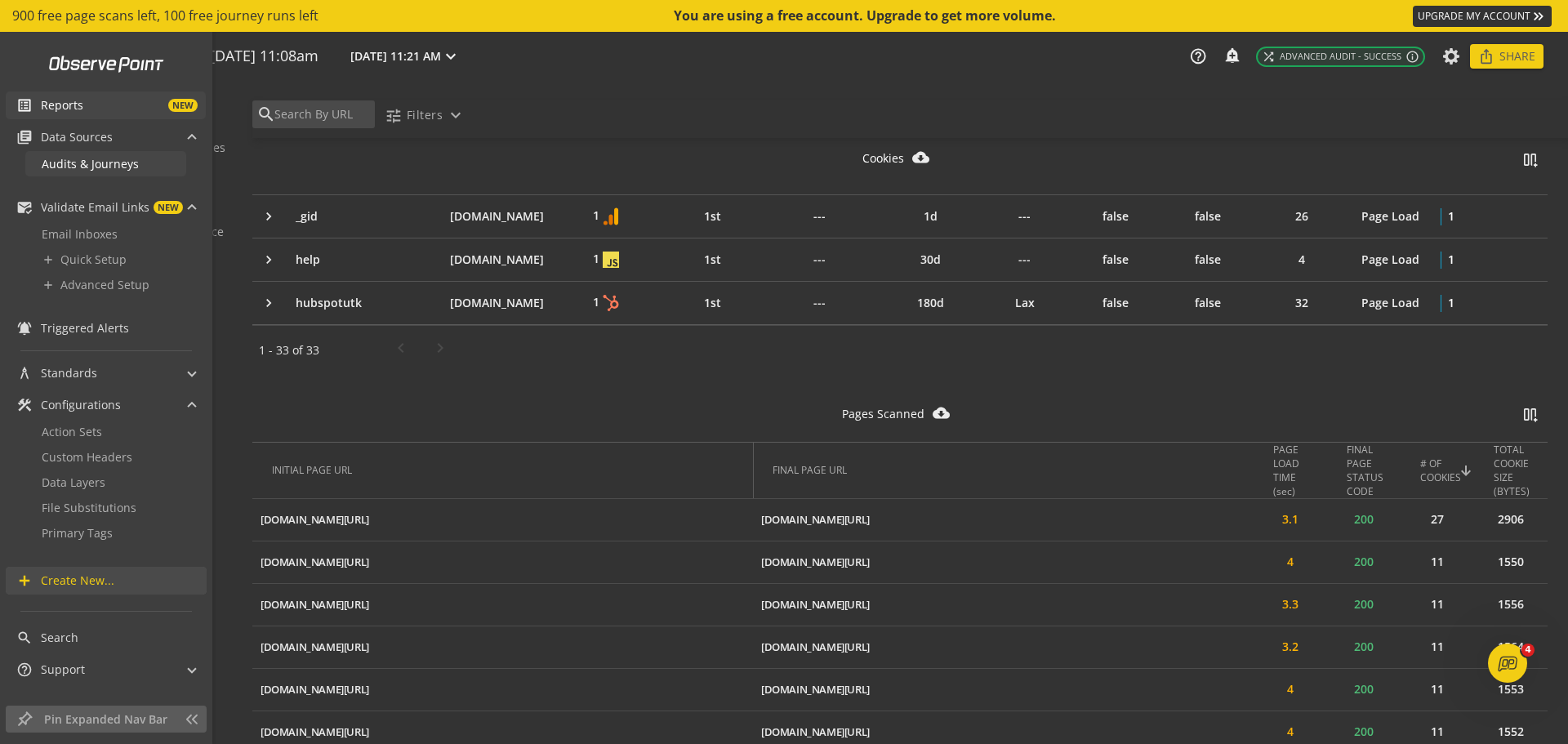
click at [85, 159] on span "Audits & Journeys" at bounding box center [90, 164] width 97 height 16
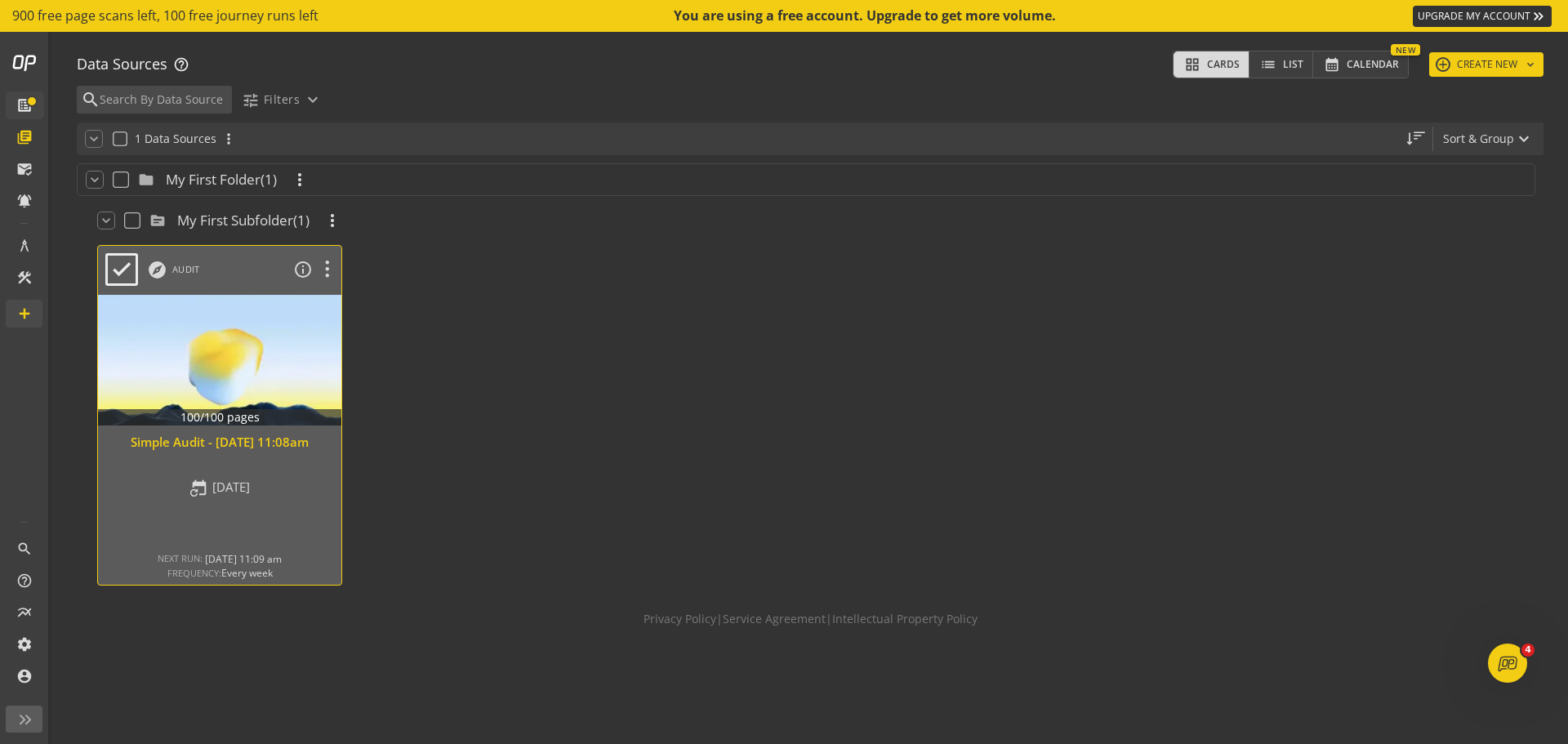
click at [210, 304] on div at bounding box center [220, 359] width 256 height 137
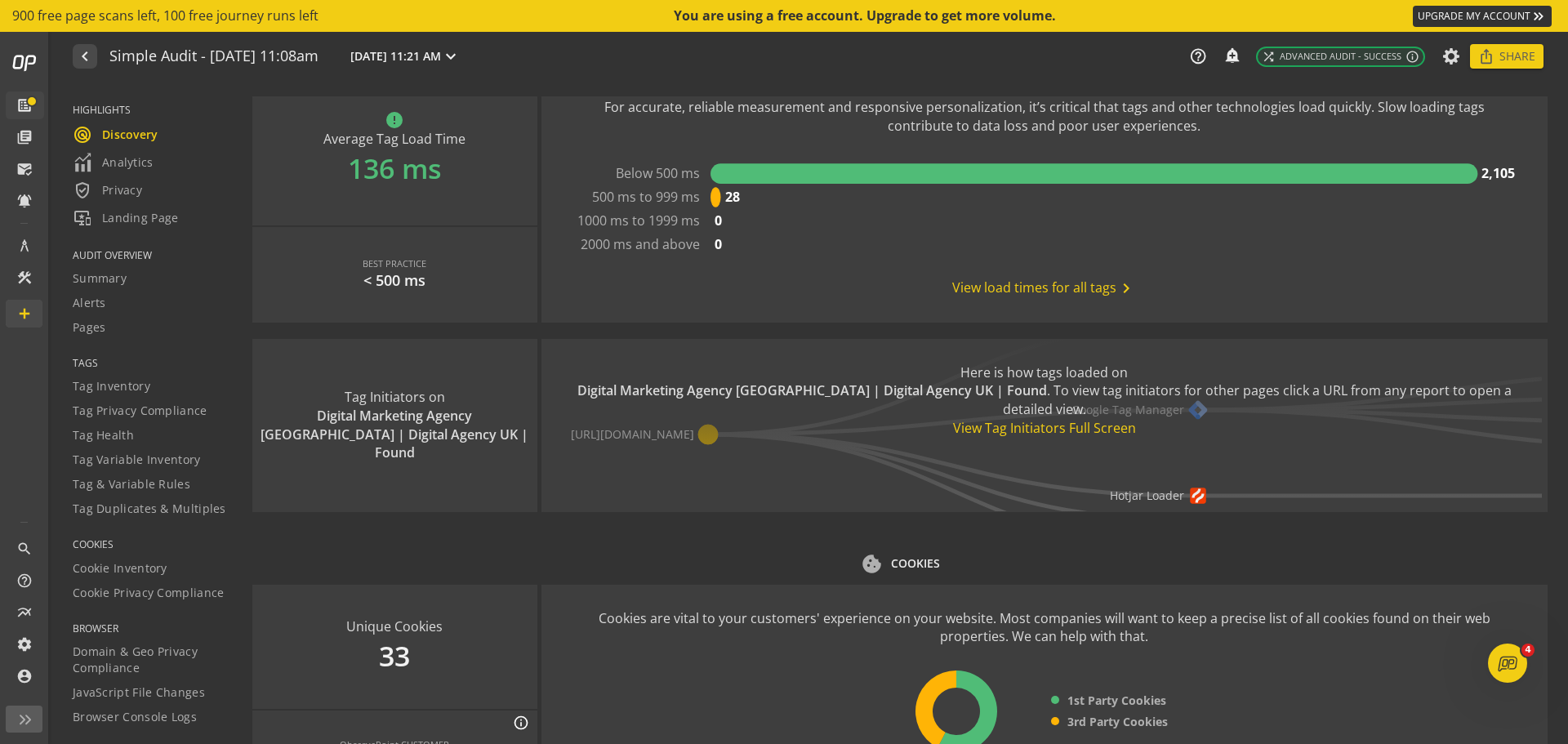
scroll to position [1924, 0]
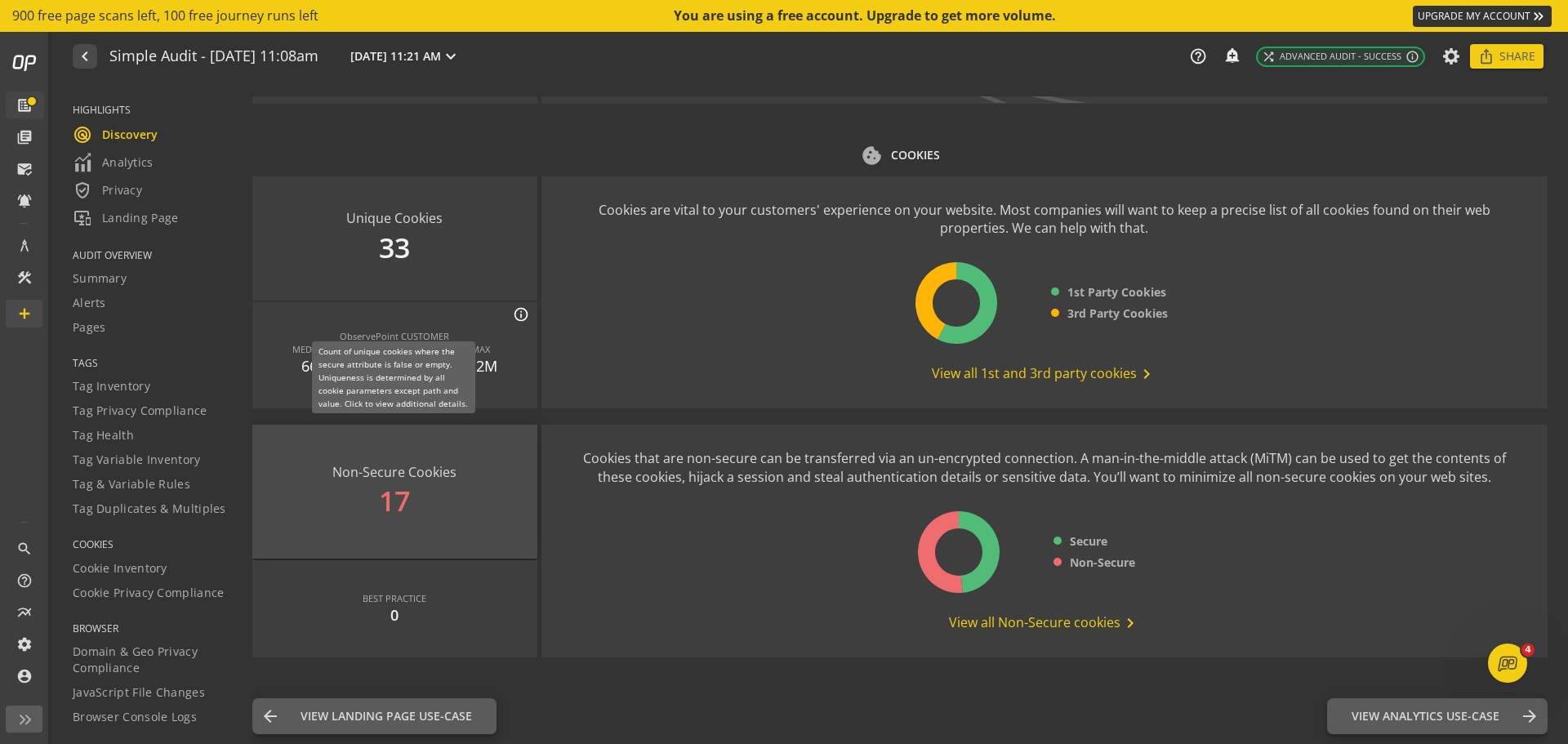
click at [412, 461] on div "Non-Secure Cookies 17" at bounding box center [394, 492] width 285 height 134
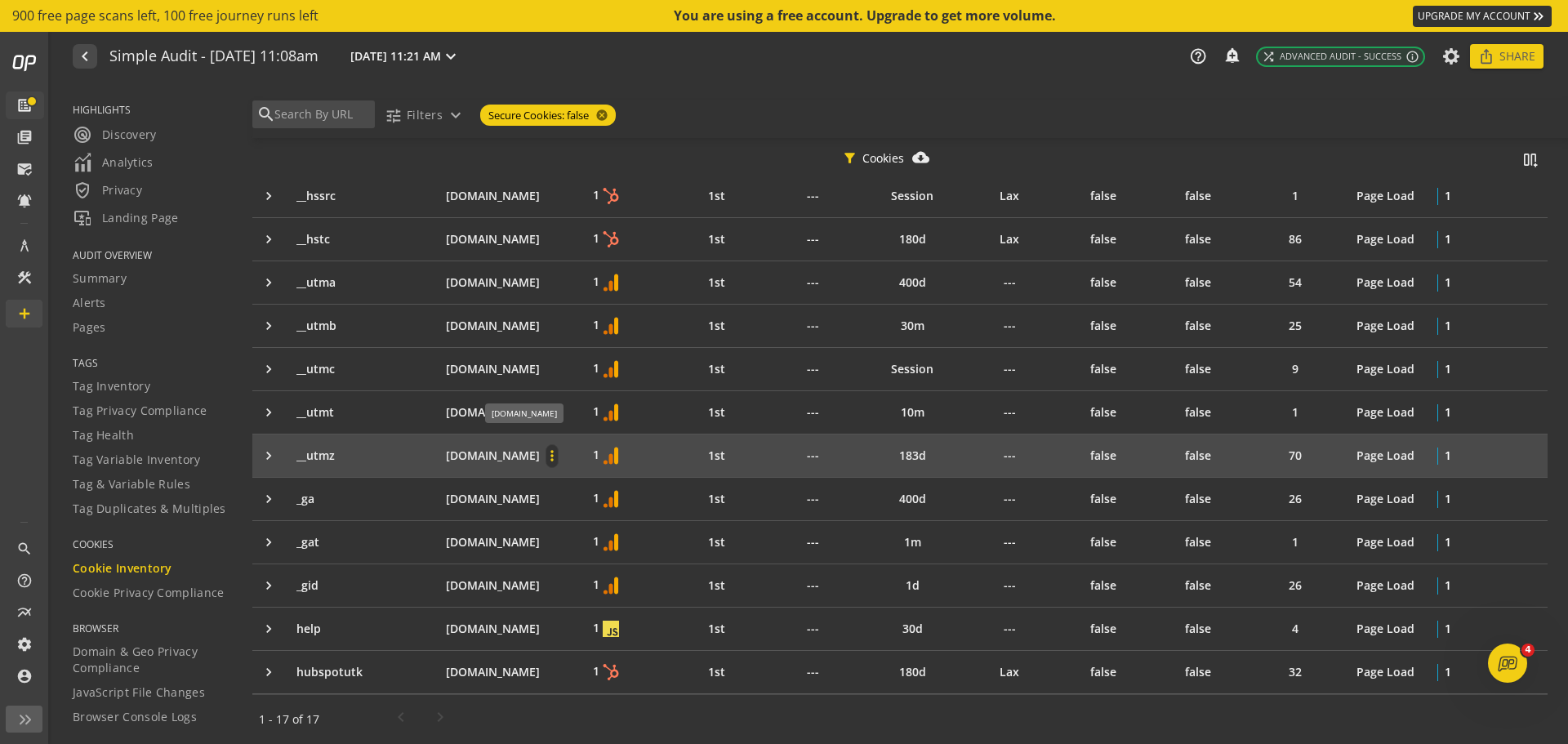
scroll to position [816, 0]
